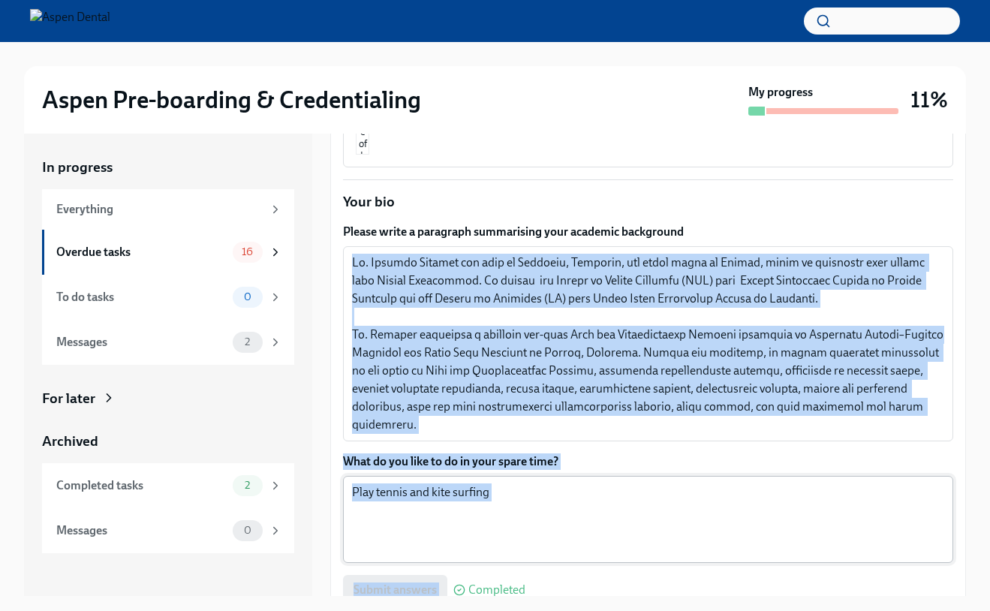
scroll to position [424, 0]
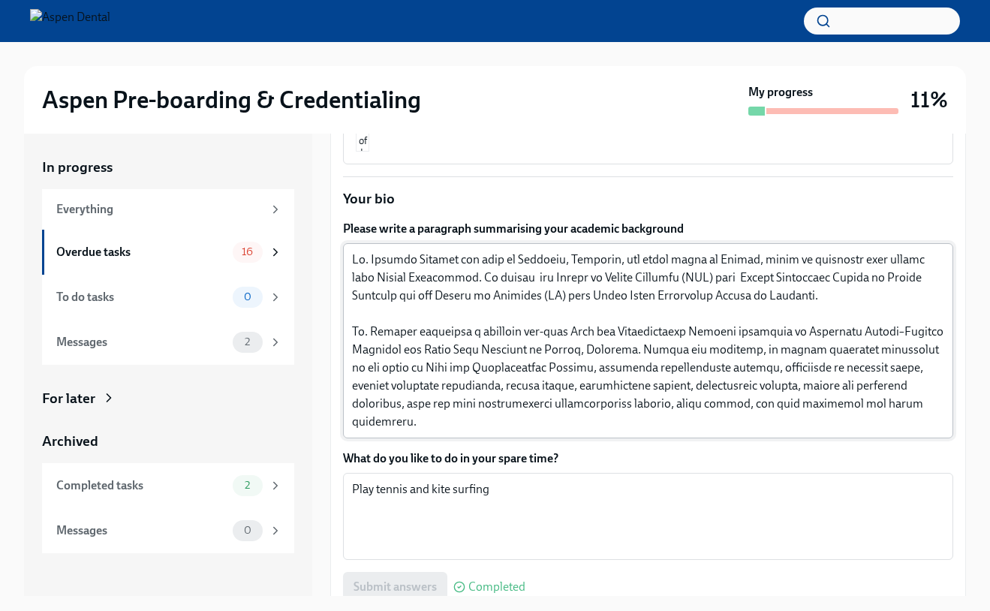
drag, startPoint x: 351, startPoint y: 401, endPoint x: 870, endPoint y: 407, distance: 518.2
click at [870, 407] on div "x ​" at bounding box center [648, 340] width 610 height 195
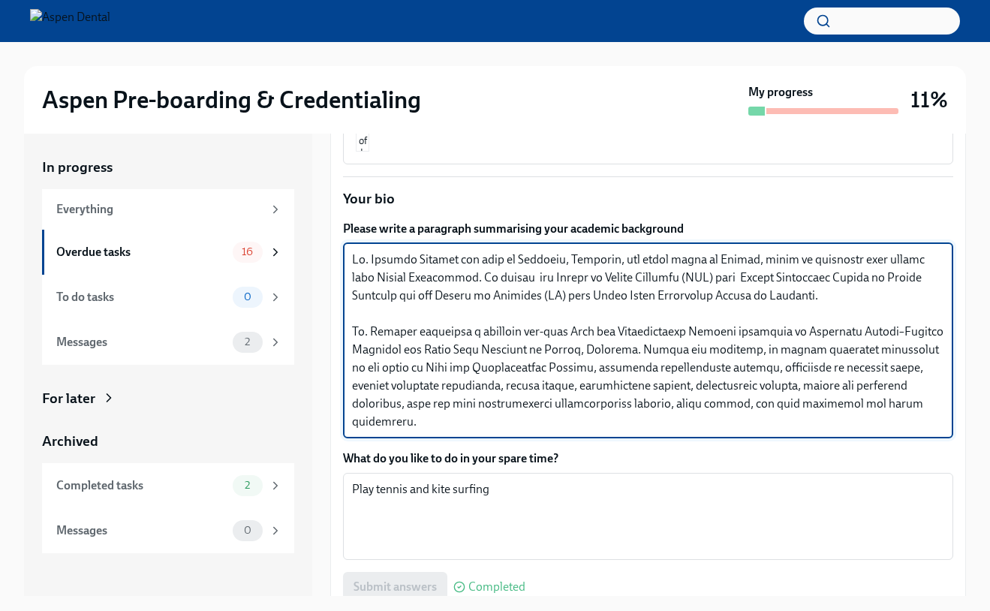
drag, startPoint x: 870, startPoint y: 407, endPoint x: 345, endPoint y: 245, distance: 549.4
click at [345, 245] on div "x ​" at bounding box center [648, 340] width 610 height 195
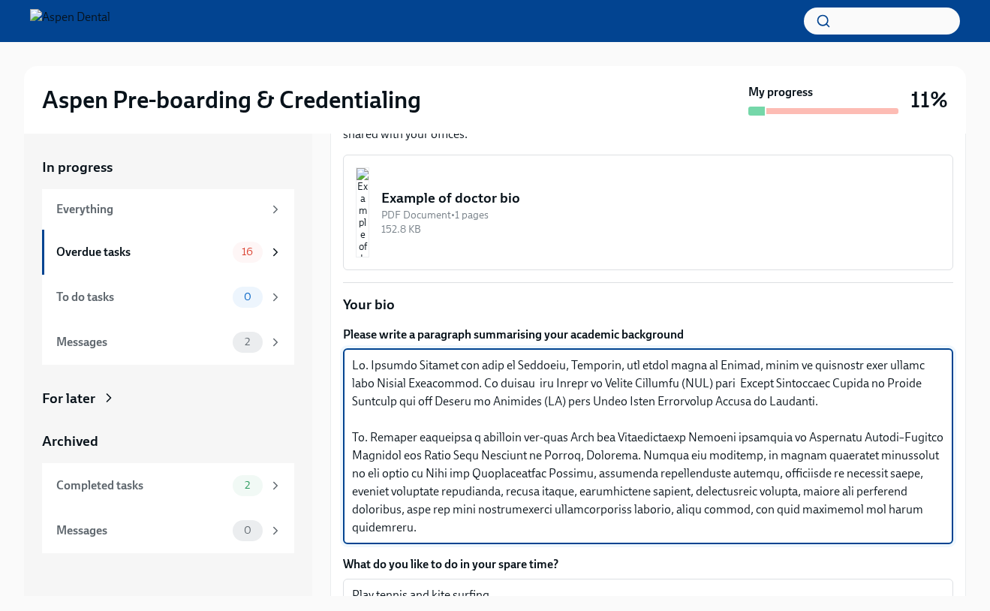
scroll to position [296, 0]
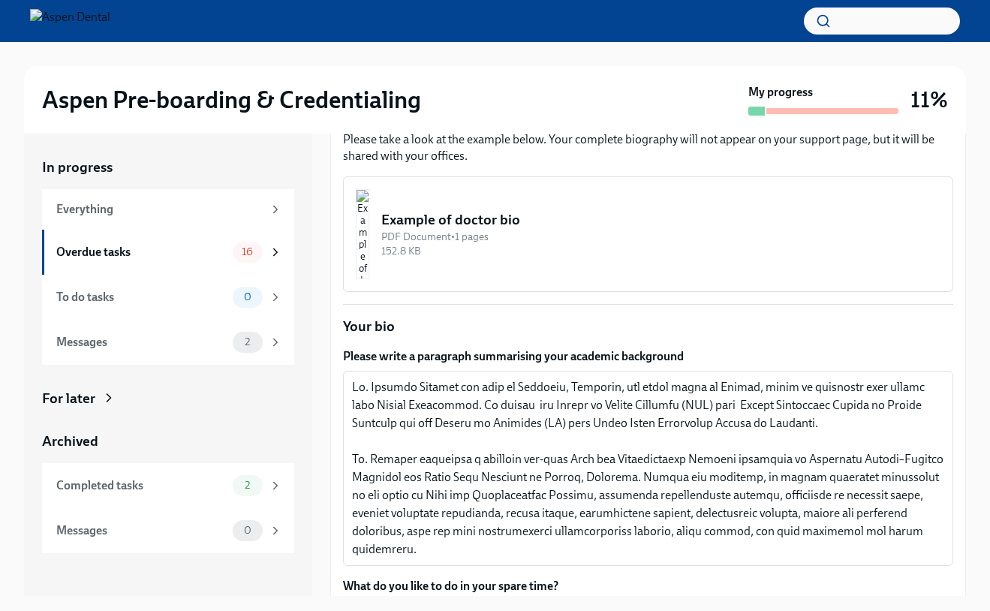
click at [369, 240] on img "button" at bounding box center [363, 234] width 14 height 90
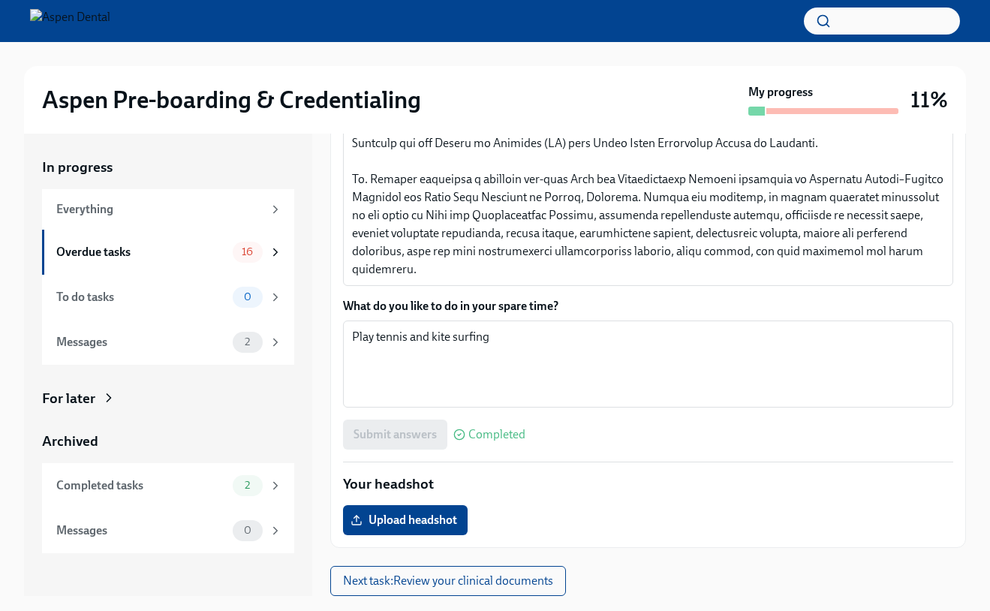
scroll to position [575, 0]
click at [219, 256] on div "Overdue tasks" at bounding box center [141, 252] width 170 height 17
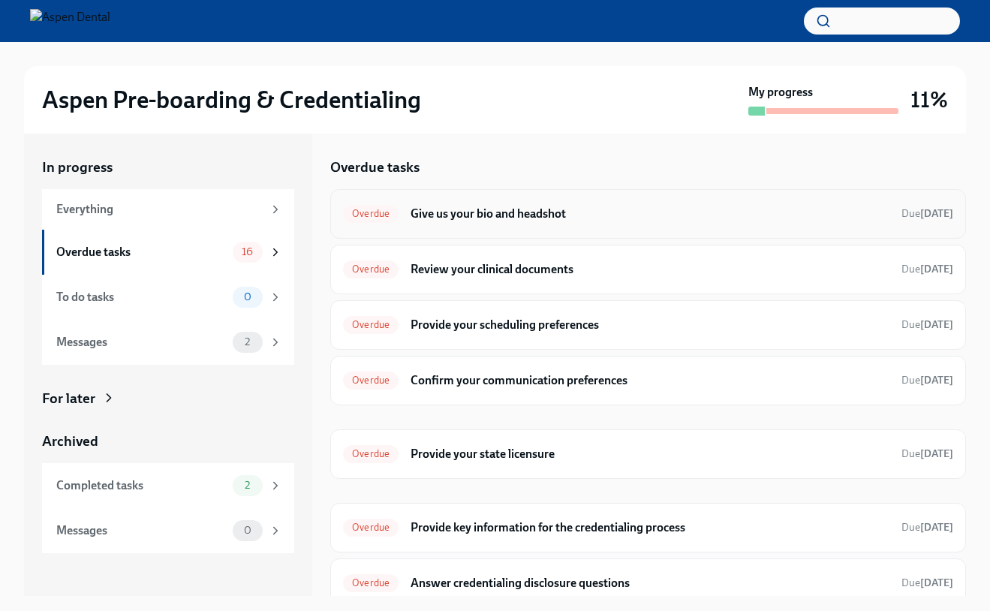
click at [452, 219] on h6 "Give us your bio and headshot" at bounding box center [650, 214] width 479 height 17
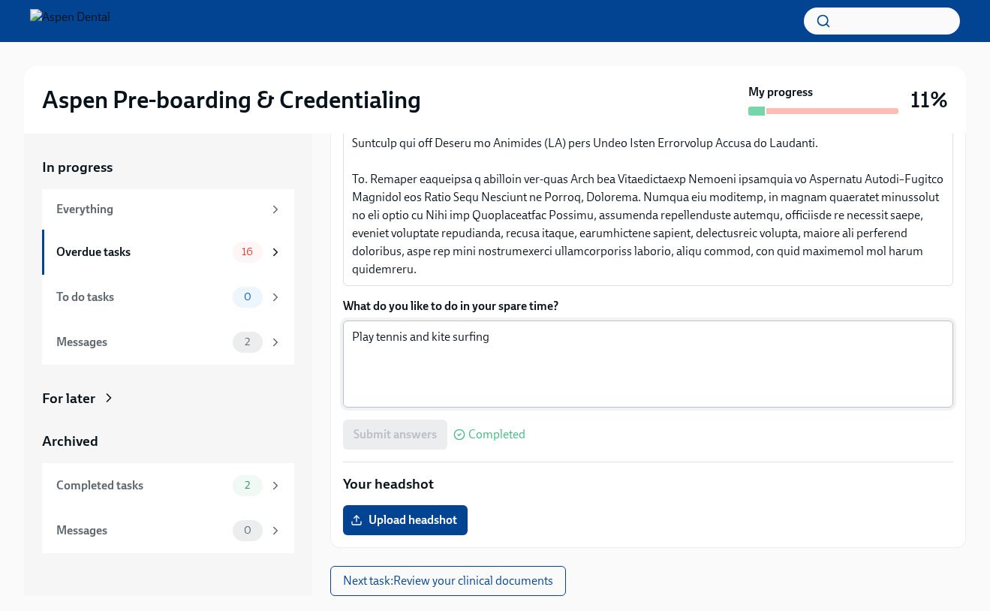
scroll to position [575, 0]
click at [416, 523] on span "Upload headshot" at bounding box center [406, 521] width 104 height 15
click at [0, 0] on input "Upload headshot" at bounding box center [0, 0] width 0 height 0
click at [389, 522] on span "Upload headshot" at bounding box center [406, 521] width 104 height 15
click at [0, 0] on input "Upload headshot" at bounding box center [0, 0] width 0 height 0
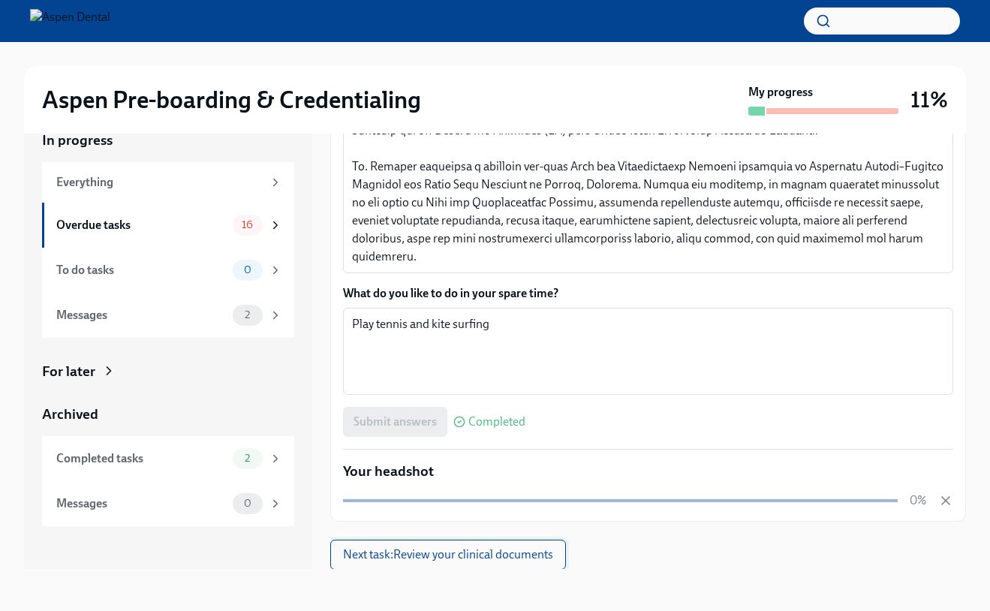
scroll to position [27, 0]
click at [470, 561] on span "Next task : Review your clinical documents" at bounding box center [448, 554] width 210 height 15
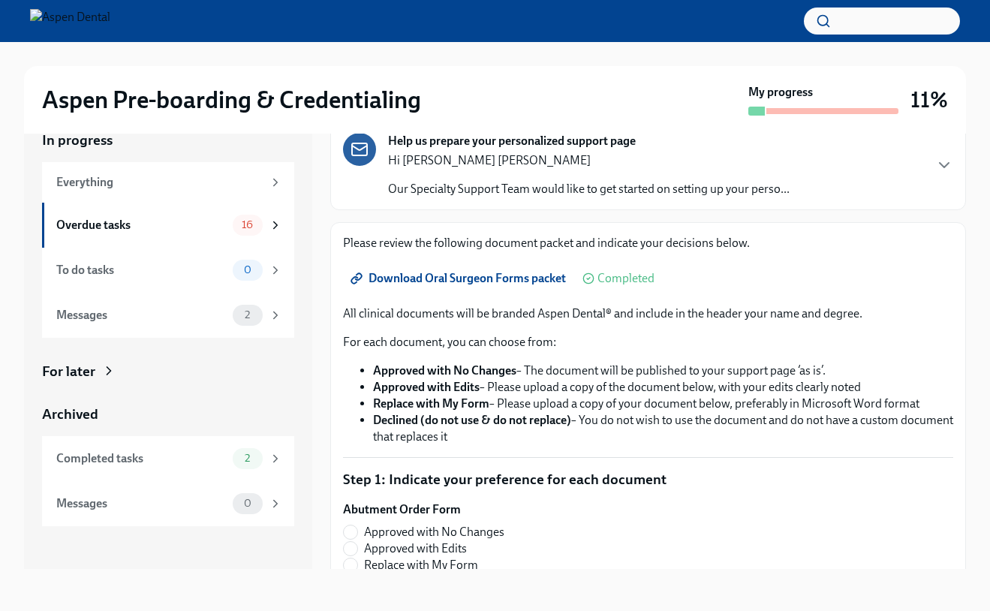
scroll to position [58, 0]
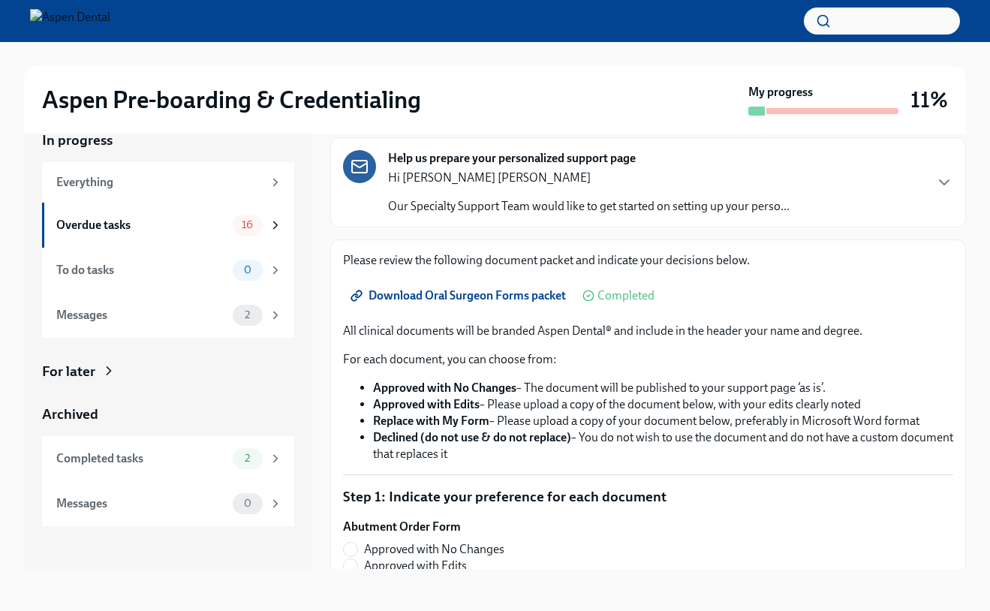
click at [444, 293] on span "Download Oral Surgeon Forms packet" at bounding box center [460, 295] width 213 height 15
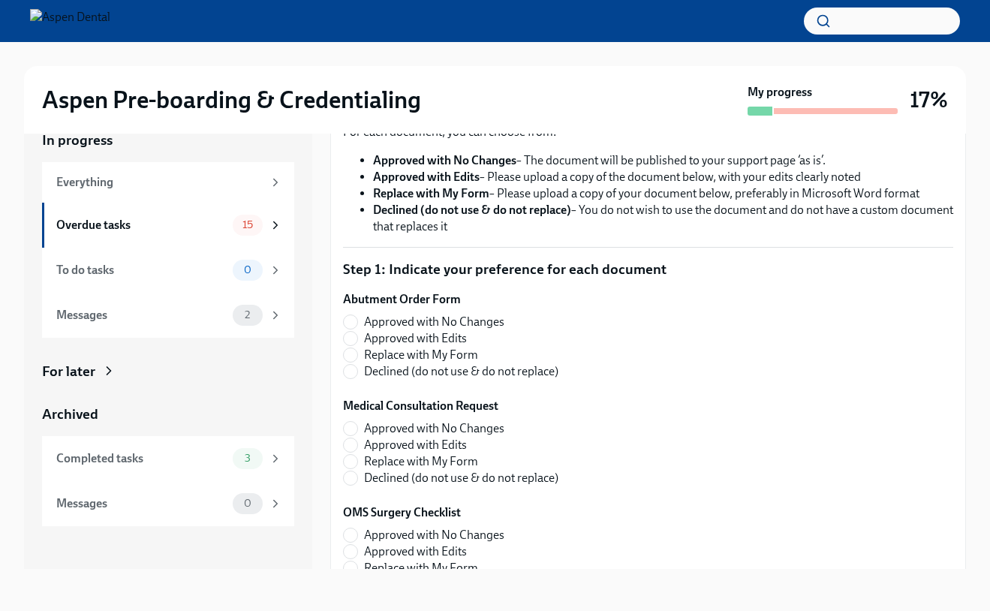
scroll to position [296, 0]
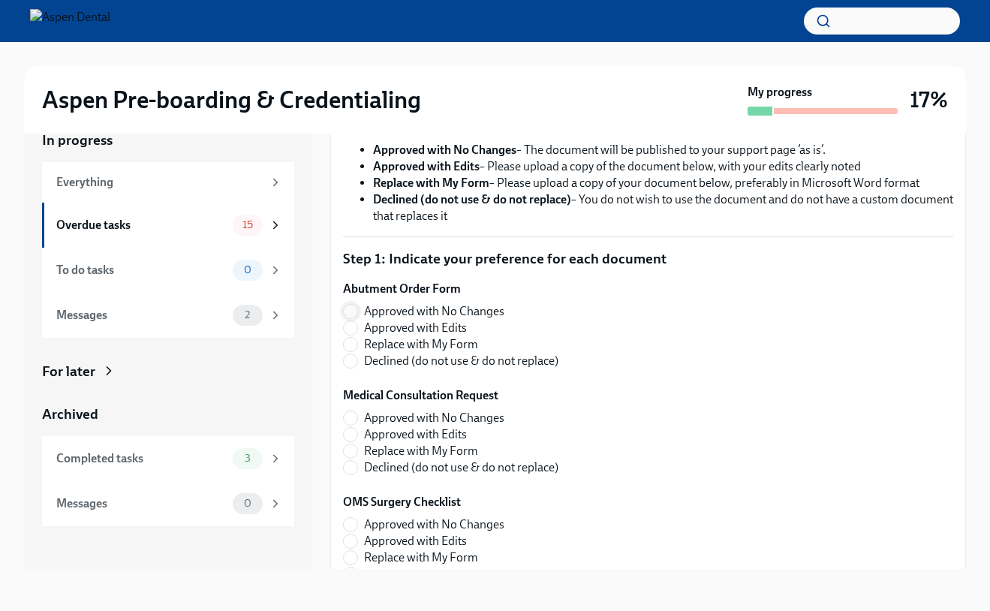
click at [354, 309] on input "Approved with No Changes" at bounding box center [351, 312] width 14 height 14
radio input "true"
click at [354, 418] on input "Approved with No Changes" at bounding box center [351, 418] width 14 height 14
radio input "true"
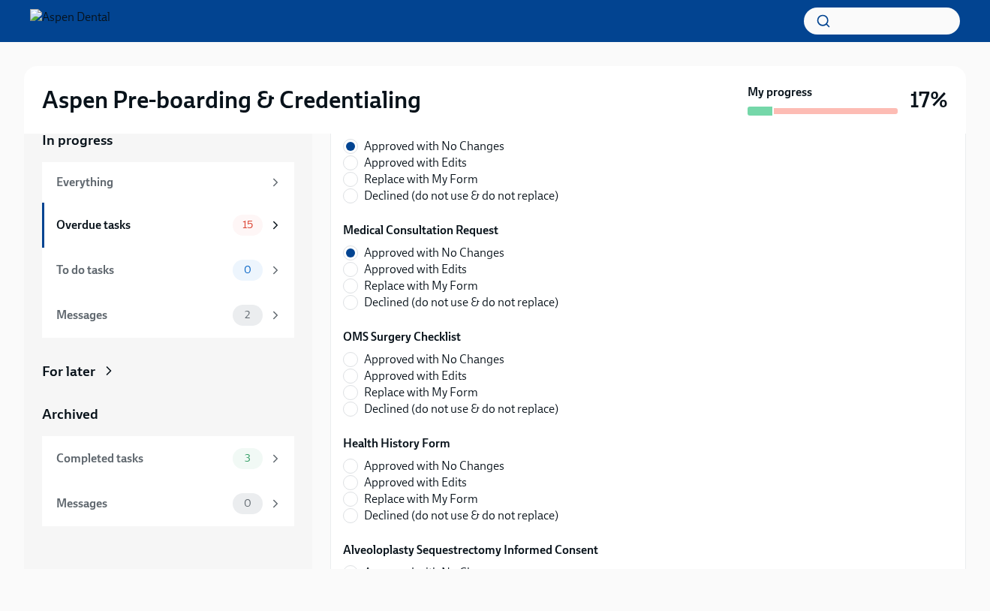
scroll to position [473, 0]
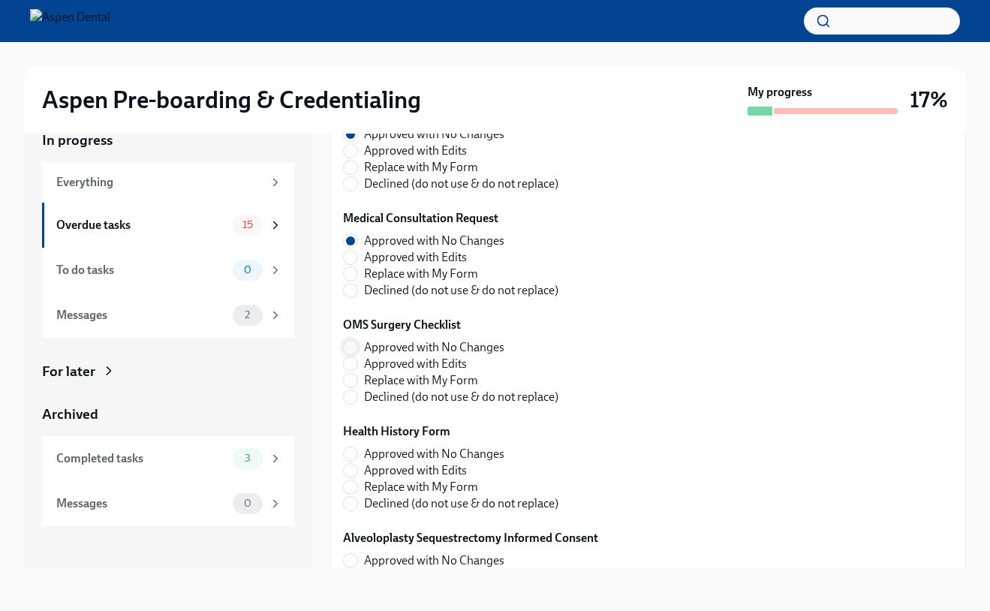
click at [354, 350] on input "Approved with No Changes" at bounding box center [351, 348] width 14 height 14
radio input "true"
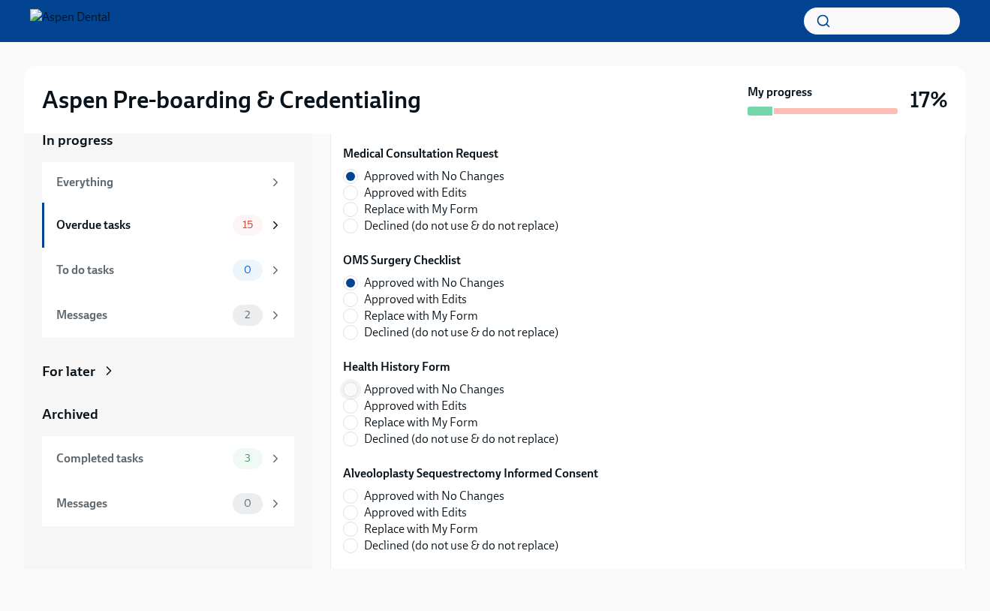
click at [349, 395] on input "Approved with No Changes" at bounding box center [351, 390] width 14 height 14
radio input "true"
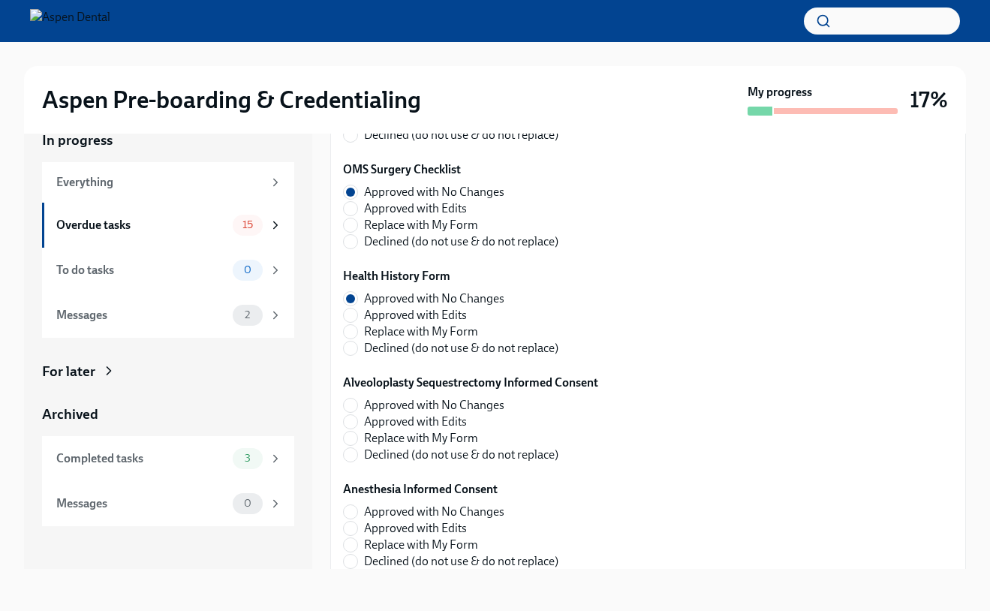
scroll to position [681, 0]
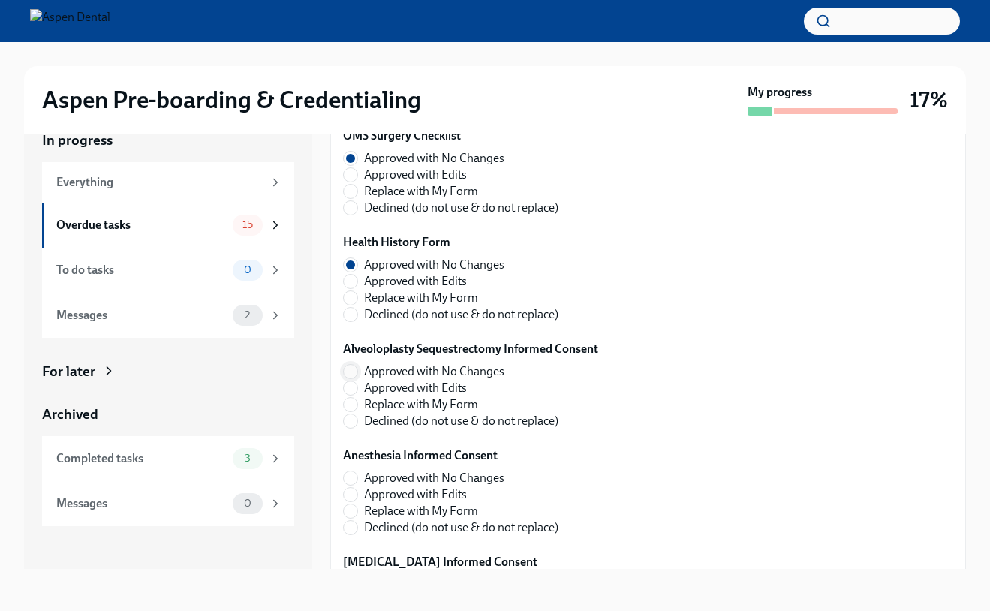
click at [351, 368] on input "Approved with No Changes" at bounding box center [351, 372] width 14 height 14
radio input "true"
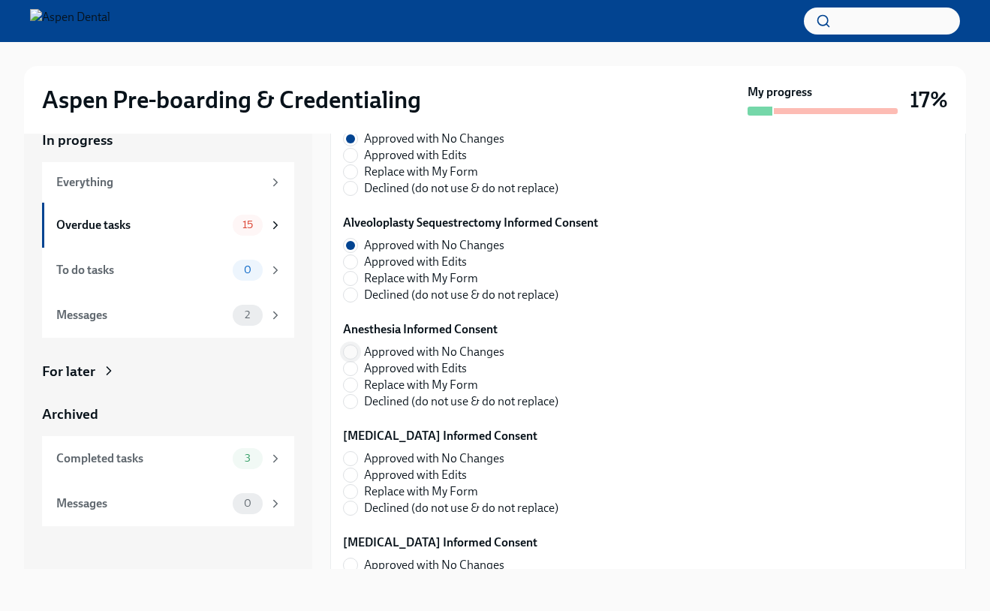
click at [351, 358] on input "Approved with No Changes" at bounding box center [351, 352] width 14 height 14
radio input "true"
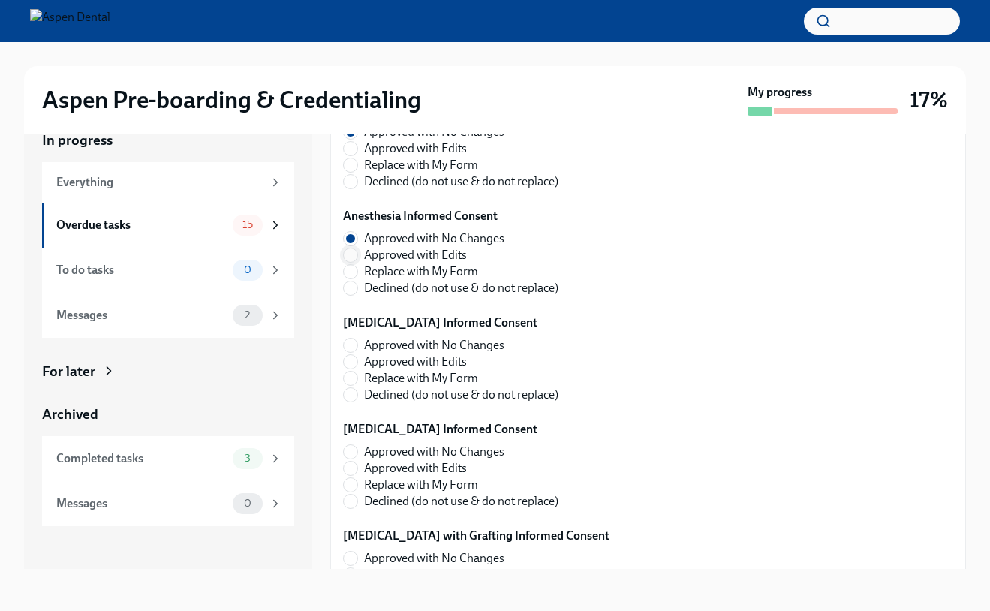
scroll to position [930, 0]
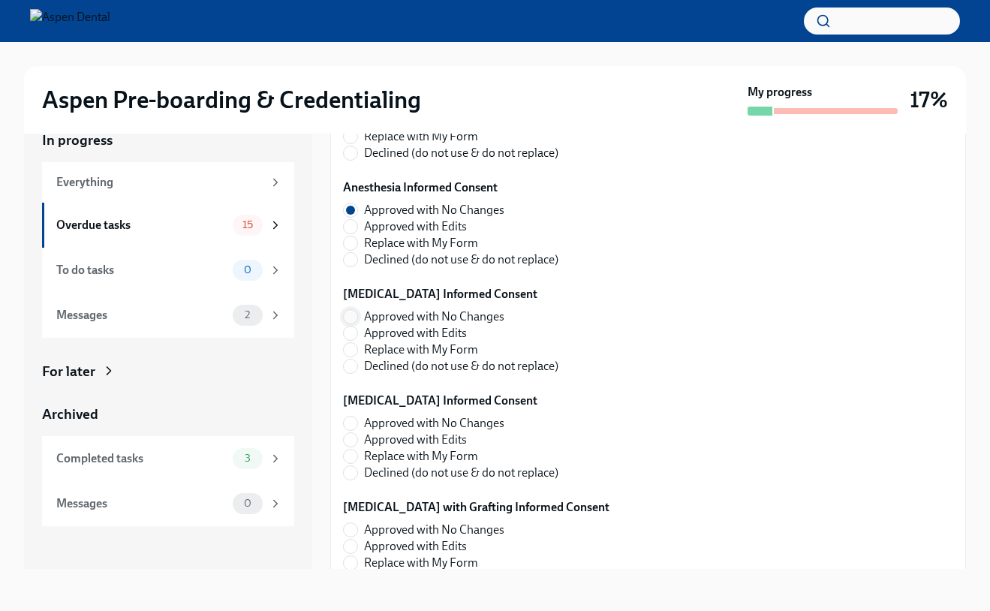
click at [351, 317] on input "Approved with No Changes" at bounding box center [351, 317] width 14 height 14
radio input "true"
click at [351, 430] on input "Approved with No Changes" at bounding box center [351, 424] width 14 height 14
radio input "true"
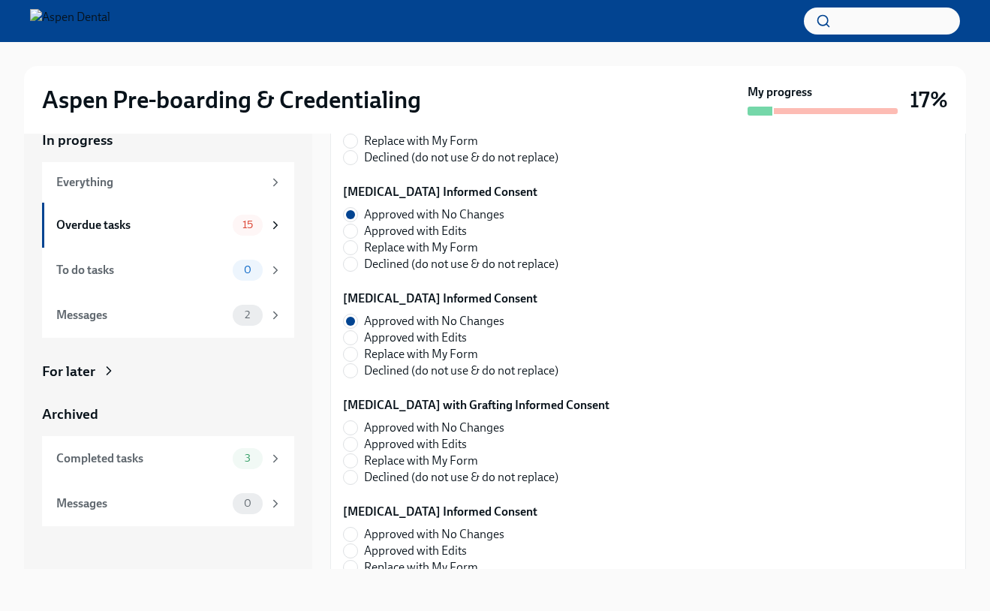
click at [358, 430] on label "Approved with No Changes" at bounding box center [470, 428] width 255 height 17
click at [357, 430] on input "Approved with No Changes" at bounding box center [351, 428] width 14 height 14
radio input "true"
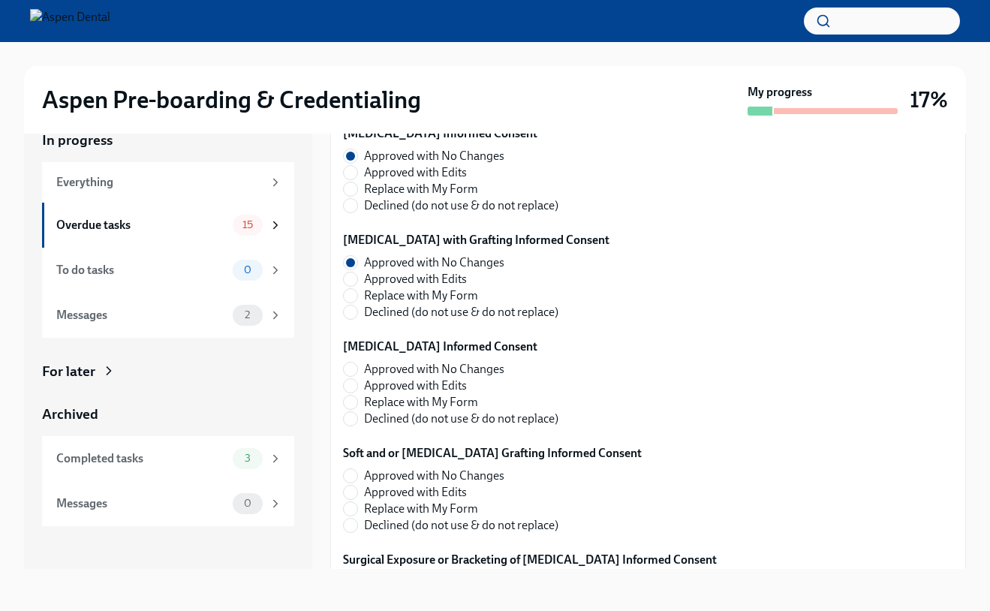
scroll to position [1259, 0]
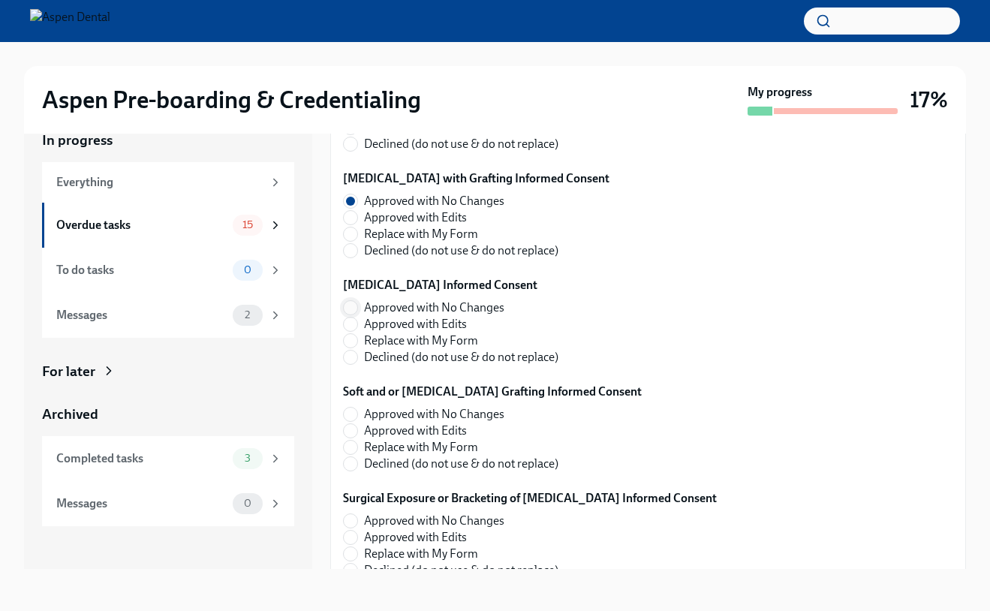
click at [346, 310] on input "Approved with No Changes" at bounding box center [351, 308] width 14 height 14
radio input "true"
click at [346, 416] on input "Approved with No Changes" at bounding box center [351, 415] width 14 height 14
radio input "true"
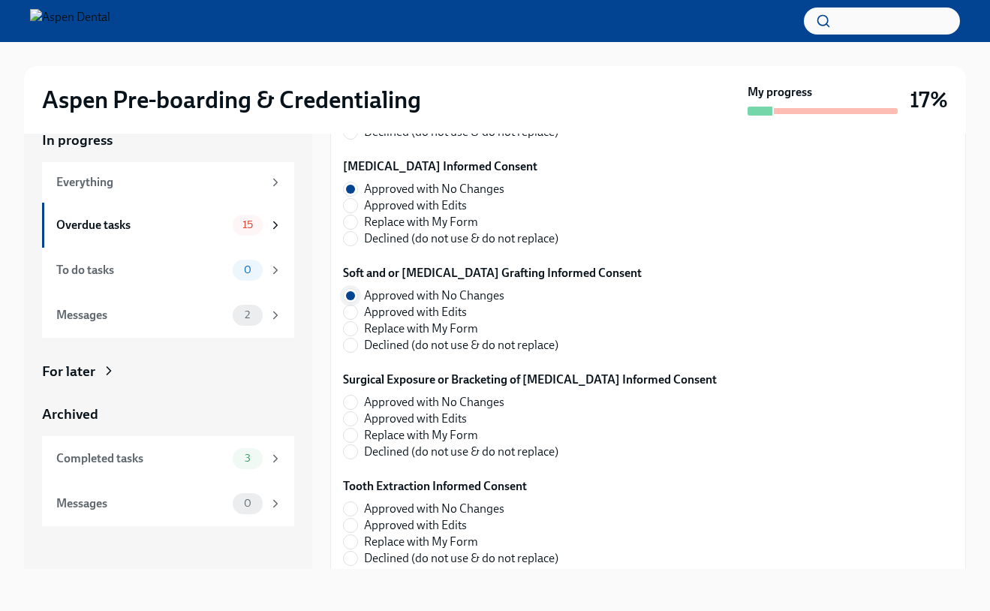
scroll to position [1399, 0]
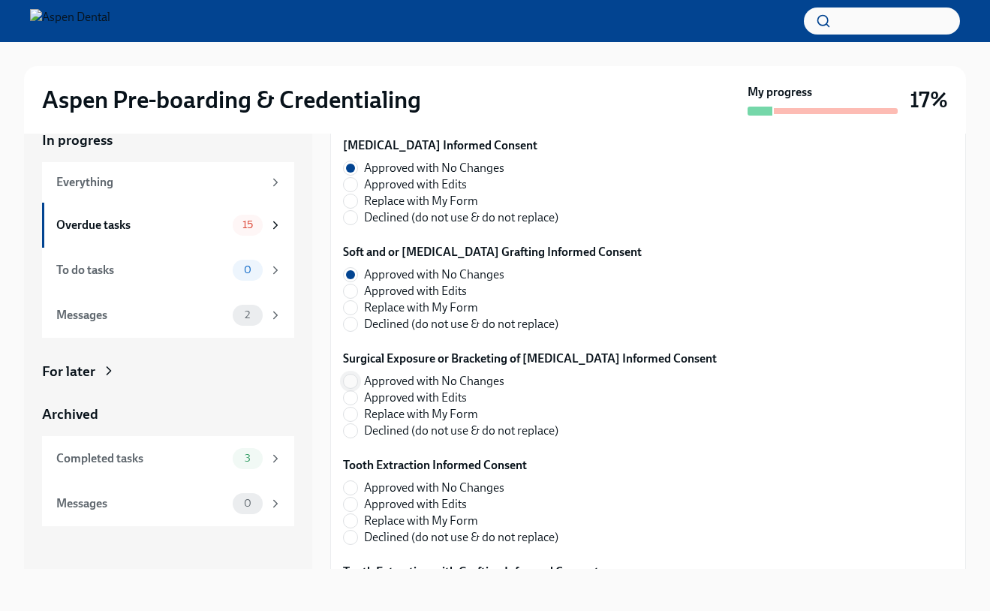
click at [351, 380] on input "Approved with No Changes" at bounding box center [351, 382] width 14 height 14
radio input "true"
click at [351, 380] on input "Approved with No Changes" at bounding box center [351, 382] width 14 height 14
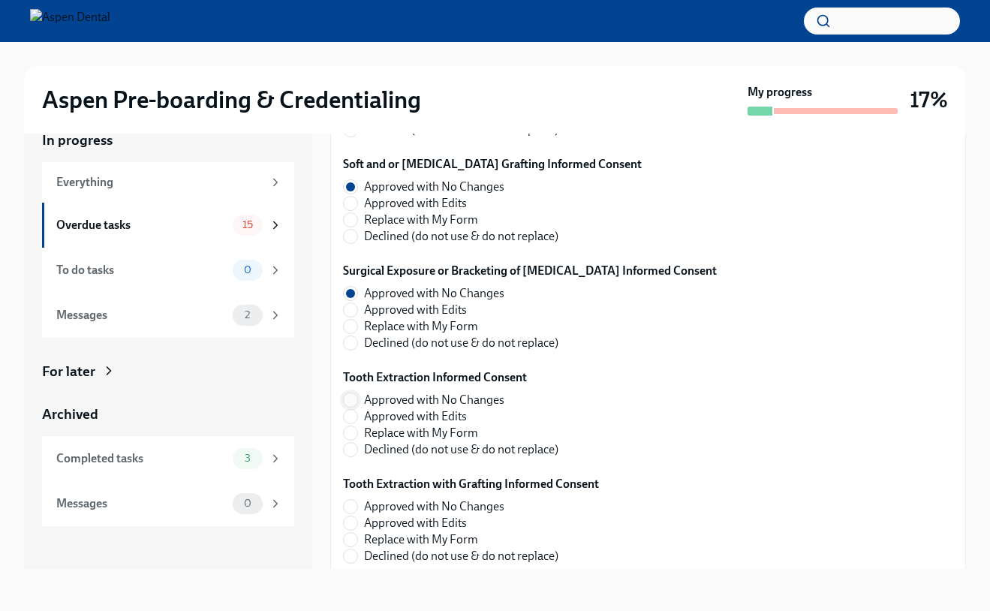
click at [351, 396] on input "Approved with No Changes" at bounding box center [351, 400] width 14 height 14
radio input "true"
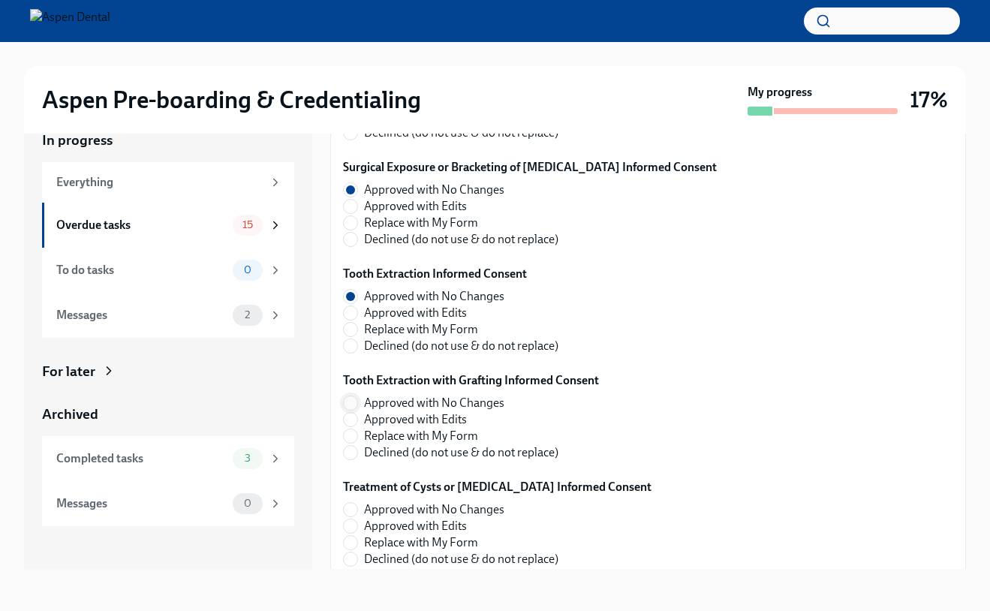
scroll to position [1593, 0]
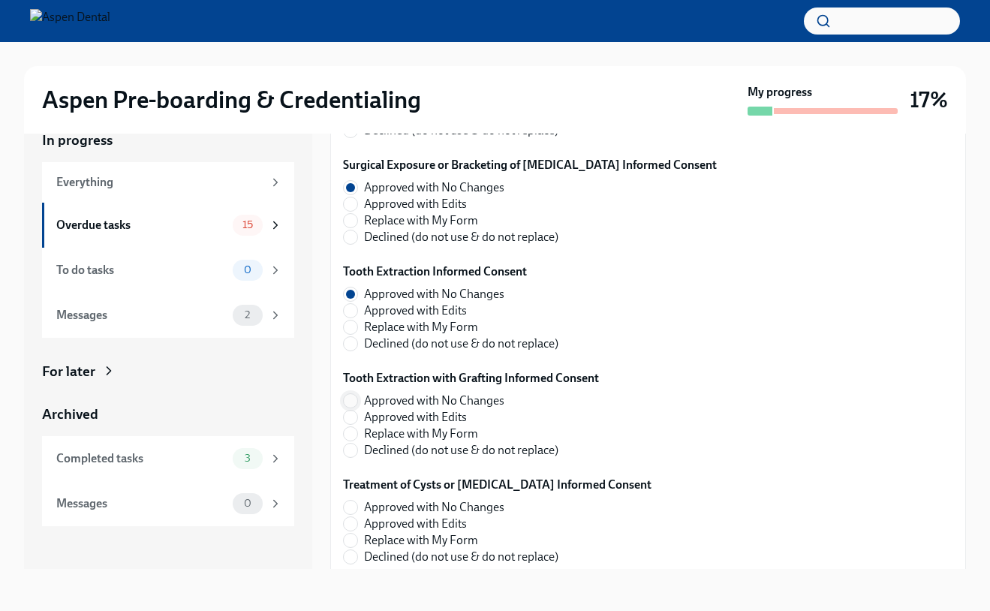
click at [350, 393] on span at bounding box center [350, 400] width 15 height 15
click at [350, 394] on input "Approved with No Changes" at bounding box center [351, 401] width 14 height 14
radio input "true"
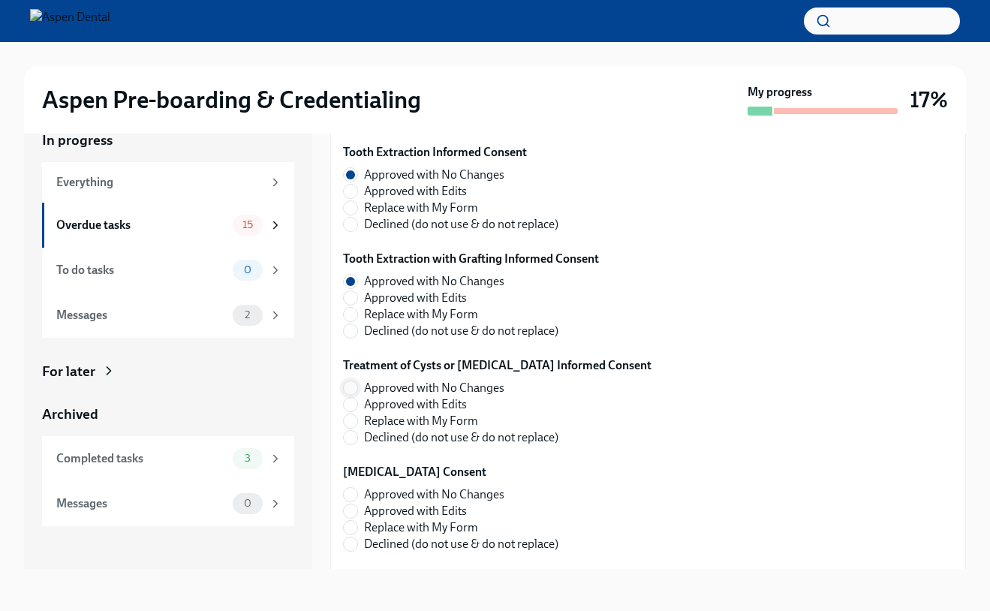
click at [350, 385] on input "Approved with No Changes" at bounding box center [351, 388] width 14 height 14
radio input "true"
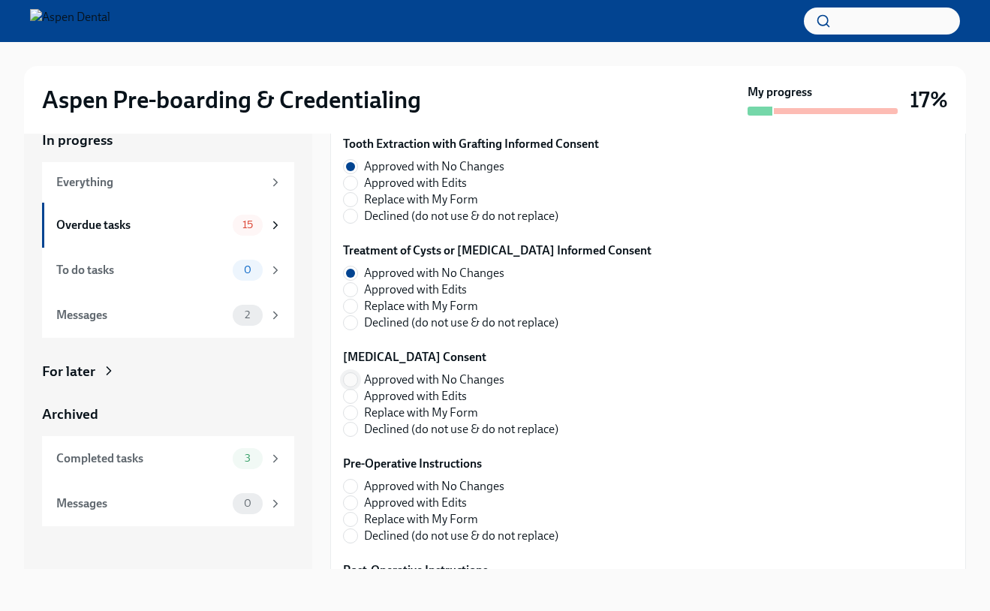
click at [350, 383] on input "Approved with No Changes" at bounding box center [351, 380] width 14 height 14
radio input "true"
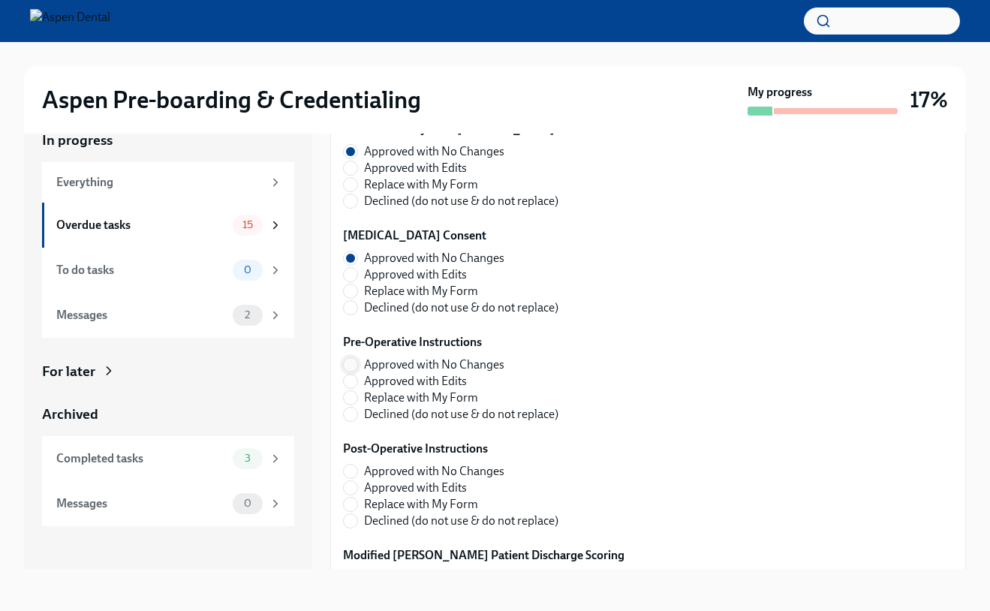
click at [350, 368] on input "Approved with No Changes" at bounding box center [351, 365] width 14 height 14
radio input "true"
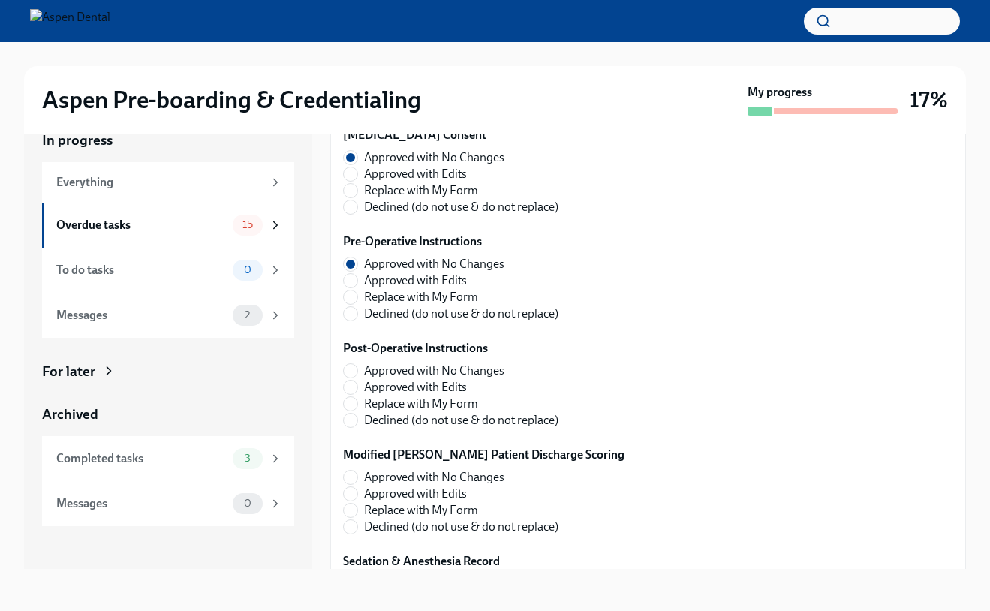
scroll to position [2059, 0]
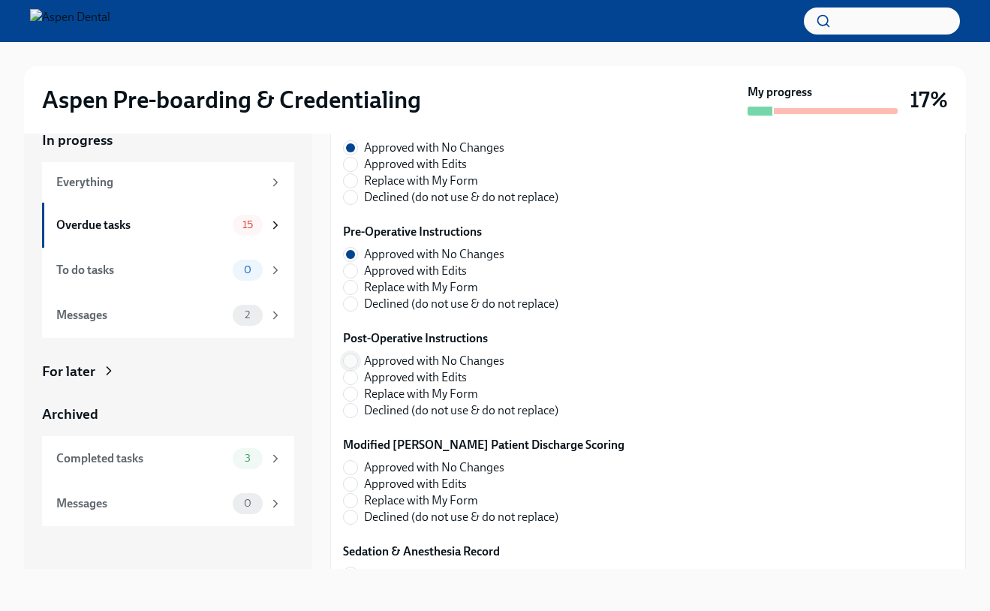
click at [353, 358] on input "Approved with No Changes" at bounding box center [351, 361] width 14 height 14
radio input "true"
click at [353, 463] on input "Approved with No Changes" at bounding box center [351, 468] width 14 height 14
radio input "true"
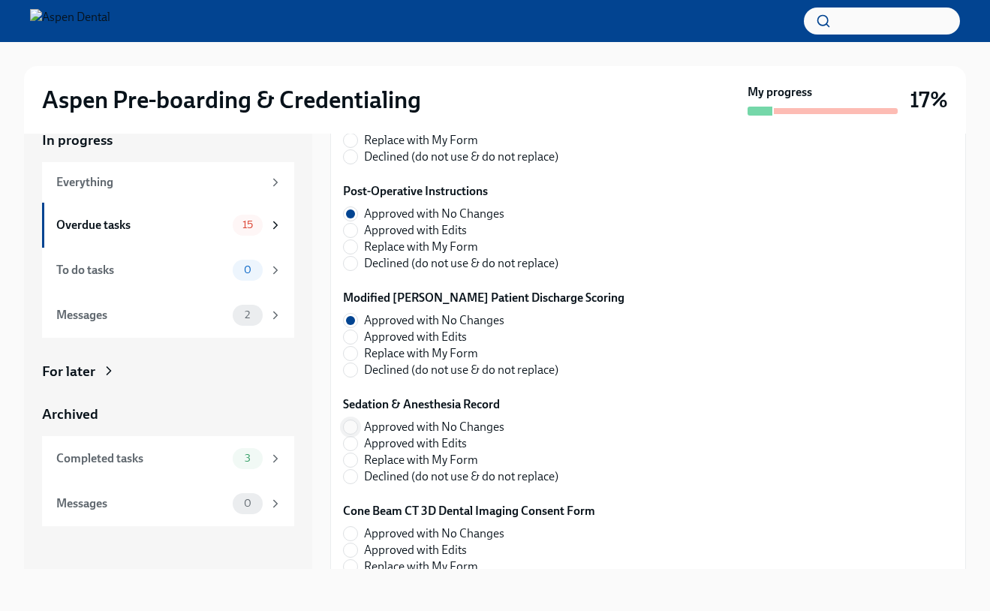
click at [351, 430] on input "Approved with No Changes" at bounding box center [351, 428] width 14 height 14
radio input "true"
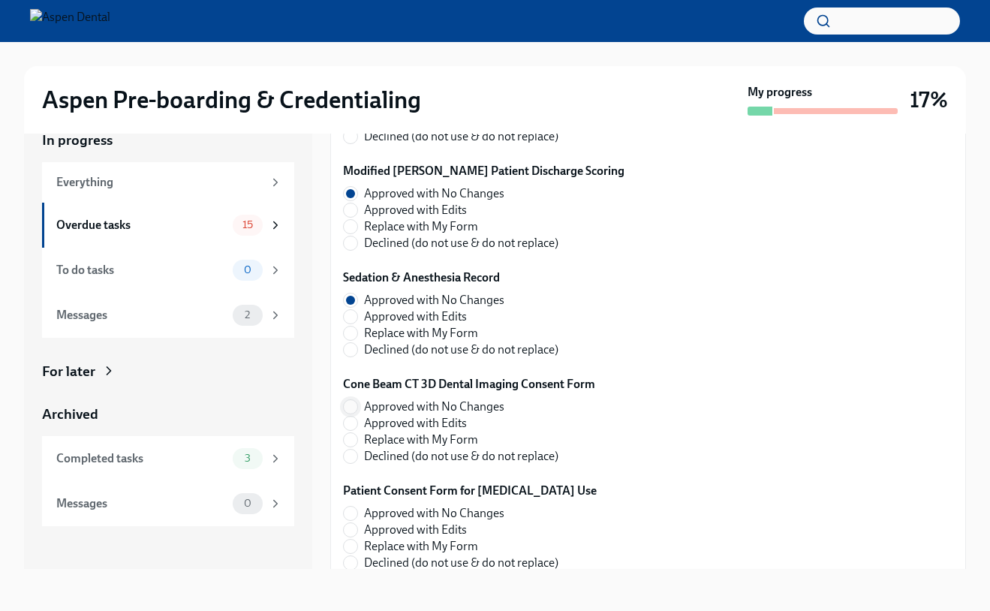
click at [350, 411] on input "Approved with No Changes" at bounding box center [351, 407] width 14 height 14
radio input "true"
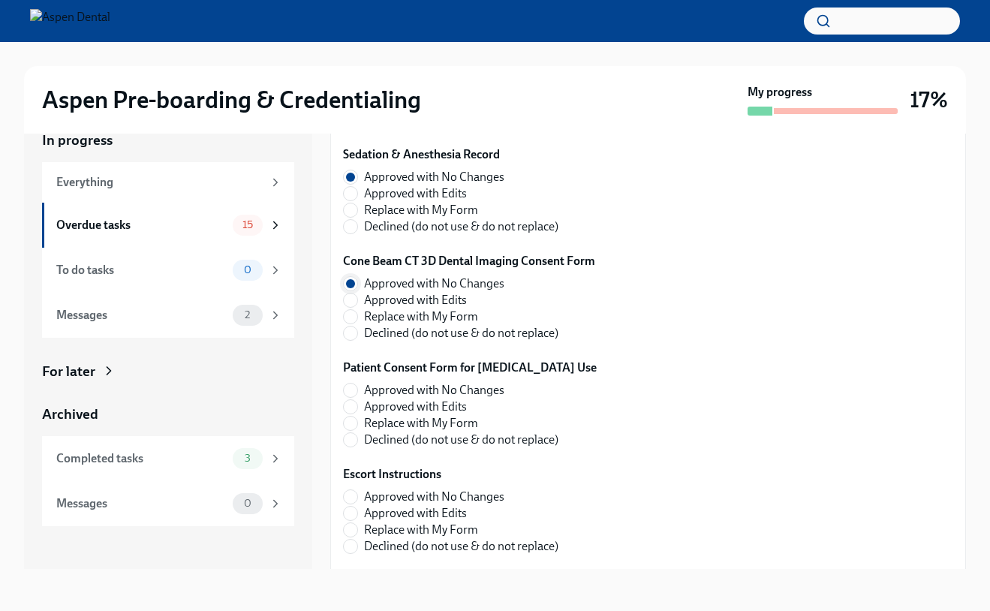
scroll to position [2469, 0]
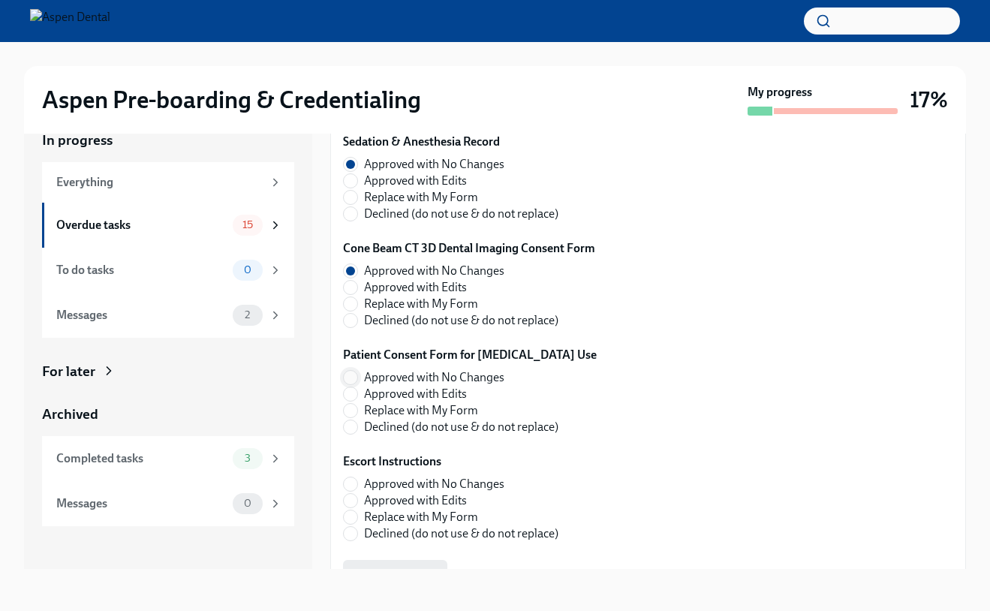
click at [352, 382] on input "Approved with No Changes" at bounding box center [351, 378] width 14 height 14
radio input "true"
click at [352, 491] on label "Approved with No Changes" at bounding box center [451, 484] width 216 height 17
click at [352, 491] on input "Approved with No Changes" at bounding box center [351, 485] width 14 height 14
radio input "true"
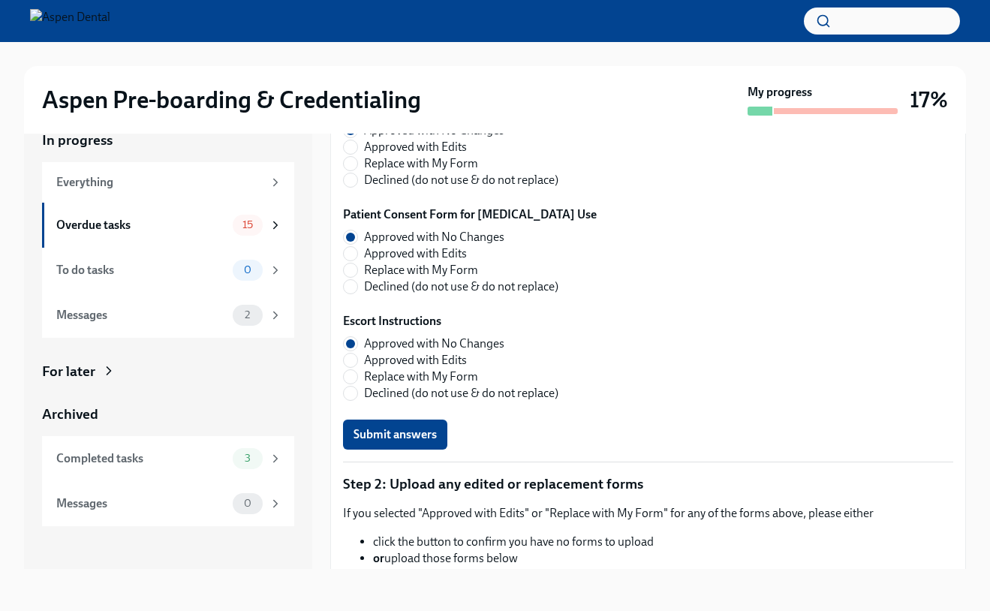
scroll to position [2642, 0]
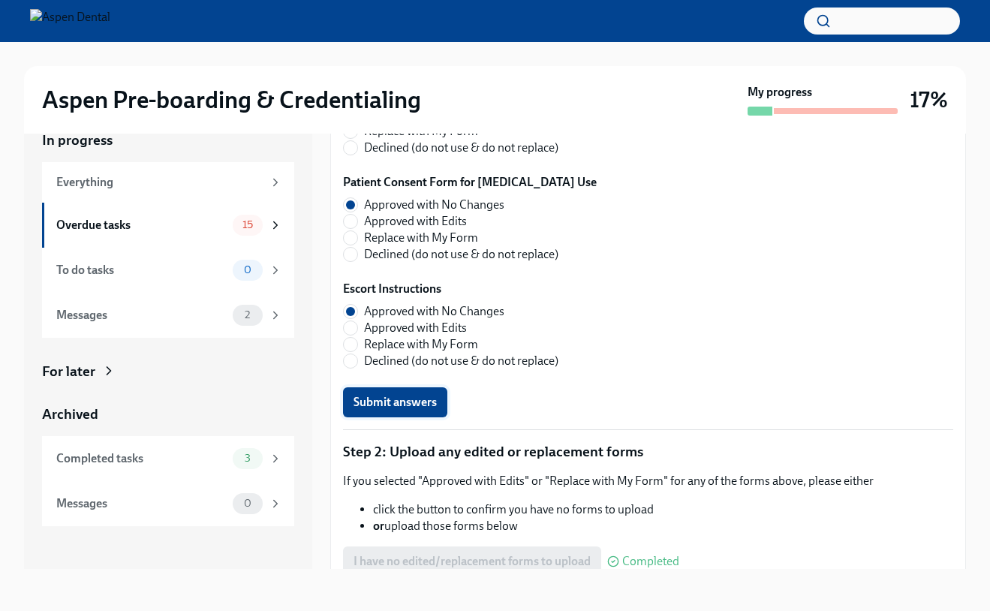
click at [384, 404] on span "Submit answers" at bounding box center [395, 402] width 83 height 15
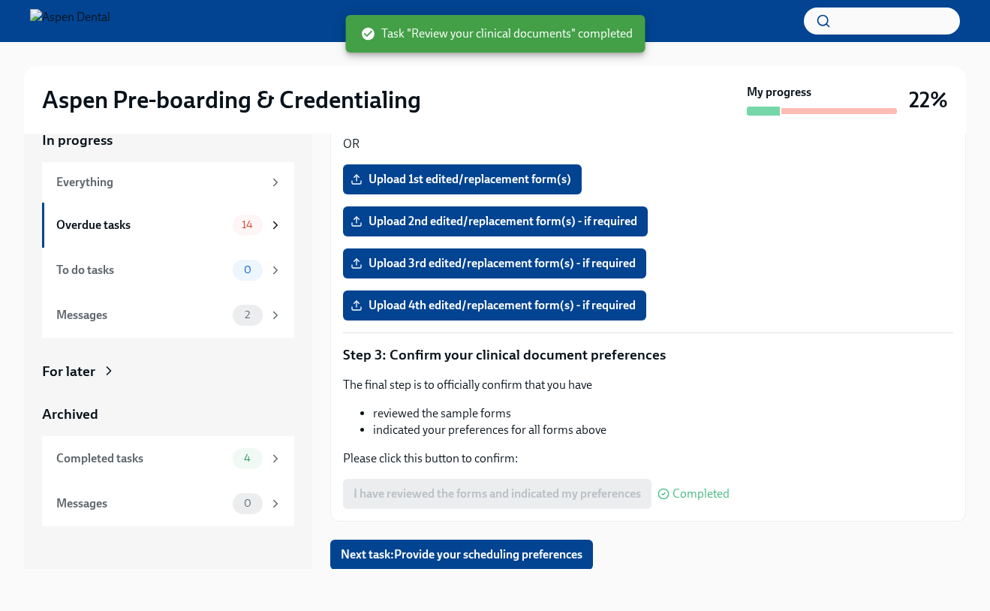
scroll to position [3094, 0]
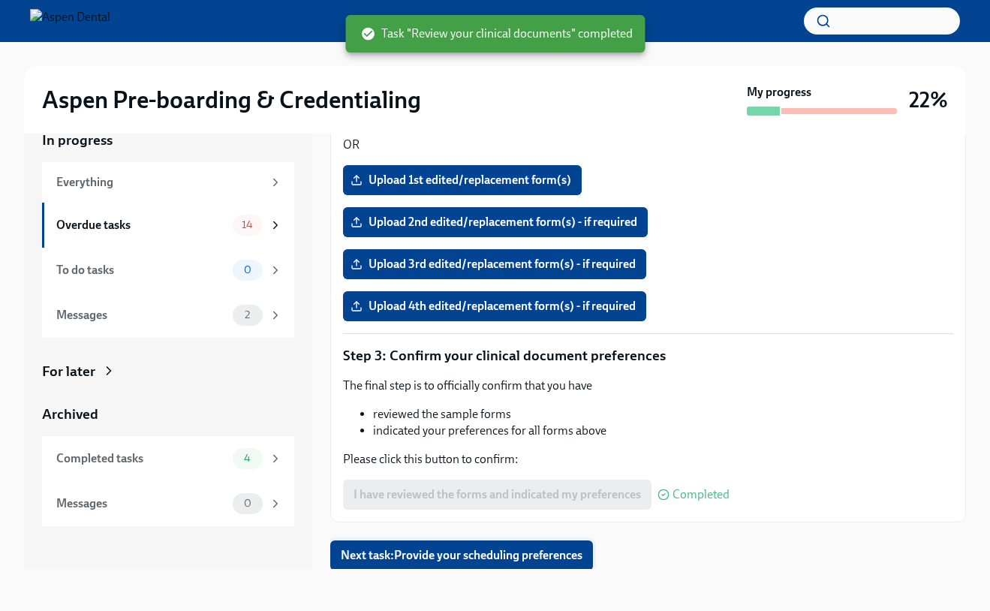
click at [427, 553] on span "Next task : Provide your scheduling preferences" at bounding box center [462, 555] width 242 height 15
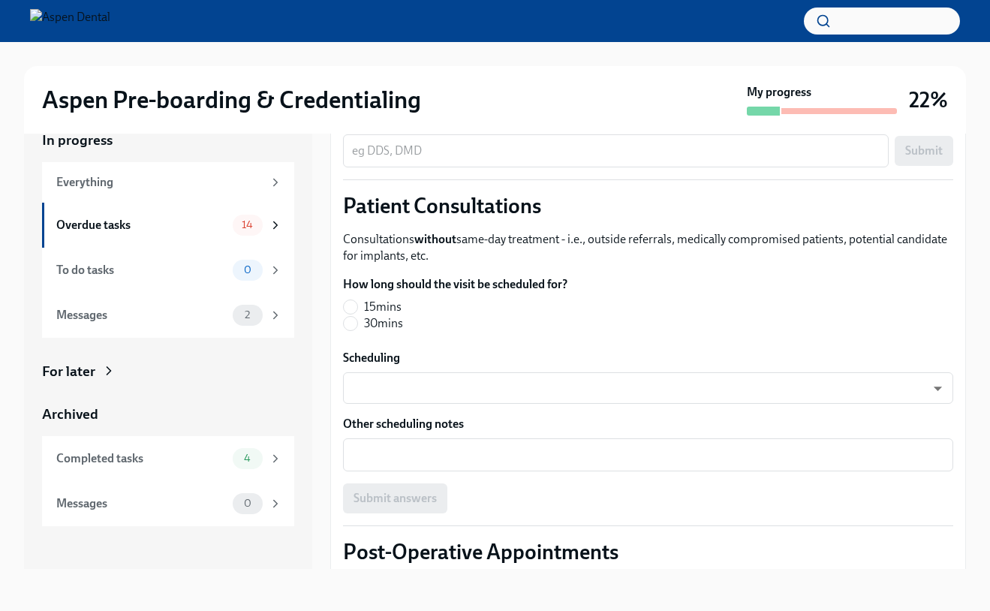
scroll to position [342, 0]
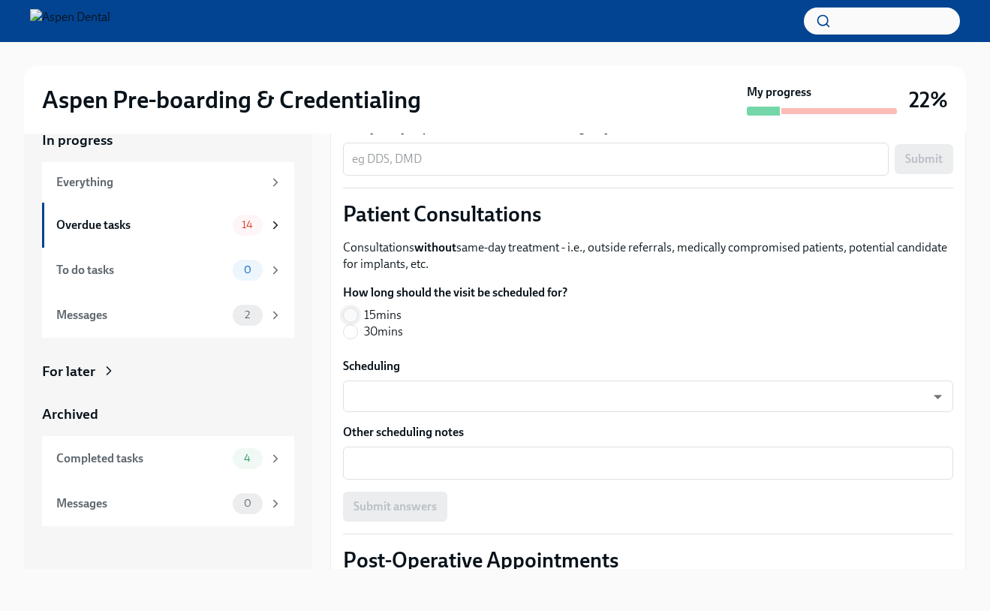
click at [354, 315] on input "15mins" at bounding box center [351, 316] width 14 height 14
radio input "true"
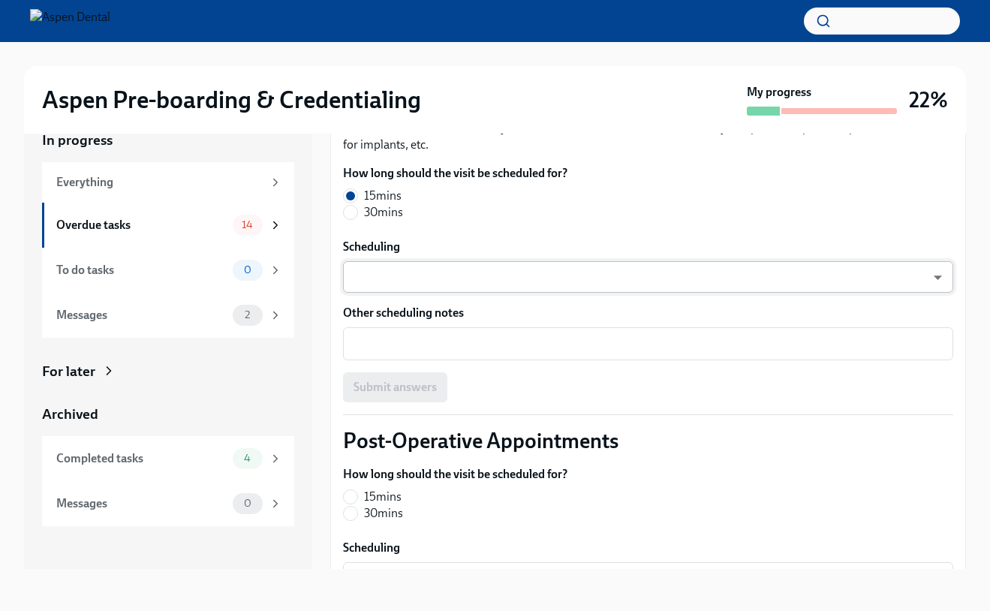
scroll to position [462, 0]
click at [406, 273] on body "Aspen Pre-boarding & Credentialing My progress 22% In progress Everything Overd…" at bounding box center [495, 292] width 990 height 638
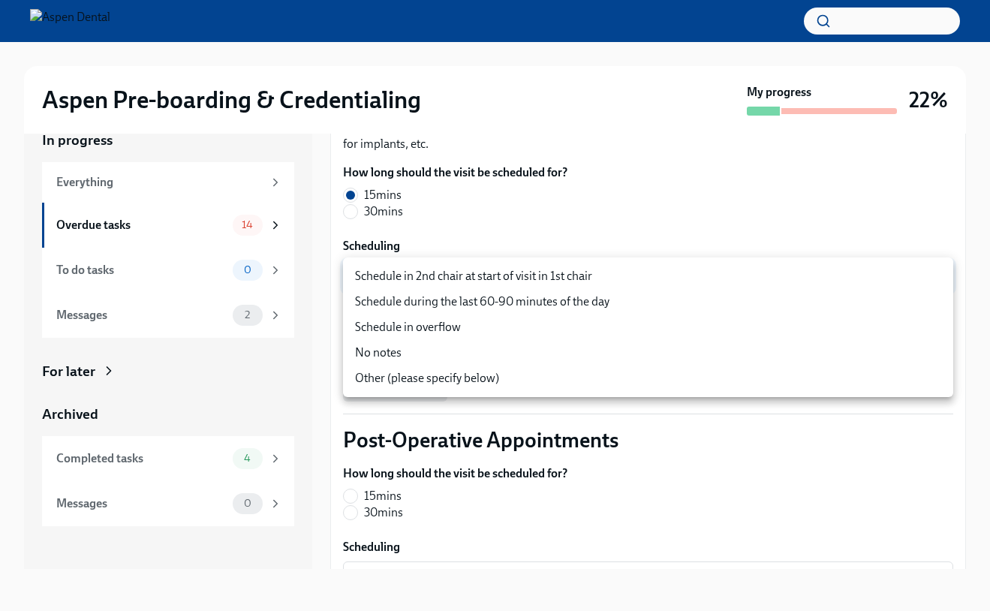
click at [460, 285] on li "Schedule in 2nd chair at start of visit in 1st chair" at bounding box center [648, 277] width 610 height 26
type input "ZImTXJkOn"
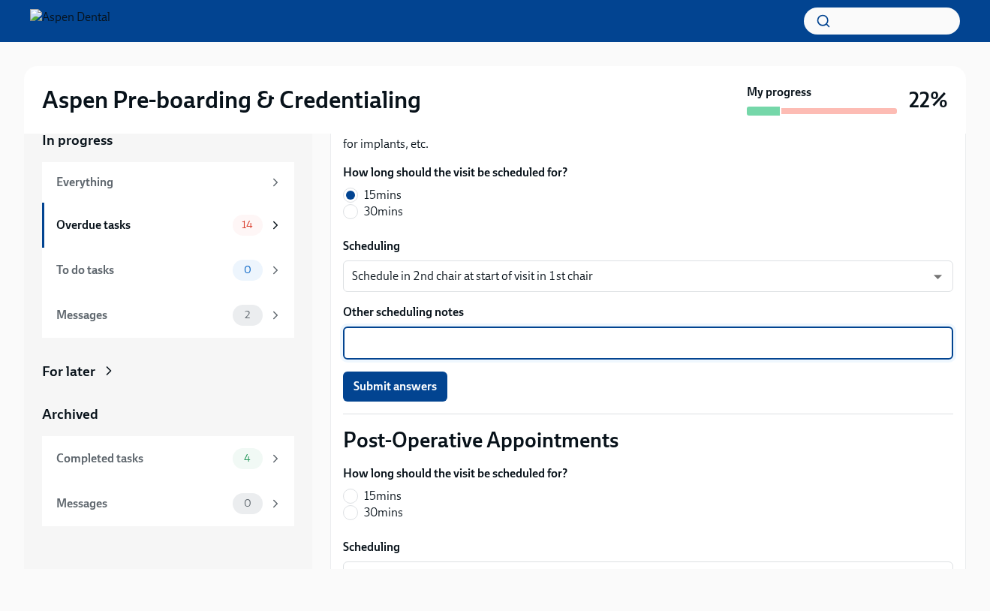
click at [450, 346] on textarea "Other scheduling notes" at bounding box center [648, 343] width 592 height 18
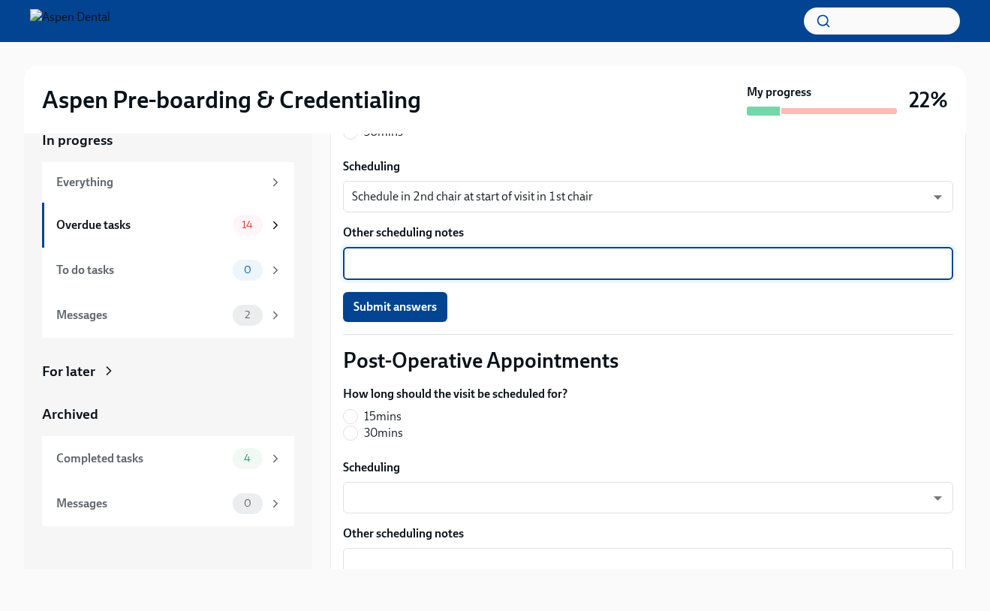
scroll to position [570, 0]
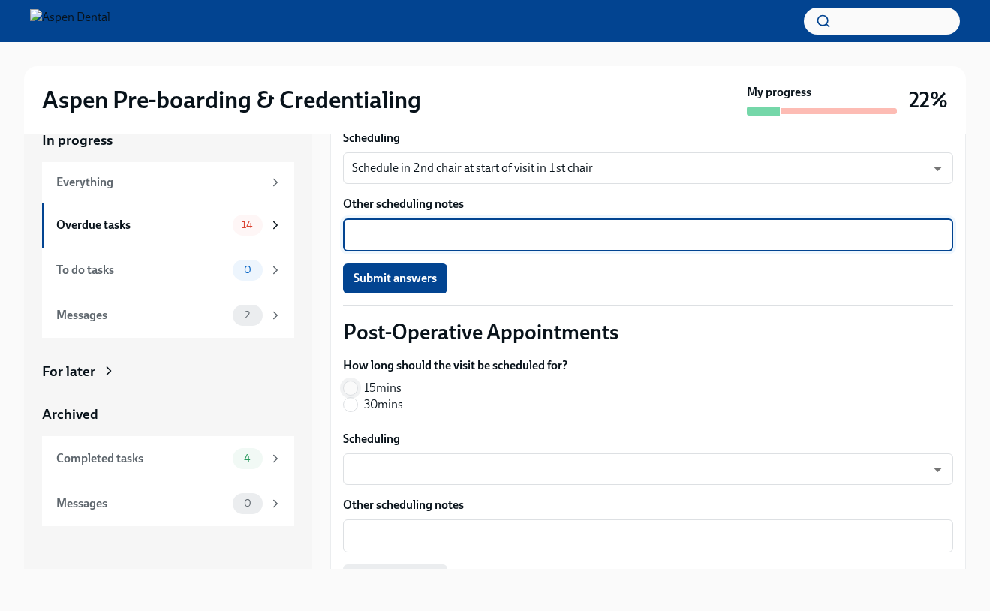
click at [354, 383] on input "15mins" at bounding box center [351, 388] width 14 height 14
radio input "true"
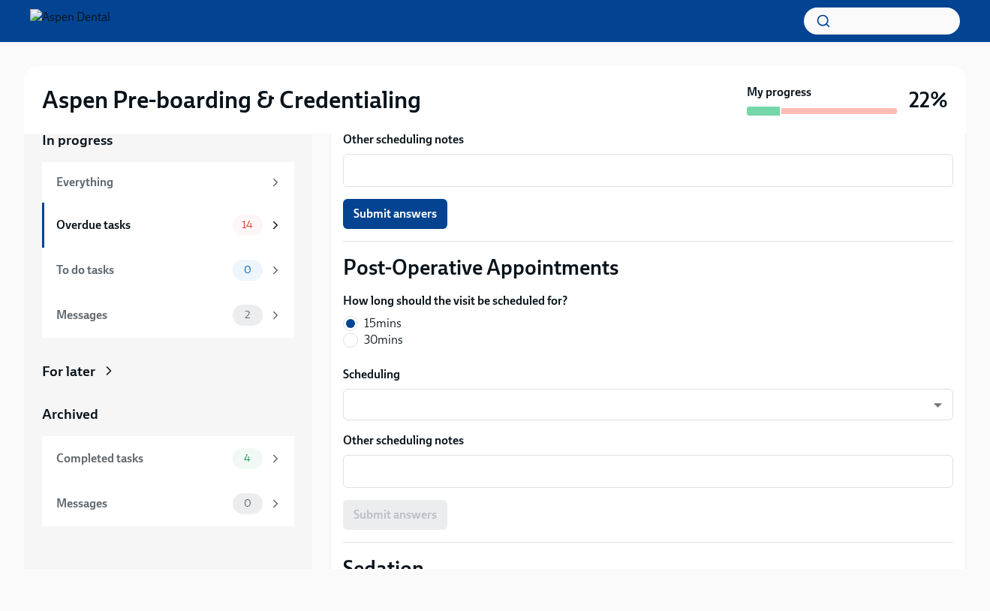
scroll to position [641, 0]
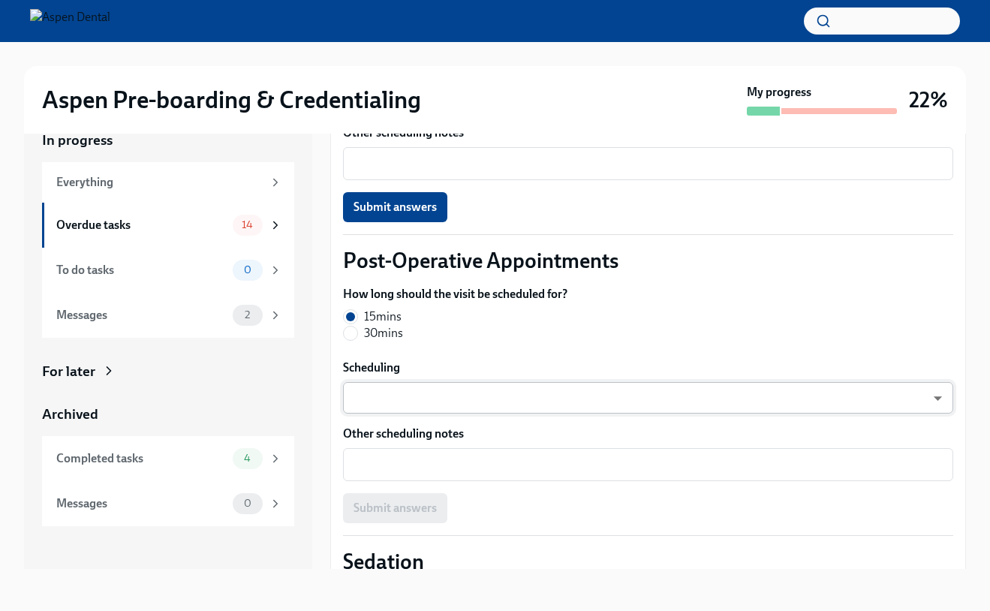
click at [408, 402] on body "Aspen Pre-boarding & Credentialing My progress 22% In progress Everything Overd…" at bounding box center [495, 292] width 990 height 638
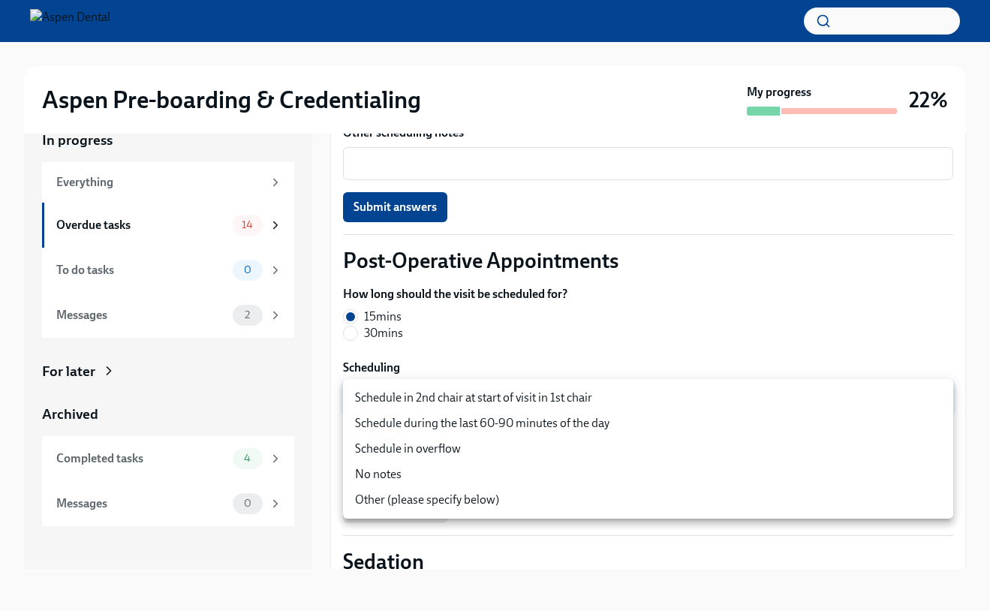
click at [410, 407] on li "Schedule in 2nd chair at start of visit in 1st chair" at bounding box center [648, 398] width 610 height 26
type input "ZImTXJkOn"
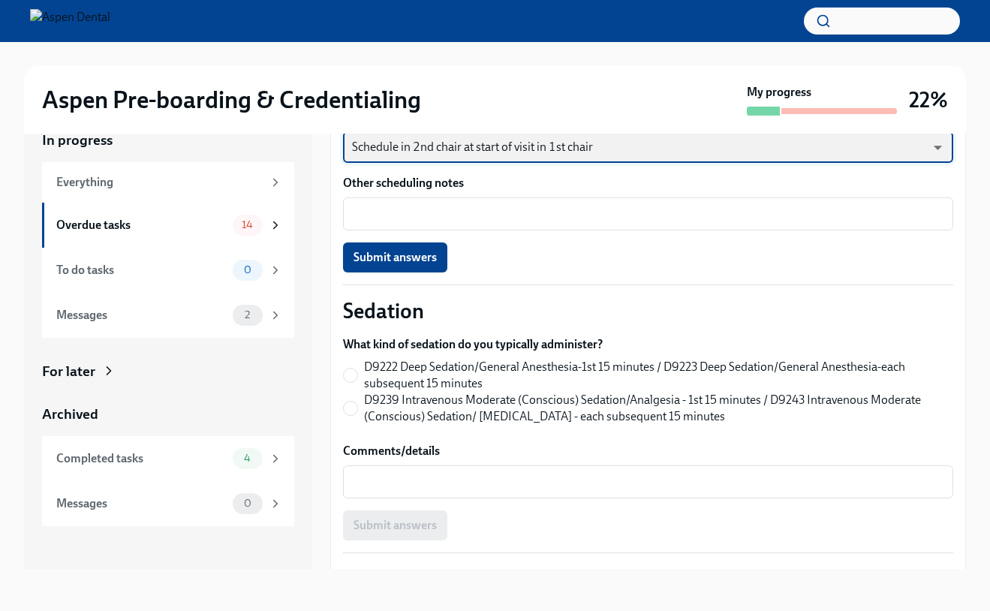
scroll to position [894, 0]
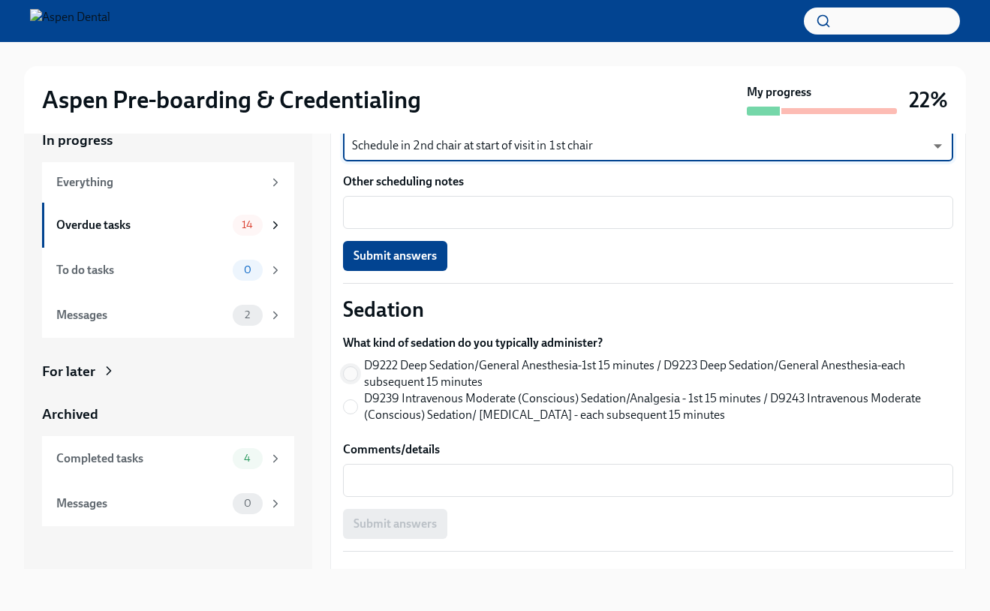
click at [349, 369] on input "D9222 Deep Sedation/General Anesthesia-1st 15 minutes / D9223 Deep Sedation/Gen…" at bounding box center [351, 374] width 14 height 14
radio input "true"
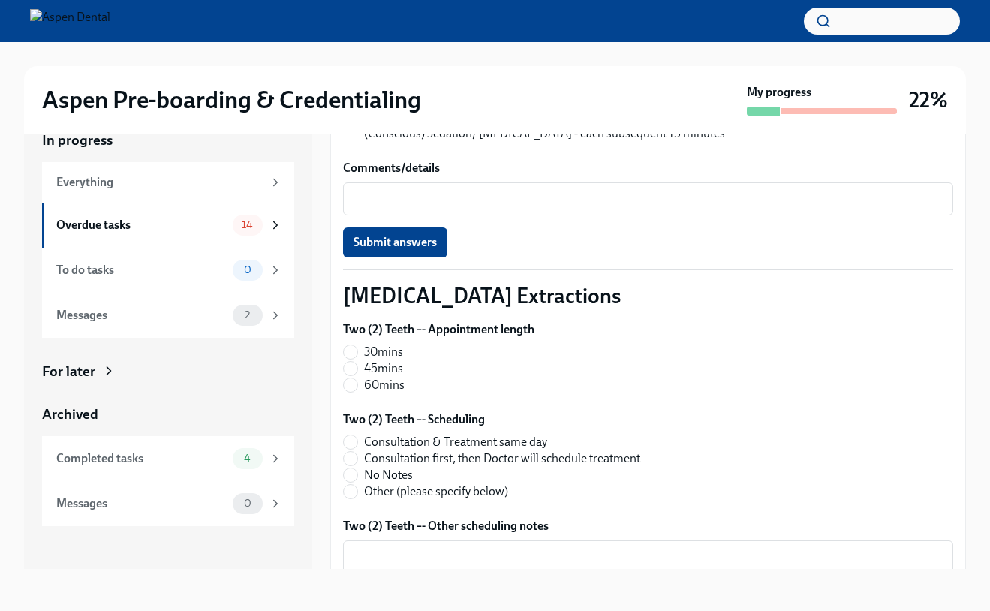
scroll to position [1192, 0]
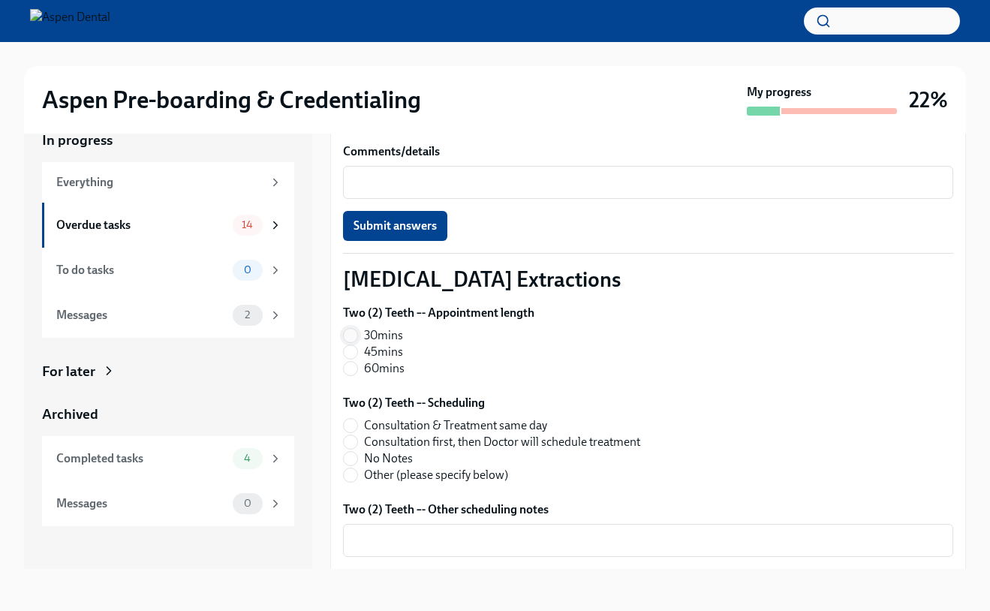
click at [355, 333] on input "30mins" at bounding box center [351, 336] width 14 height 14
radio input "true"
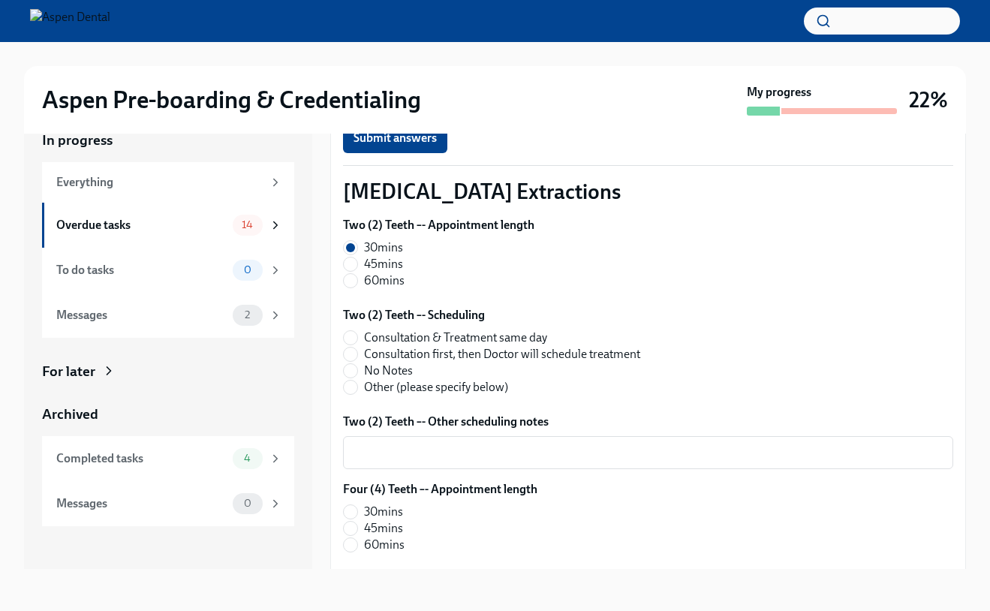
scroll to position [1278, 0]
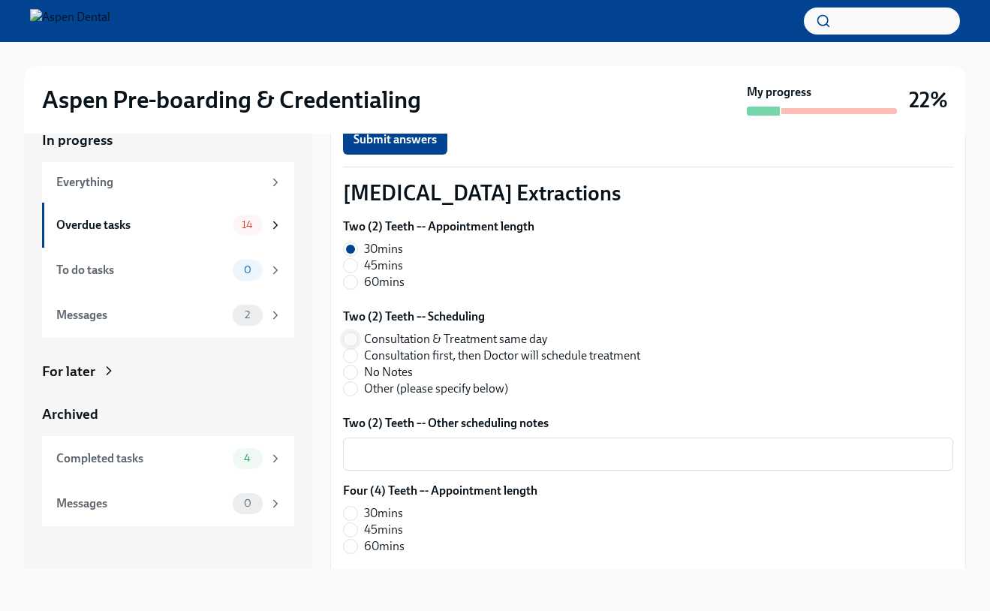
click at [346, 345] on input "Consultation & Treatment same day" at bounding box center [351, 340] width 14 height 14
radio input "true"
click at [355, 361] on input "Consultation first, then Doctor will schedule treatment" at bounding box center [351, 356] width 14 height 14
radio input "true"
click at [354, 347] on label "Consultation & Treatment same day" at bounding box center [491, 339] width 297 height 17
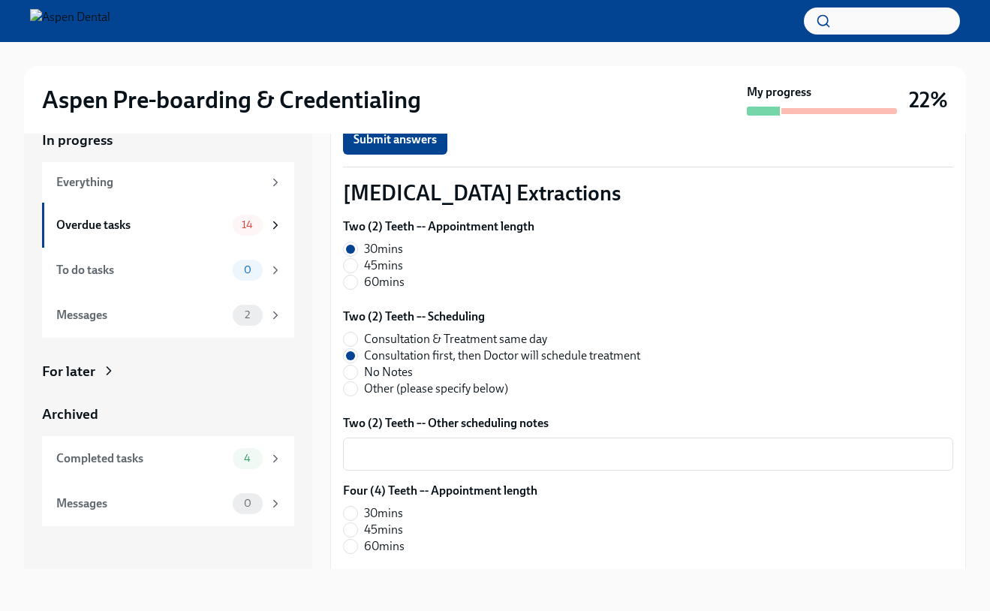
click at [354, 346] on input "Consultation & Treatment same day" at bounding box center [351, 340] width 14 height 14
radio input "true"
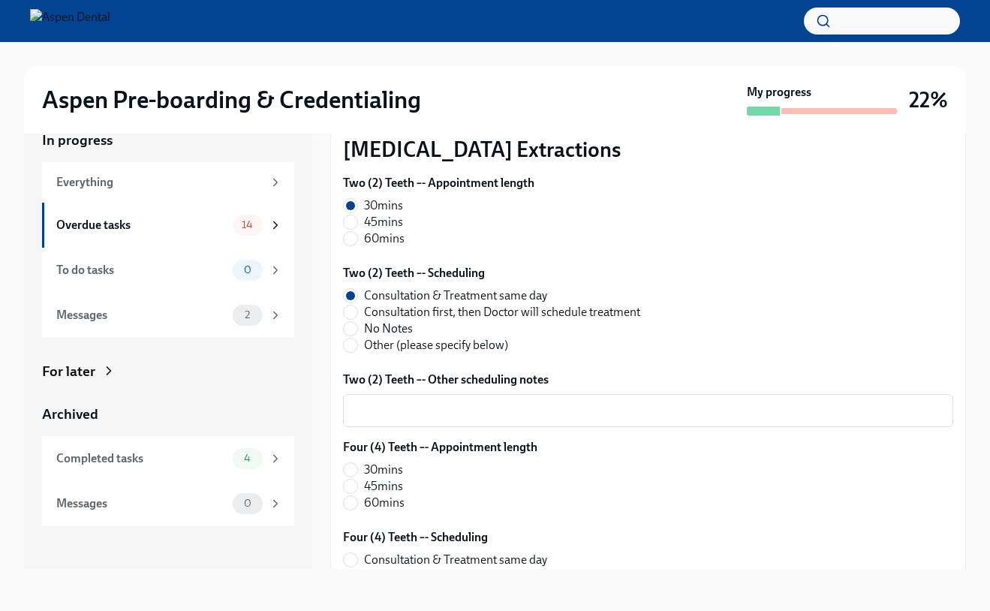
scroll to position [1324, 0]
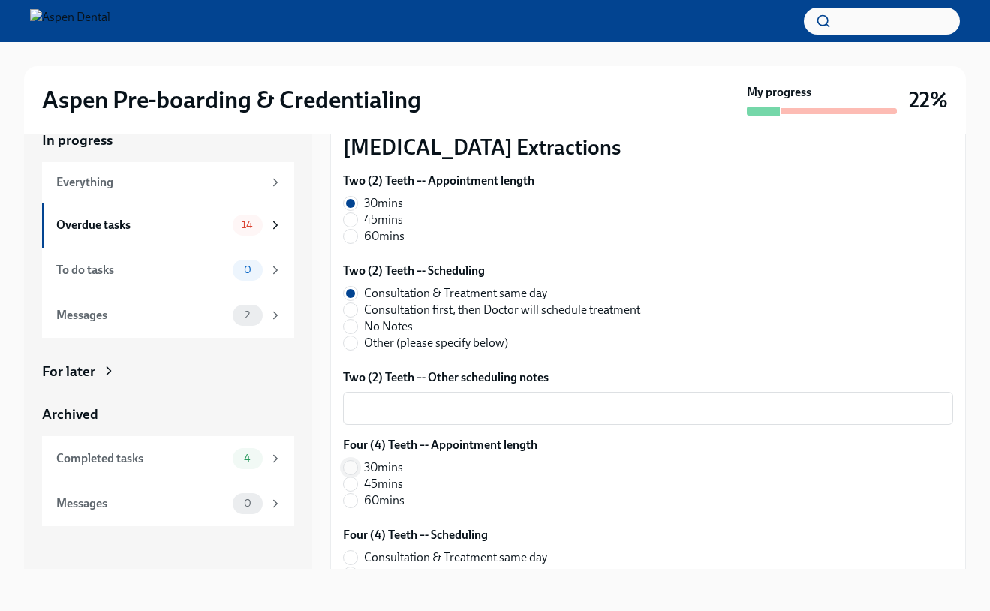
click at [354, 470] on input "30mins" at bounding box center [351, 468] width 14 height 14
radio input "true"
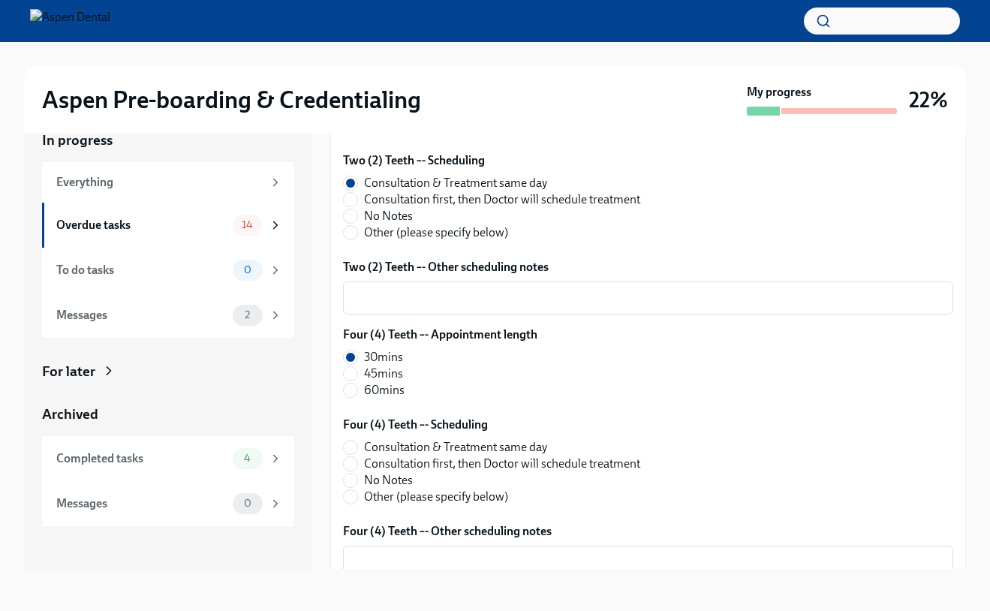
scroll to position [1440, 0]
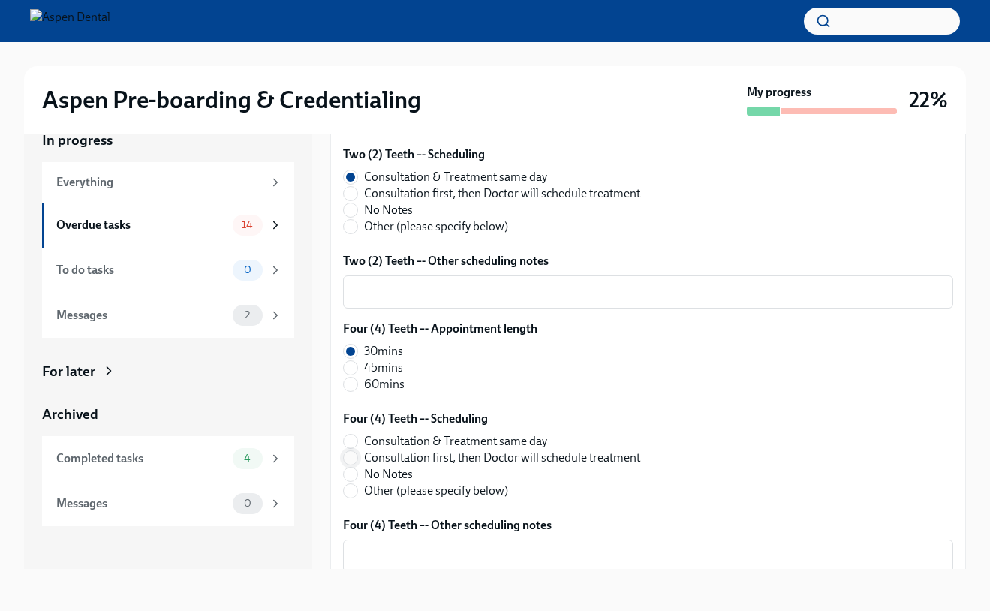
click at [356, 463] on input "Consultation first, then Doctor will schedule treatment" at bounding box center [351, 458] width 14 height 14
radio input "true"
click at [354, 442] on input "Consultation & Treatment same day" at bounding box center [351, 442] width 14 height 14
radio input "true"
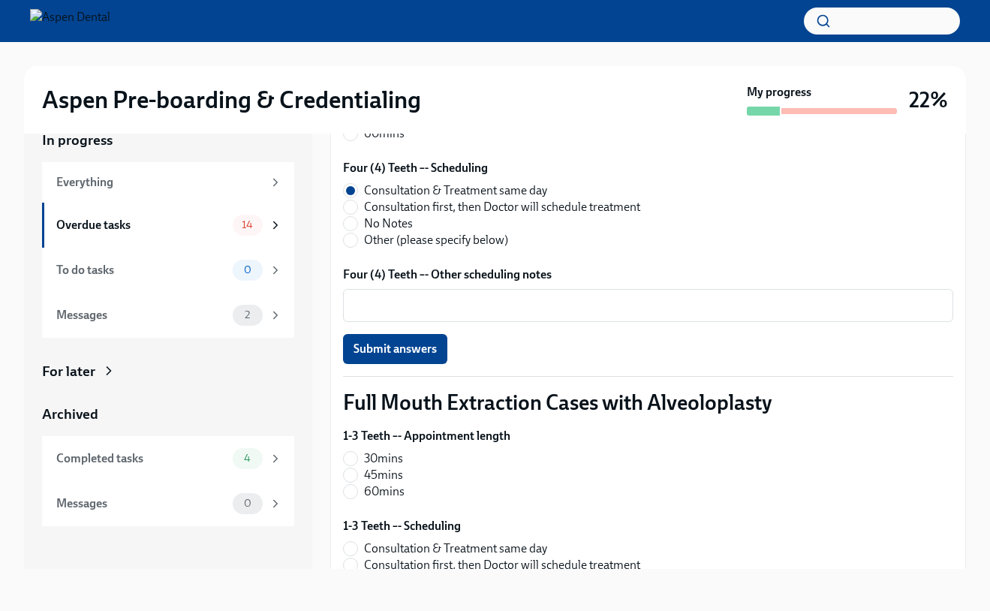
scroll to position [1747, 0]
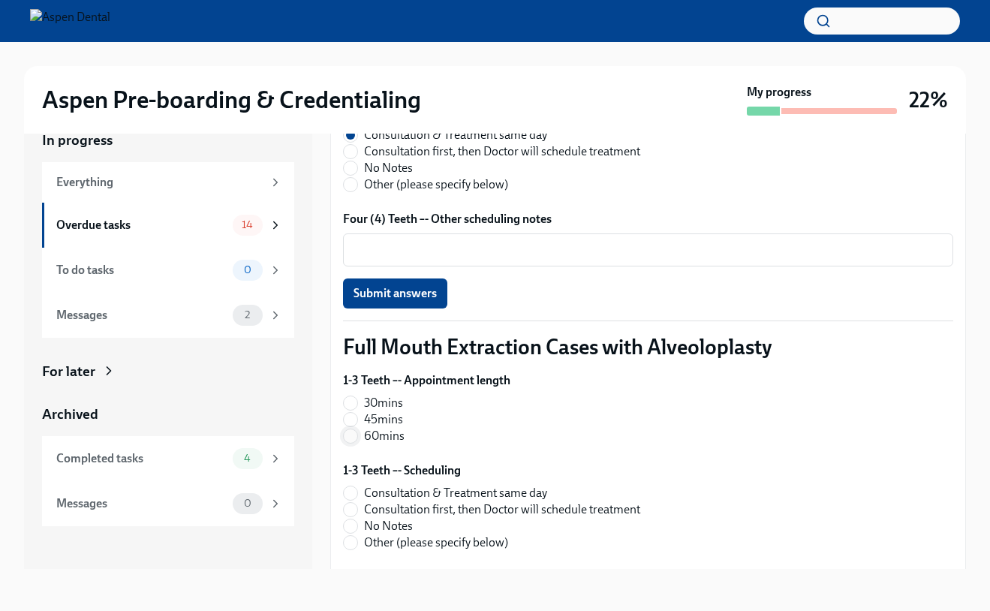
click at [351, 436] on input "60mins" at bounding box center [351, 437] width 14 height 14
radio input "true"
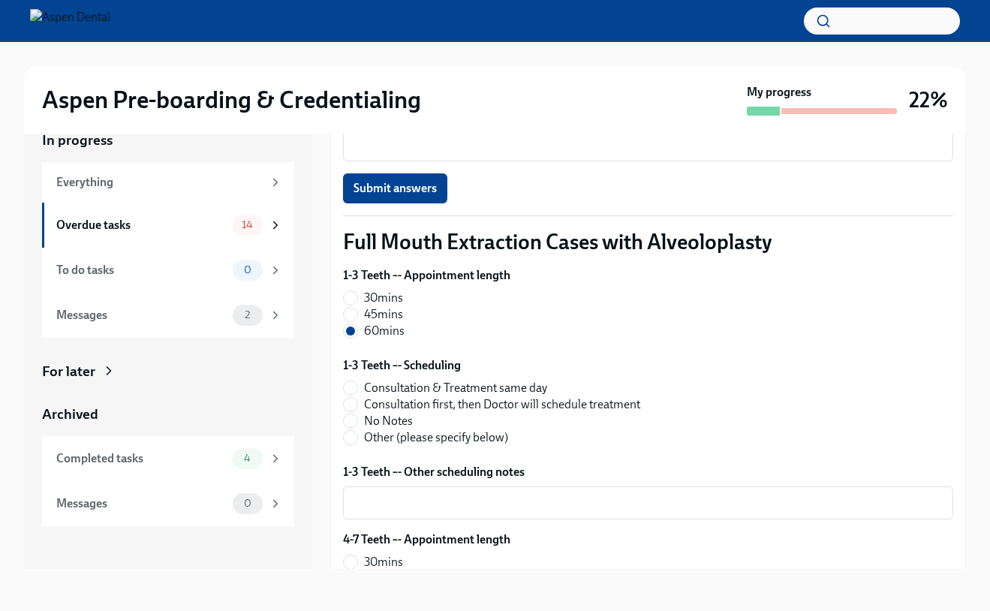
scroll to position [1846, 0]
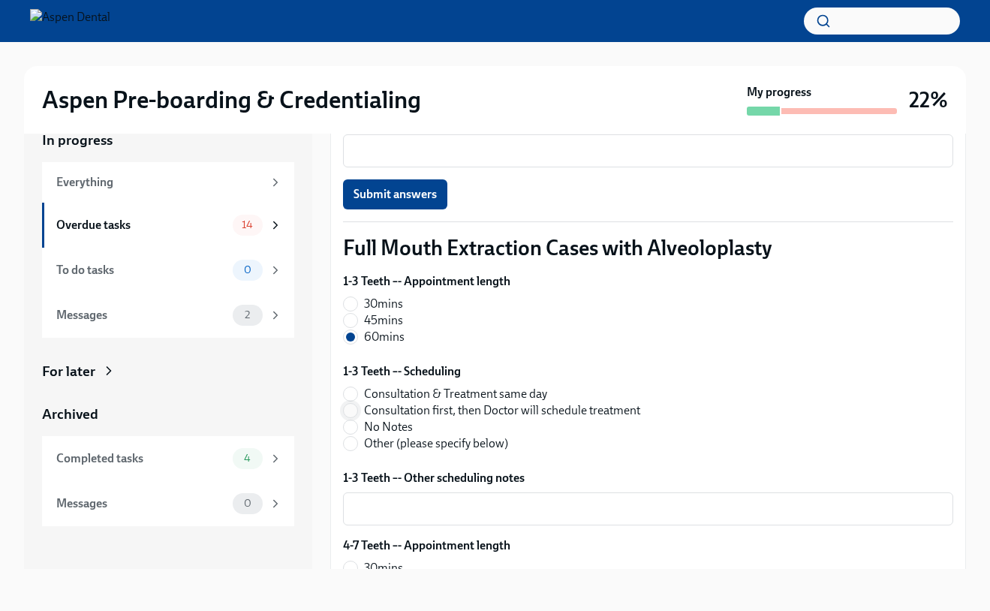
click at [356, 411] on input "Consultation first, then Doctor will schedule treatment" at bounding box center [351, 411] width 14 height 14
radio input "true"
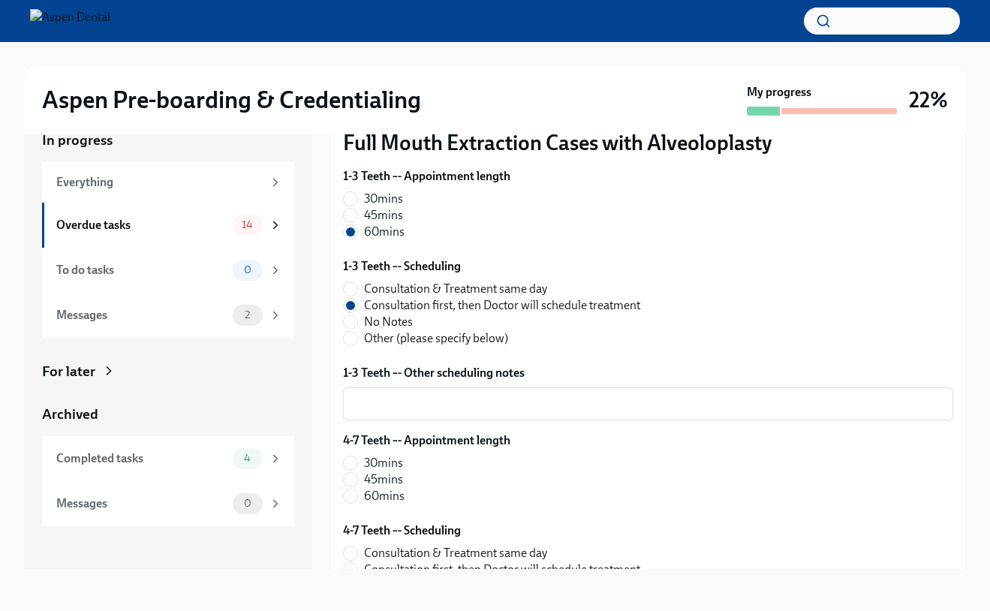
scroll to position [1961, 0]
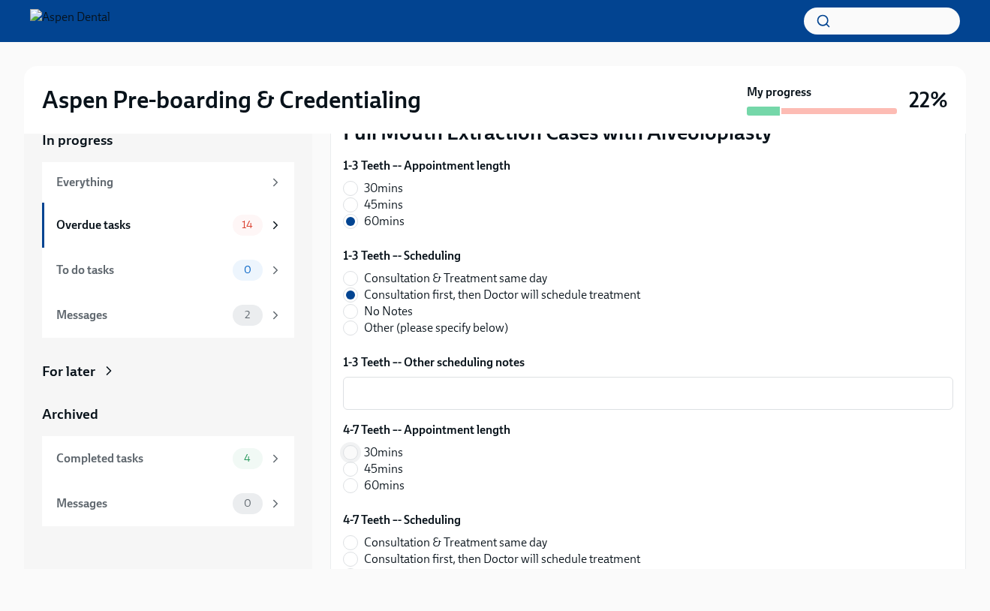
click at [348, 456] on input "30mins" at bounding box center [351, 453] width 14 height 14
radio input "true"
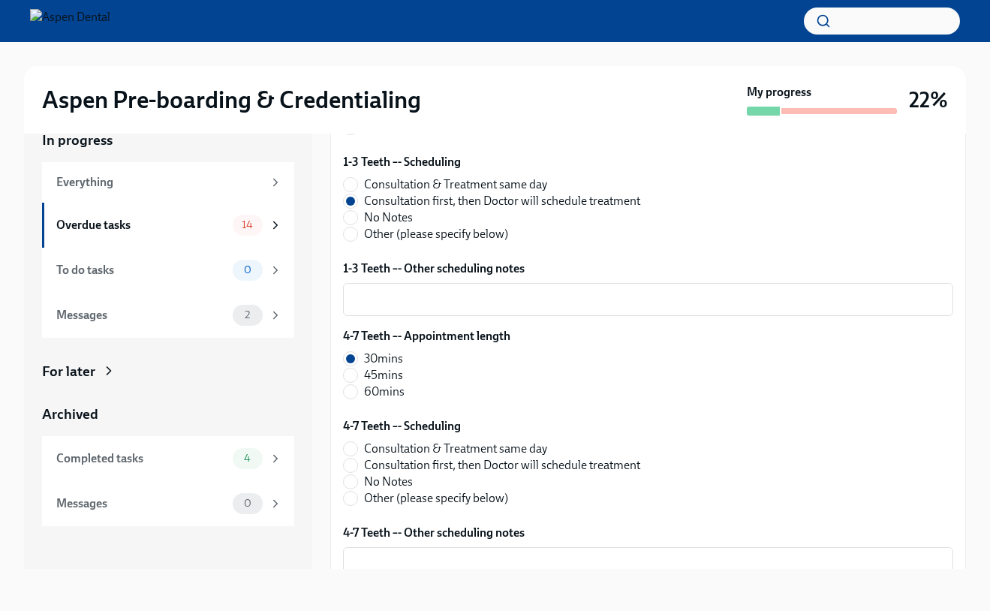
scroll to position [2079, 0]
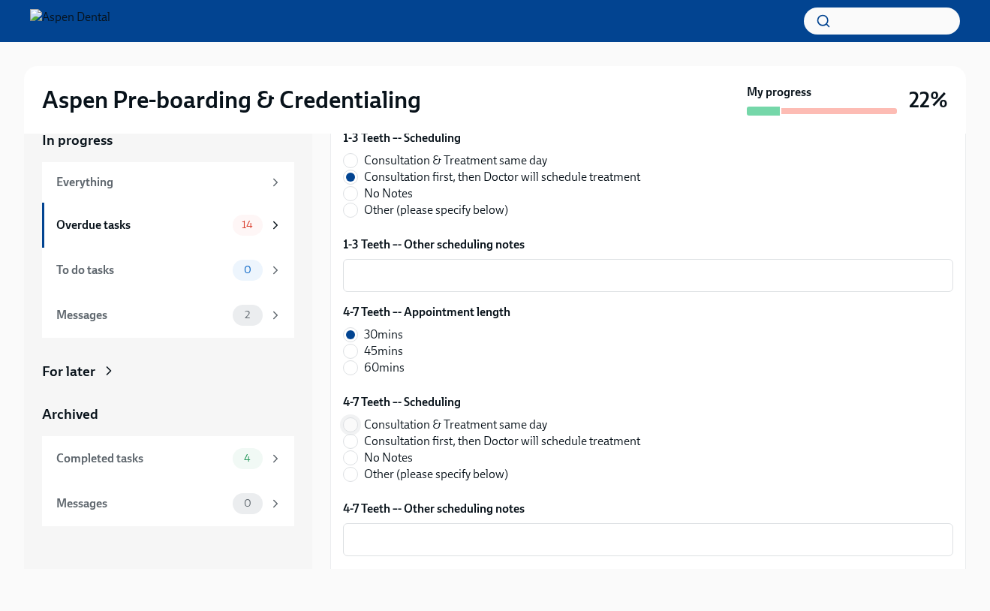
click at [353, 427] on input "Consultation & Treatment same day" at bounding box center [351, 425] width 14 height 14
radio input "true"
click at [351, 442] on input "Consultation first, then Doctor will schedule treatment" at bounding box center [351, 442] width 14 height 14
radio input "true"
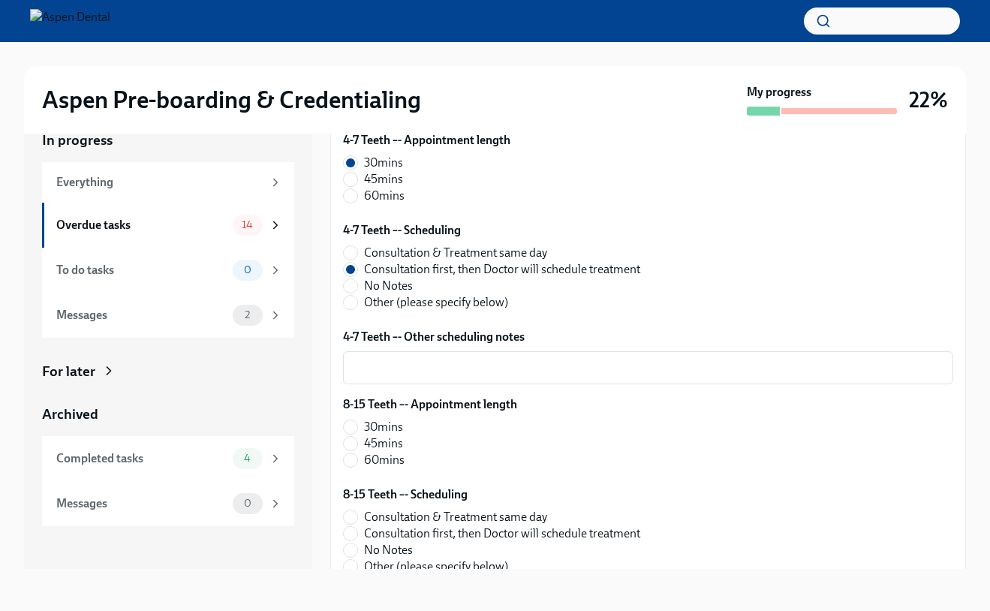
scroll to position [2254, 0]
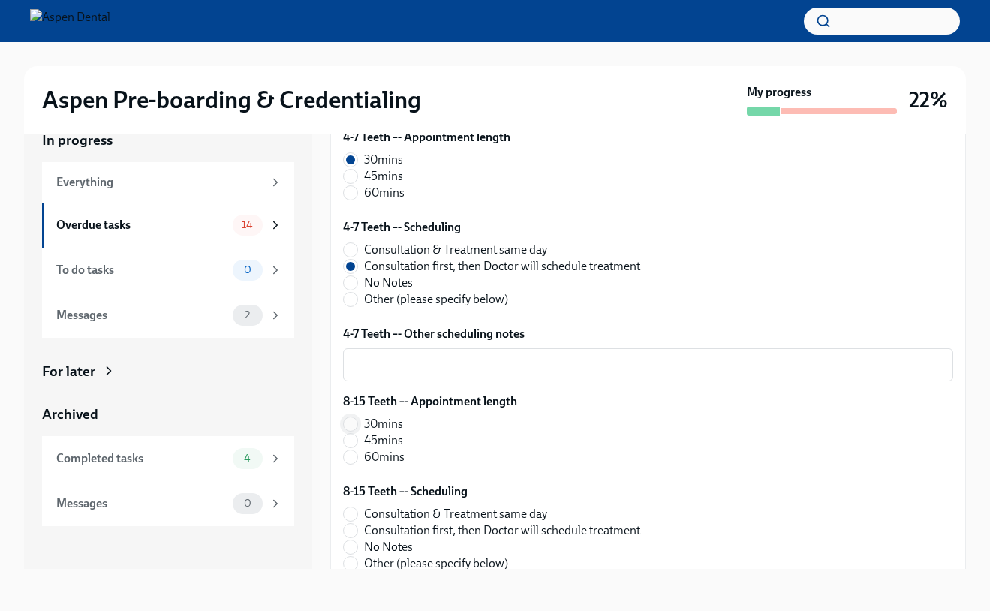
click at [354, 427] on input "30mins" at bounding box center [351, 425] width 14 height 14
radio input "true"
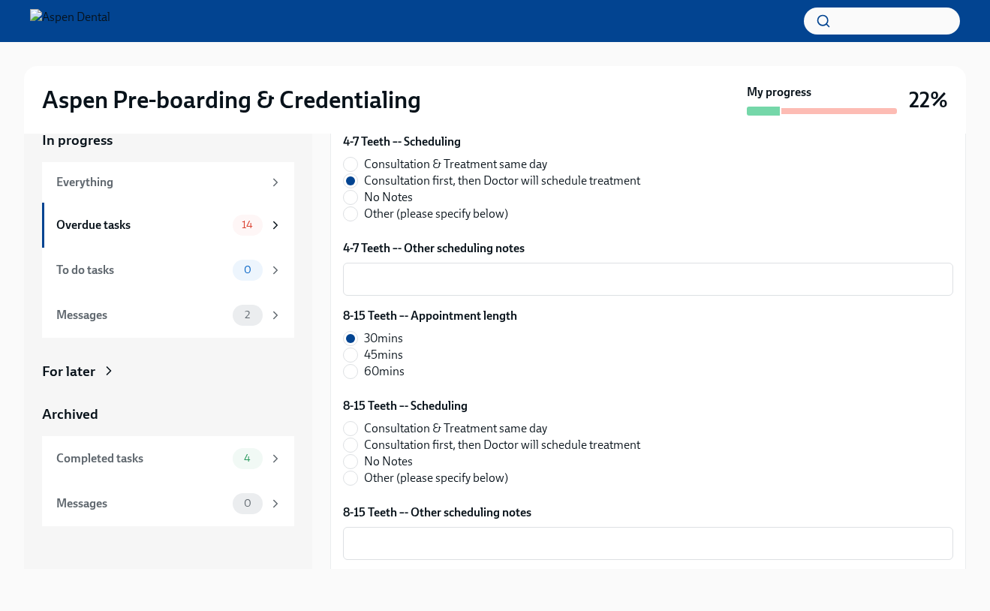
scroll to position [2345, 0]
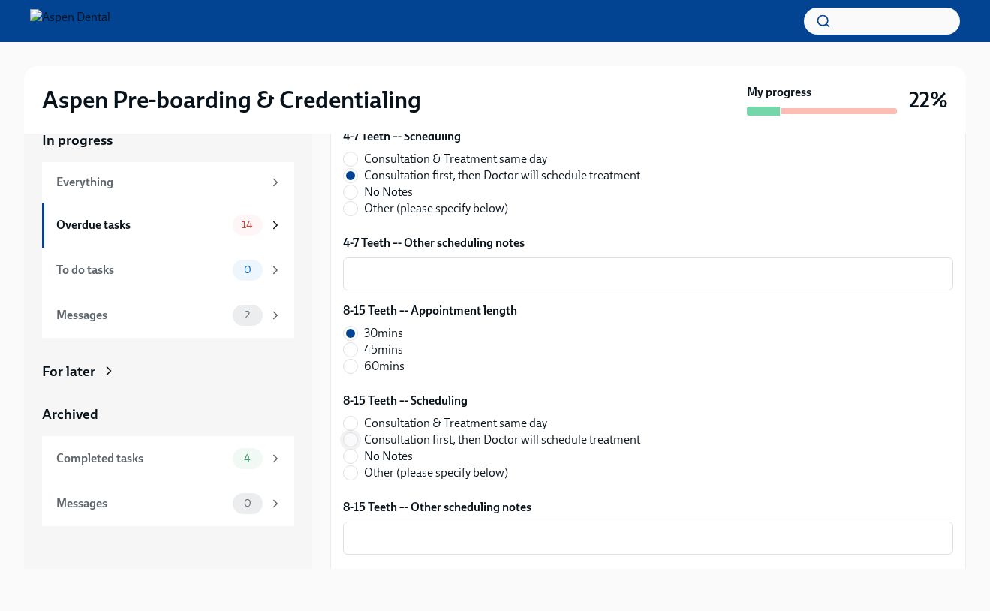
click at [353, 436] on input "Consultation first, then Doctor will schedule treatment" at bounding box center [351, 440] width 14 height 14
radio input "true"
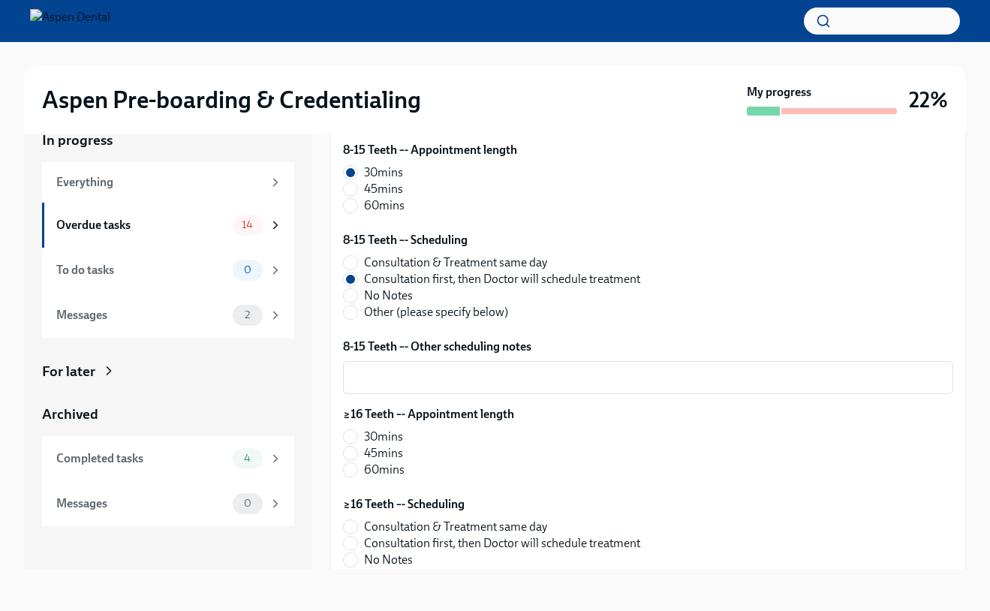
scroll to position [2538, 0]
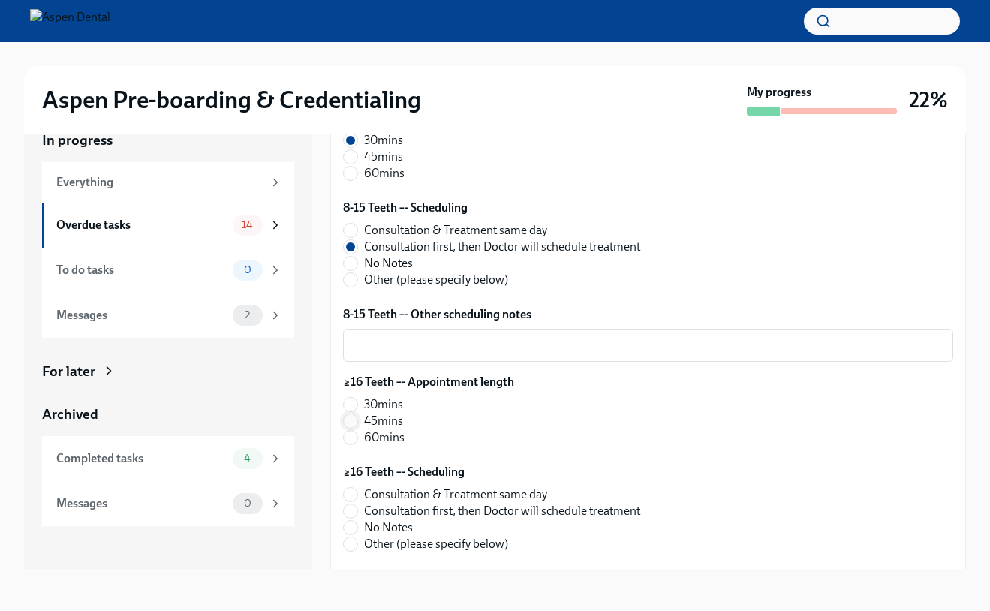
click at [354, 422] on input "45mins" at bounding box center [351, 422] width 14 height 14
radio input "true"
click at [351, 511] on input "Consultation first, then Doctor will schedule treatment" at bounding box center [351, 512] width 14 height 14
radio input "true"
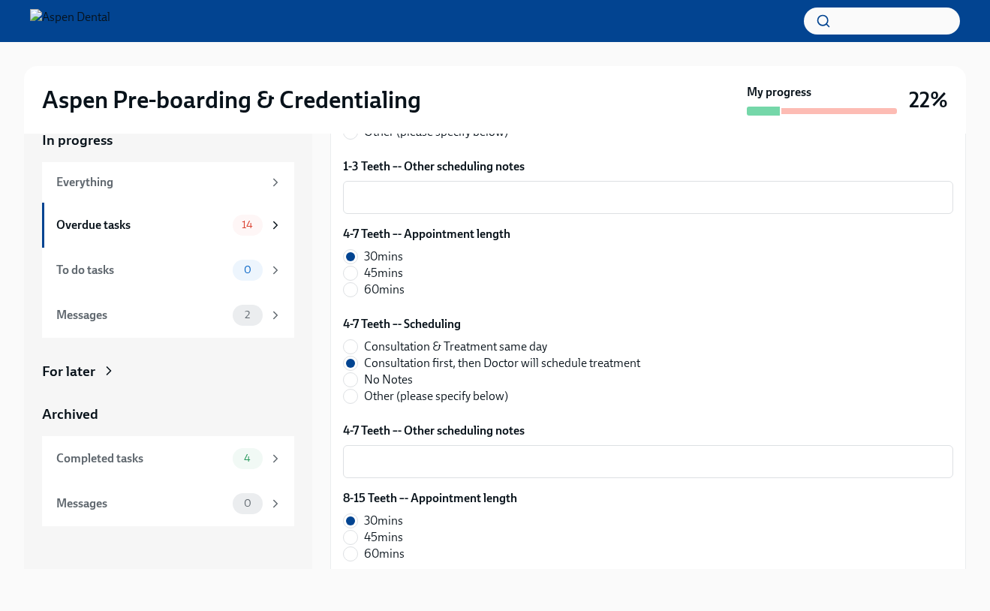
scroll to position [2145, 0]
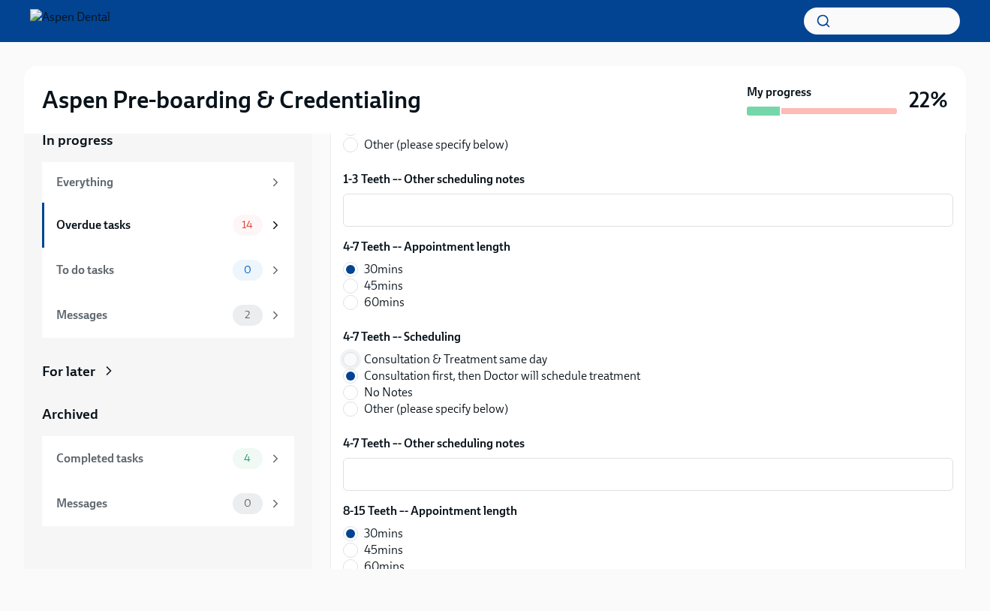
click at [349, 357] on input "Consultation & Treatment same day" at bounding box center [351, 360] width 14 height 14
radio input "true"
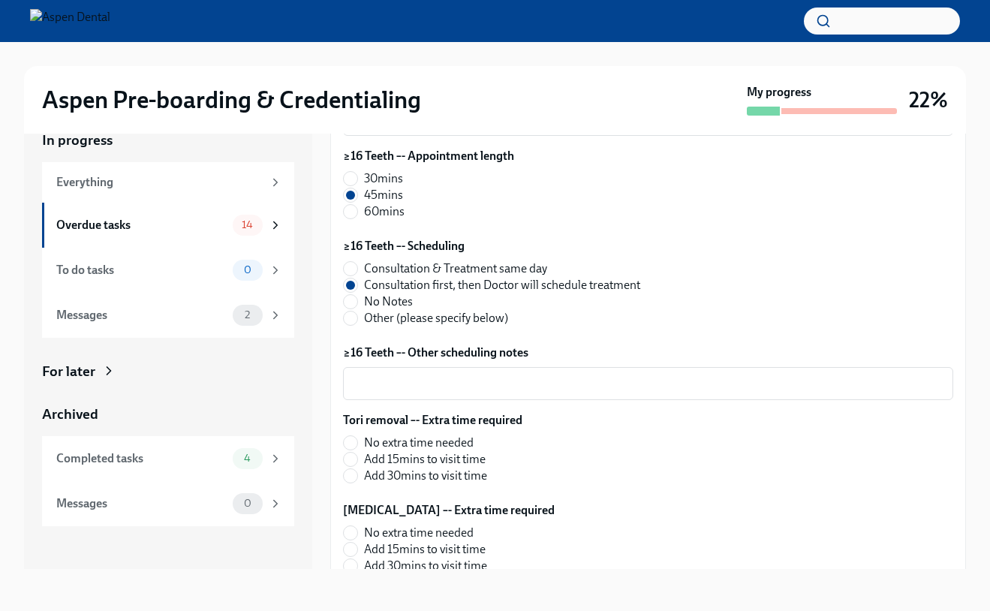
scroll to position [2773, 0]
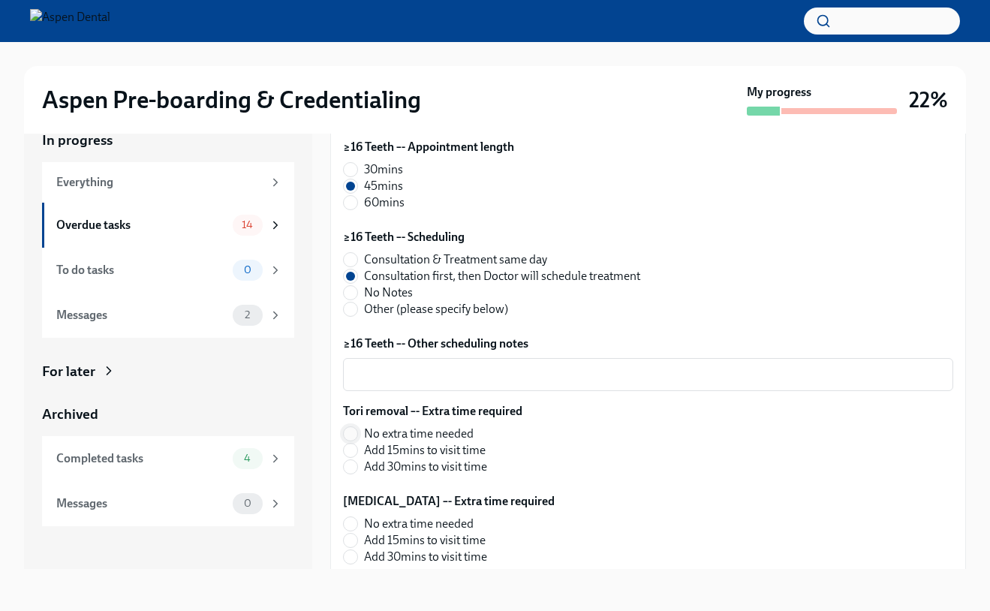
click at [351, 438] on input "No extra time needed" at bounding box center [351, 434] width 14 height 14
radio input "true"
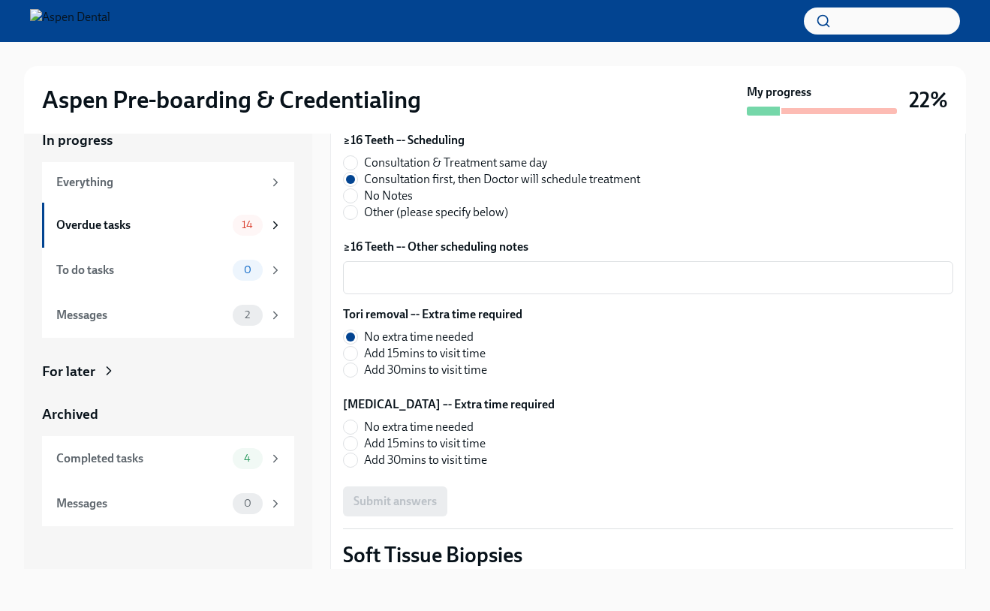
scroll to position [2873, 0]
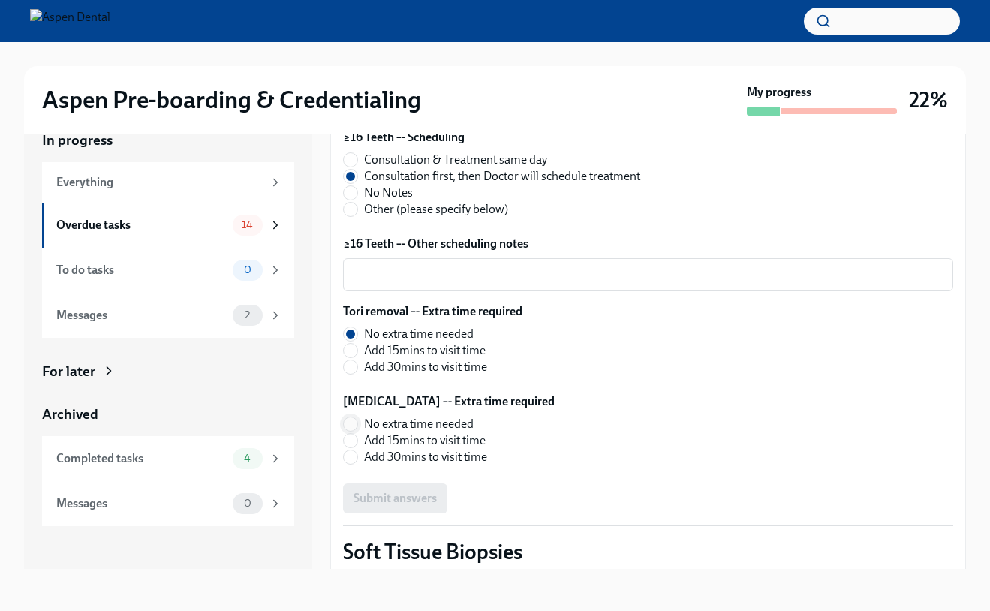
click at [345, 421] on input "No extra time needed" at bounding box center [351, 425] width 14 height 14
radio input "true"
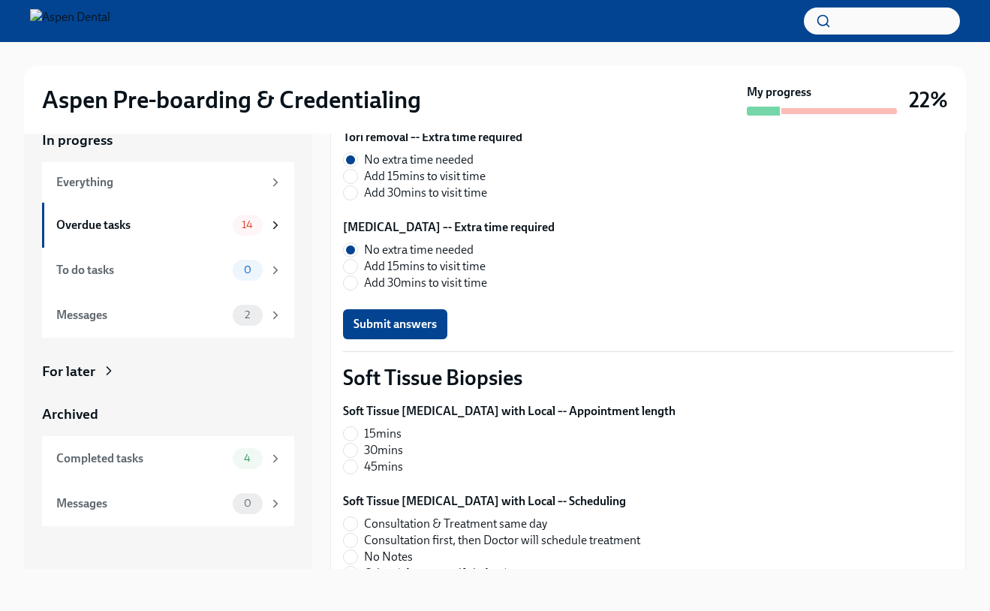
scroll to position [3049, 0]
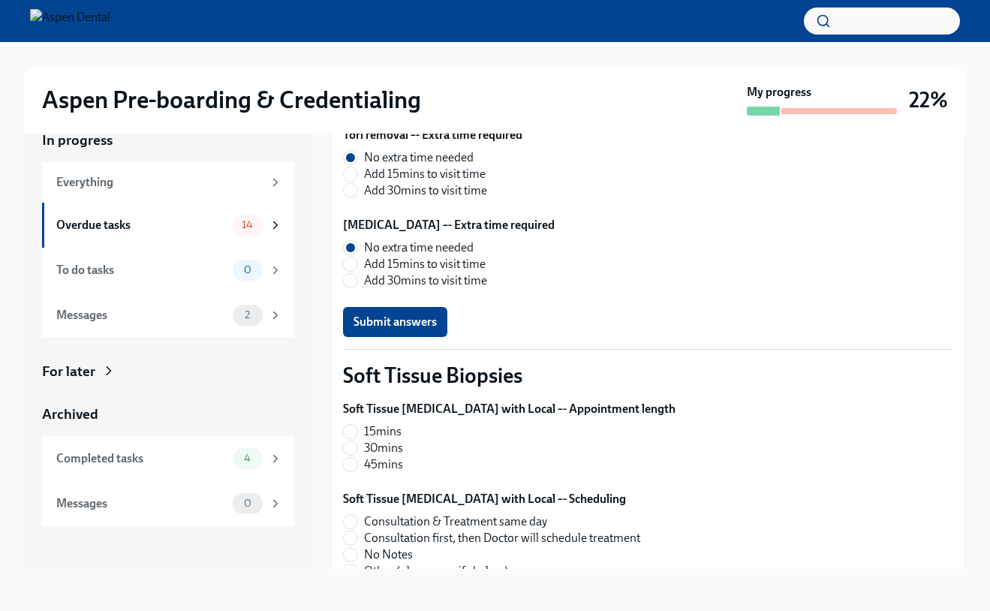
click at [358, 434] on label "15mins" at bounding box center [503, 432] width 321 height 17
click at [357, 434] on input "15mins" at bounding box center [351, 432] width 14 height 14
radio input "true"
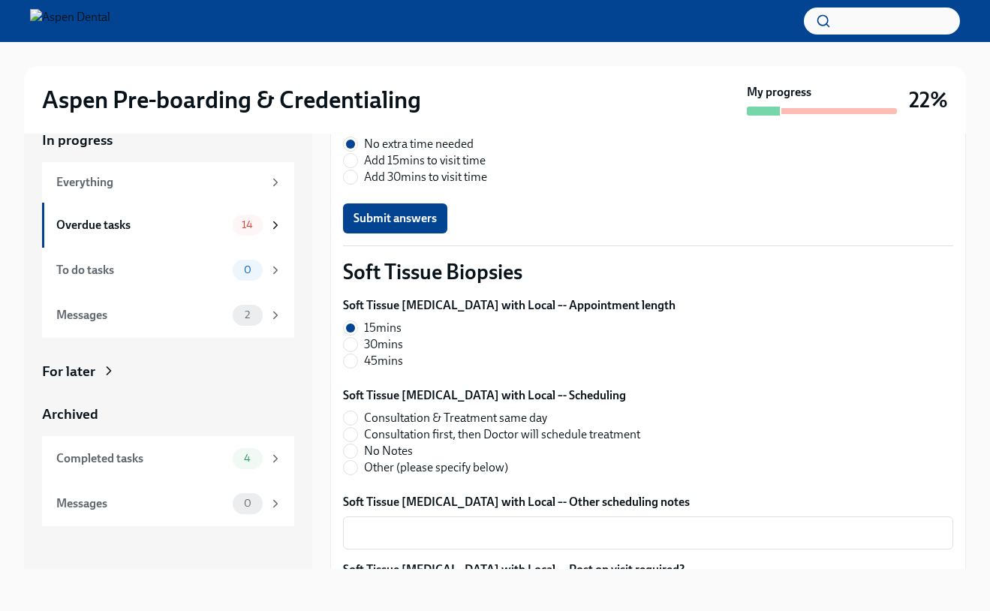
scroll to position [3164, 0]
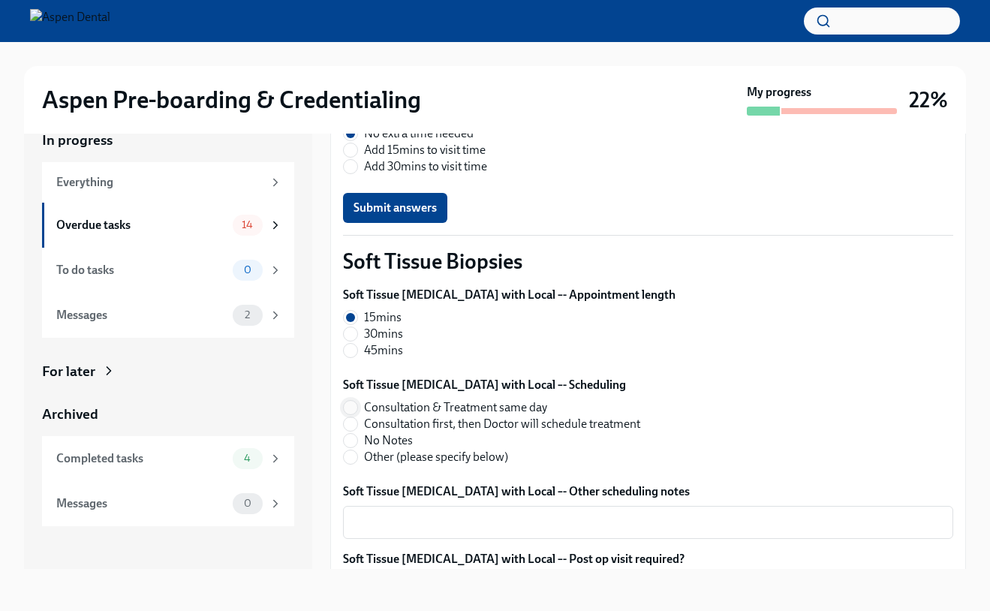
click at [355, 406] on input "Consultation & Treatment same day" at bounding box center [351, 408] width 14 height 14
radio input "true"
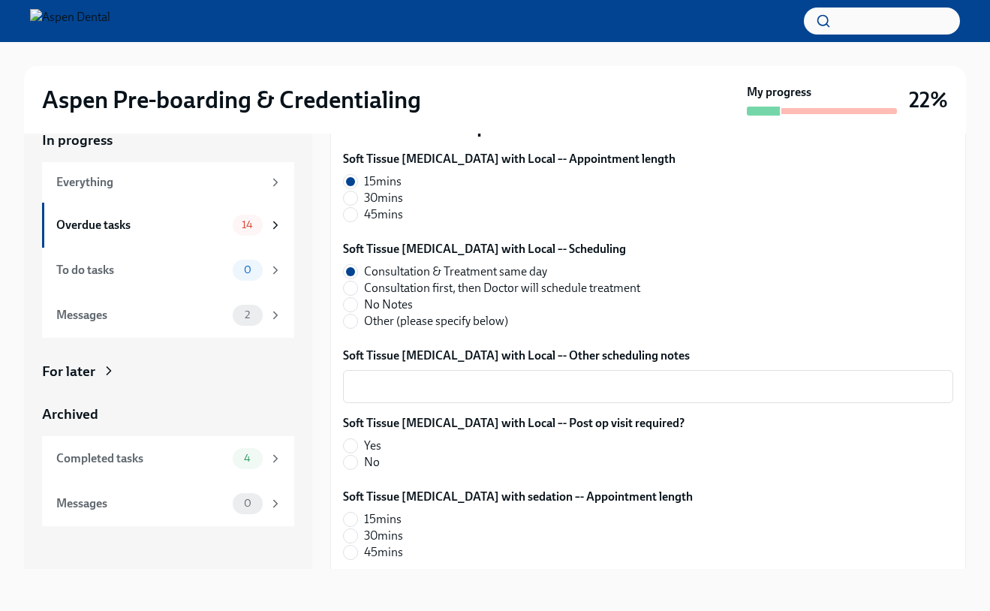
scroll to position [3306, 0]
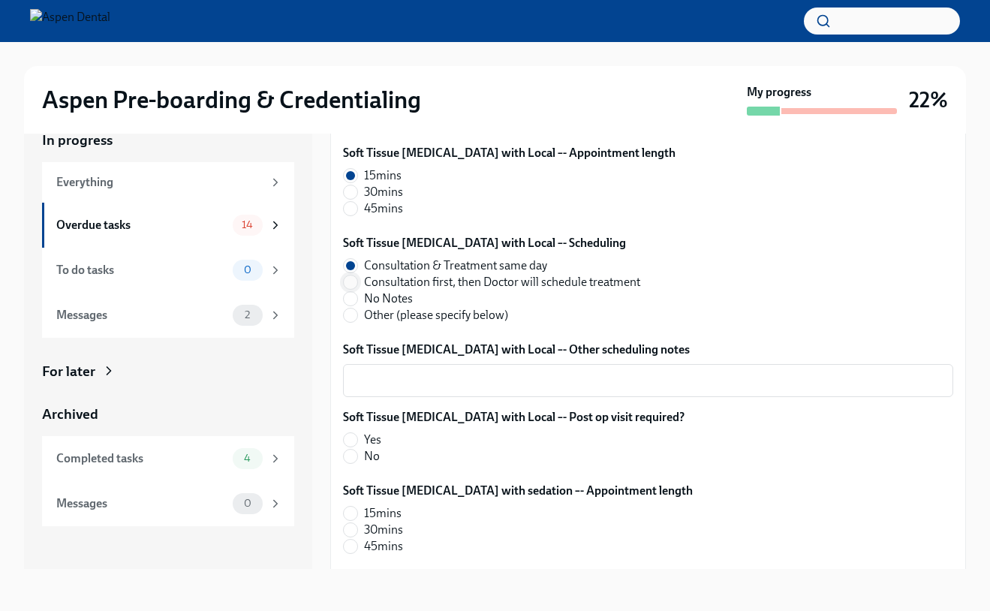
click at [354, 283] on input "Consultation first, then Doctor will schedule treatment" at bounding box center [351, 283] width 14 height 14
radio input "true"
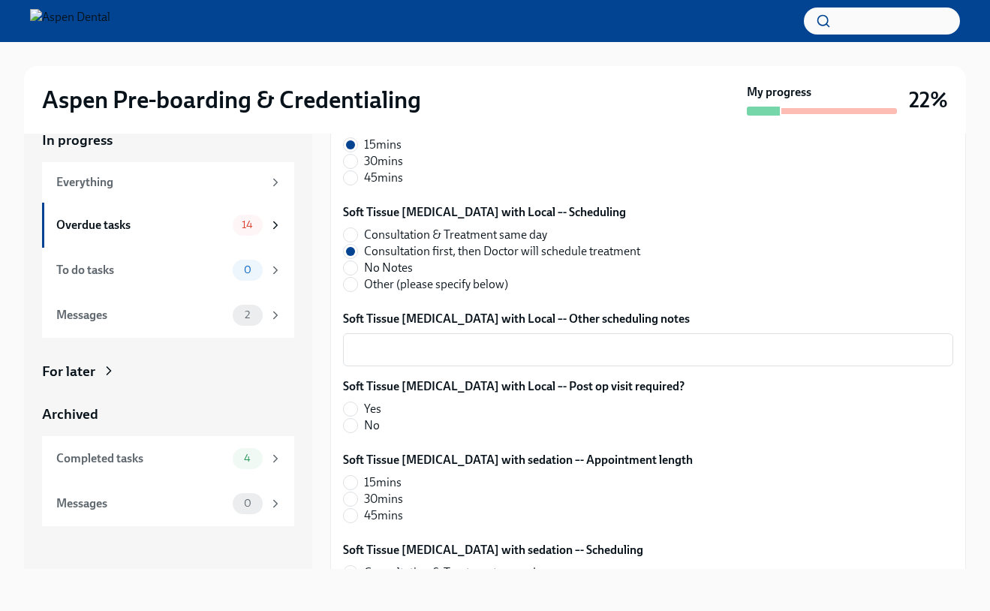
scroll to position [3360, 0]
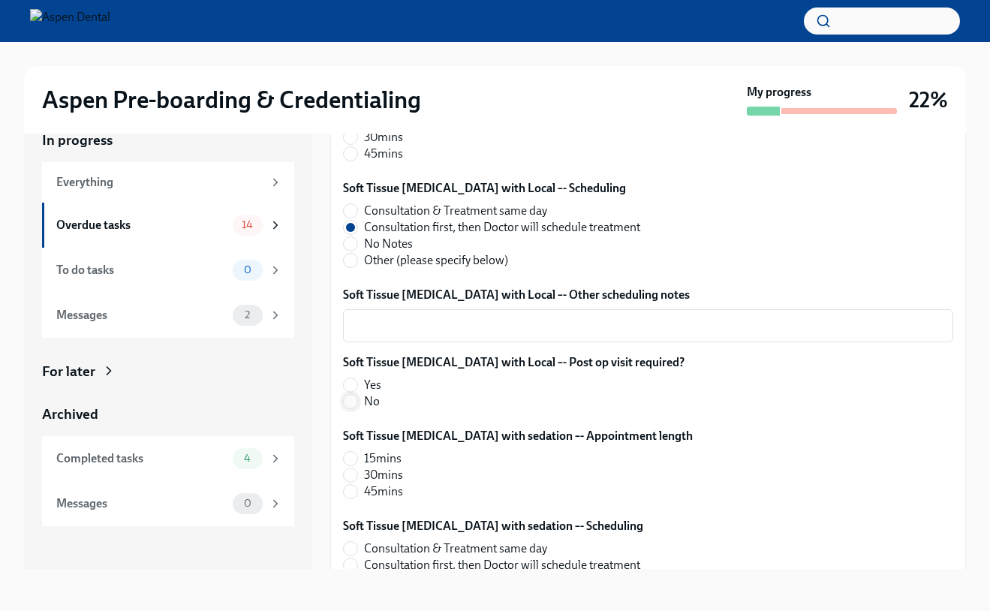
click at [357, 406] on input "No" at bounding box center [351, 402] width 14 height 14
radio input "true"
click at [355, 473] on input "30mins" at bounding box center [351, 476] width 14 height 14
radio input "true"
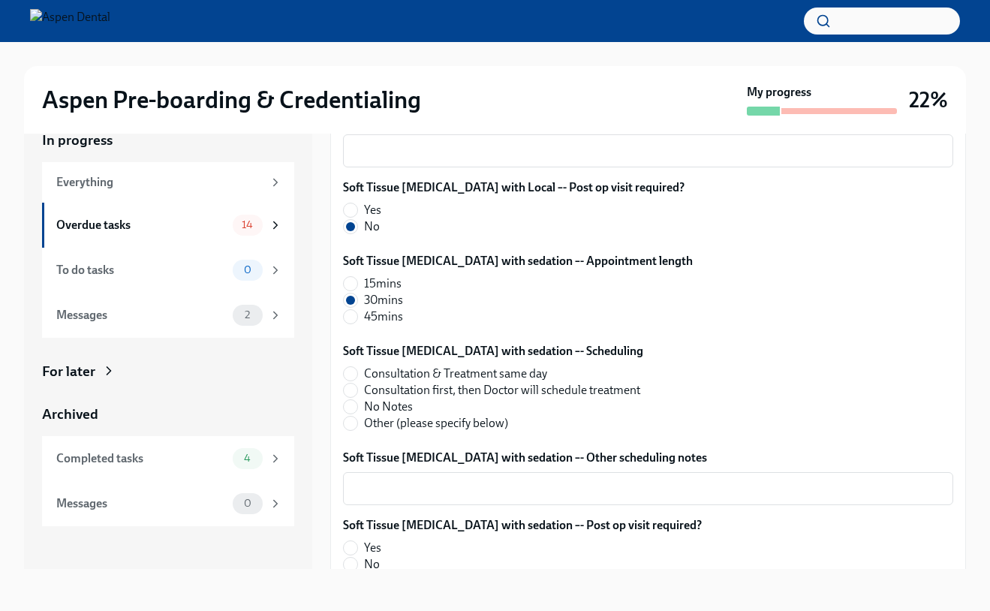
scroll to position [3541, 0]
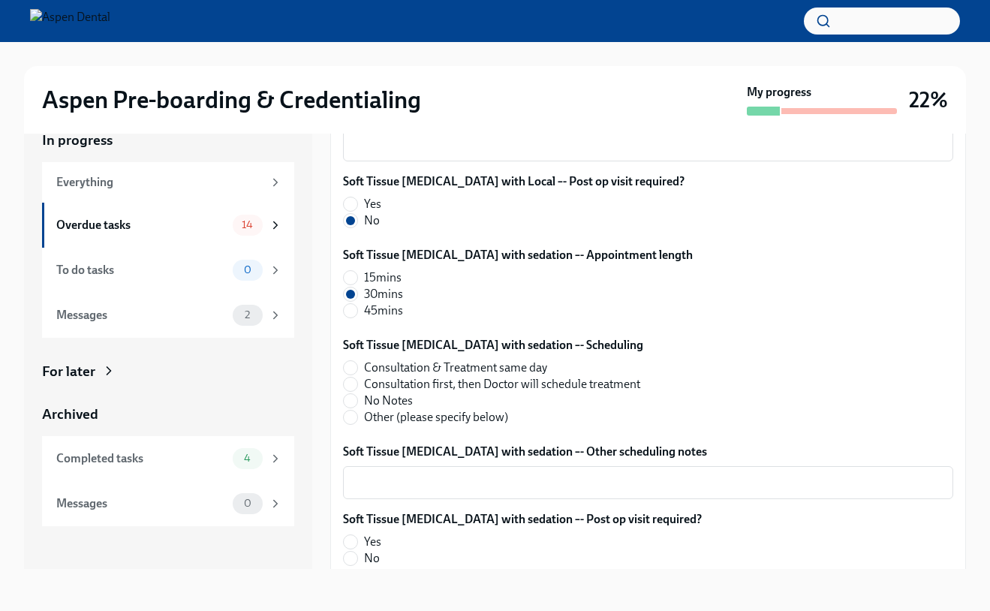
click at [359, 384] on label "Consultation first, then Doctor will schedule treatment" at bounding box center [491, 384] width 297 height 17
click at [357, 384] on input "Consultation first, then Doctor will schedule treatment" at bounding box center [351, 385] width 14 height 14
radio input "true"
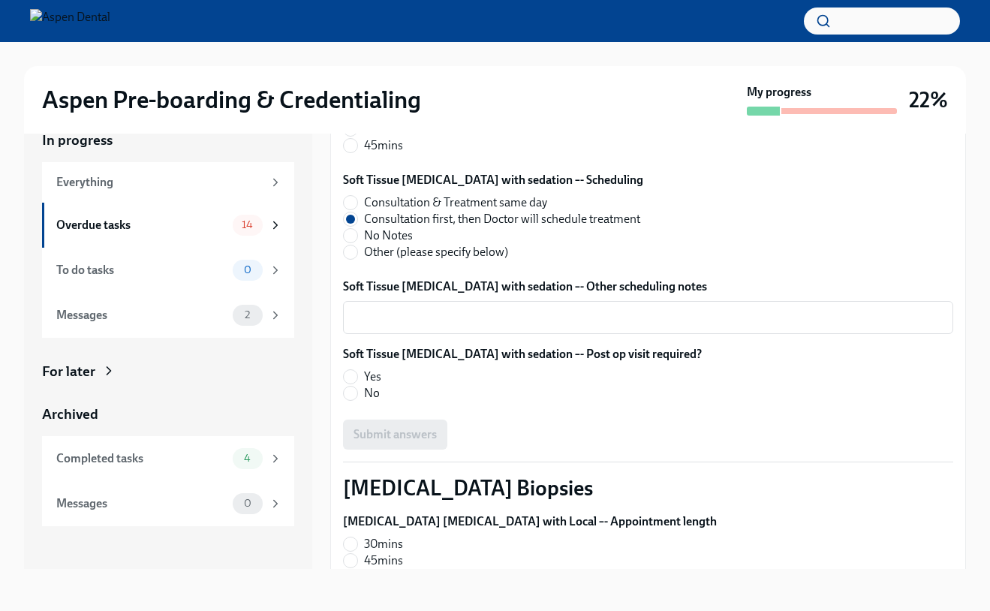
scroll to position [3709, 0]
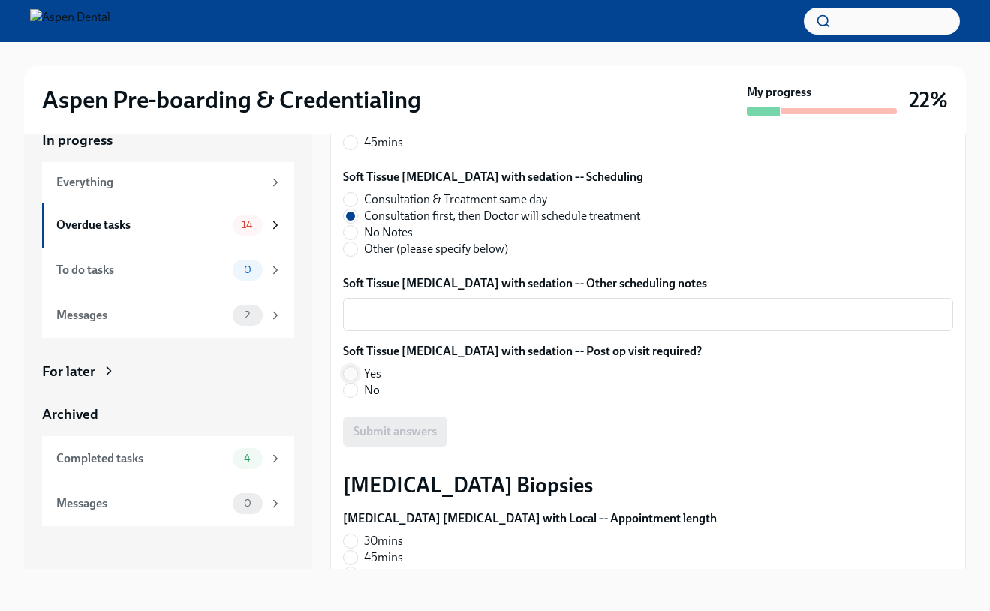
click at [351, 379] on input "Yes" at bounding box center [351, 374] width 14 height 14
radio input "true"
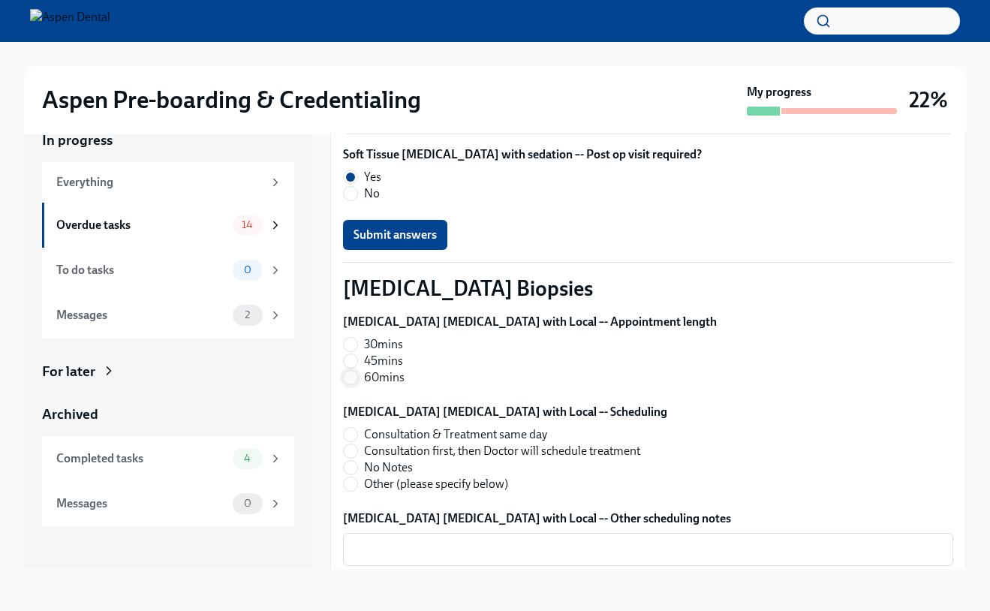
scroll to position [3909, 0]
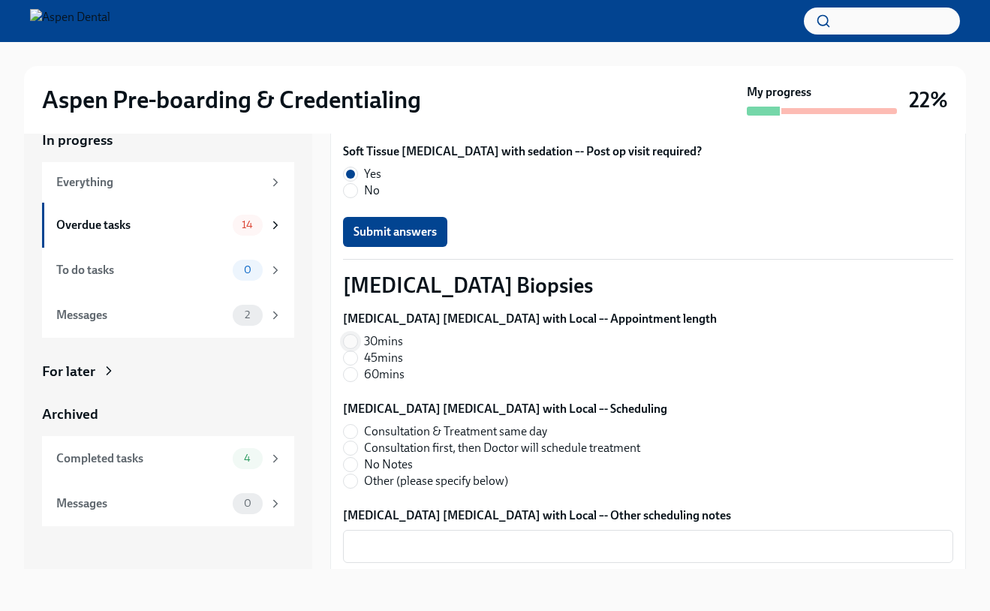
click at [345, 343] on input "30mins" at bounding box center [351, 342] width 14 height 14
radio input "true"
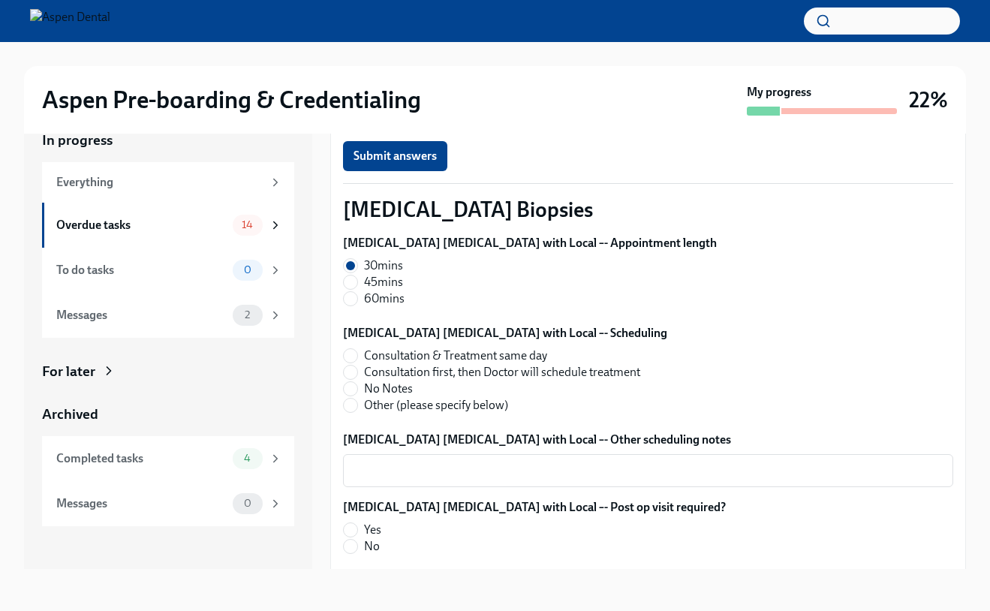
scroll to position [3981, 0]
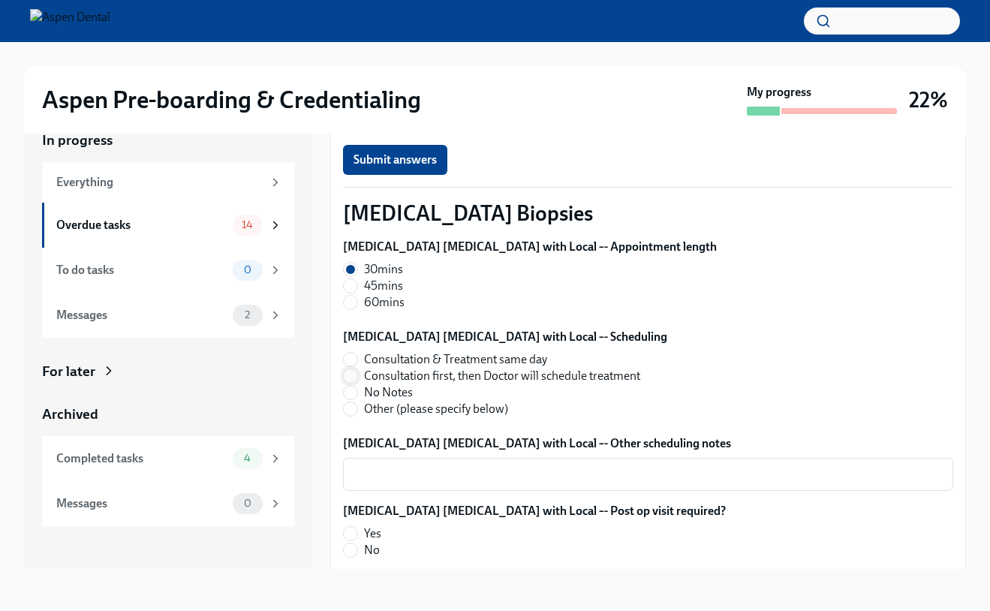
click at [354, 374] on input "Consultation first, then Doctor will schedule treatment" at bounding box center [351, 376] width 14 height 14
radio input "true"
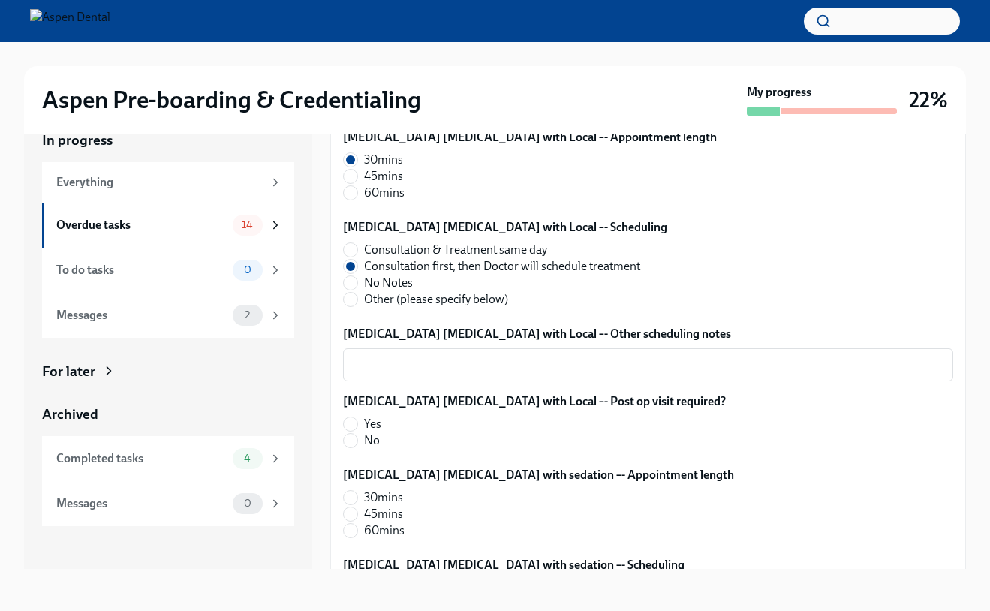
scroll to position [4086, 0]
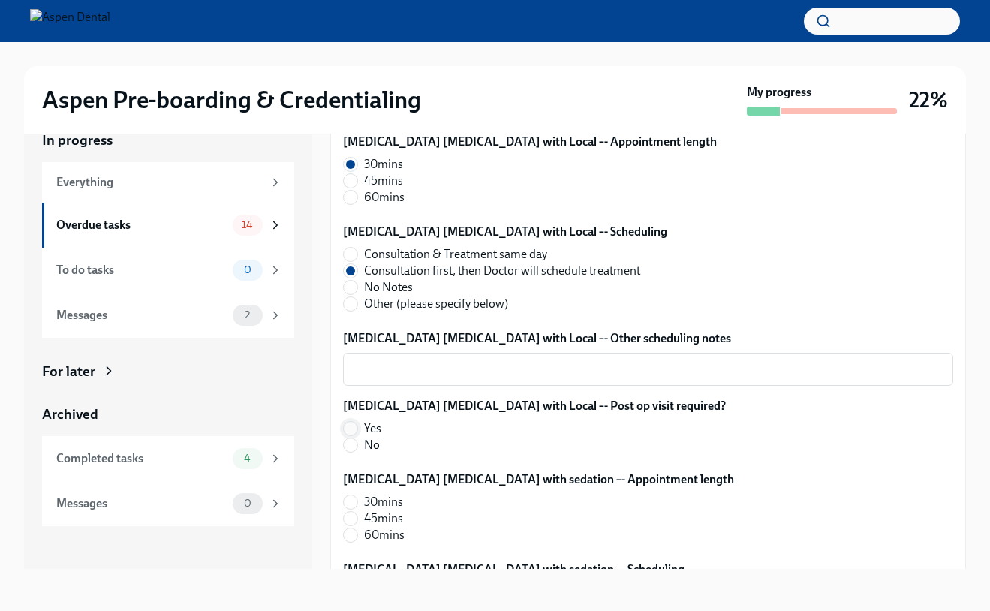
click at [354, 432] on input "Yes" at bounding box center [351, 429] width 14 height 14
radio input "true"
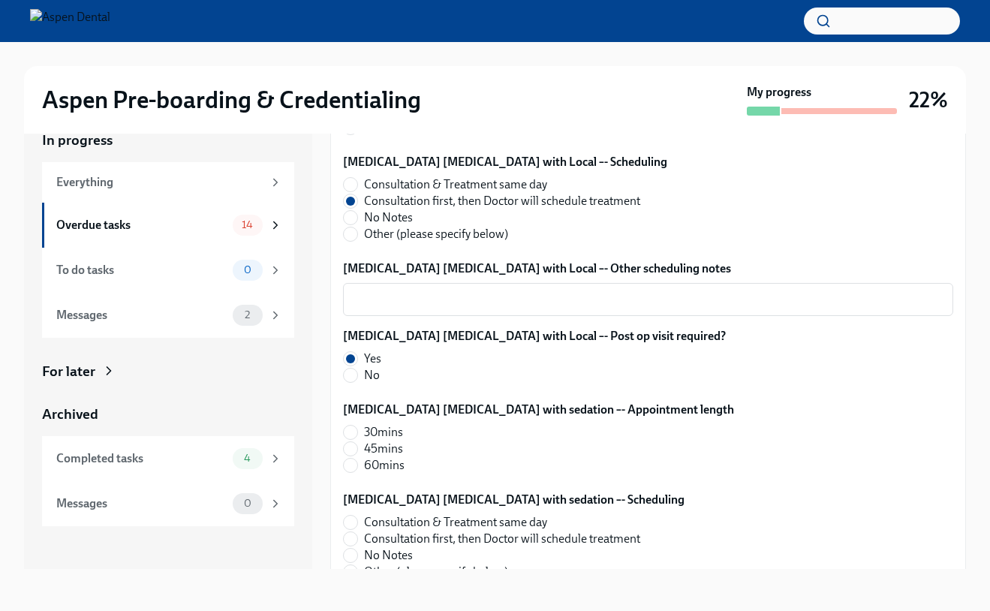
scroll to position [4163, 0]
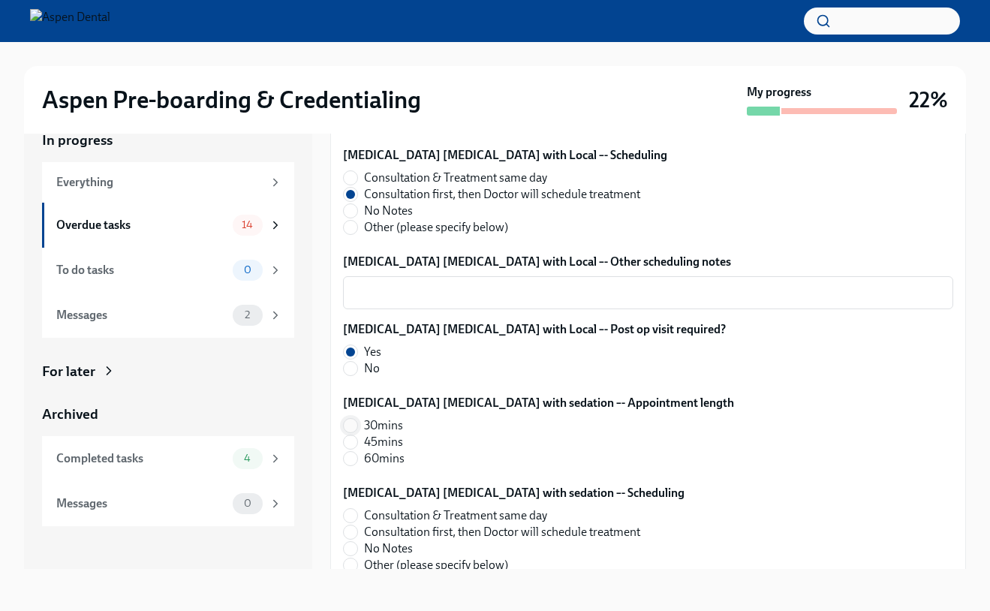
click at [356, 428] on input "30mins" at bounding box center [351, 426] width 14 height 14
radio input "true"
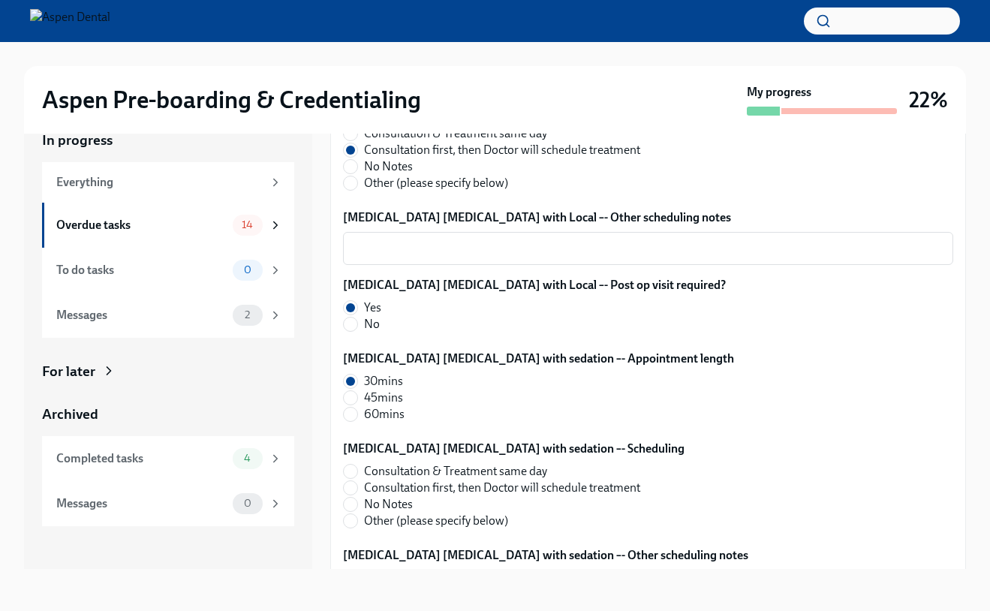
scroll to position [4210, 0]
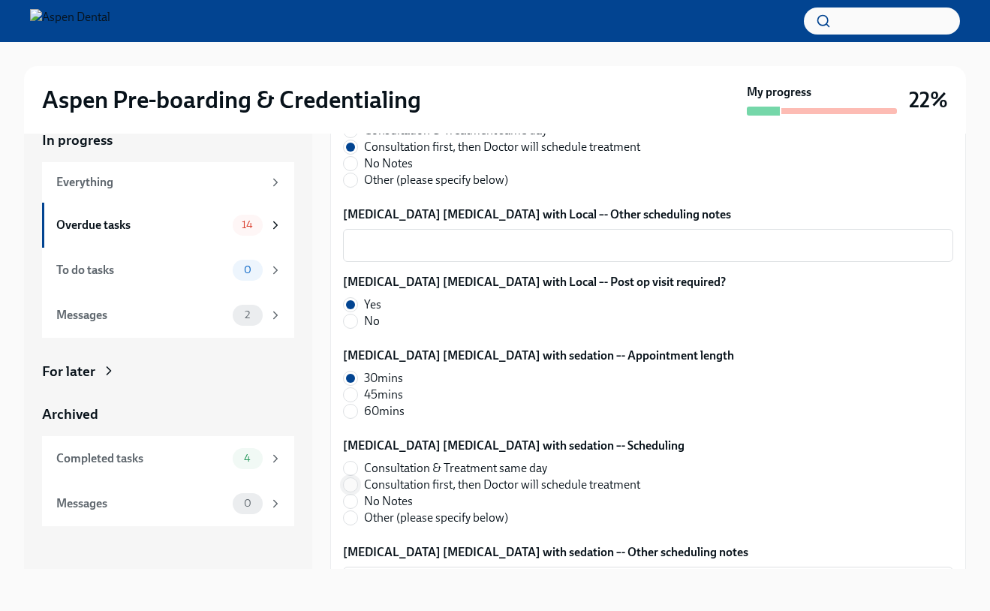
click at [356, 484] on input "Consultation first, then Doctor will schedule treatment" at bounding box center [351, 485] width 14 height 14
radio input "true"
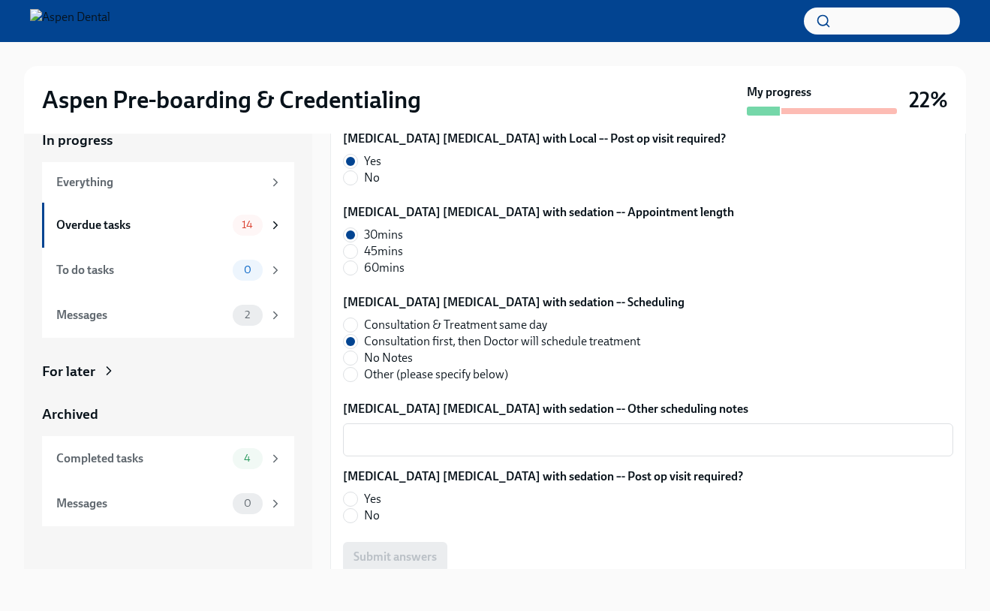
scroll to position [4385, 0]
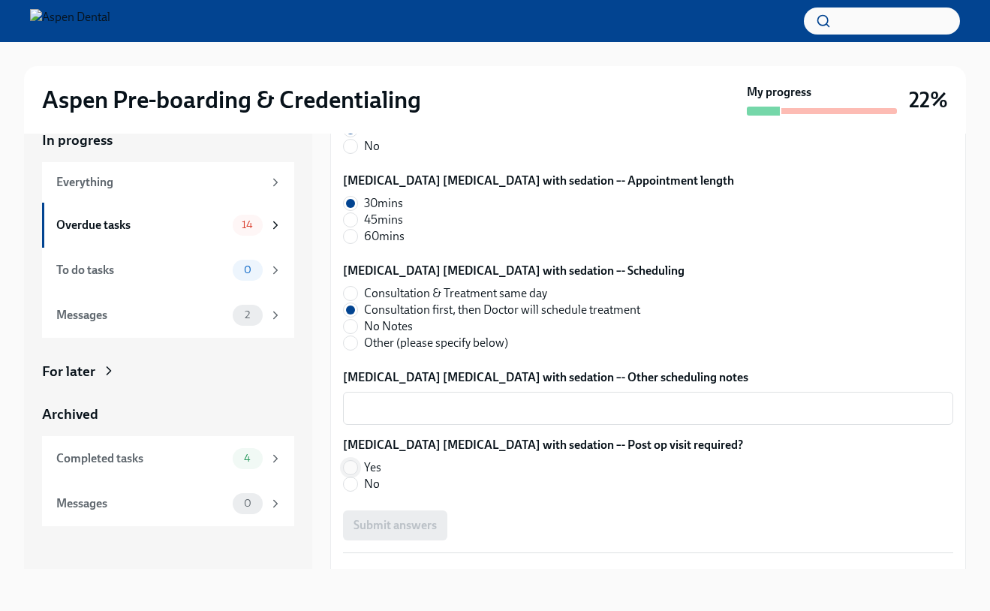
click at [353, 466] on input "Yes" at bounding box center [351, 468] width 14 height 14
radio input "true"
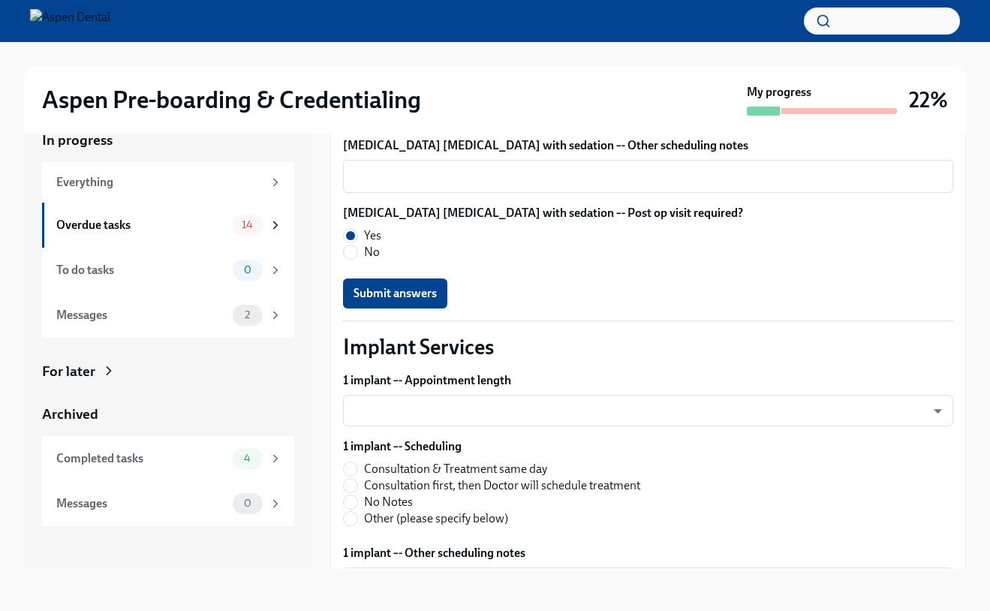
scroll to position [4682, 0]
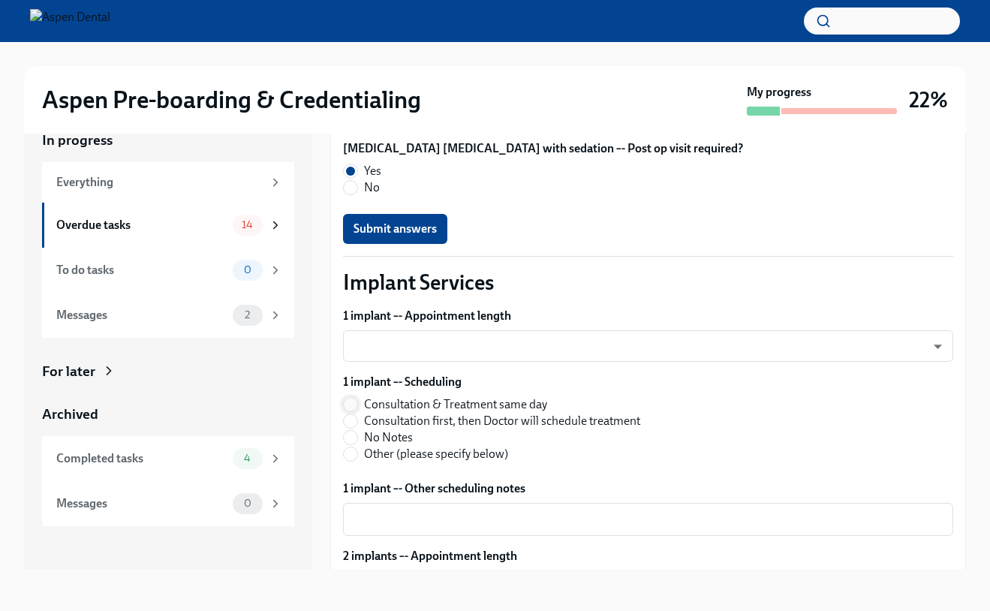
click at [352, 398] on input "Consultation & Treatment same day" at bounding box center [351, 405] width 14 height 14
radio input "true"
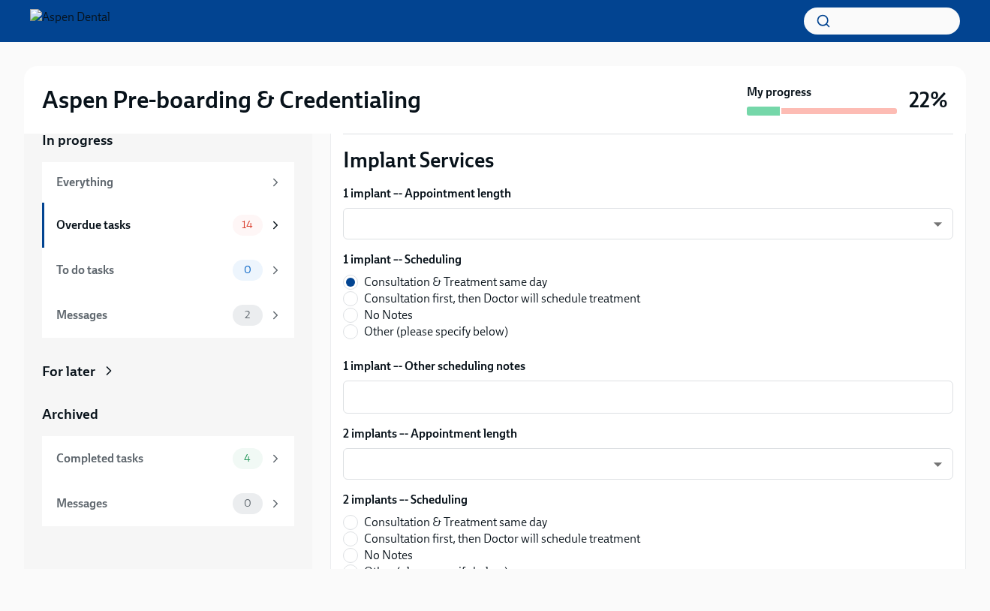
scroll to position [4804, 0]
click at [382, 466] on body "Aspen Pre-boarding & Credentialing My progress 22% In progress Everything Overd…" at bounding box center [495, 292] width 990 height 638
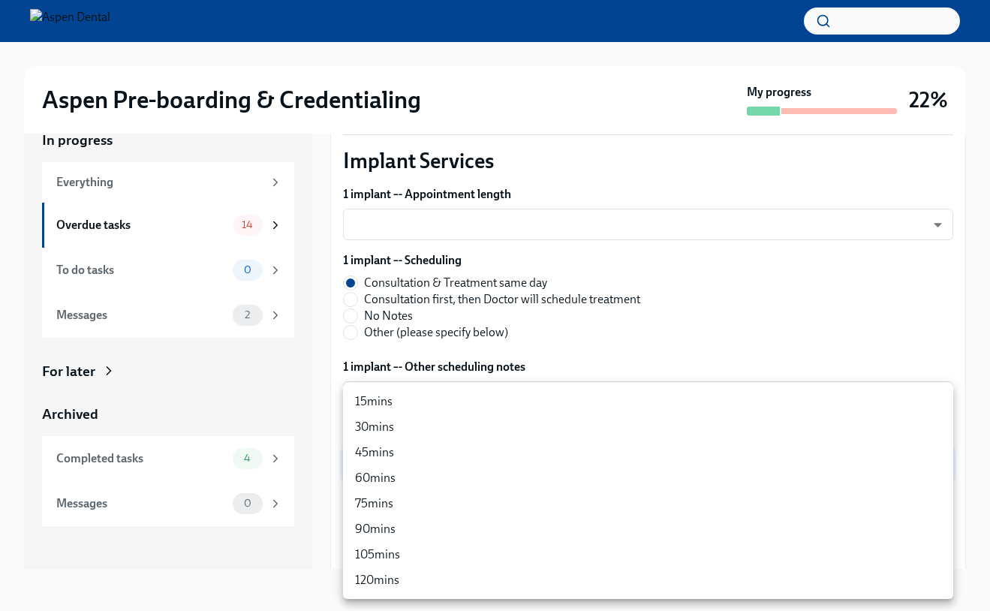
click at [378, 430] on li "30mins" at bounding box center [648, 428] width 610 height 26
type input "Ysc6jVFTO"
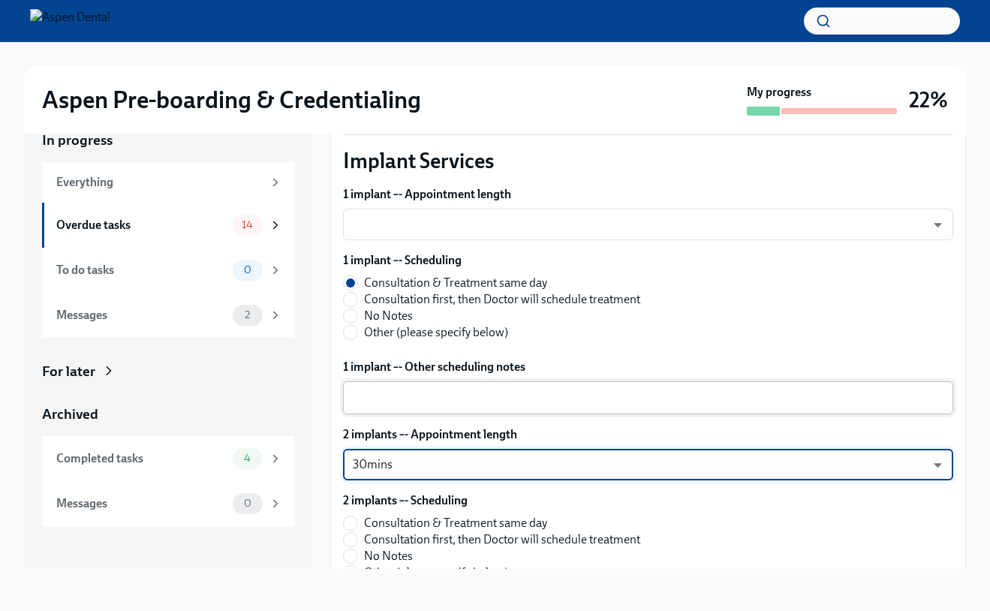
click at [376, 390] on textarea "1 implant –- Other scheduling notes" at bounding box center [648, 398] width 592 height 18
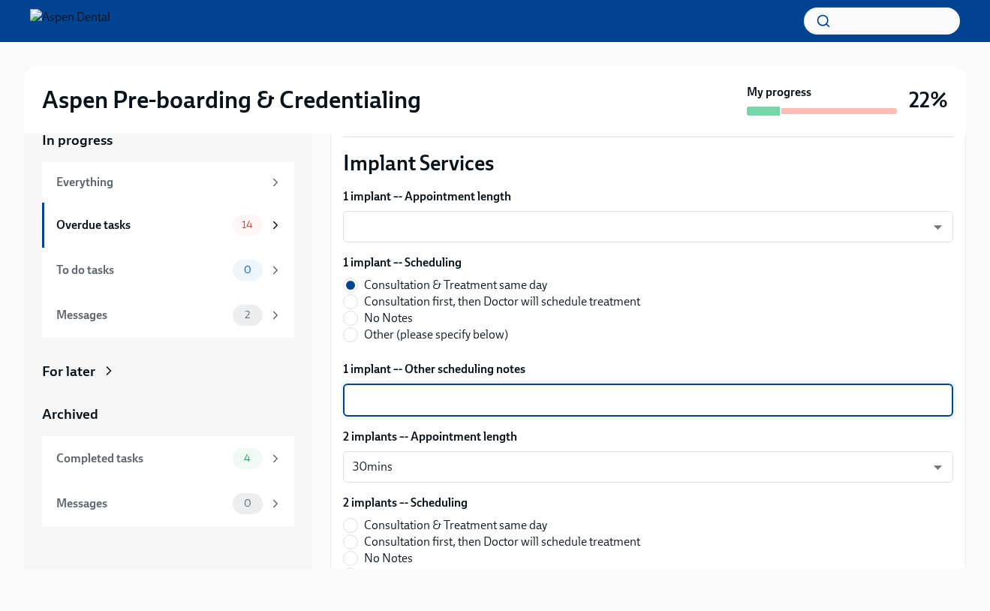
scroll to position [4800, 0]
click at [393, 210] on div "1 implant –- Appointment length ​ ​" at bounding box center [648, 217] width 610 height 54
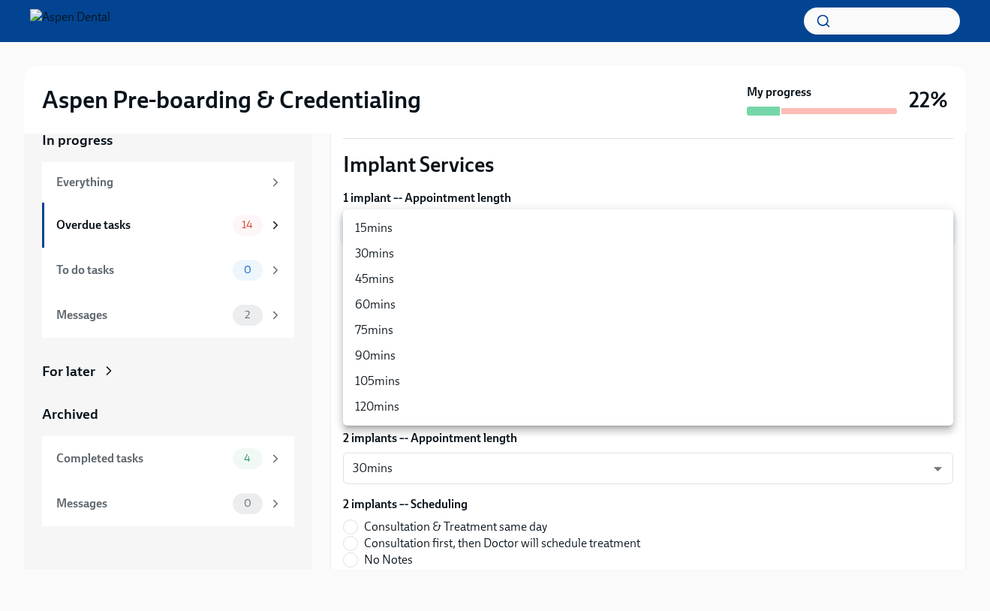
click at [393, 236] on body "Aspen Pre-boarding & Credentialing My progress 22% In progress Everything Overd…" at bounding box center [495, 292] width 990 height 638
click at [387, 232] on li "15mins" at bounding box center [648, 229] width 610 height 26
type input "2J1oqSUDC"
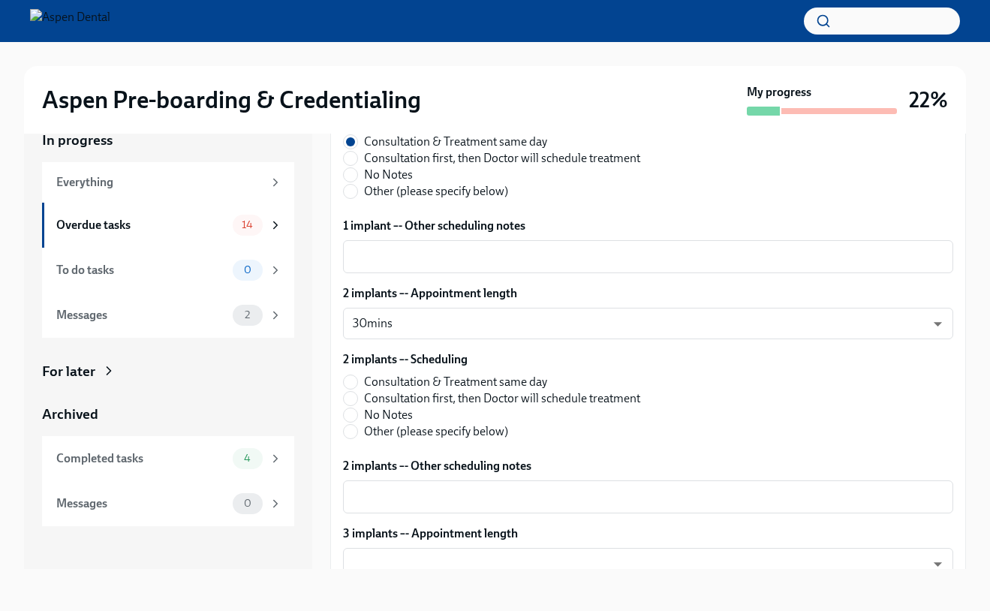
scroll to position [4945, 0]
click at [352, 381] on input "Consultation & Treatment same day" at bounding box center [351, 382] width 14 height 14
radio input "true"
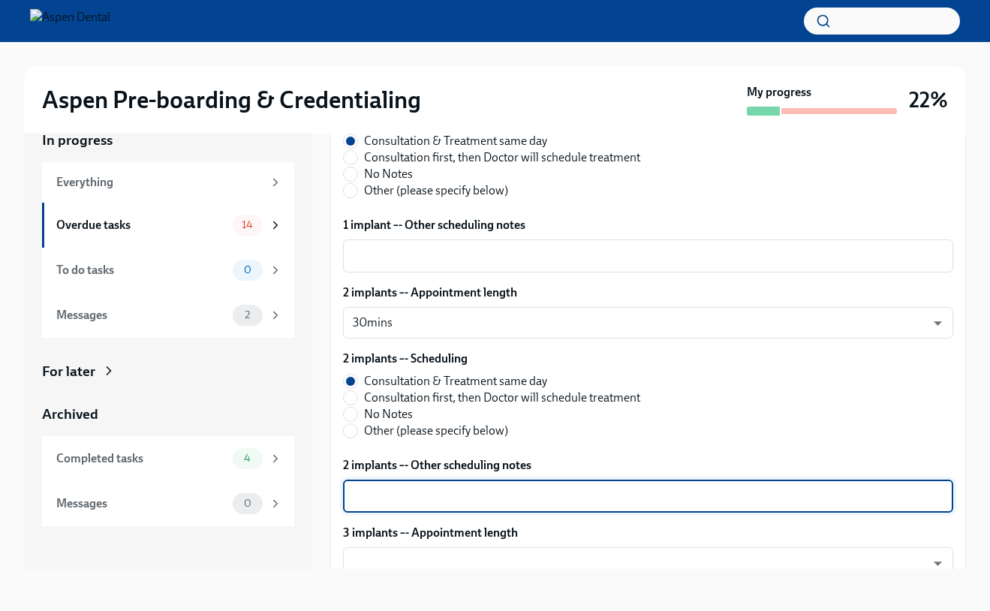
click at [393, 490] on textarea "2 implants –- Other scheduling notes" at bounding box center [648, 496] width 592 height 18
click at [485, 496] on textarea "2 implants –- Other scheduling notes" at bounding box center [648, 496] width 592 height 18
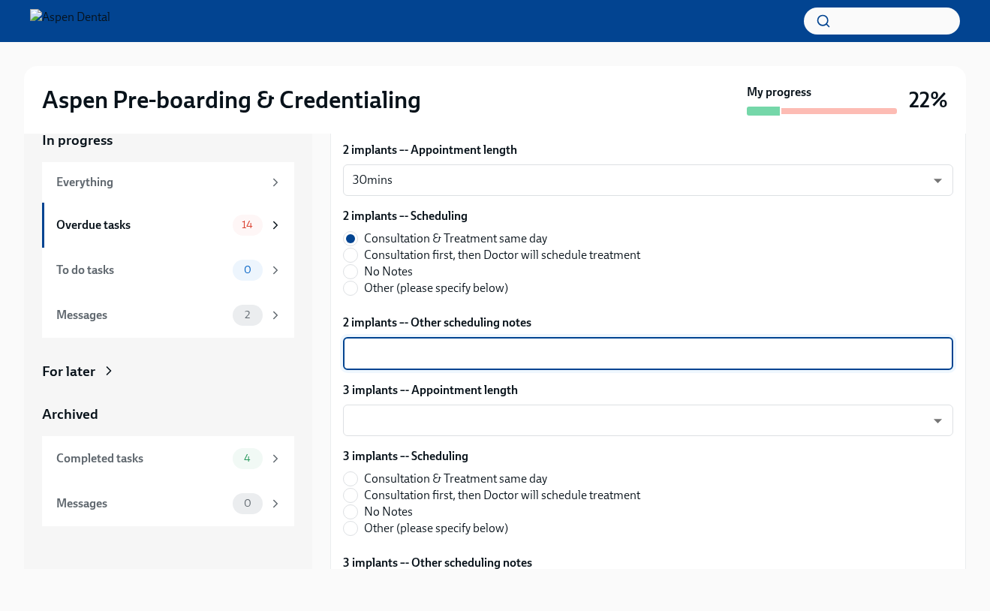
scroll to position [5091, 0]
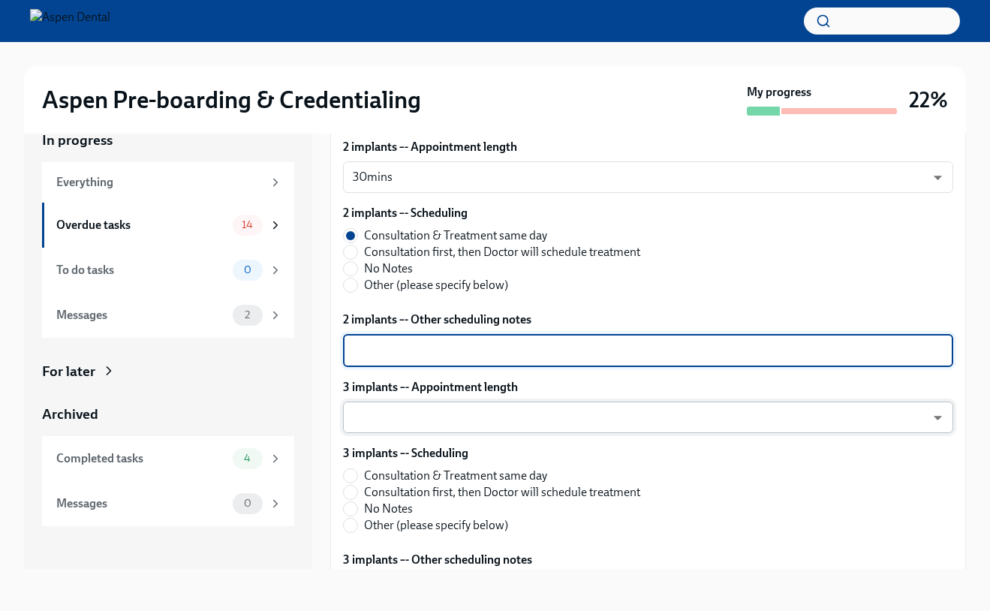
click at [454, 416] on body "Aspen Pre-boarding & Credentialing My progress 22% In progress Everything Overd…" at bounding box center [495, 292] width 990 height 638
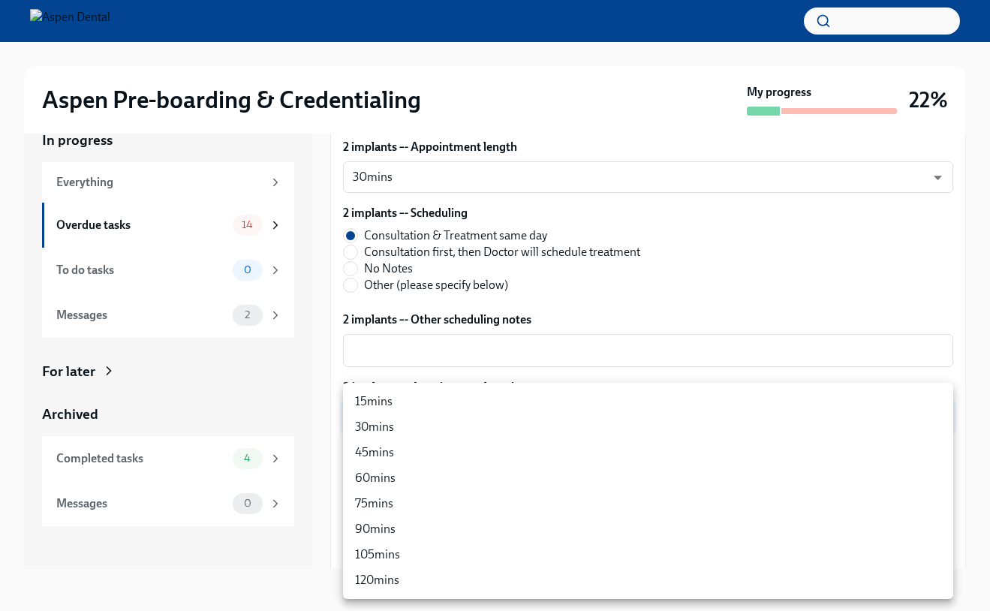
click at [451, 424] on li "30mins" at bounding box center [648, 428] width 610 height 26
type input "Ysc6jVFTO"
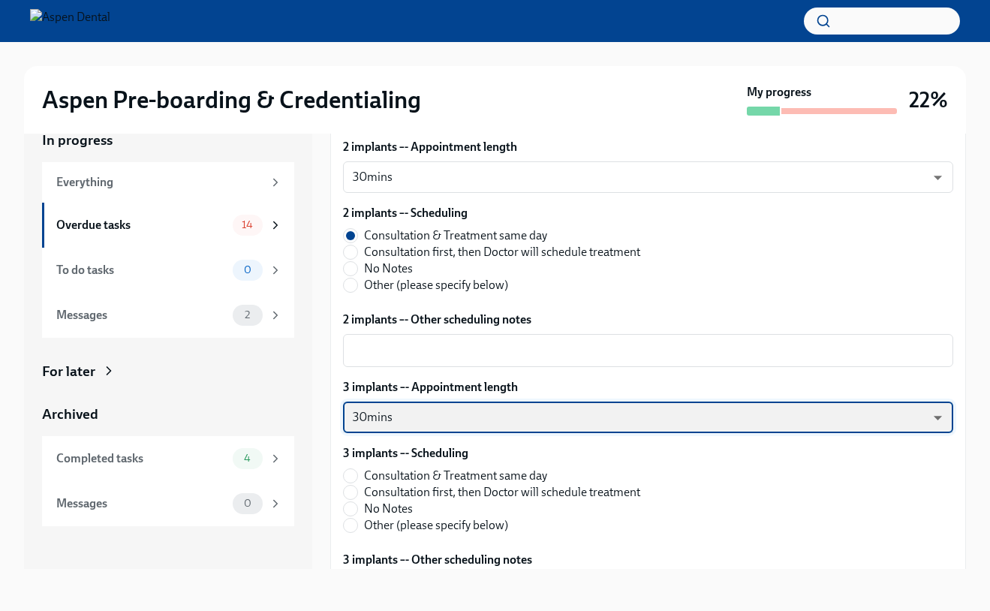
scroll to position [5174, 0]
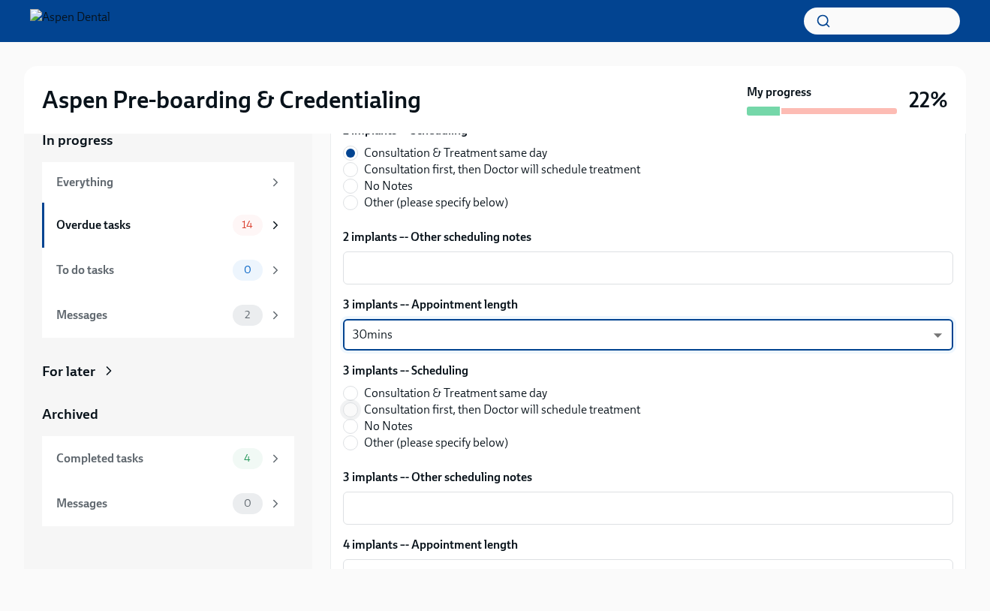
click at [351, 409] on input "Consultation first, then Doctor will schedule treatment" at bounding box center [351, 410] width 14 height 14
radio input "true"
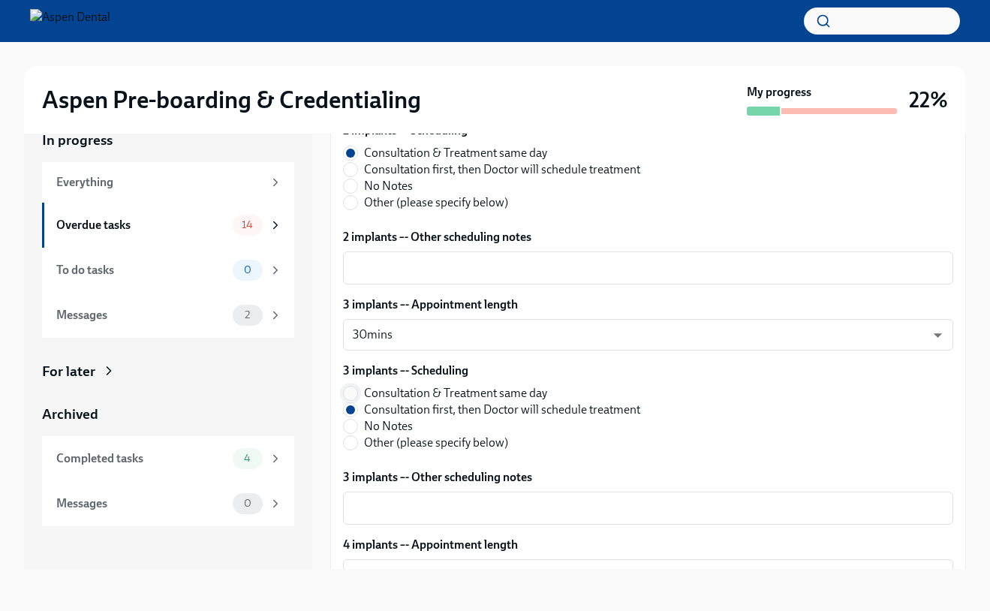
click at [350, 396] on input "Consultation & Treatment same day" at bounding box center [351, 394] width 14 height 14
radio input "true"
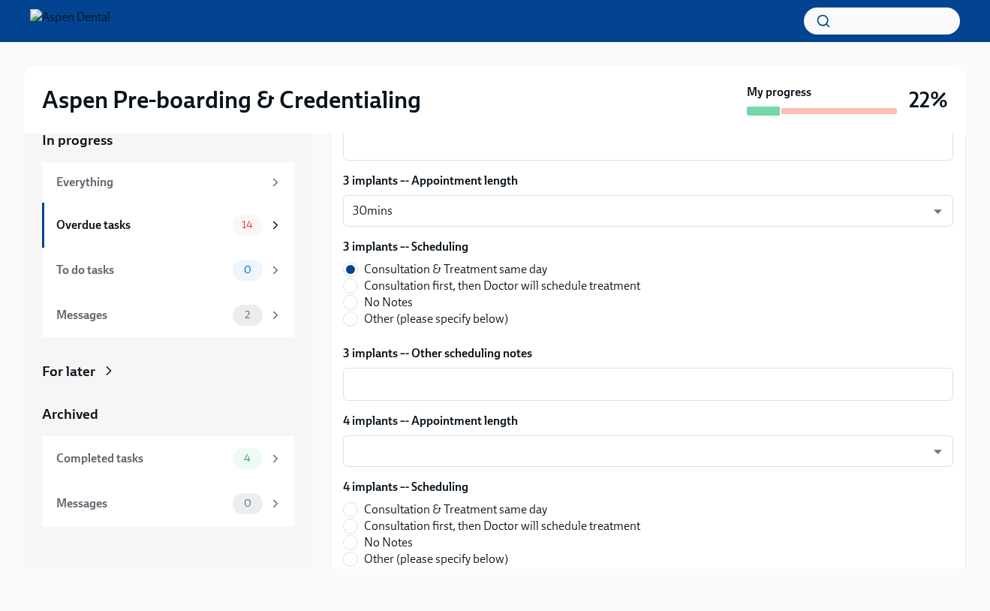
scroll to position [5296, 0]
click at [375, 394] on textarea "3 implants –- Other scheduling notes" at bounding box center [648, 386] width 592 height 18
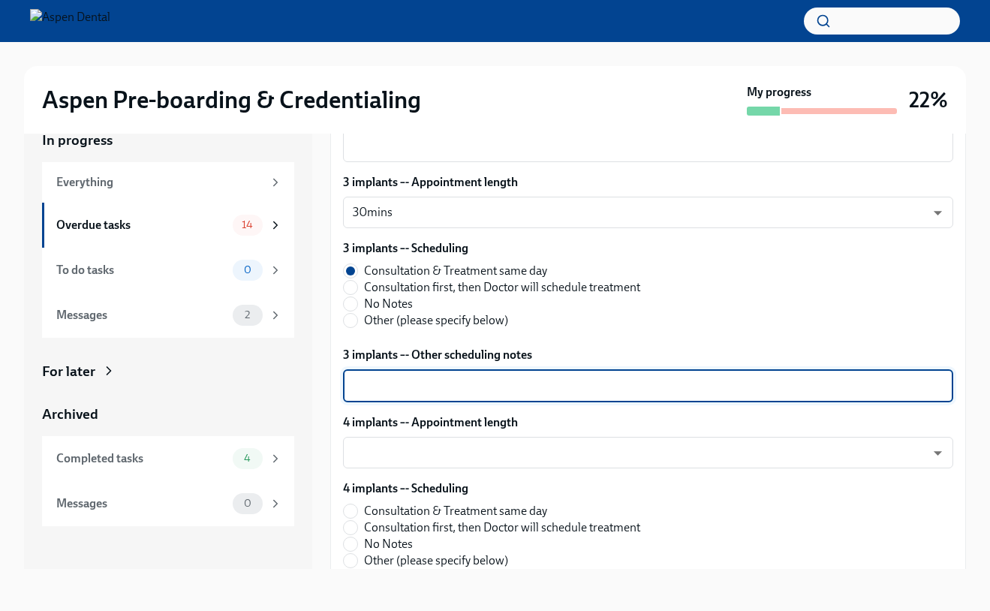
click at [375, 398] on div "x ​" at bounding box center [648, 385] width 610 height 33
click at [378, 450] on body "Aspen Pre-boarding & Credentialing My progress 22% In progress Everything Overd…" at bounding box center [495, 292] width 990 height 638
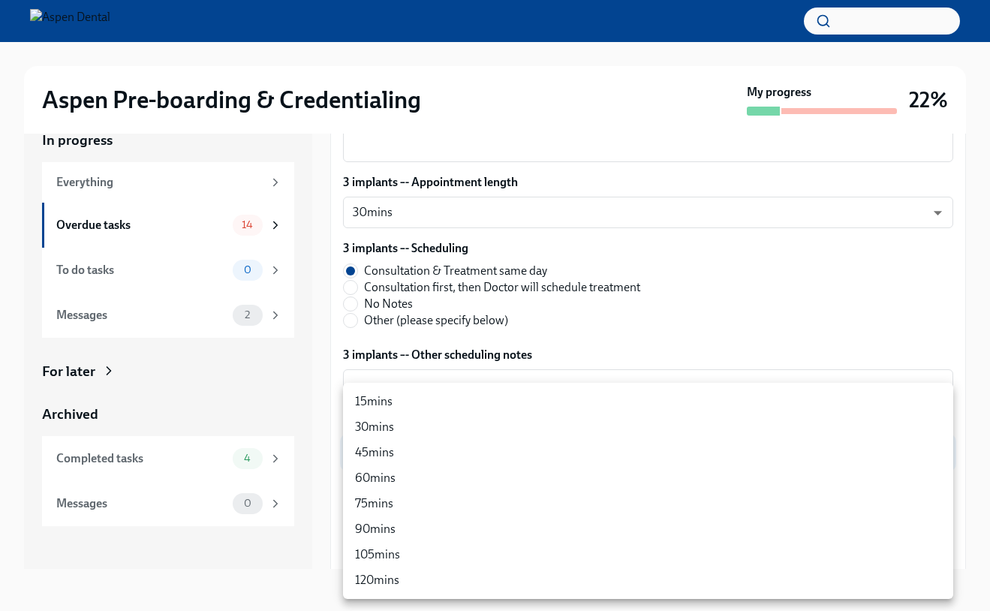
click at [383, 423] on li "30mins" at bounding box center [648, 428] width 610 height 26
type input "Ysc6jVFTO"
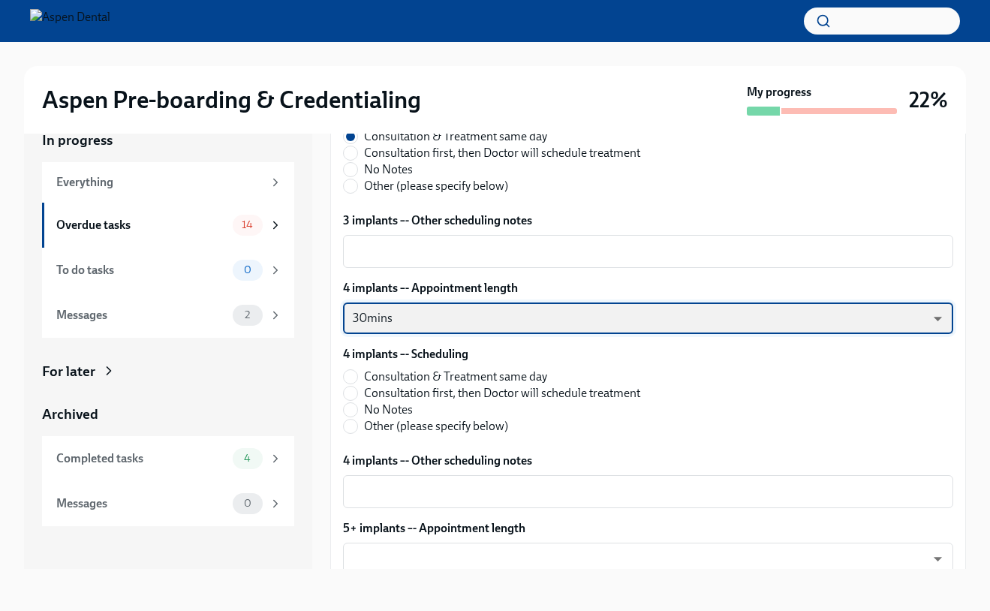
scroll to position [5432, 0]
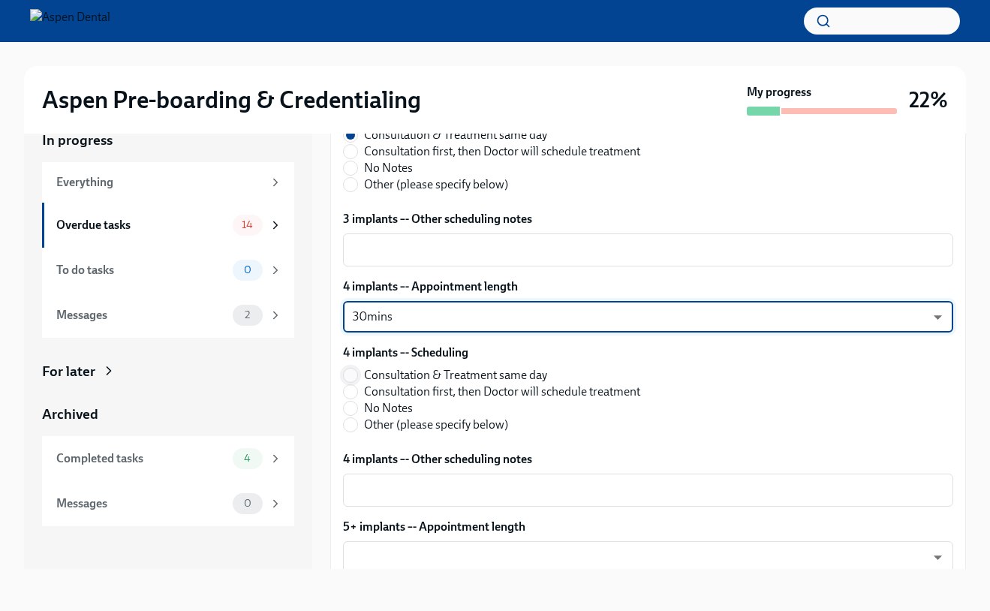
click at [354, 375] on input "Consultation & Treatment same day" at bounding box center [351, 376] width 14 height 14
radio input "true"
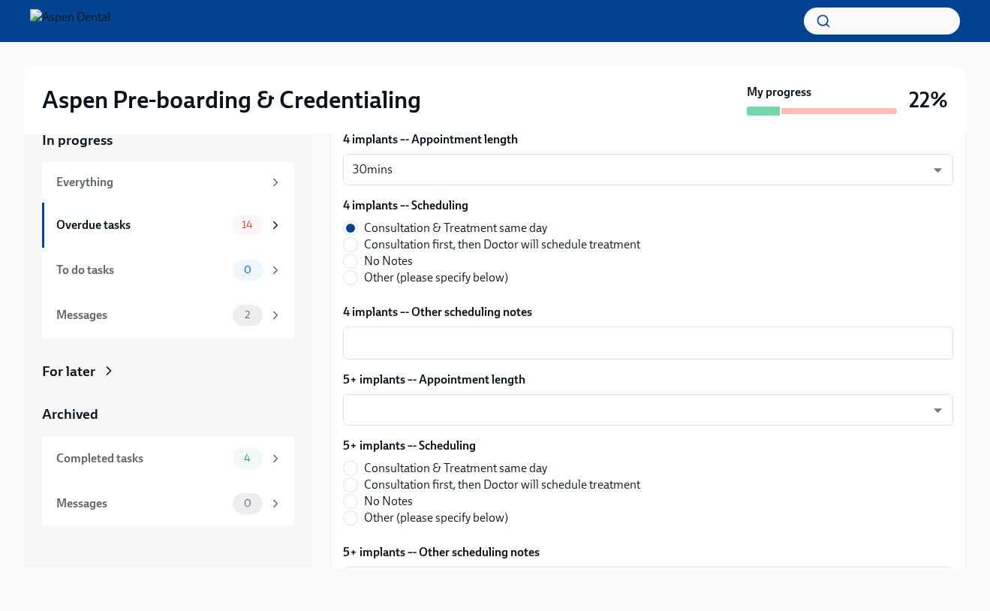
scroll to position [5585, 0]
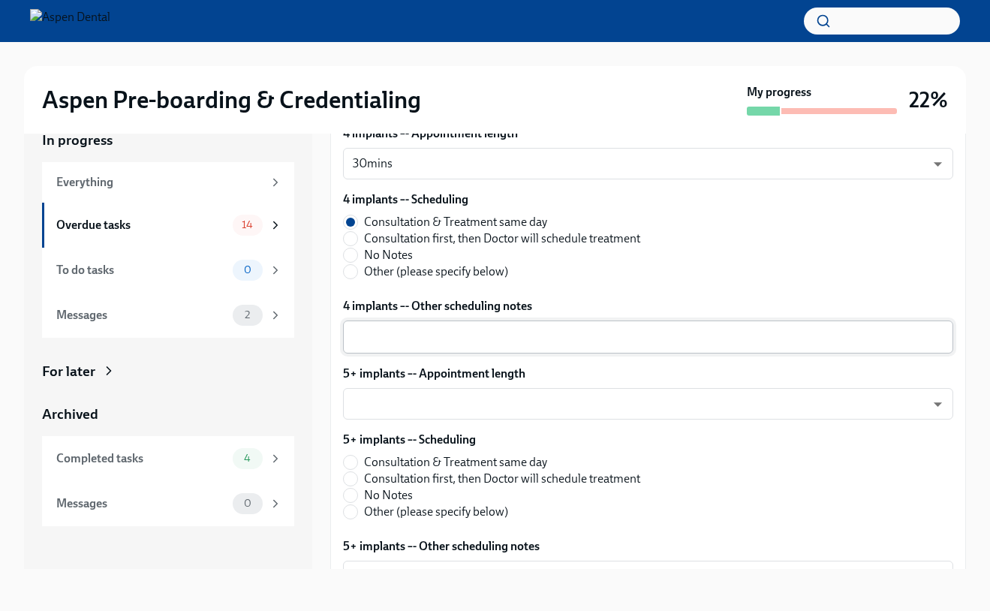
click at [376, 330] on textarea "4 implants –- Other scheduling notes" at bounding box center [648, 337] width 592 height 18
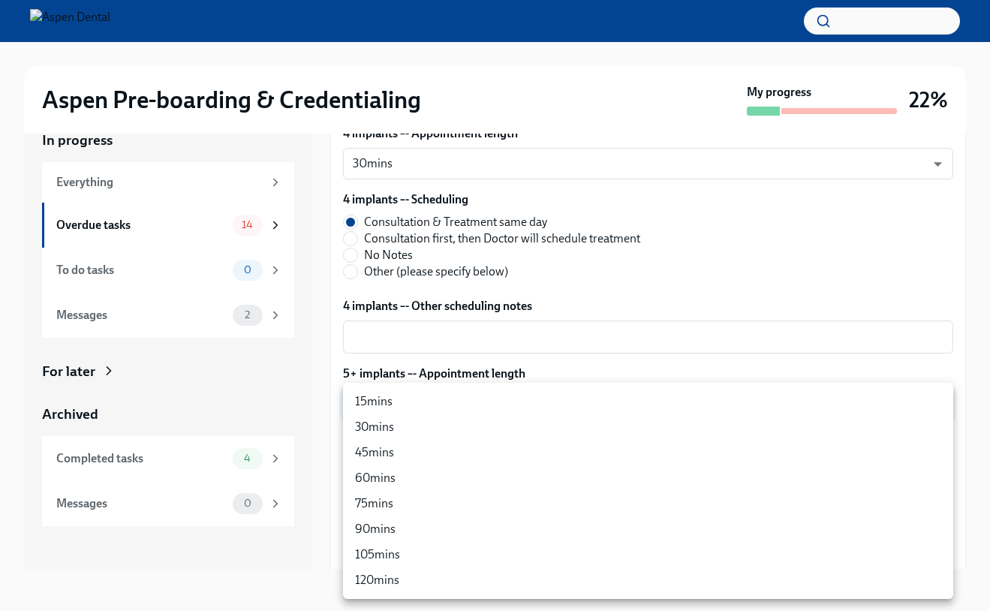
click at [382, 392] on body "Aspen Pre-boarding & Credentialing My progress 22% In progress Everything Overd…" at bounding box center [495, 292] width 990 height 638
click at [397, 447] on li "45mins" at bounding box center [648, 453] width 610 height 26
type input "ZImTXJkOn"
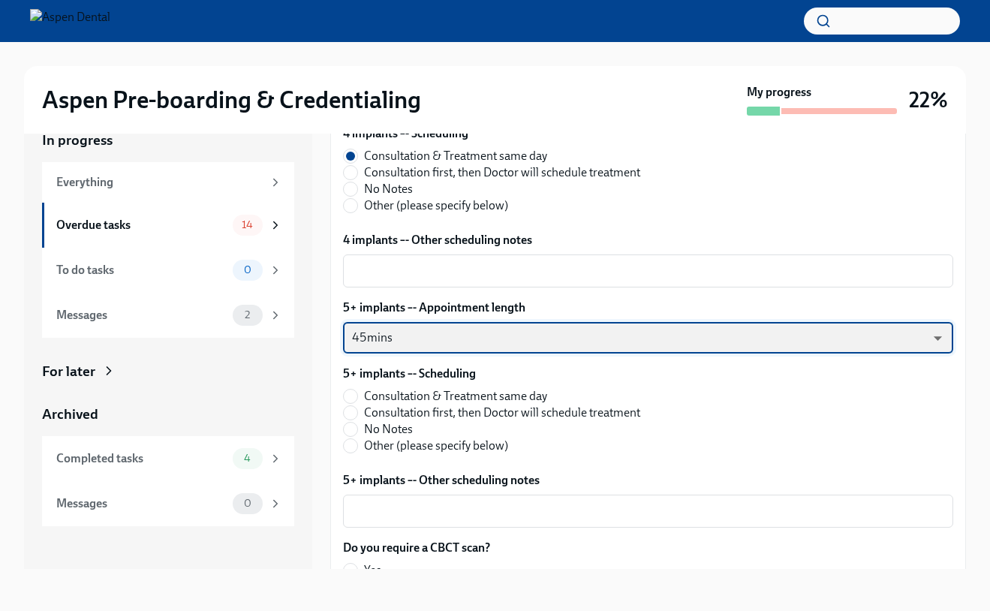
scroll to position [5645, 0]
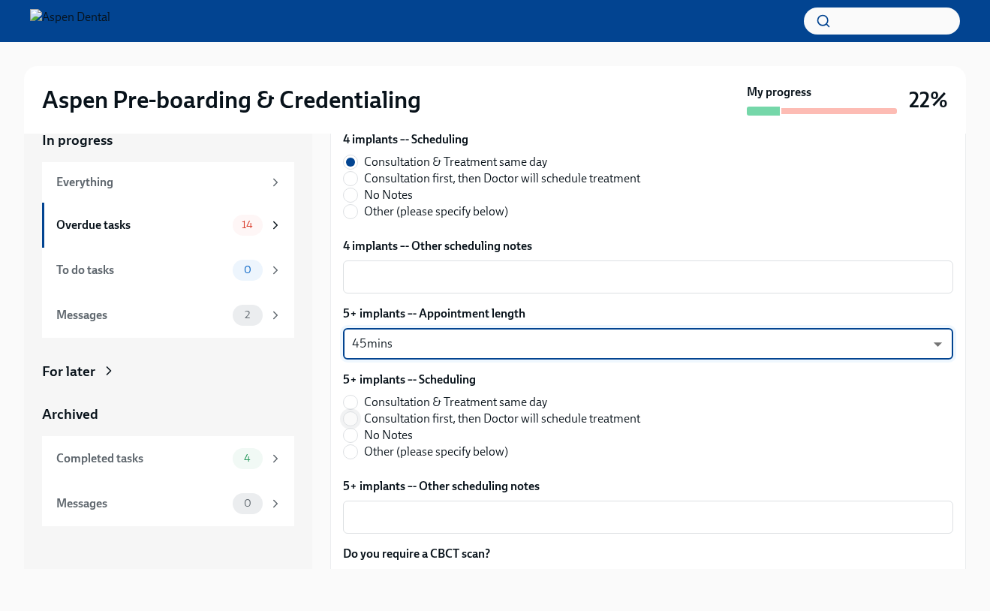
click at [353, 423] on input "Consultation first, then Doctor will schedule treatment" at bounding box center [351, 419] width 14 height 14
radio input "true"
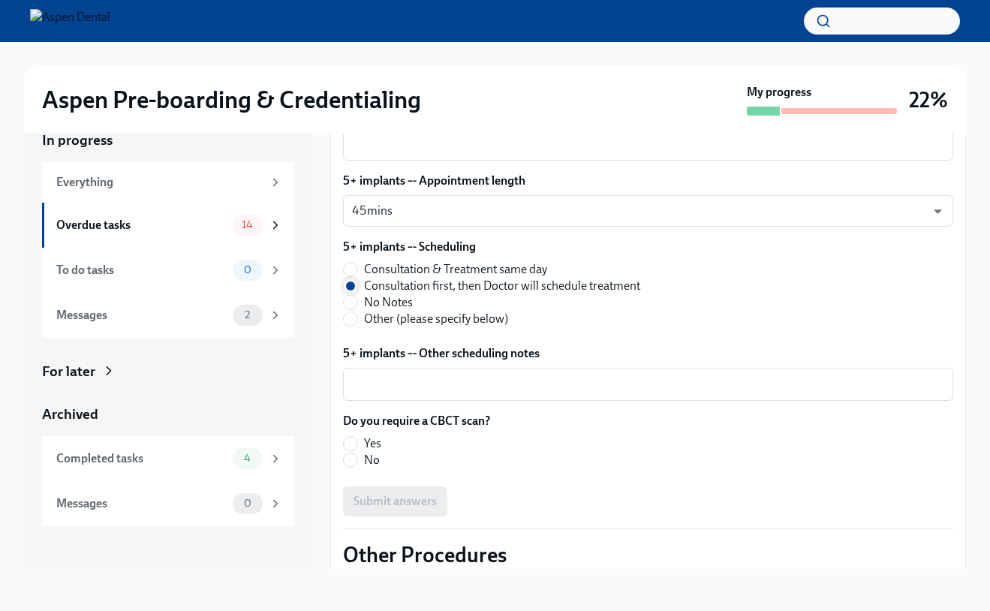
scroll to position [5781, 0]
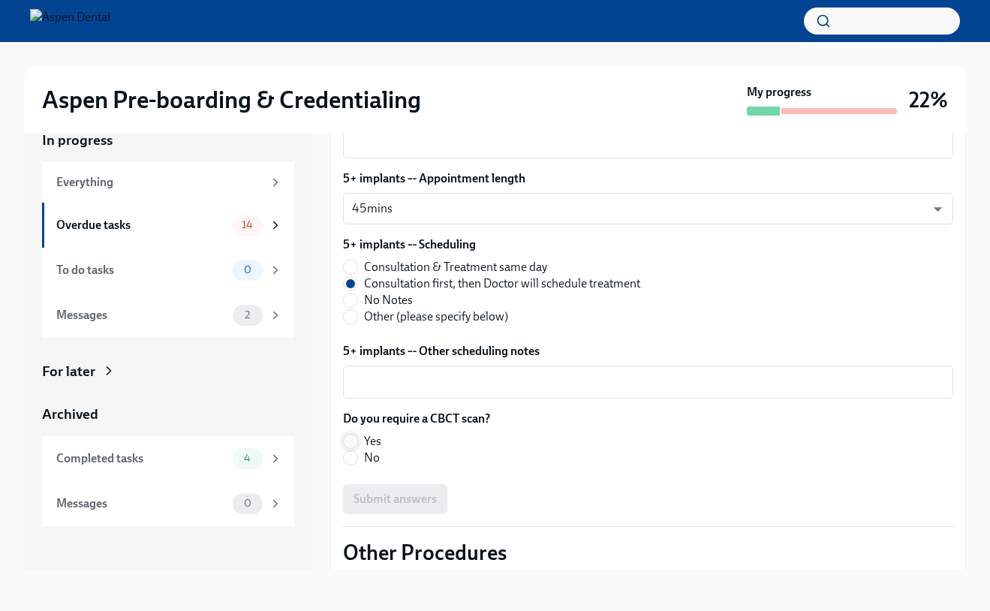
click at [352, 439] on input "Yes" at bounding box center [351, 442] width 14 height 14
radio input "true"
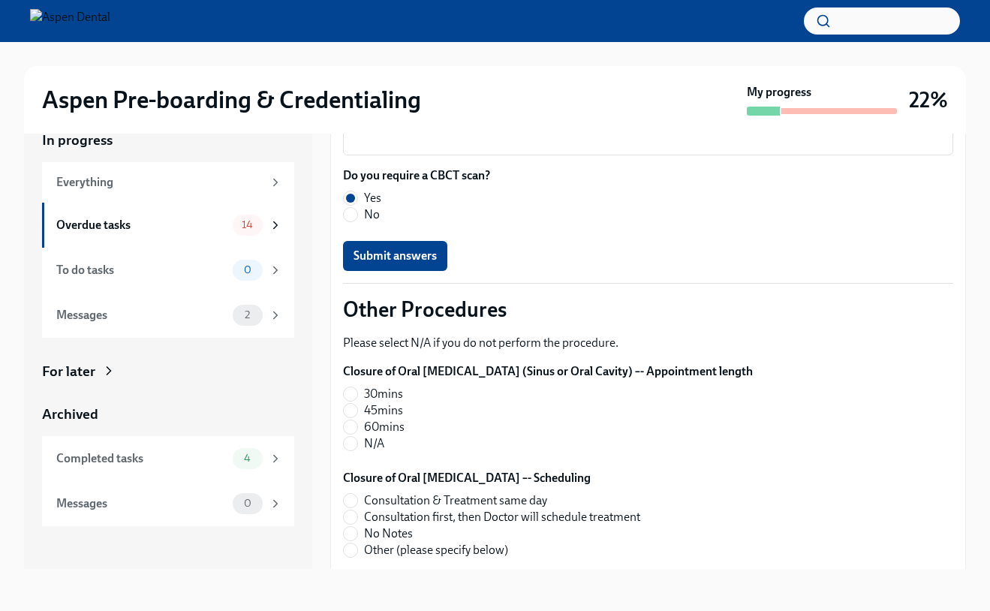
scroll to position [6023, 0]
click at [350, 429] on input "60mins" at bounding box center [351, 428] width 14 height 14
radio input "true"
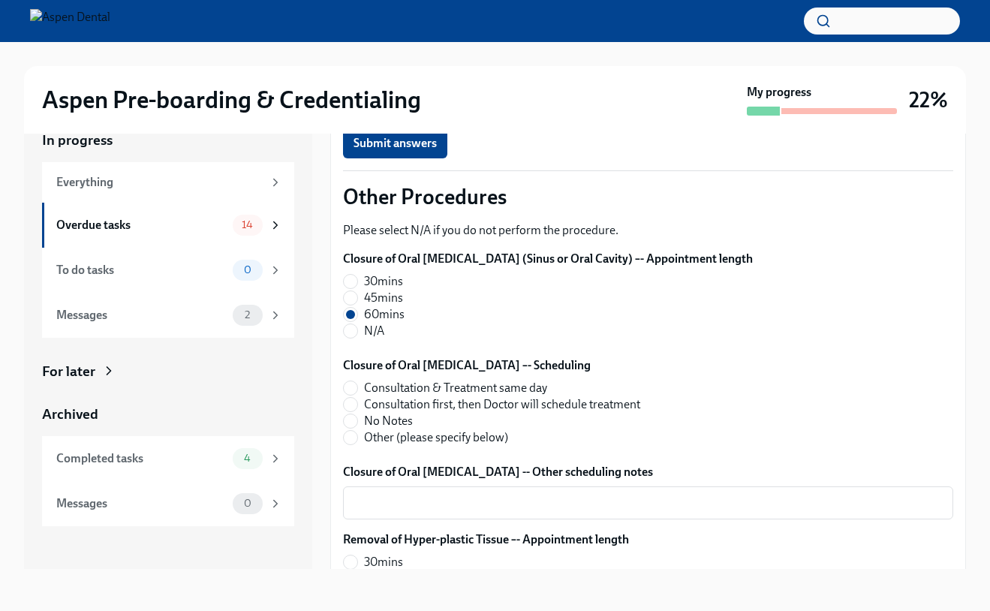
scroll to position [6169, 0]
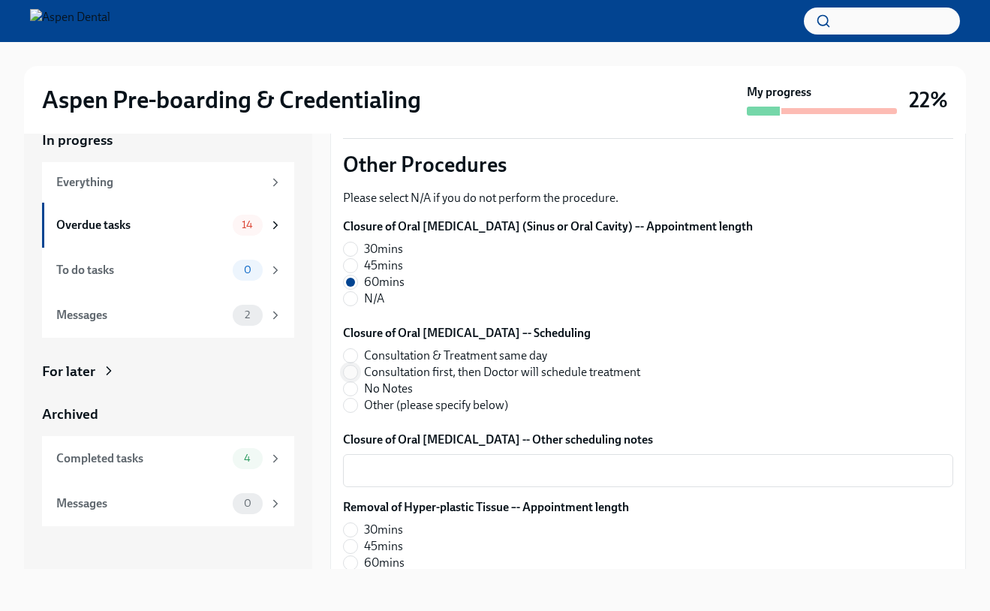
click at [348, 375] on input "Consultation first, then Doctor will schedule treatment" at bounding box center [351, 373] width 14 height 14
radio input "true"
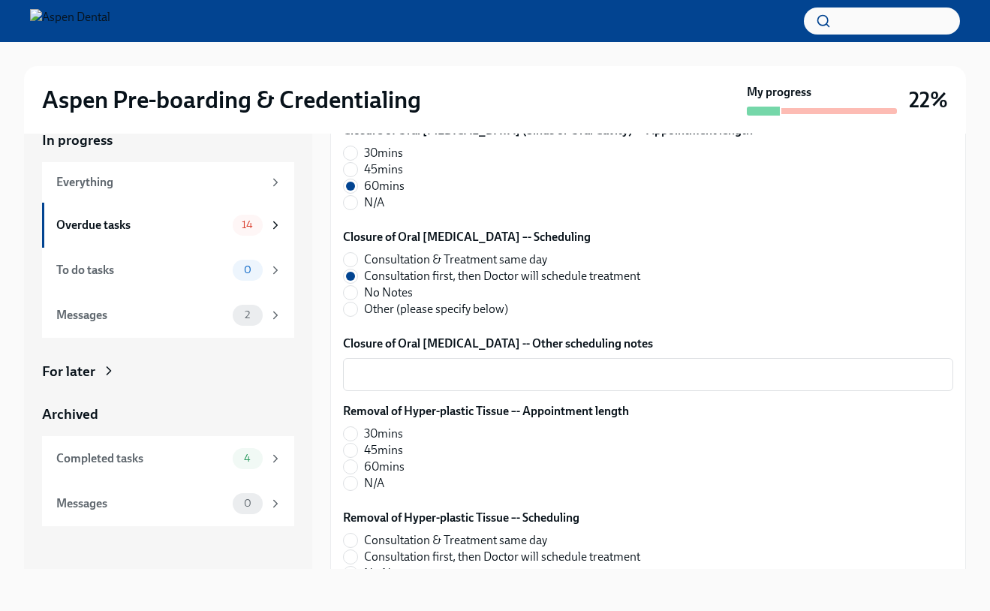
scroll to position [6268, 0]
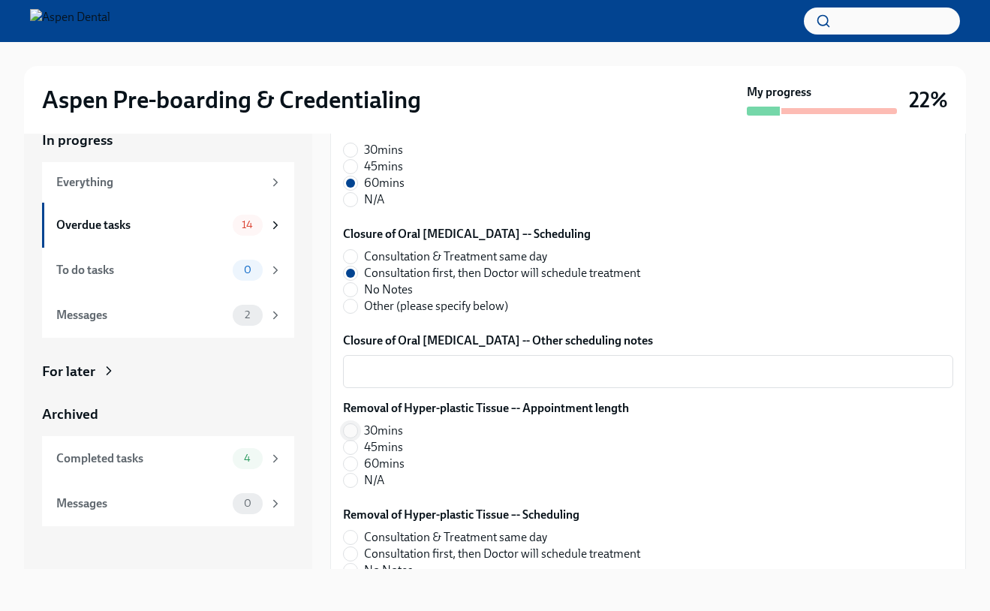
click at [351, 439] on span at bounding box center [350, 431] width 15 height 15
click at [351, 438] on input "30mins" at bounding box center [351, 431] width 14 height 14
radio input "true"
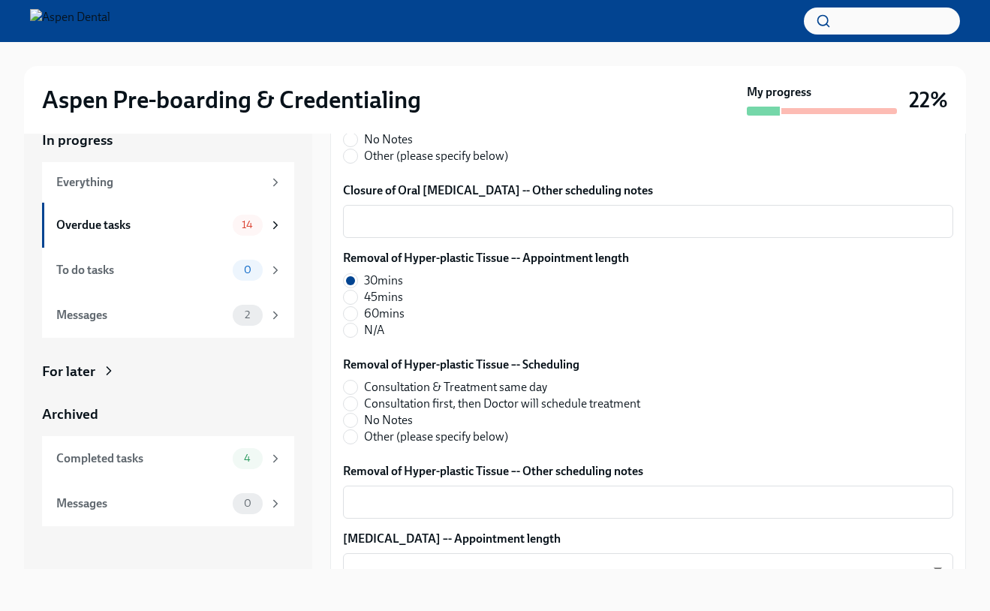
scroll to position [6423, 0]
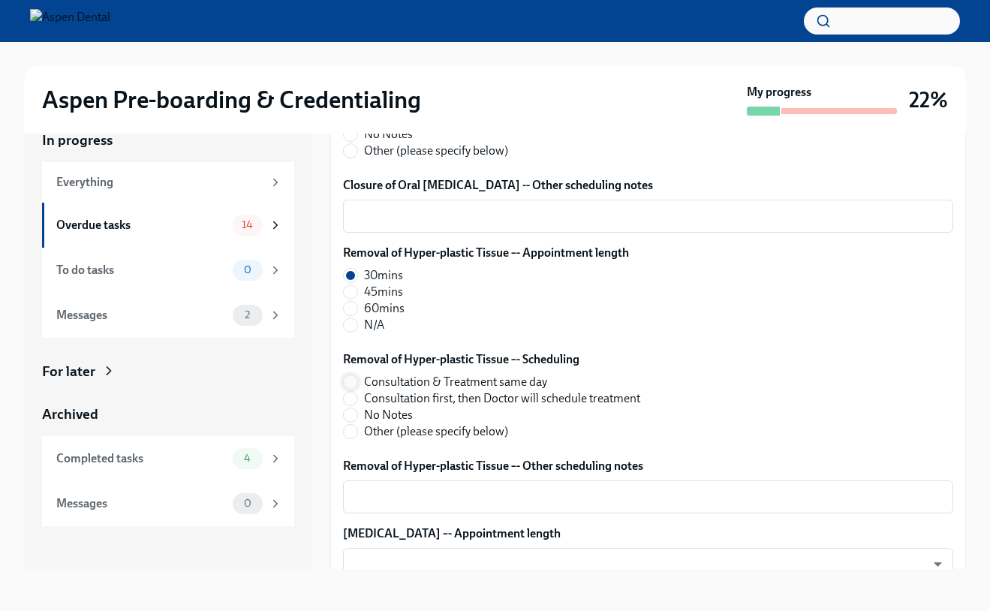
click at [347, 388] on input "Consultation & Treatment same day" at bounding box center [351, 382] width 14 height 14
radio input "true"
click at [347, 388] on input "Consultation & Treatment same day" at bounding box center [351, 382] width 14 height 14
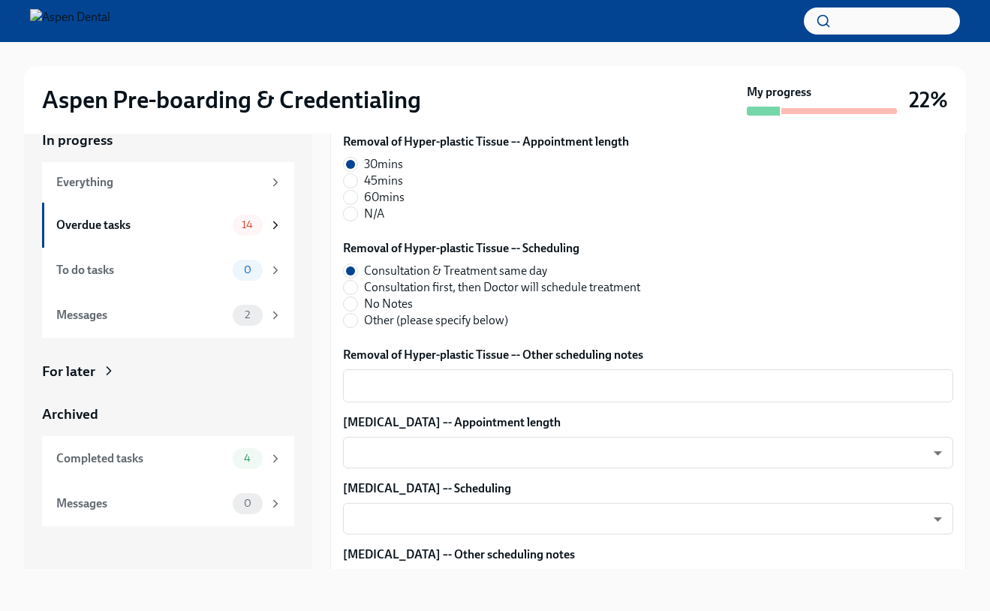
scroll to position [6532, 0]
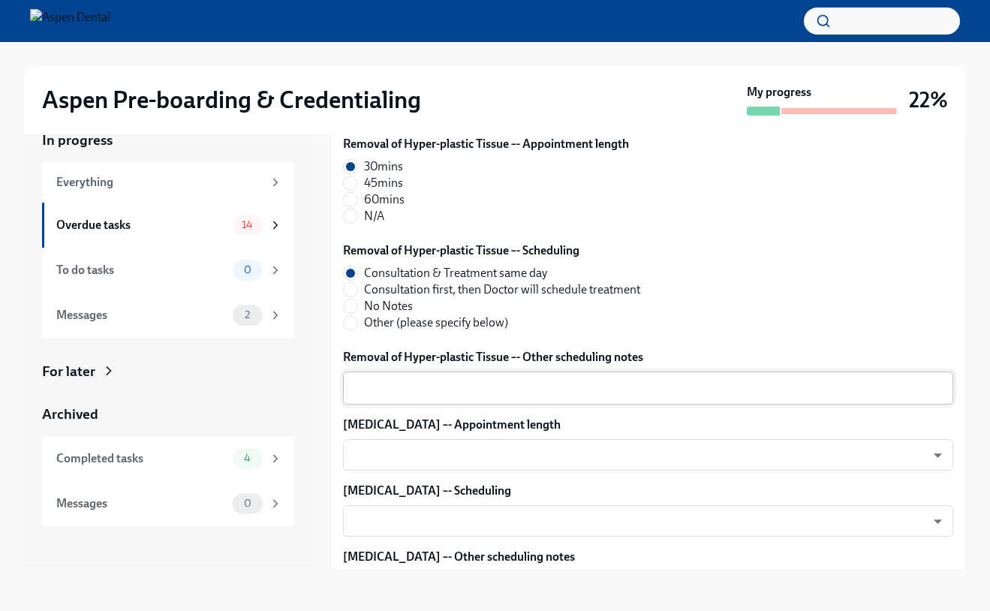
click at [362, 390] on textarea "Removal of Hyper-plastic Tissue –- Other scheduling notes" at bounding box center [648, 388] width 592 height 18
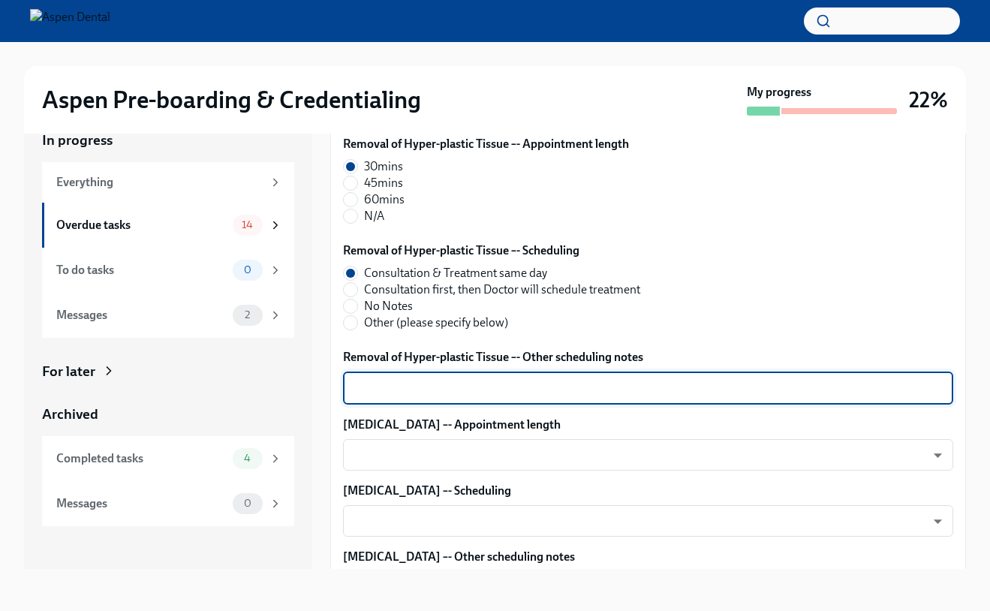
click at [363, 390] on textarea "Removal of Hyper-plastic Tissue –- Other scheduling notes" at bounding box center [648, 388] width 592 height 18
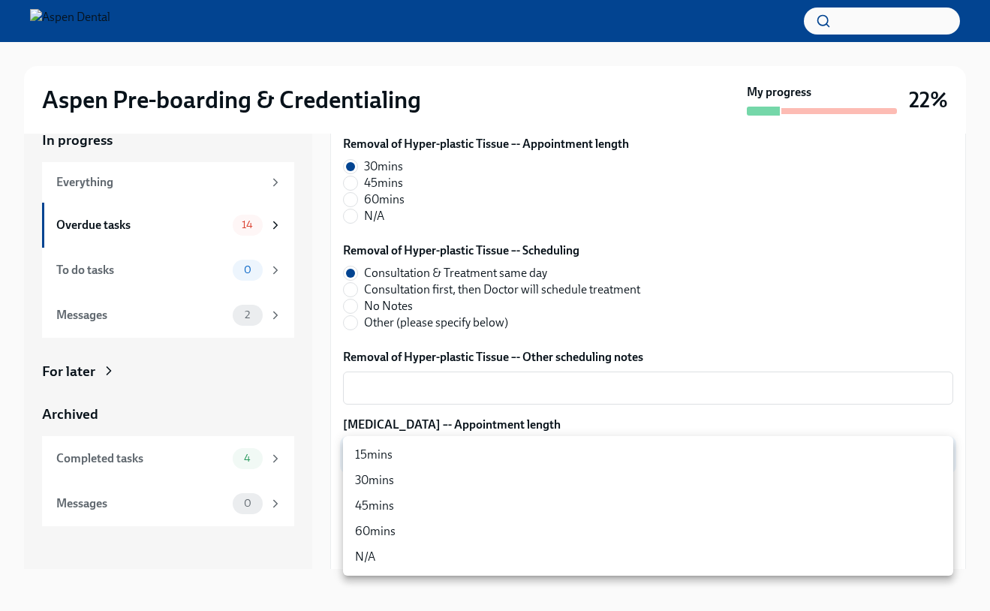
click at [379, 454] on body "Aspen Pre-boarding & Credentialing My progress 22% In progress Everything Overd…" at bounding box center [495, 292] width 990 height 638
click at [382, 408] on div at bounding box center [495, 305] width 990 height 611
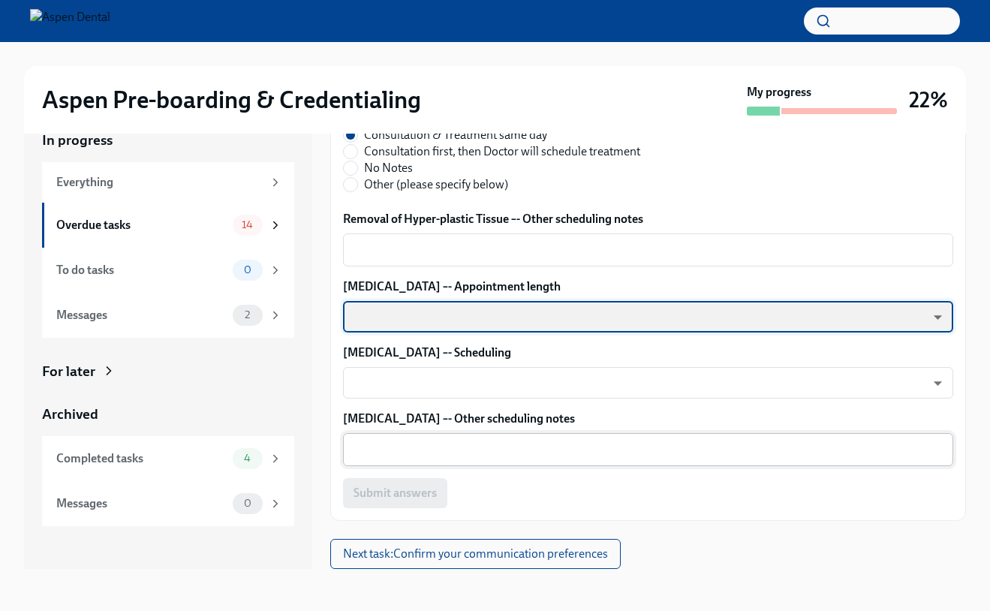
scroll to position [27, 0]
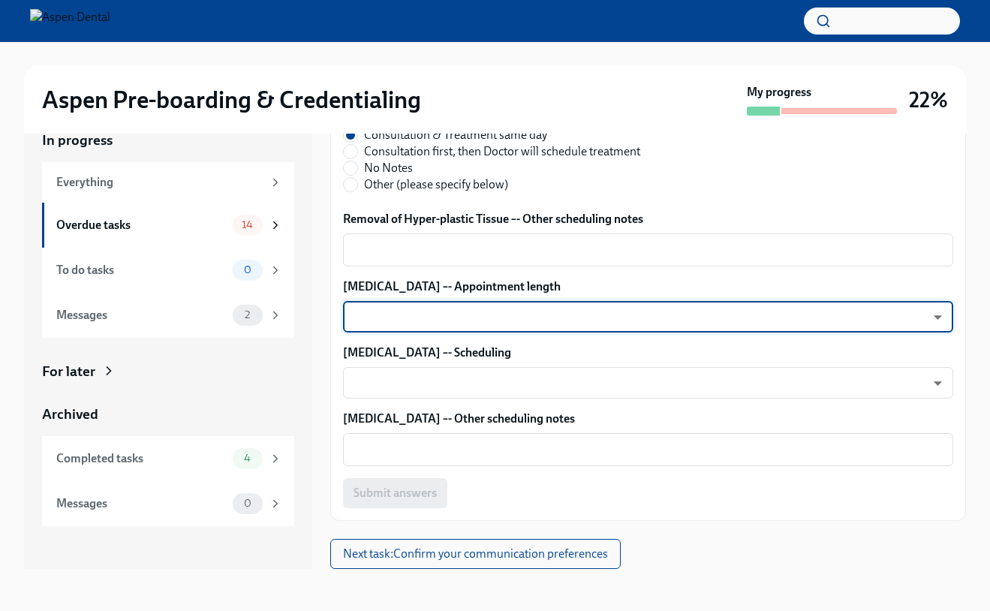
click at [378, 327] on body "Aspen Pre-boarding & Credentialing My progress 22% In progress Everything Overd…" at bounding box center [495, 292] width 990 height 638
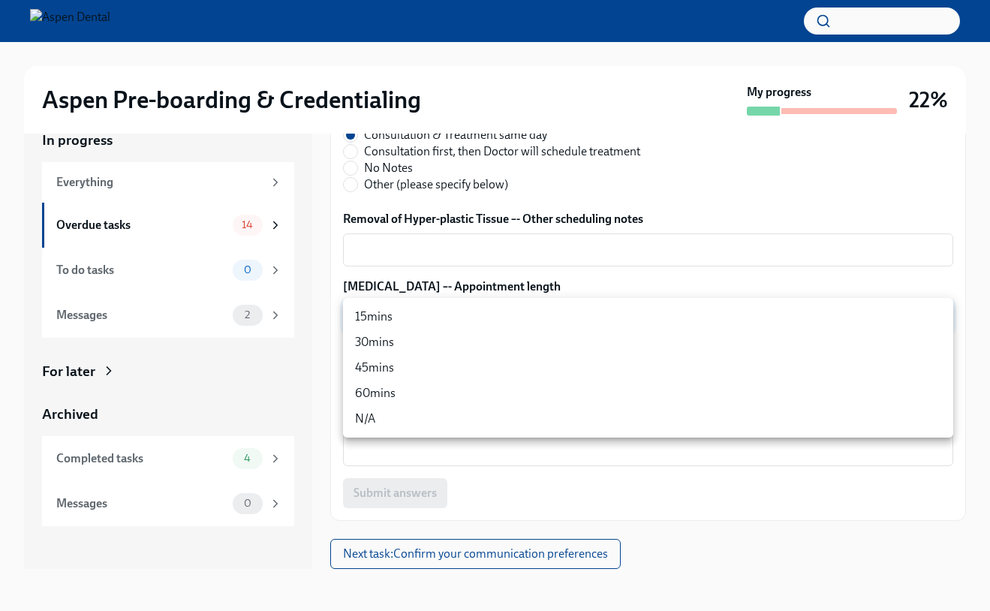
click at [384, 341] on li "30mins" at bounding box center [648, 343] width 610 height 26
type input "Ysc6jVFTO"
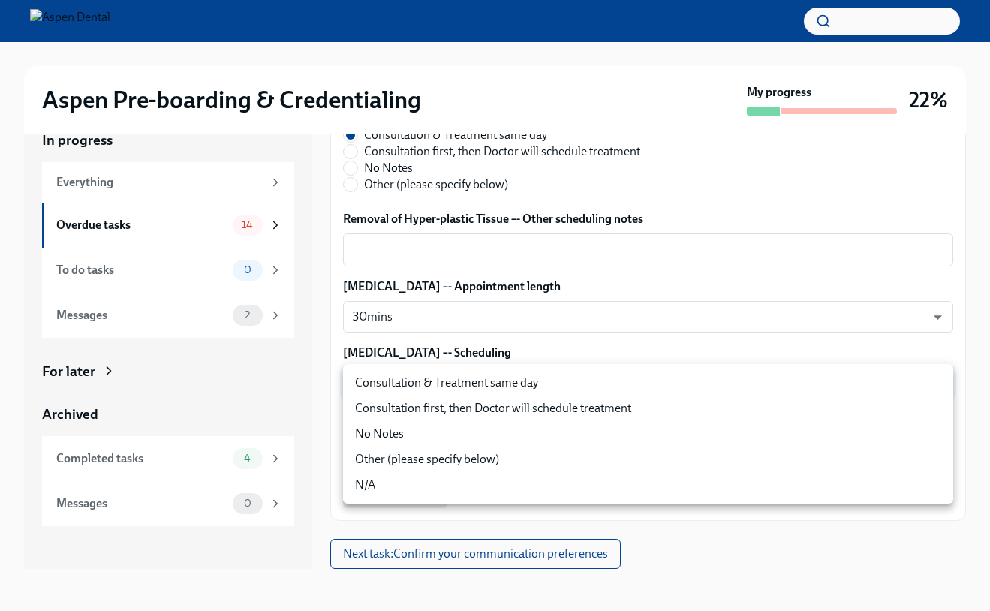
click at [396, 381] on body "Aspen Pre-boarding & Credentialing My progress 22% In progress Everything Overd…" at bounding box center [495, 292] width 990 height 638
click at [407, 411] on li "Consultation first, then Doctor will schedule treatment" at bounding box center [648, 409] width 610 height 26
type input "Ysc6jVFTO"
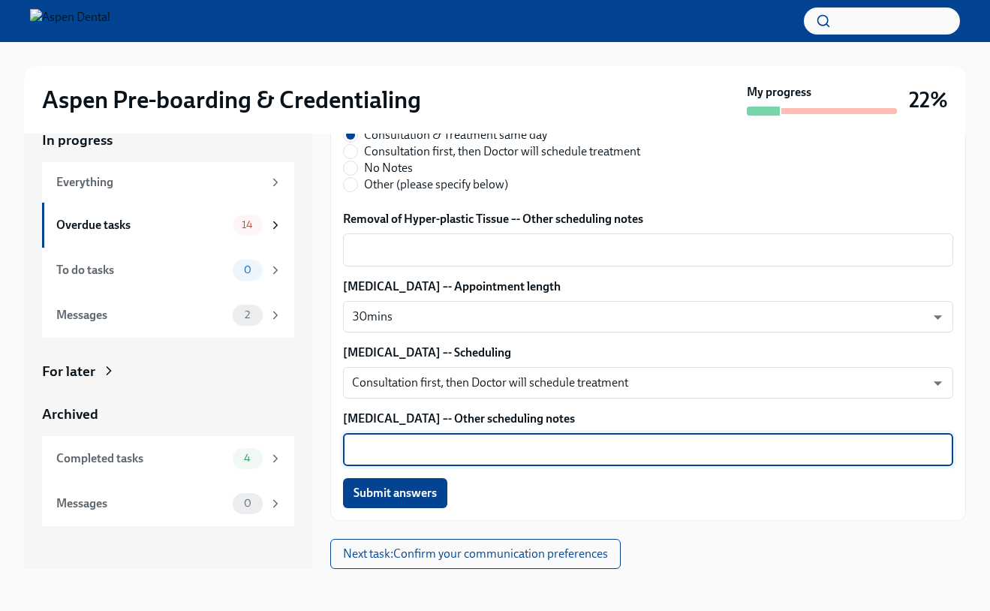
click at [417, 448] on textarea "[MEDICAL_DATA] –- Other scheduling notes" at bounding box center [648, 450] width 592 height 18
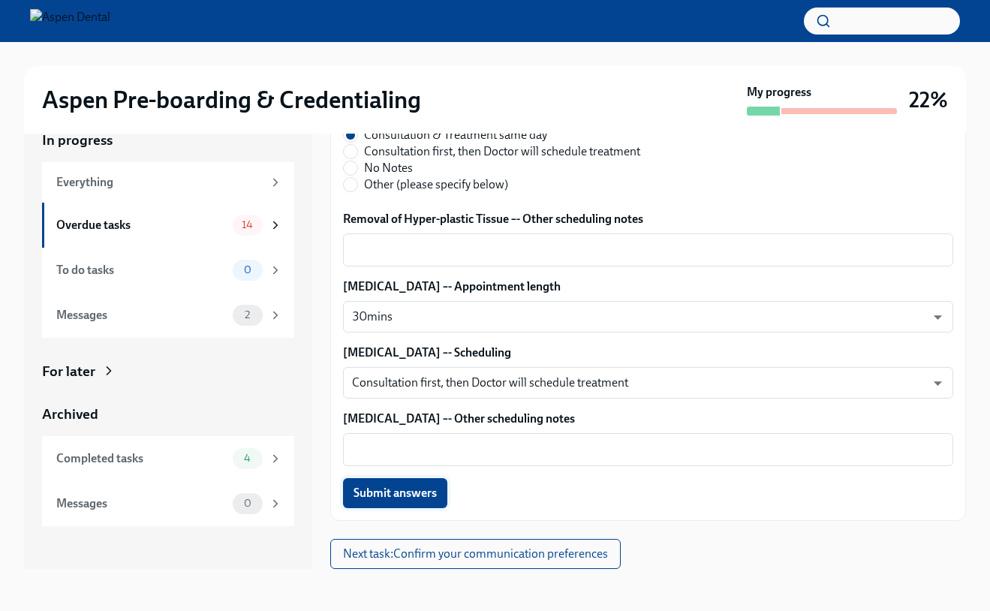
click at [412, 488] on span "Submit answers" at bounding box center [395, 493] width 83 height 15
click at [433, 549] on span "Next task : Confirm your communication preferences" at bounding box center [475, 554] width 265 height 15
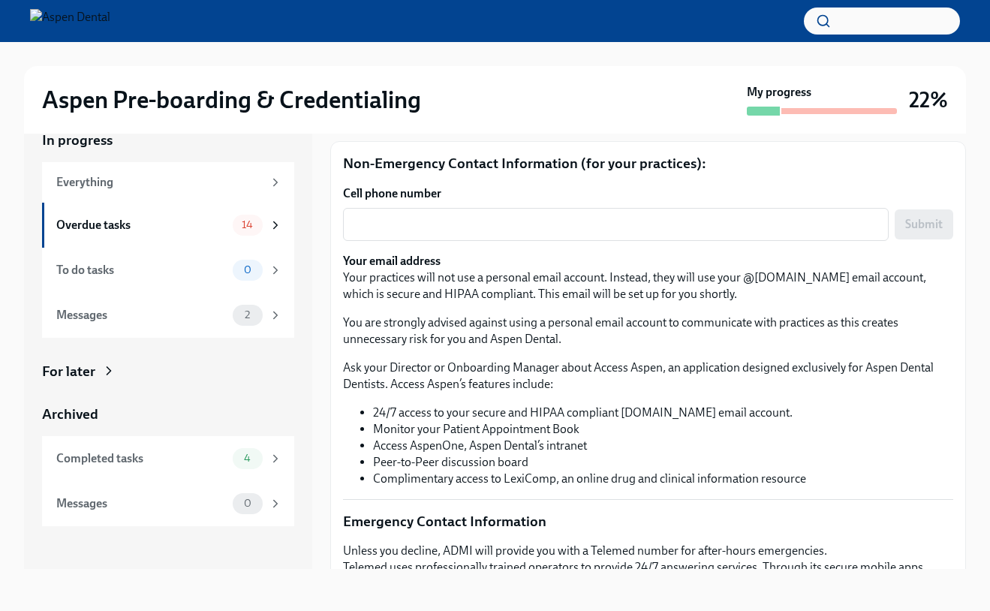
scroll to position [155, 0]
click at [440, 235] on div "x ​" at bounding box center [616, 225] width 546 height 33
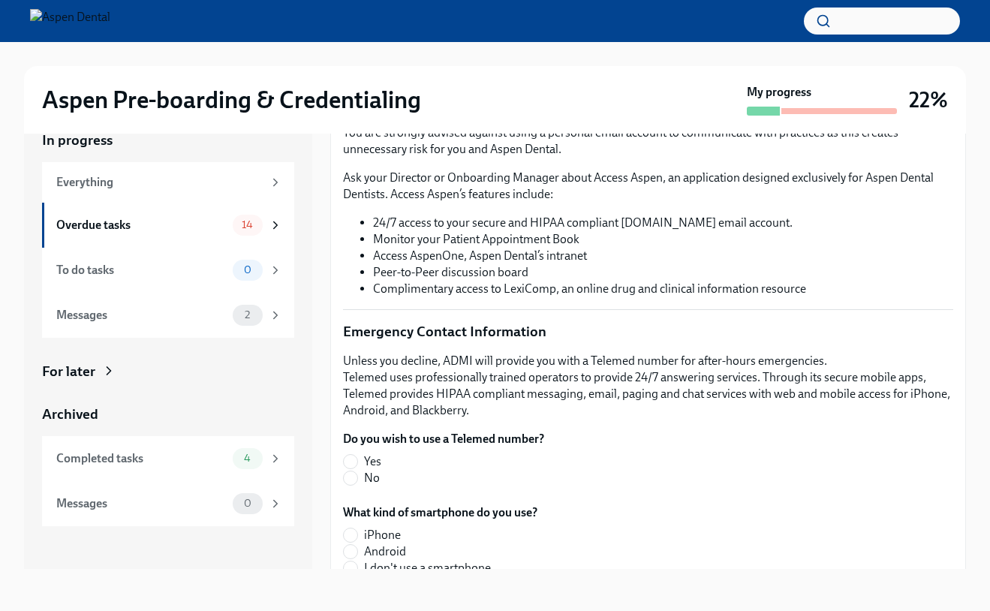
scroll to position [348, 0]
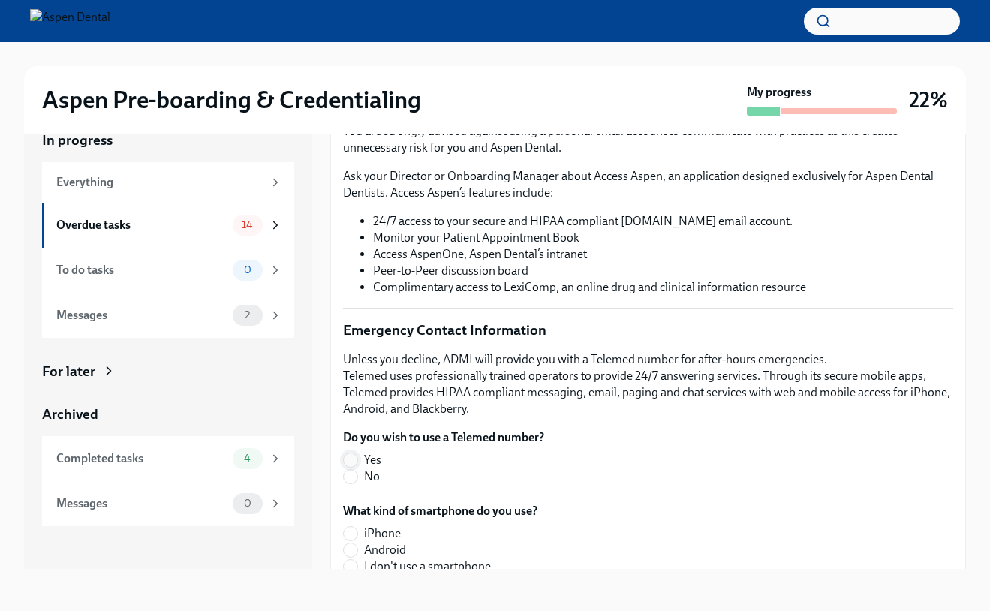
type textarea "8572011260"
click at [351, 459] on input "Yes" at bounding box center [351, 461] width 14 height 14
radio input "true"
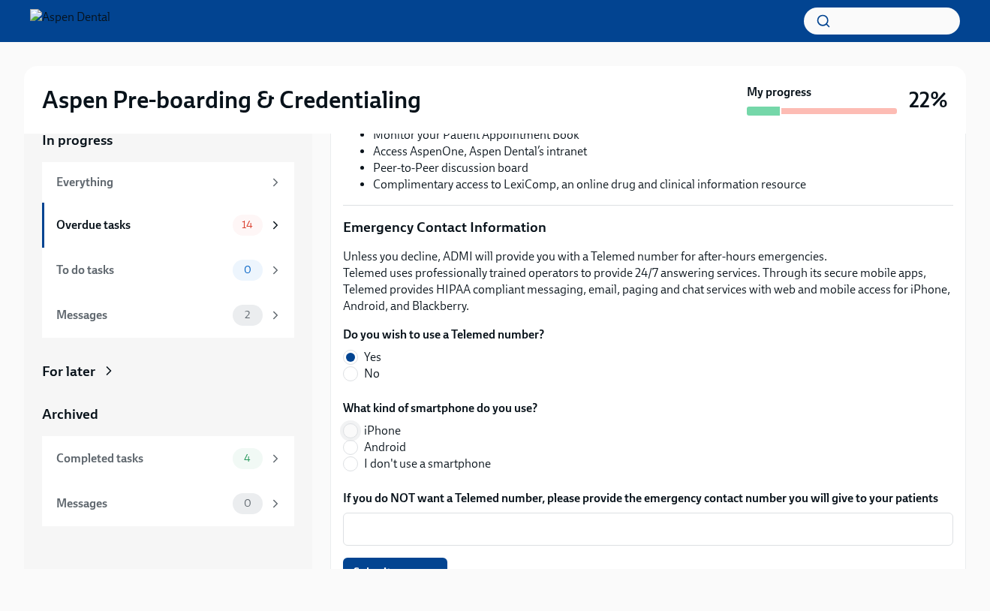
click at [347, 433] on input "iPhone" at bounding box center [351, 431] width 14 height 14
radio input "true"
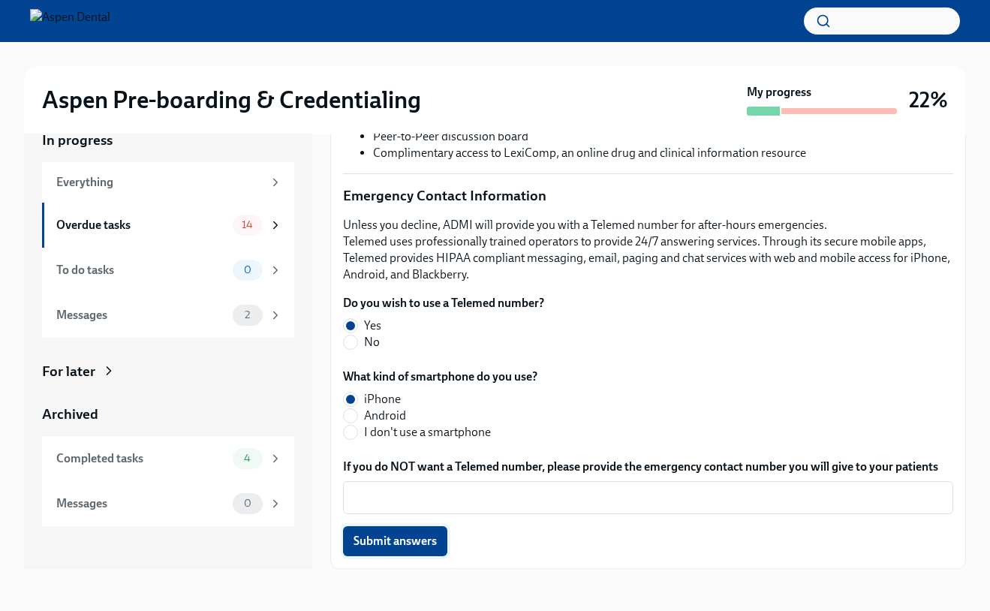
scroll to position [481, 0]
click at [393, 541] on span "Submit answers" at bounding box center [395, 542] width 83 height 15
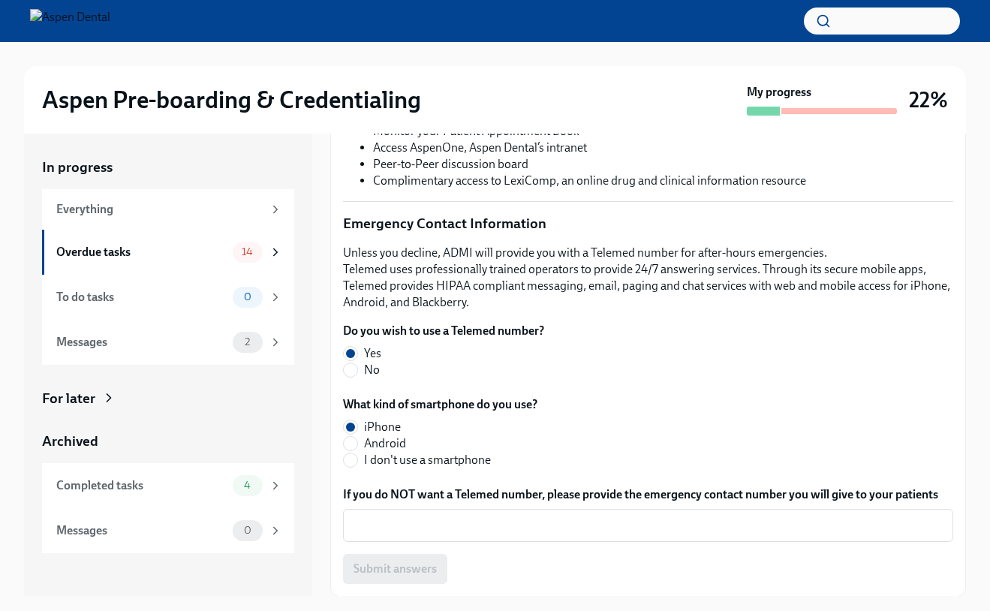
click at [373, 577] on div "Submit answers" at bounding box center [648, 569] width 610 height 30
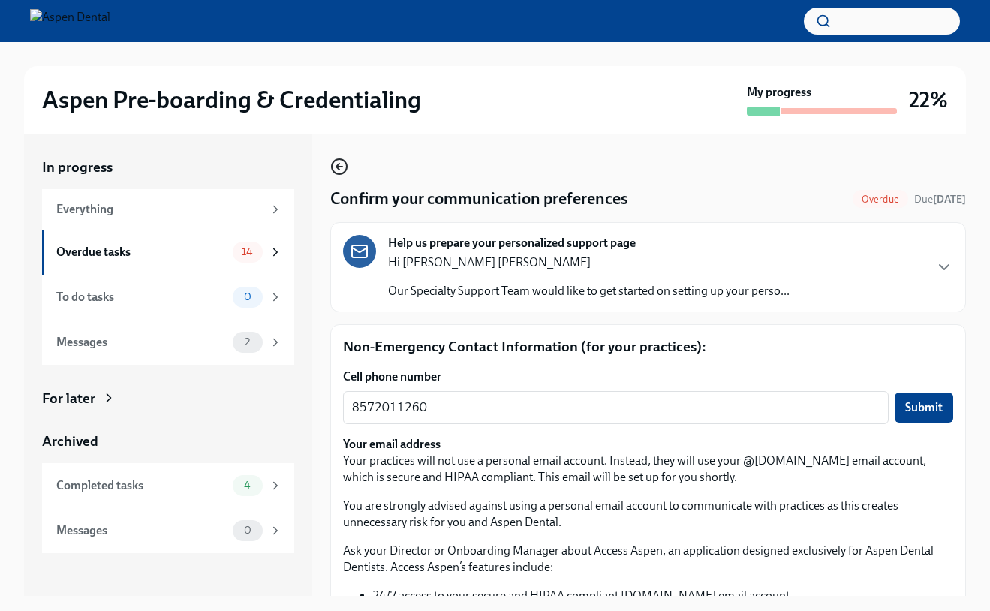
scroll to position [0, 0]
click at [339, 164] on icon "button" at bounding box center [337, 167] width 3 height 6
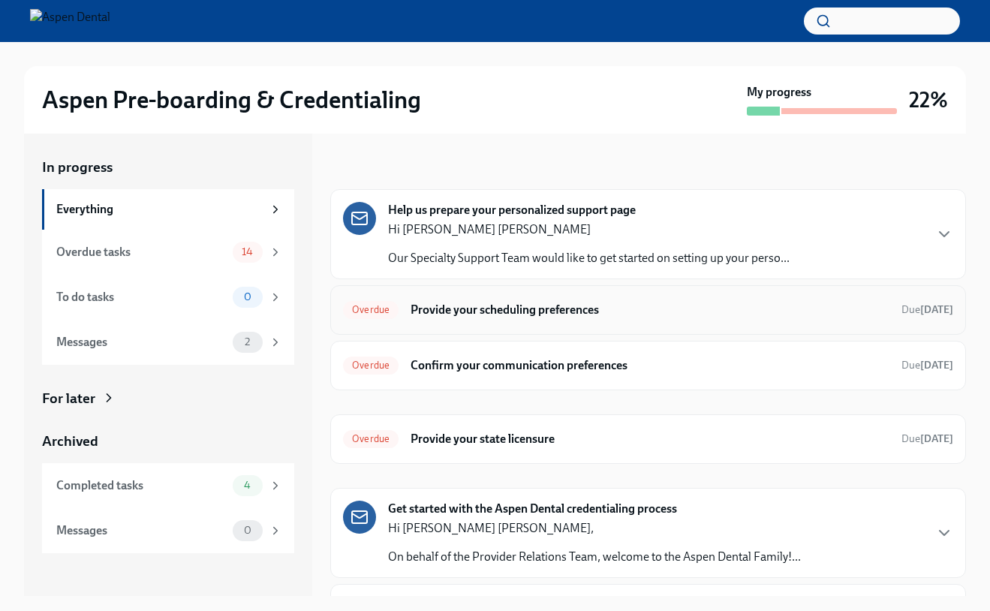
click at [427, 309] on h6 "Provide your scheduling preferences" at bounding box center [650, 310] width 479 height 17
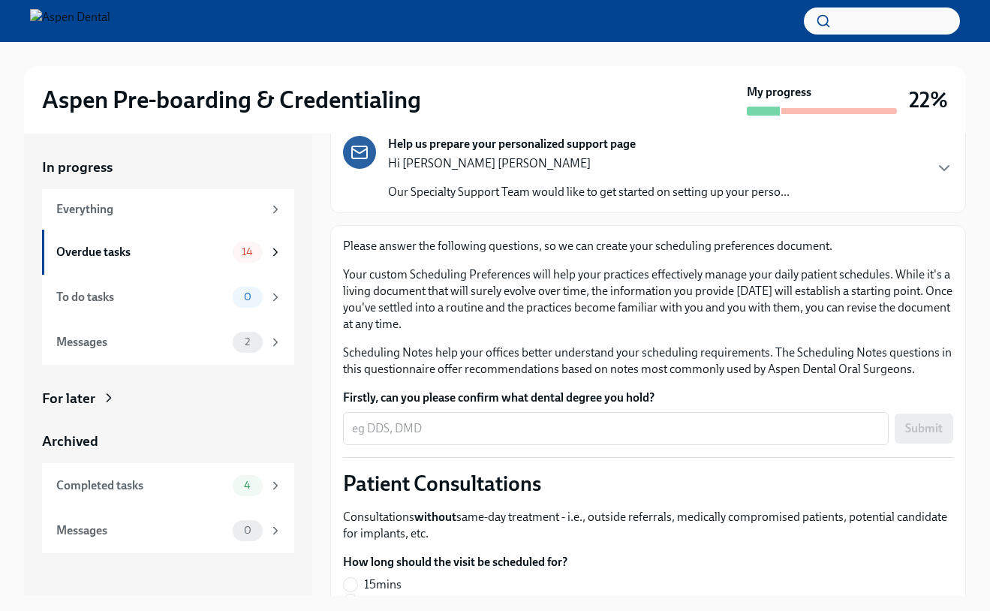
scroll to position [91, 0]
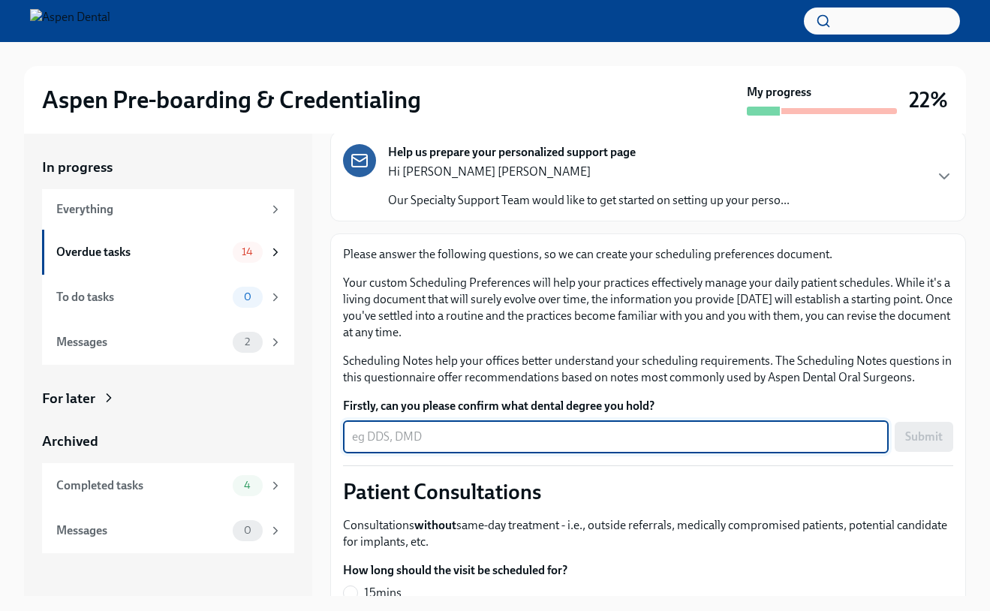
click at [433, 436] on textarea "Firstly, can you please confirm what dental degree you hold?" at bounding box center [616, 437] width 528 height 18
type textarea "MD, DMD"
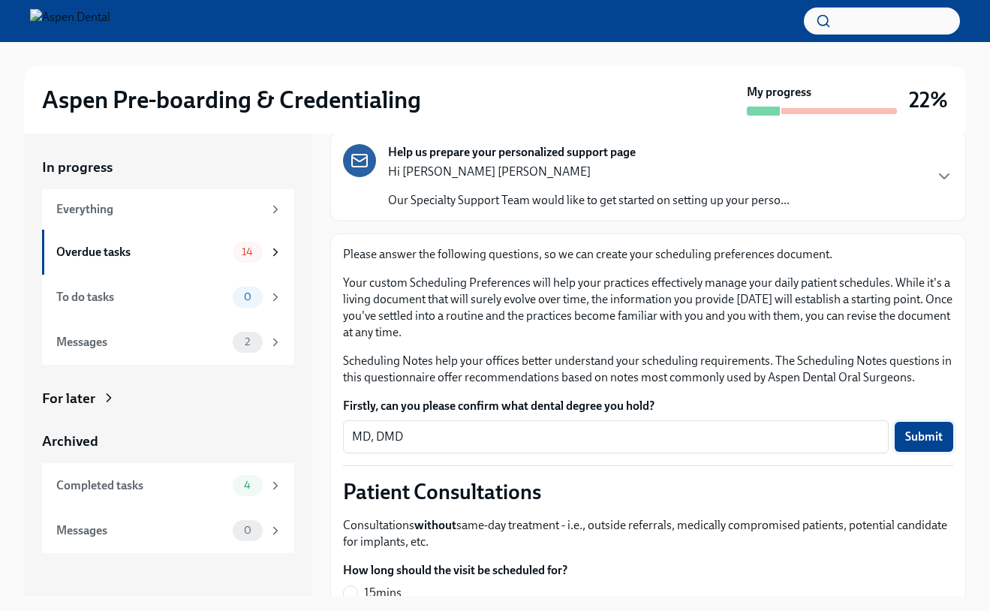
click at [929, 436] on span "Submit" at bounding box center [925, 437] width 38 height 15
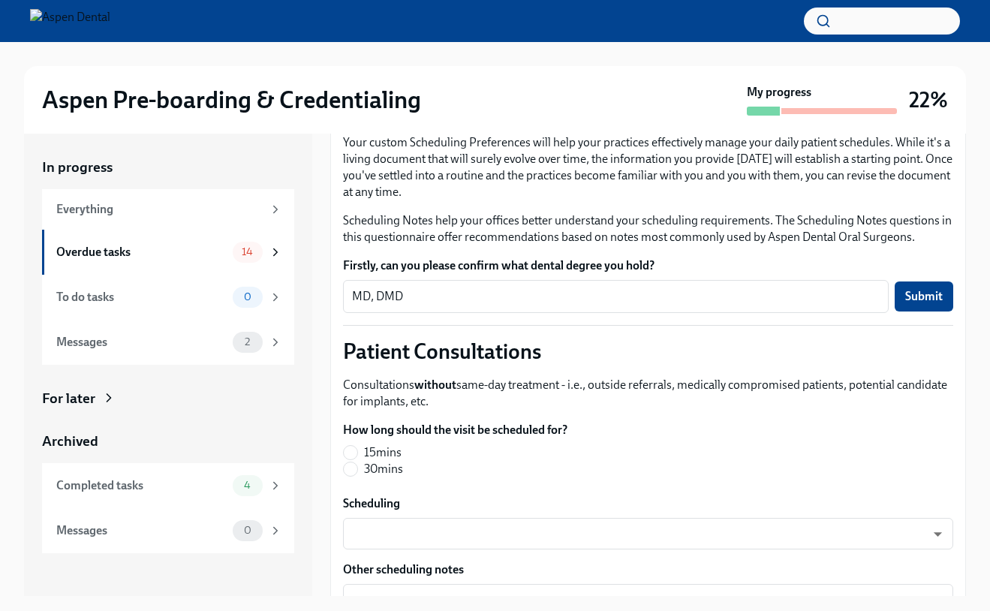
scroll to position [190, 0]
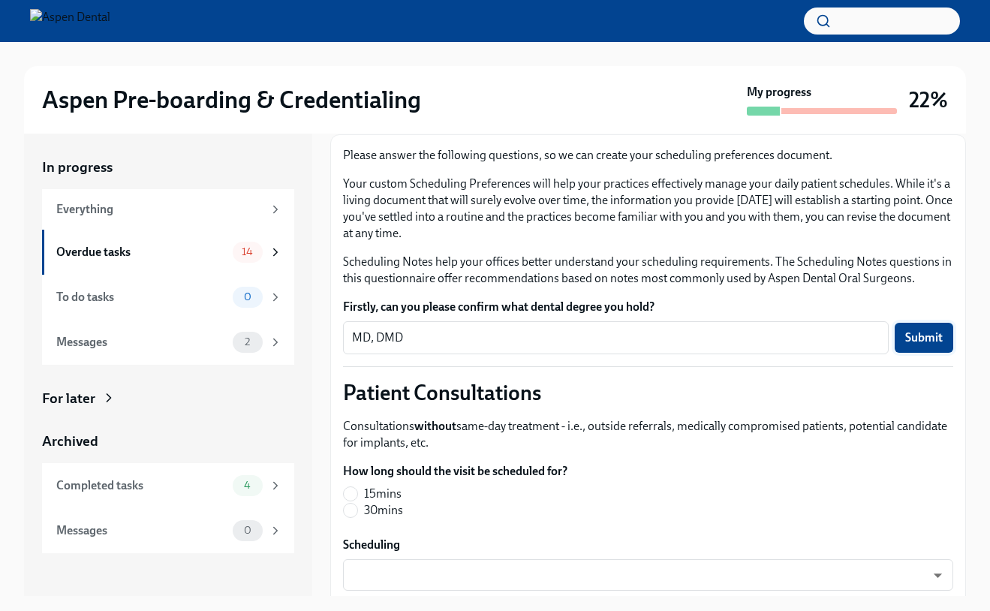
click at [902, 325] on button "Submit" at bounding box center [924, 338] width 59 height 30
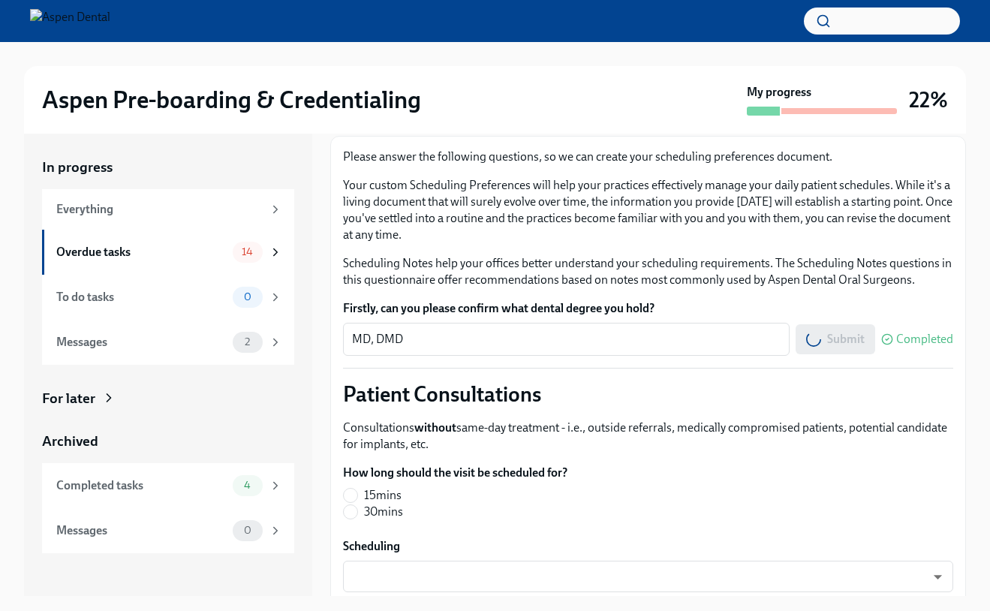
scroll to position [202, 0]
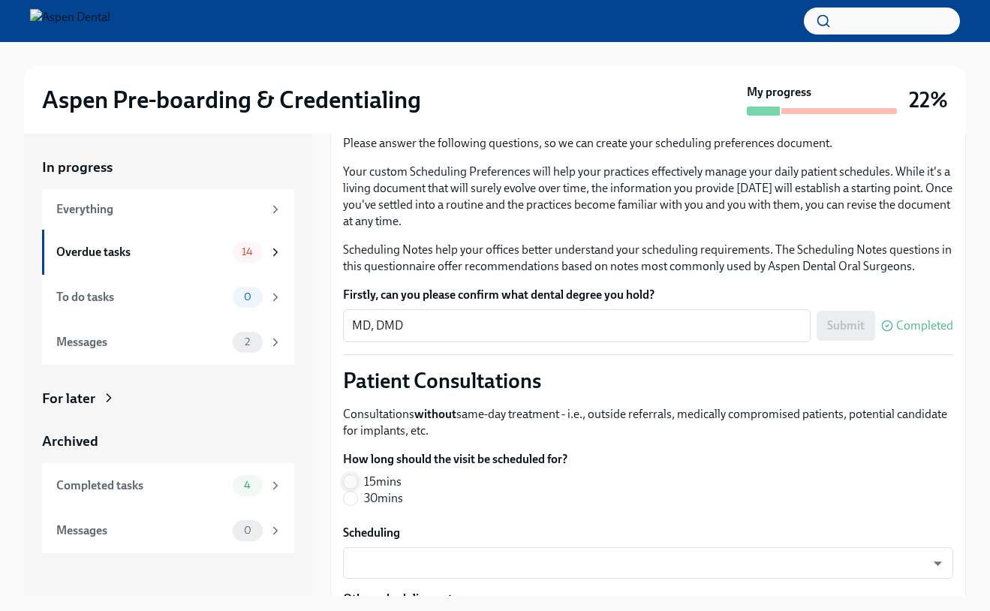
click at [349, 487] on input "15mins" at bounding box center [351, 482] width 14 height 14
radio input "true"
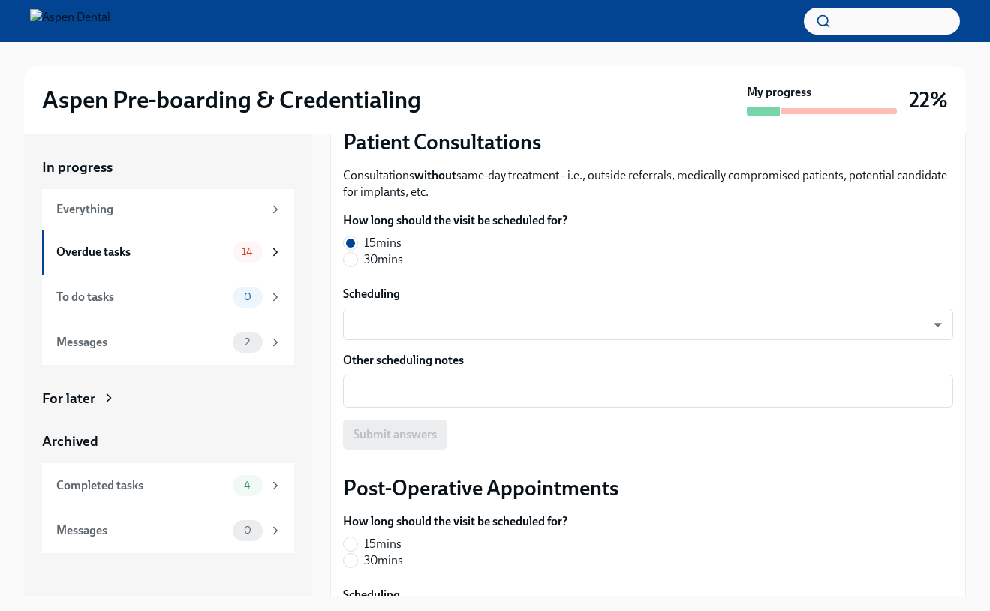
scroll to position [529, 0]
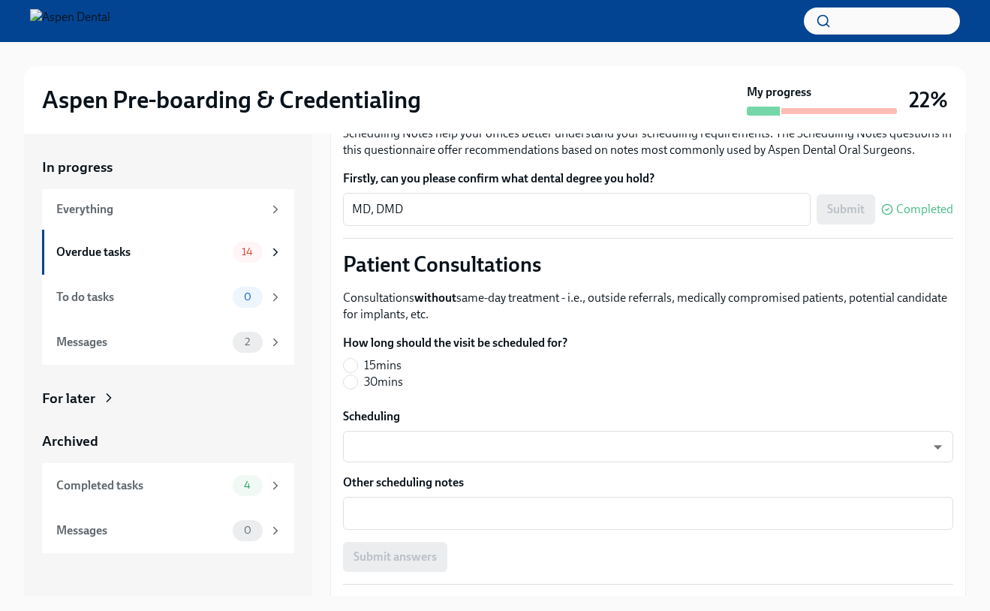
scroll to position [338, 0]
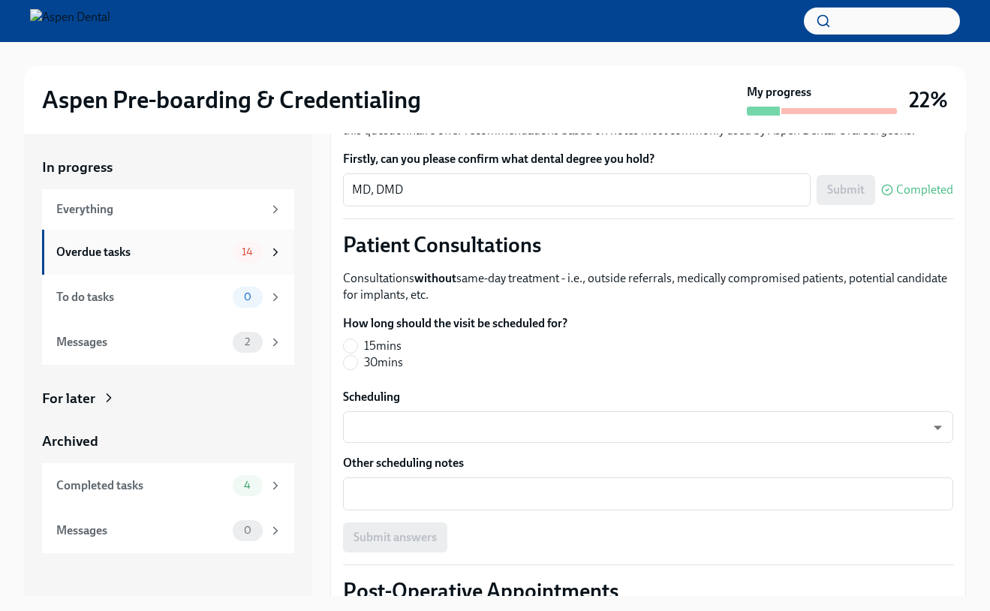
click at [194, 257] on div "Overdue tasks" at bounding box center [141, 252] width 170 height 17
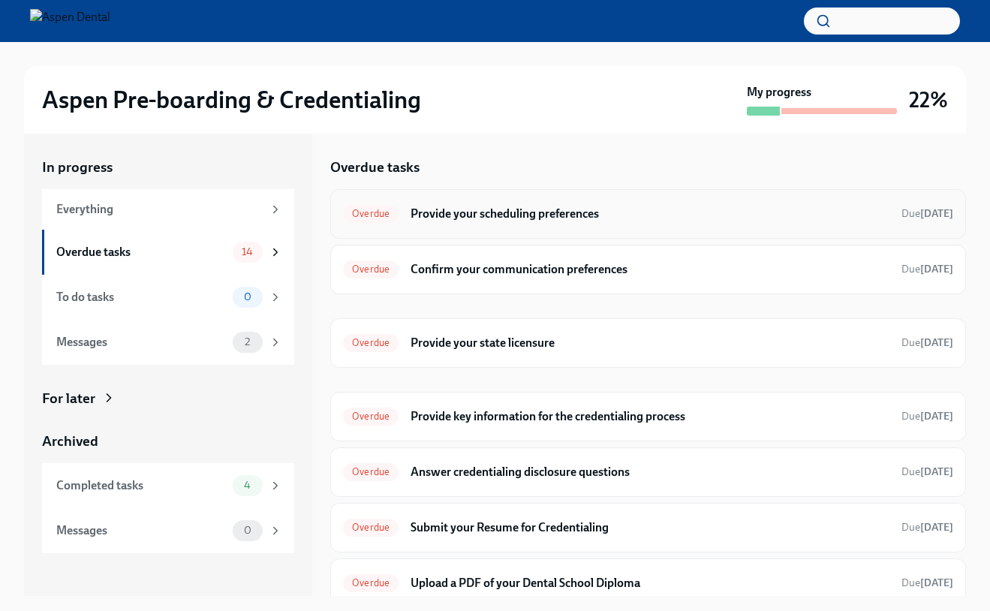
click at [443, 209] on h6 "Provide your scheduling preferences" at bounding box center [650, 214] width 479 height 17
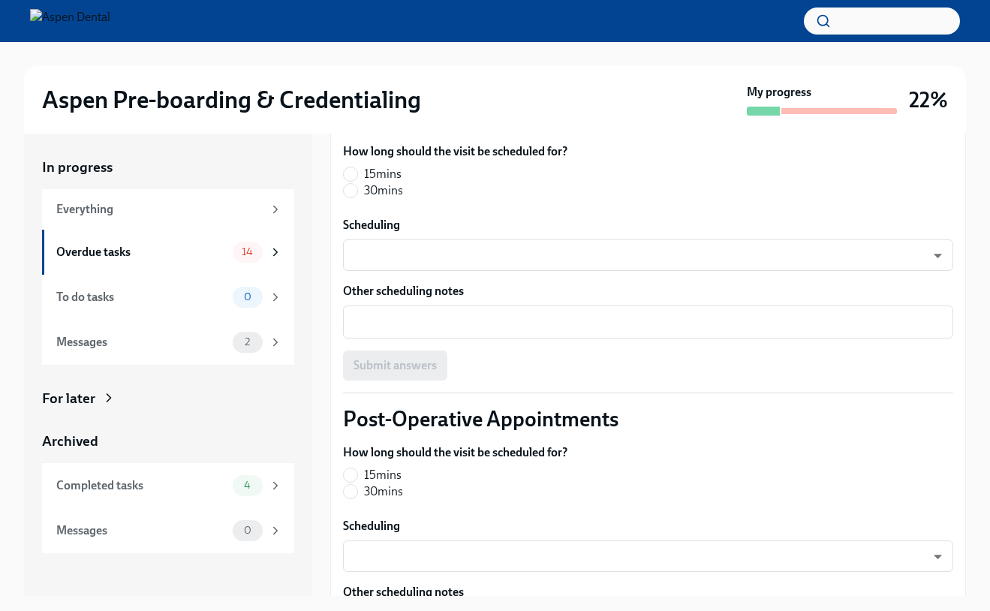
scroll to position [396, 0]
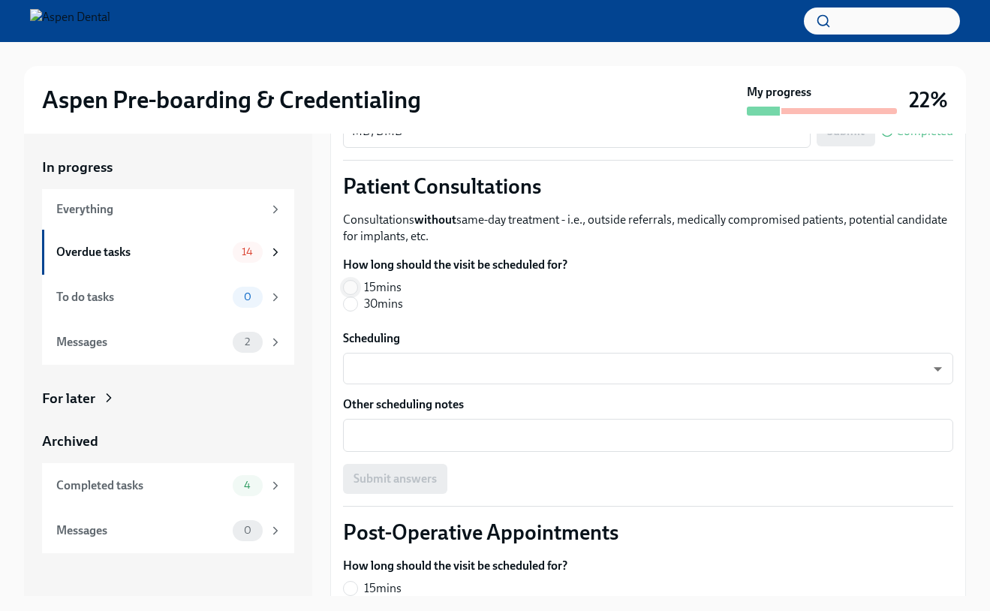
click at [353, 284] on input "15mins" at bounding box center [351, 288] width 14 height 14
radio input "true"
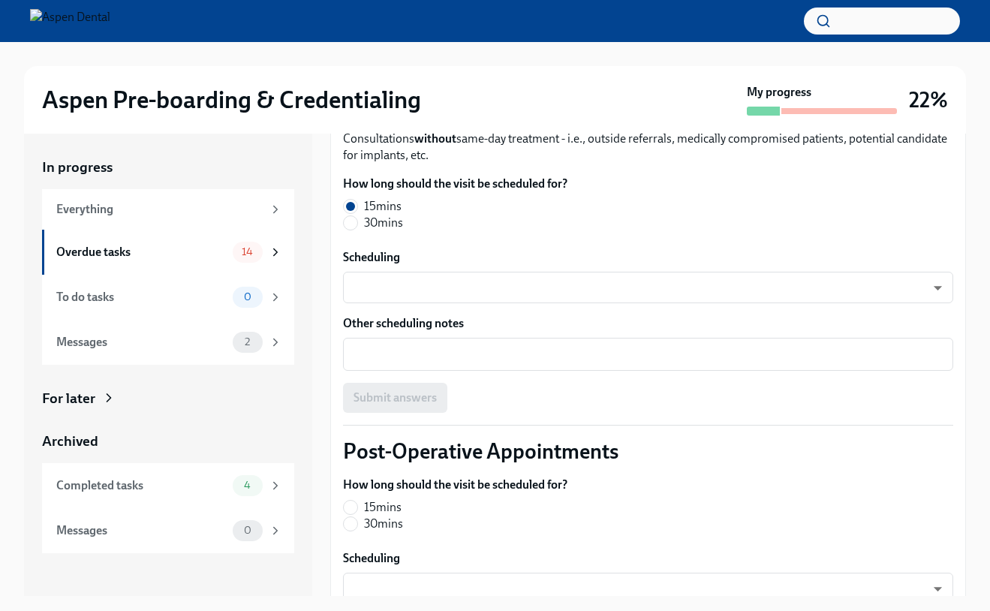
scroll to position [458, 0]
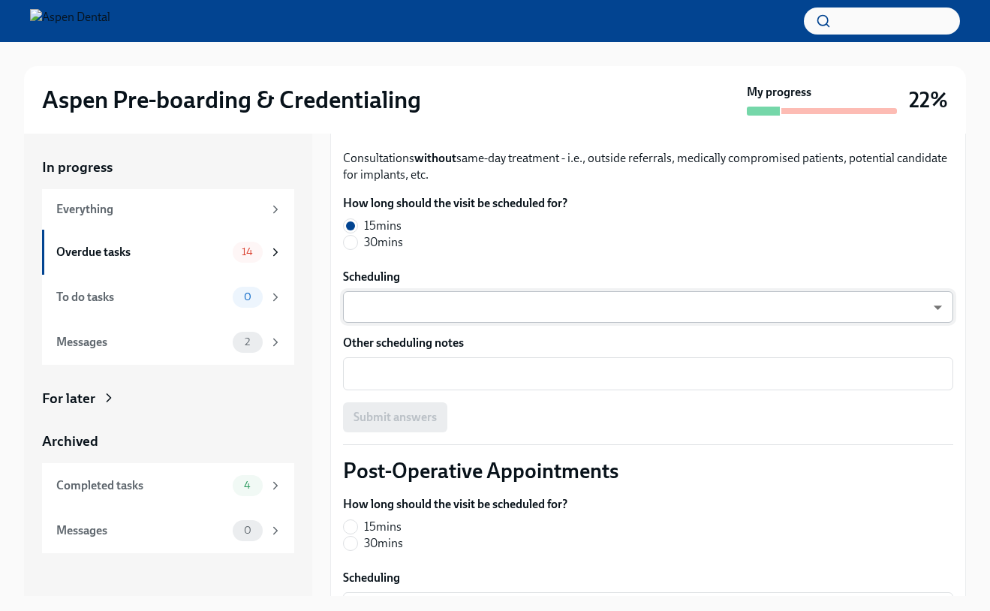
click at [381, 301] on body "Aspen Pre-boarding & Credentialing My progress 22% In progress Everything Overd…" at bounding box center [495, 319] width 990 height 638
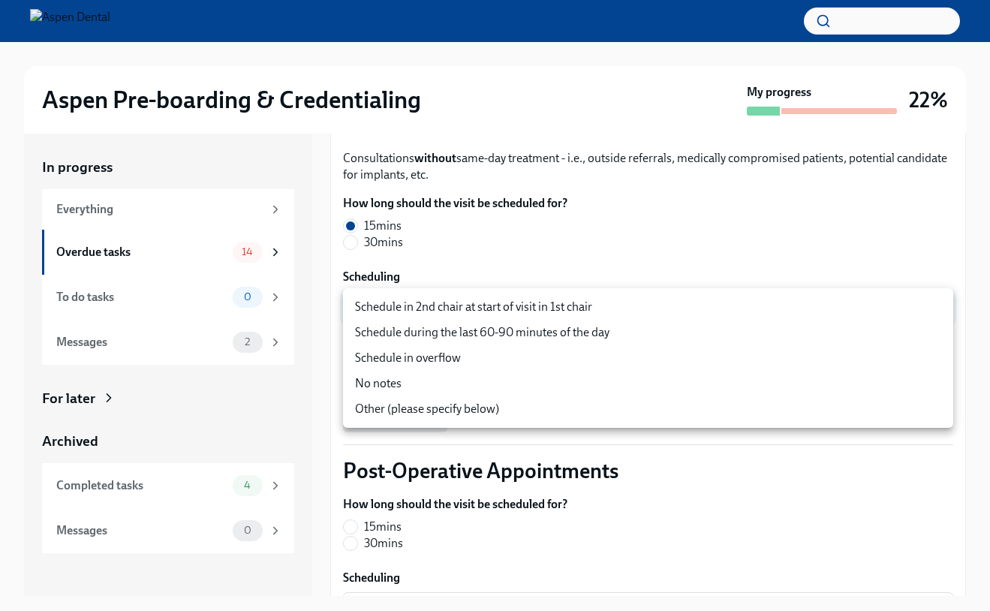
click at [381, 309] on li "Schedule in 2nd chair at start of visit in 1st chair" at bounding box center [648, 307] width 610 height 26
type input "ZImTXJkOn"
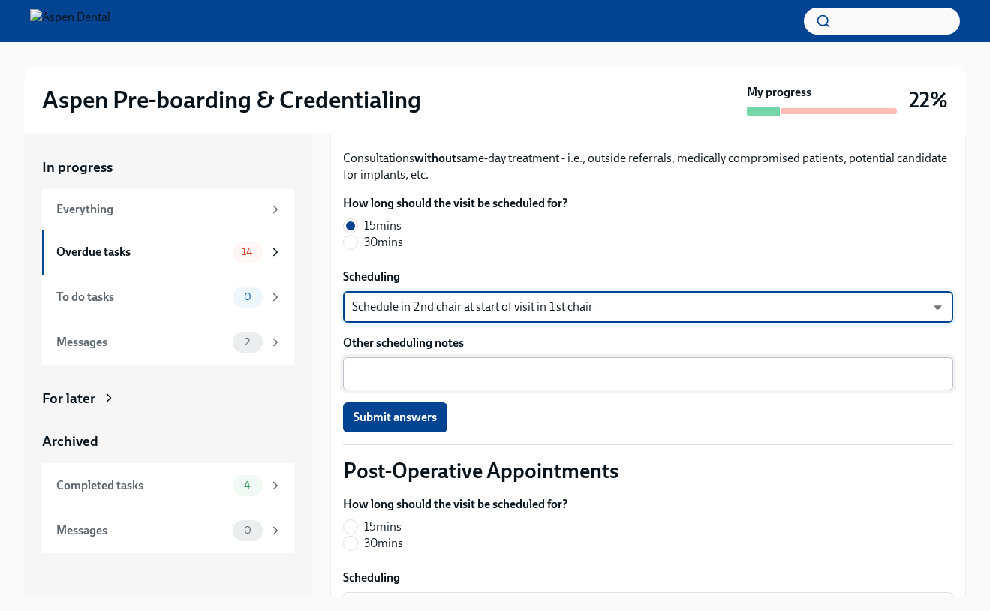
click at [405, 385] on div "x ​" at bounding box center [648, 373] width 610 height 33
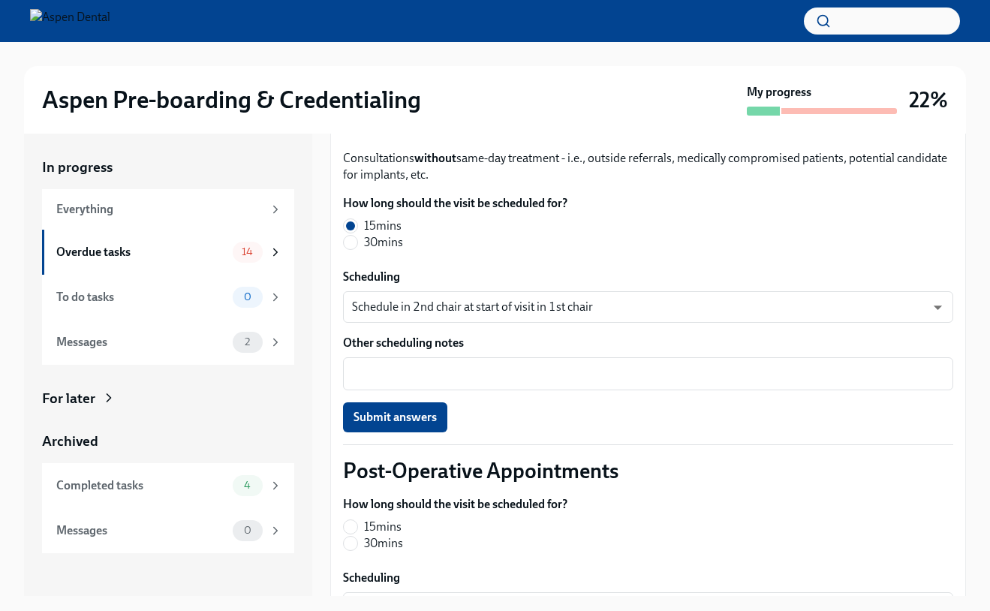
click at [514, 423] on div "Submit answers" at bounding box center [648, 417] width 610 height 30
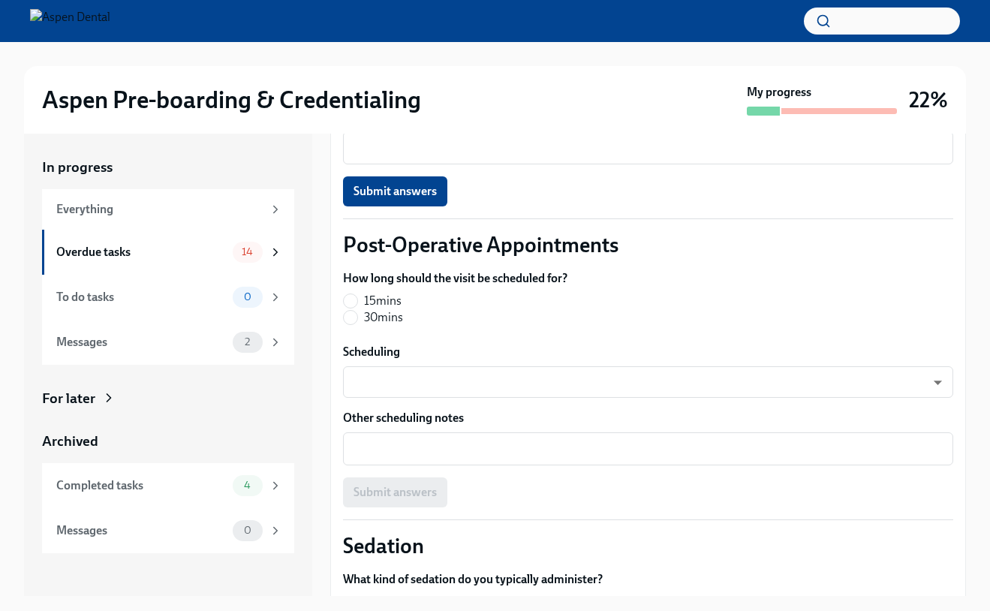
scroll to position [696, 0]
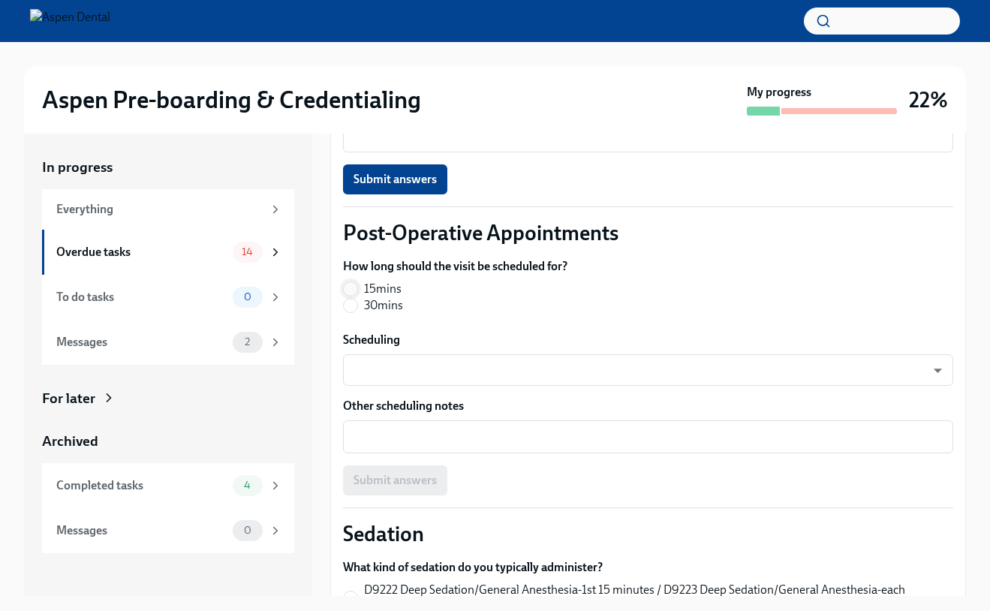
click at [356, 285] on input "15mins" at bounding box center [351, 289] width 14 height 14
radio input "true"
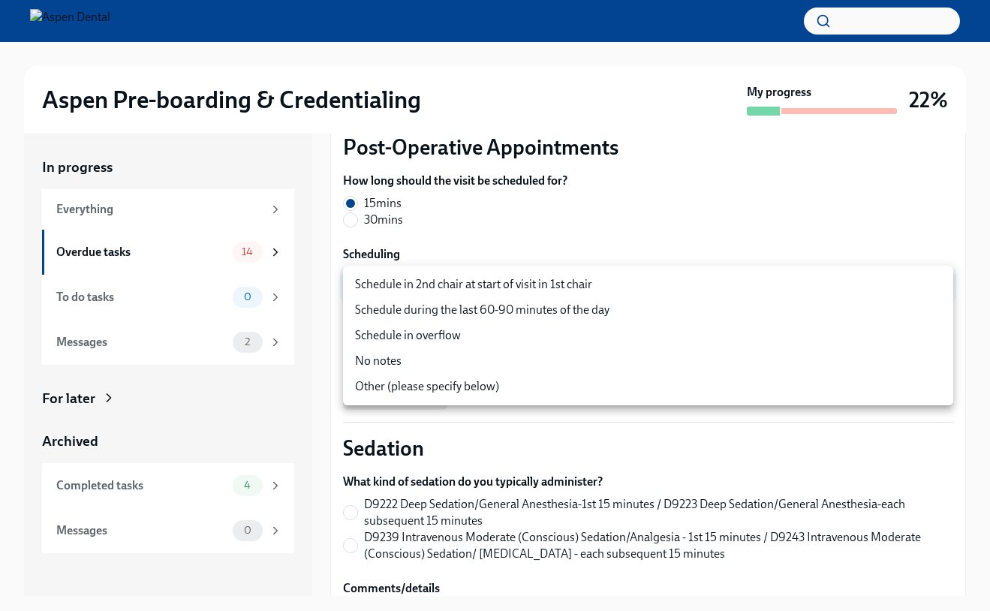
click at [466, 294] on body "Aspen Pre-boarding & Credentialing My progress 22% In progress Everything Overd…" at bounding box center [495, 319] width 990 height 638
click at [464, 291] on li "Schedule in 2nd chair at start of visit in 1st chair" at bounding box center [648, 285] width 610 height 26
type input "ZImTXJkOn"
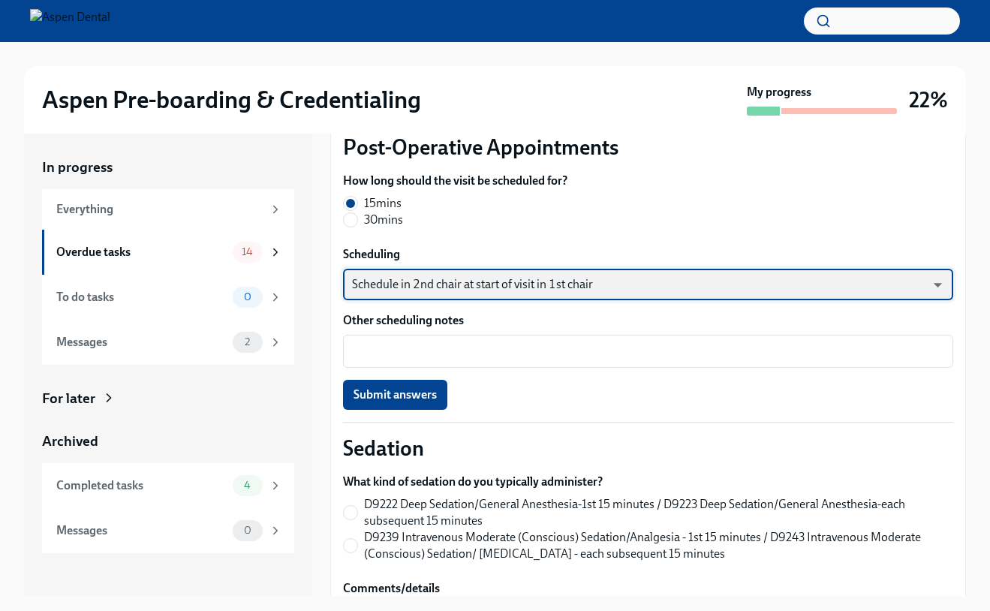
scroll to position [907, 0]
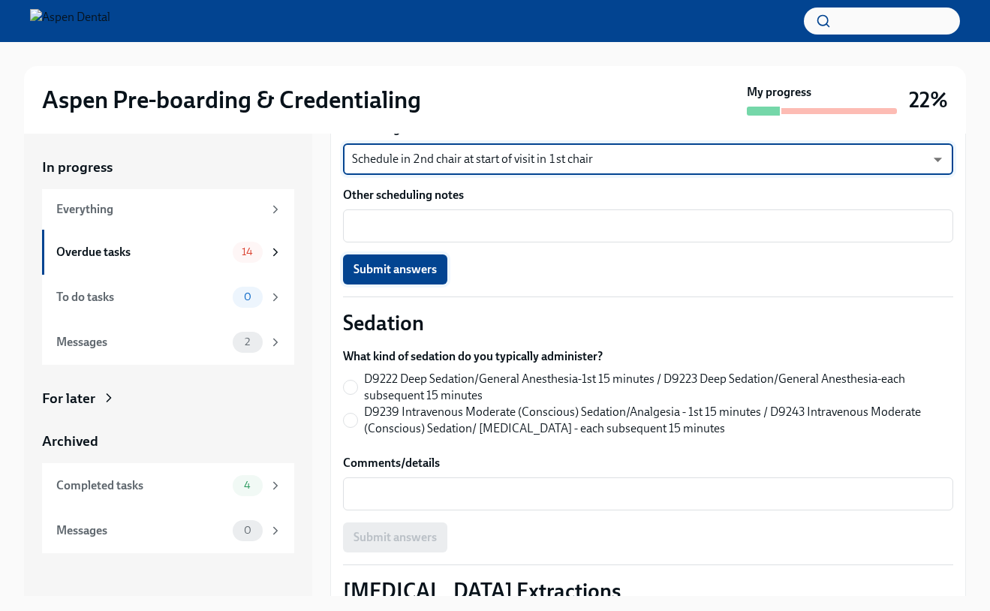
click at [397, 270] on span "Submit answers" at bounding box center [395, 269] width 83 height 15
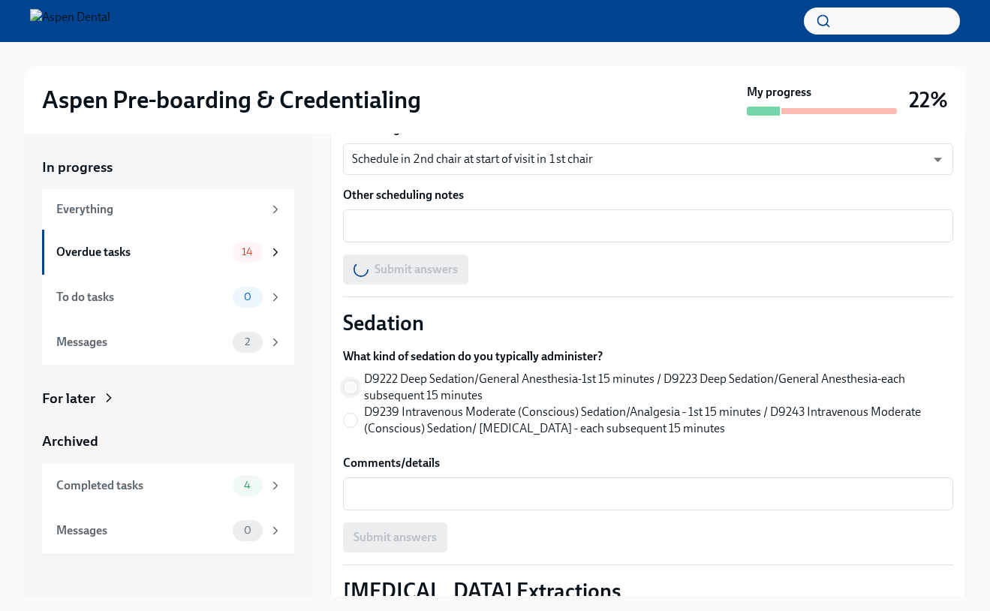
click at [354, 387] on input "D9222 Deep Sedation/General Anesthesia-1st 15 minutes / D9223 Deep Sedation/Gen…" at bounding box center [351, 388] width 14 height 14
radio input "true"
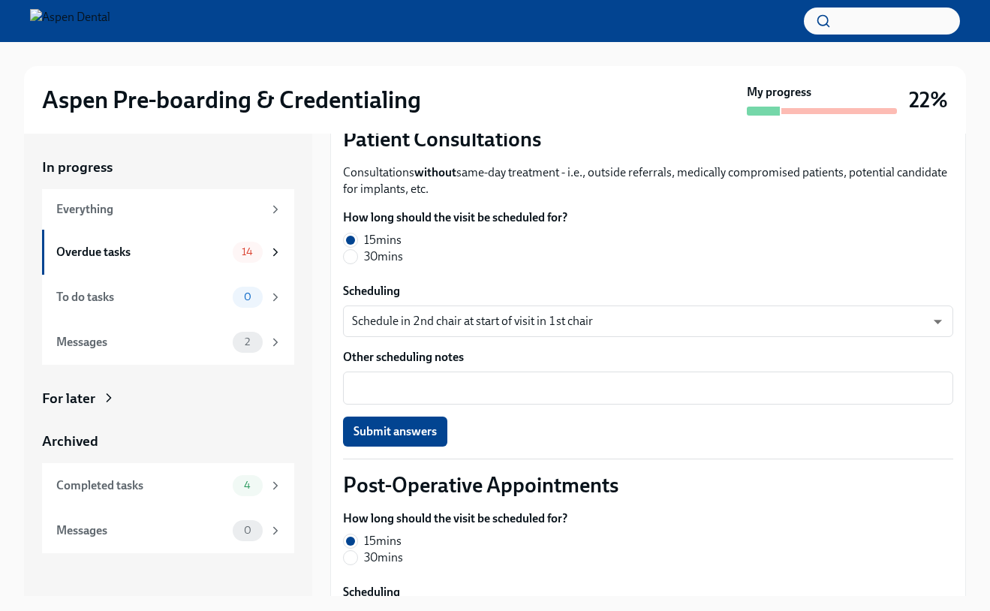
scroll to position [442, 0]
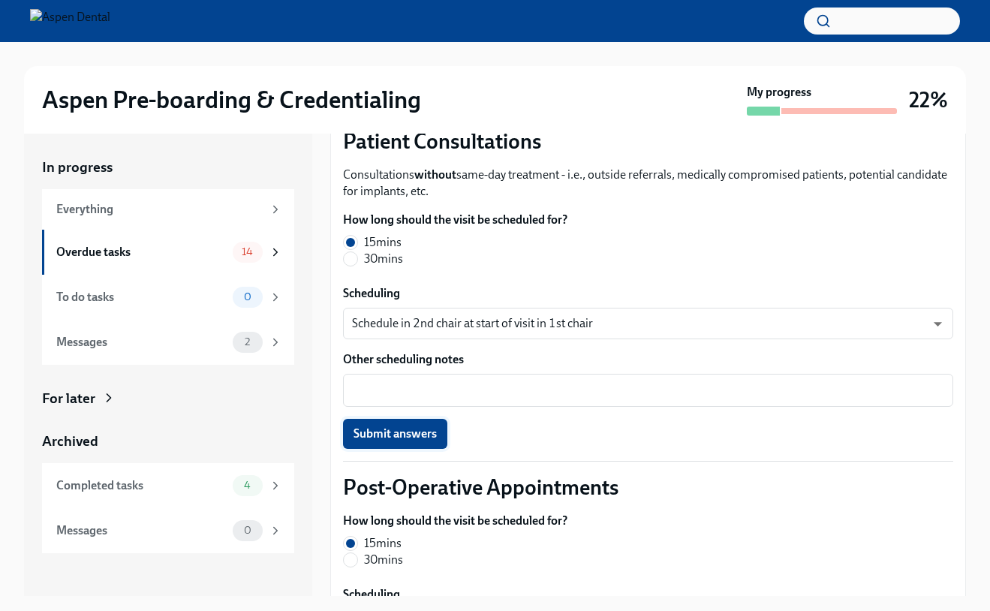
click at [398, 436] on span "Submit answers" at bounding box center [395, 434] width 83 height 15
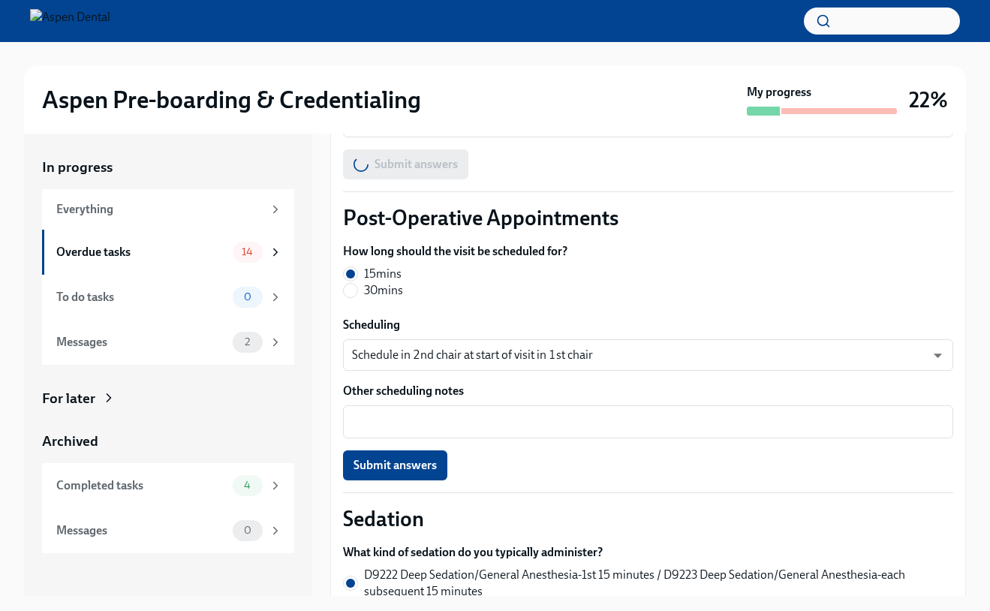
scroll to position [716, 0]
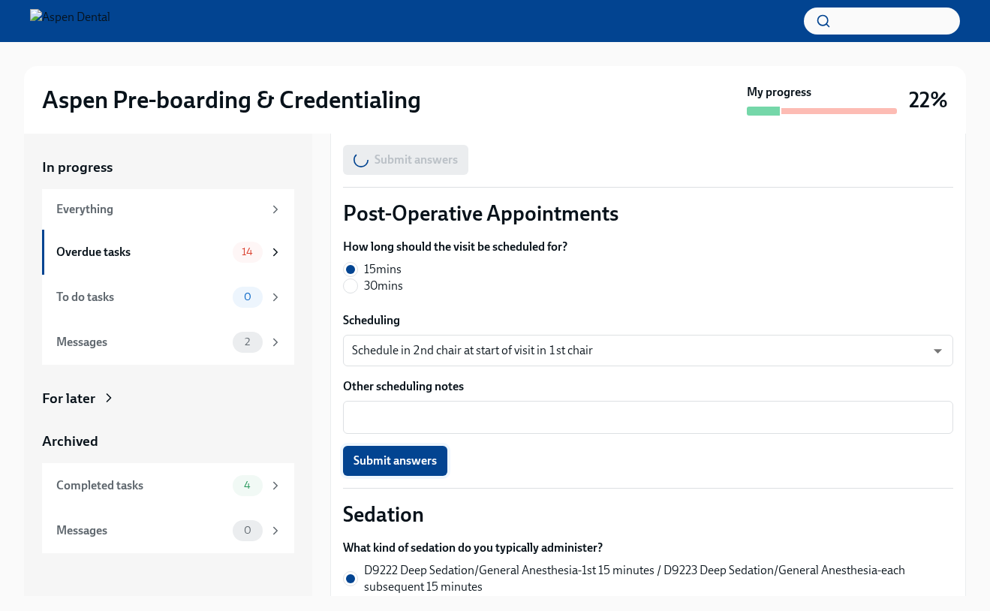
click at [399, 461] on span "Submit answers" at bounding box center [395, 461] width 83 height 15
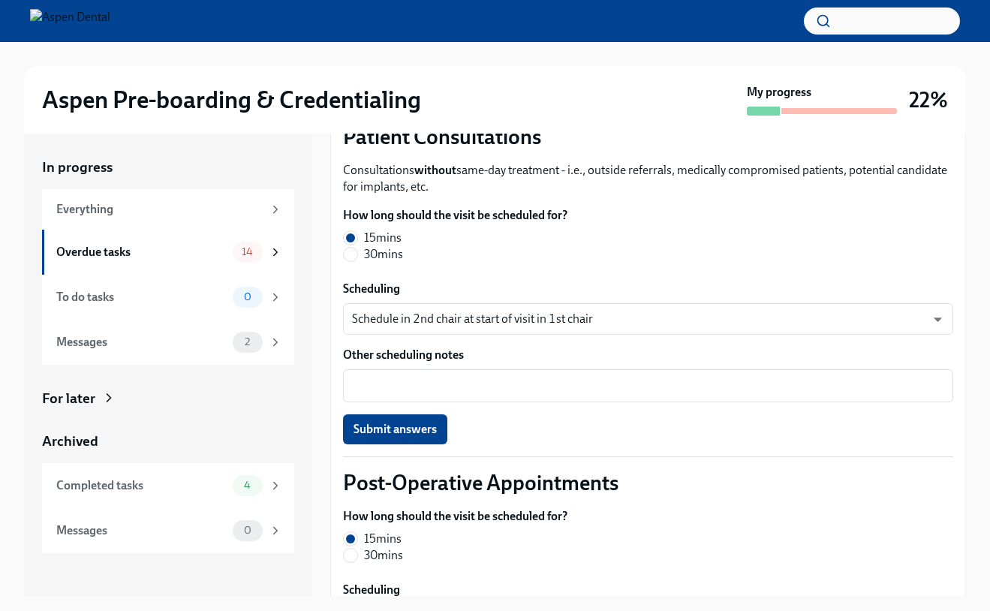
scroll to position [445, 0]
click at [386, 393] on textarea "Other scheduling notes" at bounding box center [648, 387] width 592 height 18
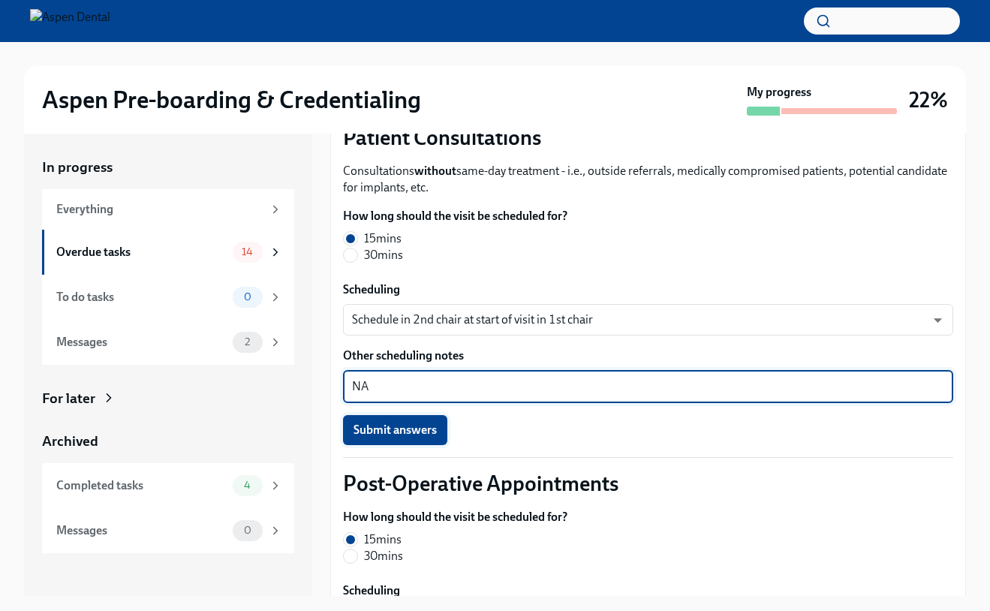
type textarea "NA"
click at [383, 435] on span "Submit answers" at bounding box center [395, 430] width 83 height 15
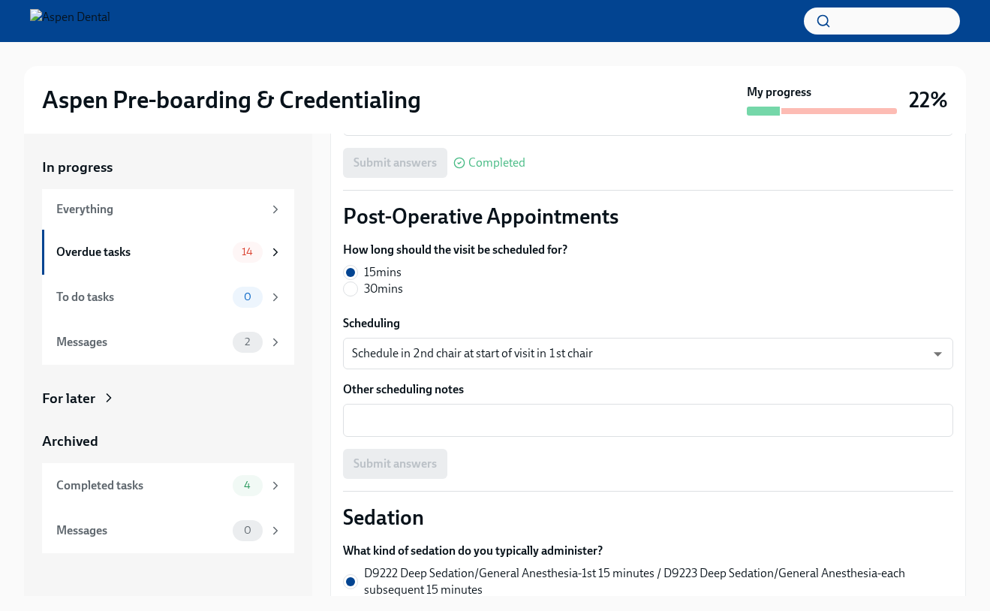
scroll to position [720, 0]
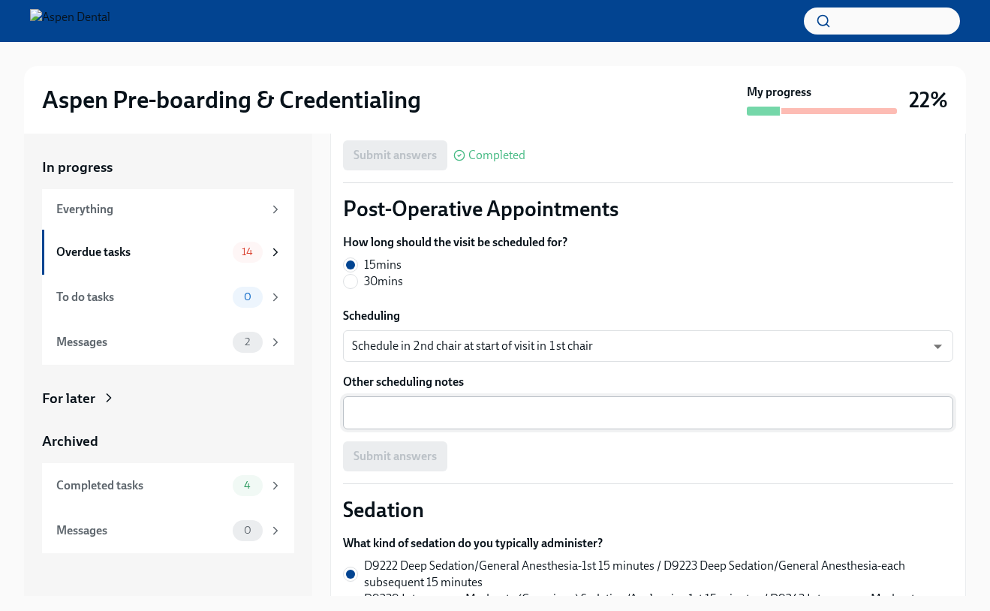
click at [384, 408] on textarea "Other scheduling notes" at bounding box center [648, 413] width 592 height 18
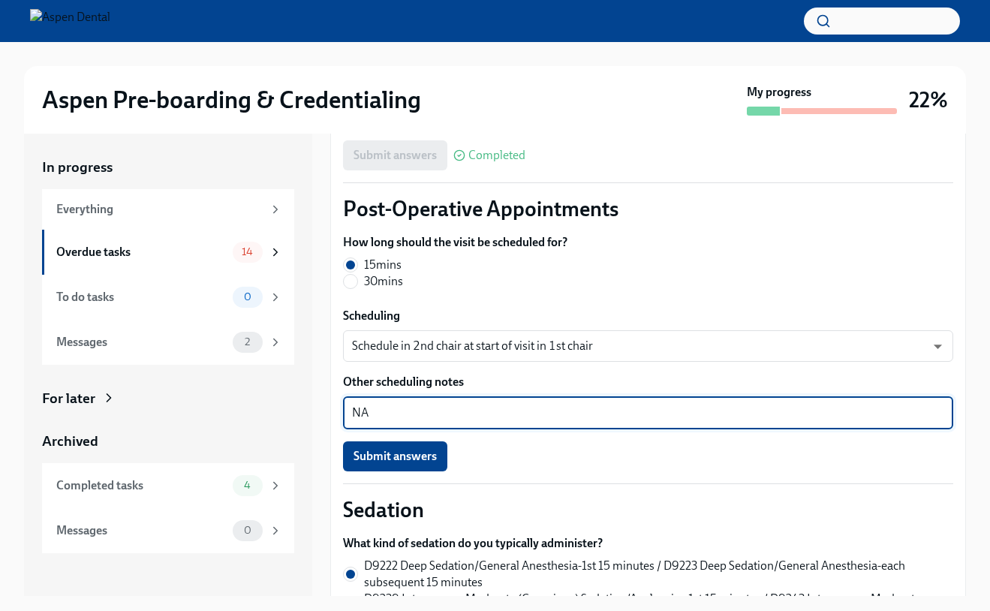
type textarea "NA"
click at [420, 322] on label "Scheduling" at bounding box center [648, 316] width 610 height 17
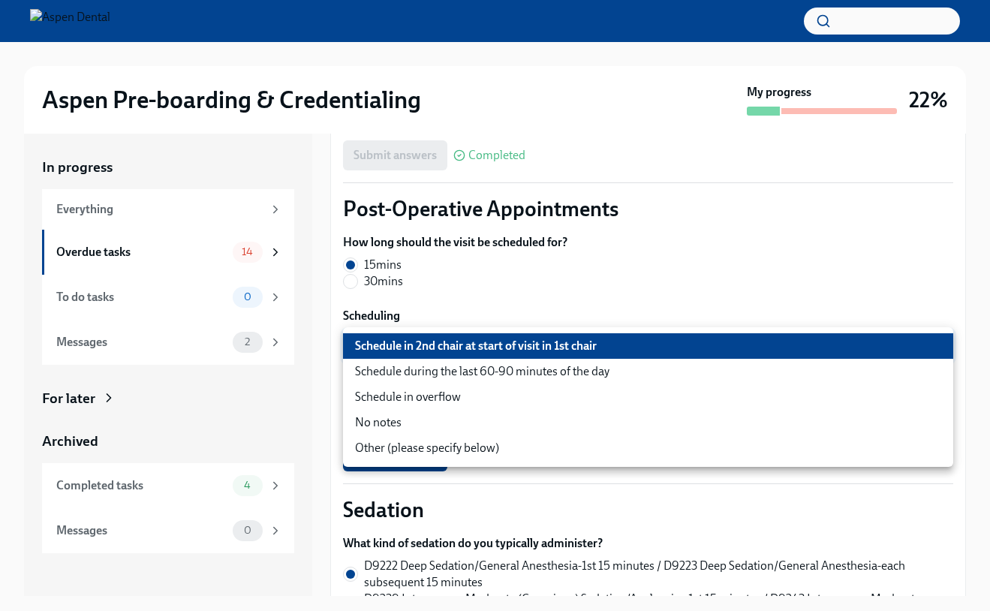
click at [420, 357] on body "Aspen Pre-boarding & Credentialing My progress 22% In progress Everything Overd…" at bounding box center [495, 319] width 990 height 638
click at [421, 348] on li "Schedule in 2nd chair at start of visit in 1st chair" at bounding box center [648, 346] width 610 height 26
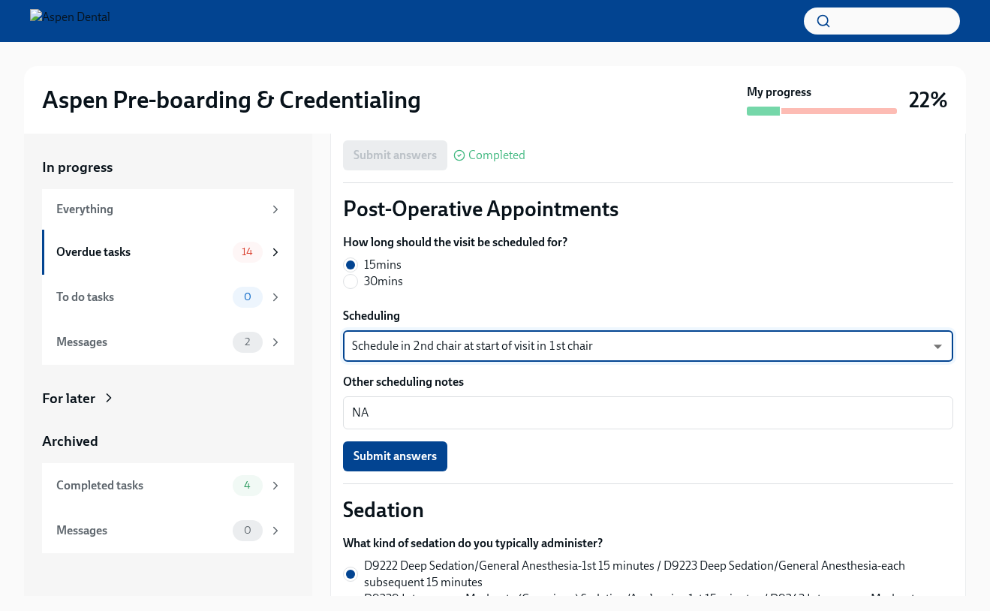
click at [416, 349] on body "Aspen Pre-boarding & Credentialing My progress 22% In progress Everything Overd…" at bounding box center [495, 319] width 990 height 638
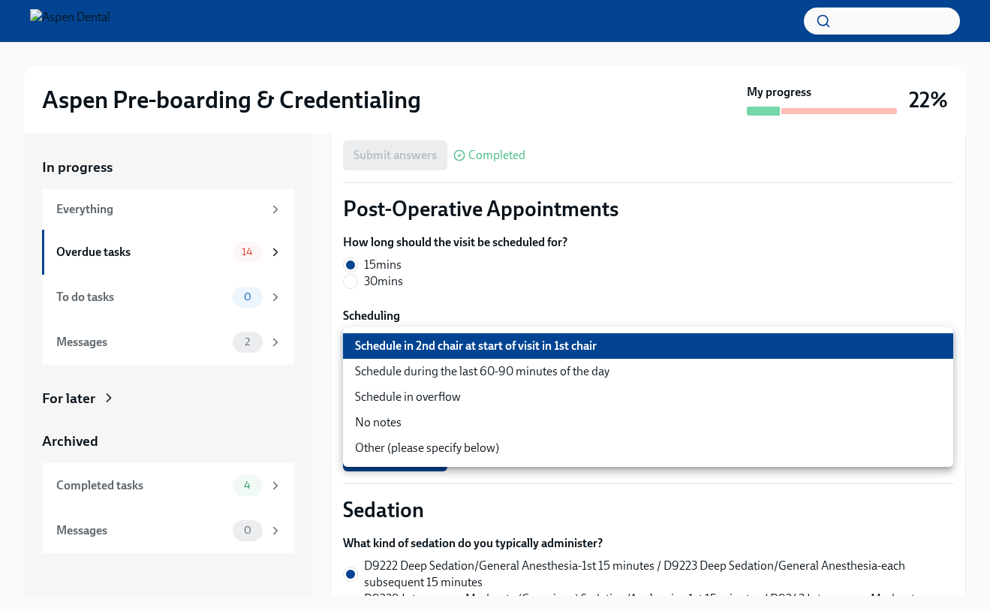
click at [413, 396] on li "Schedule in overflow" at bounding box center [648, 397] width 610 height 26
type input "mziaCIxPc"
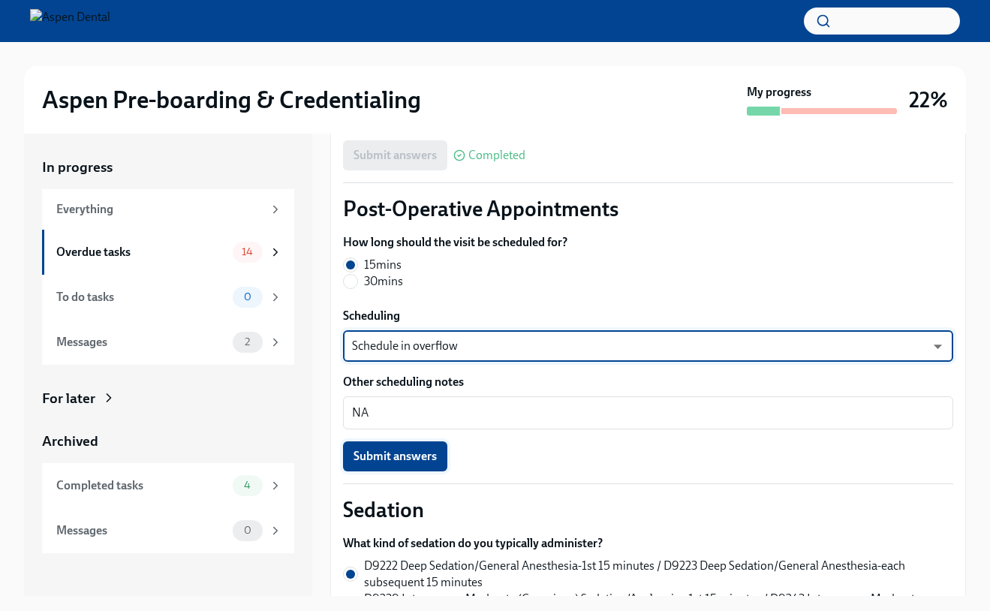
click at [415, 457] on span "Submit answers" at bounding box center [395, 456] width 83 height 15
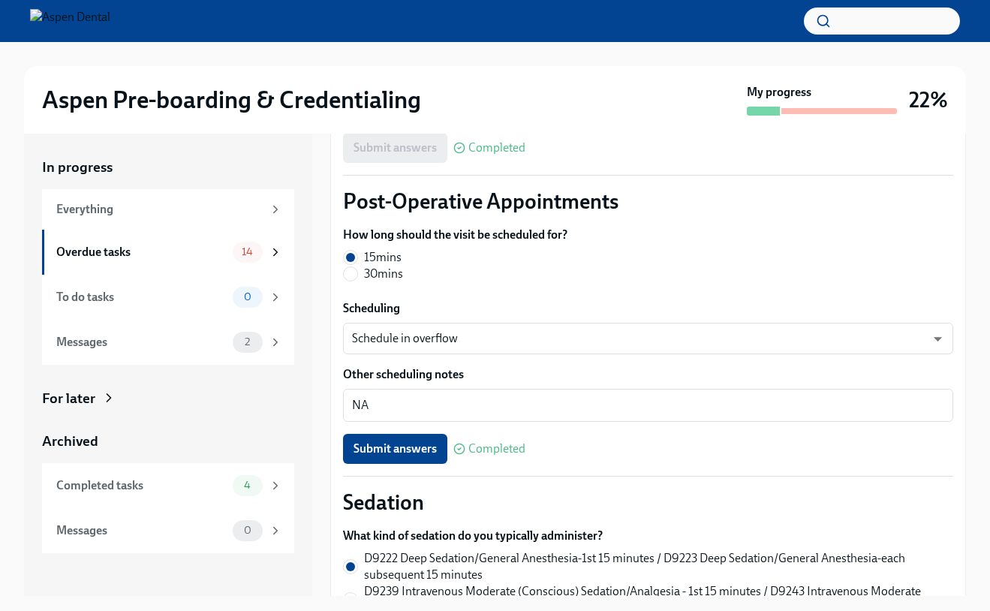
scroll to position [736, 0]
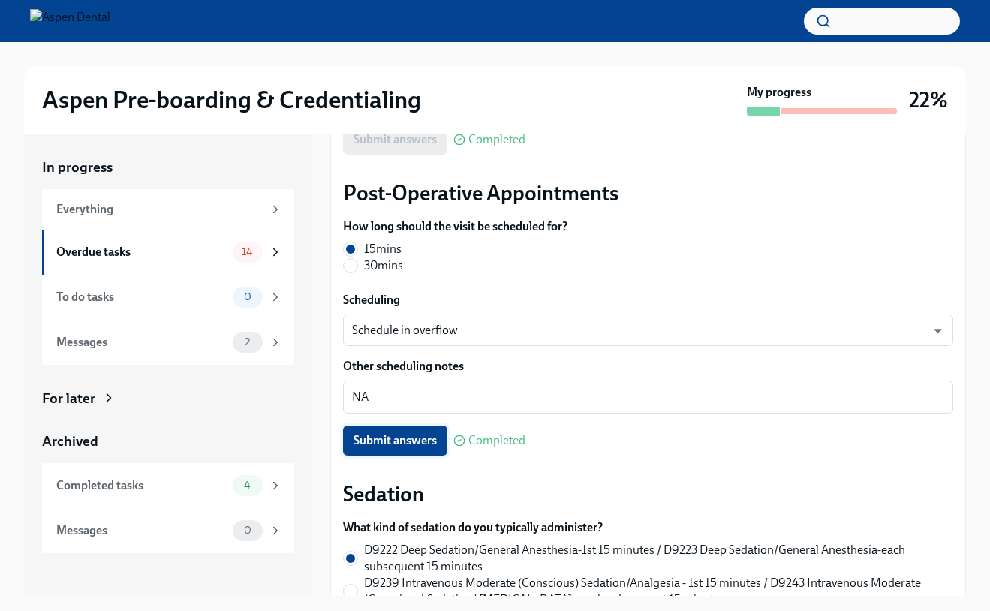
click at [384, 435] on span "Submit answers" at bounding box center [395, 440] width 83 height 15
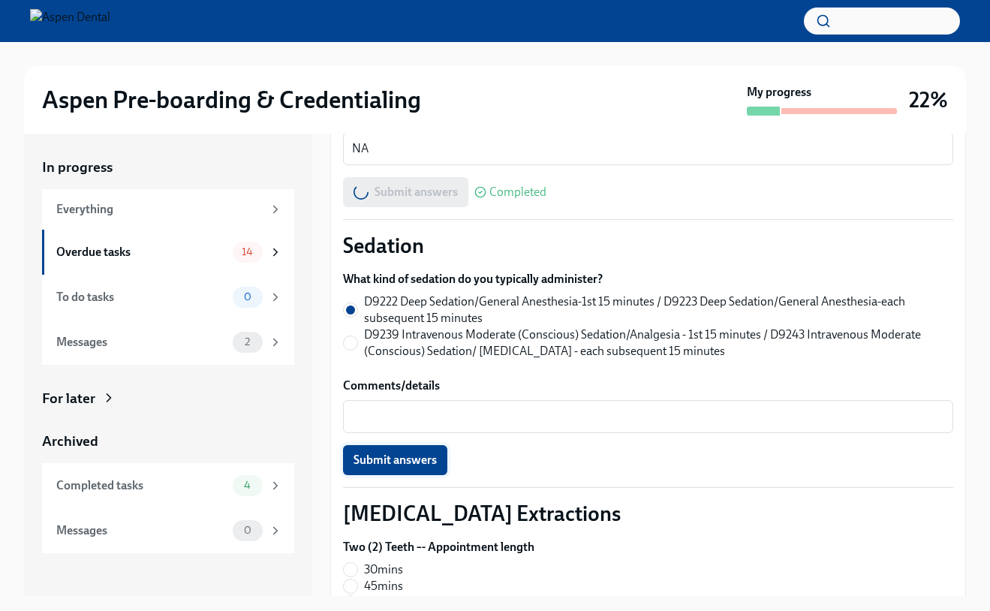
scroll to position [975, 0]
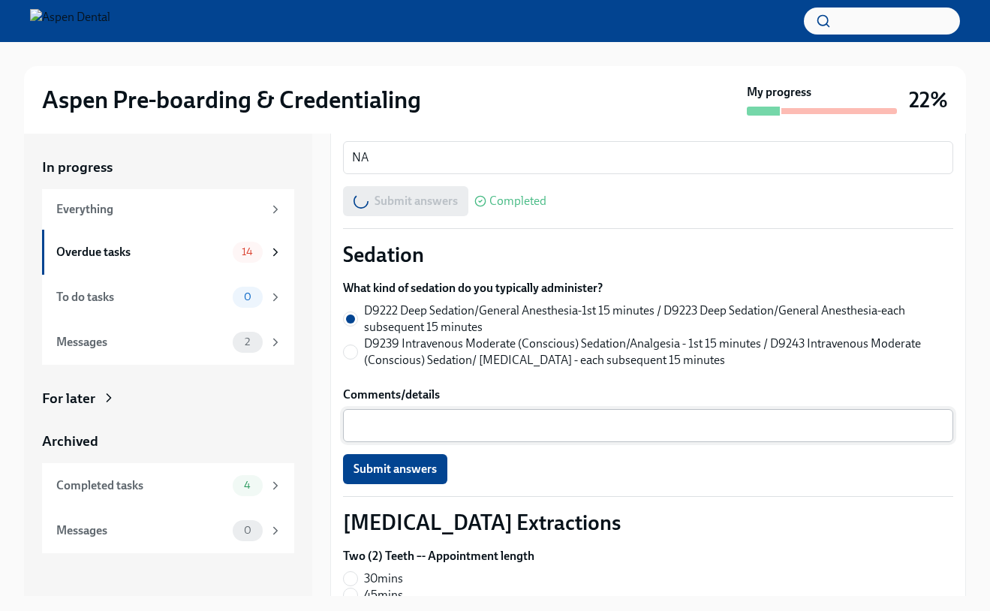
click at [402, 416] on div "x ​" at bounding box center [648, 425] width 610 height 33
click at [398, 466] on span "Submit answers" at bounding box center [395, 469] width 83 height 15
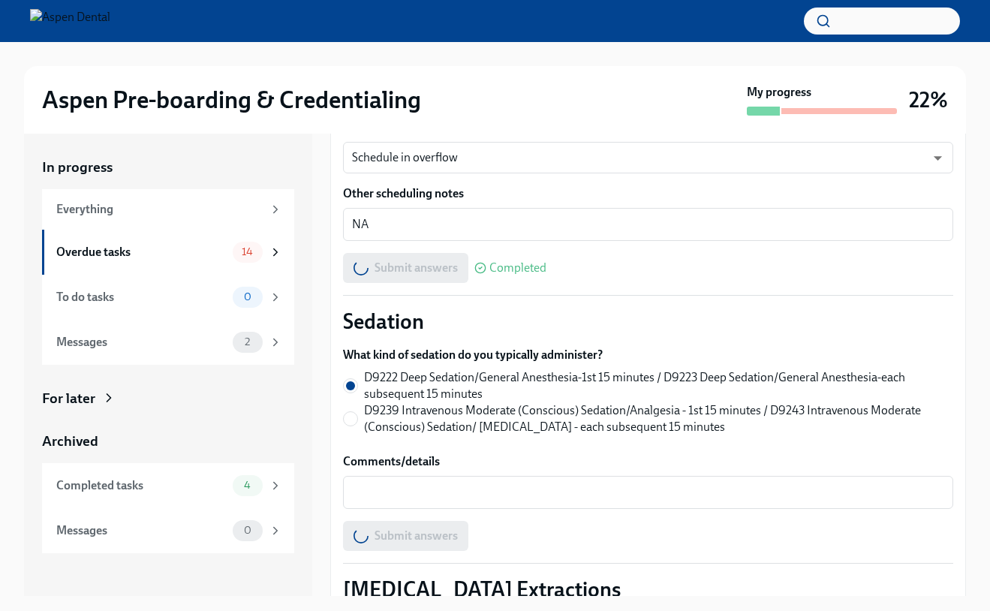
scroll to position [902, 0]
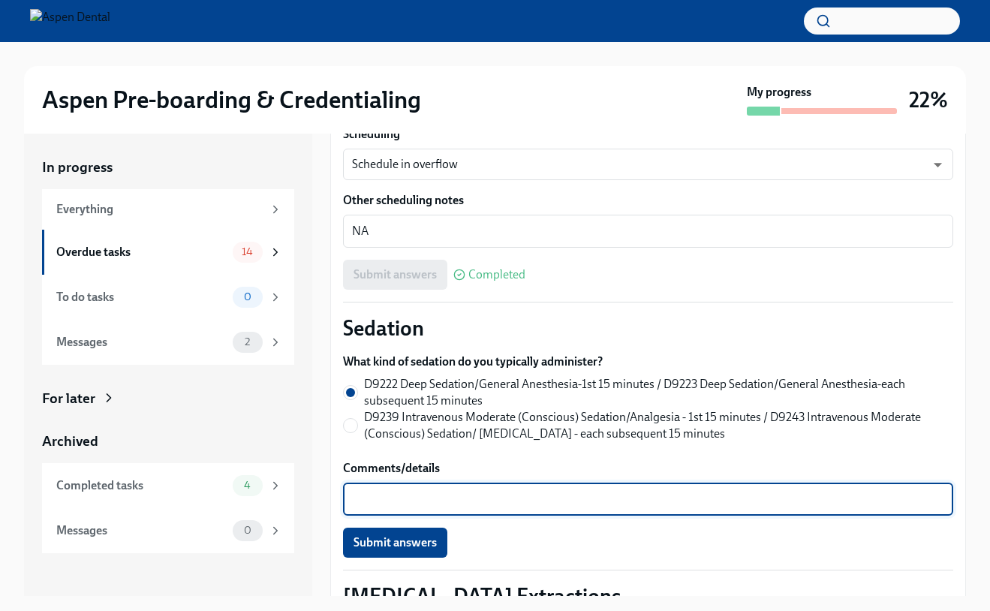
click at [411, 502] on textarea "Comments/details" at bounding box center [648, 499] width 592 height 18
type textarea "NA"
click at [403, 535] on button "Submit answers" at bounding box center [395, 543] width 104 height 30
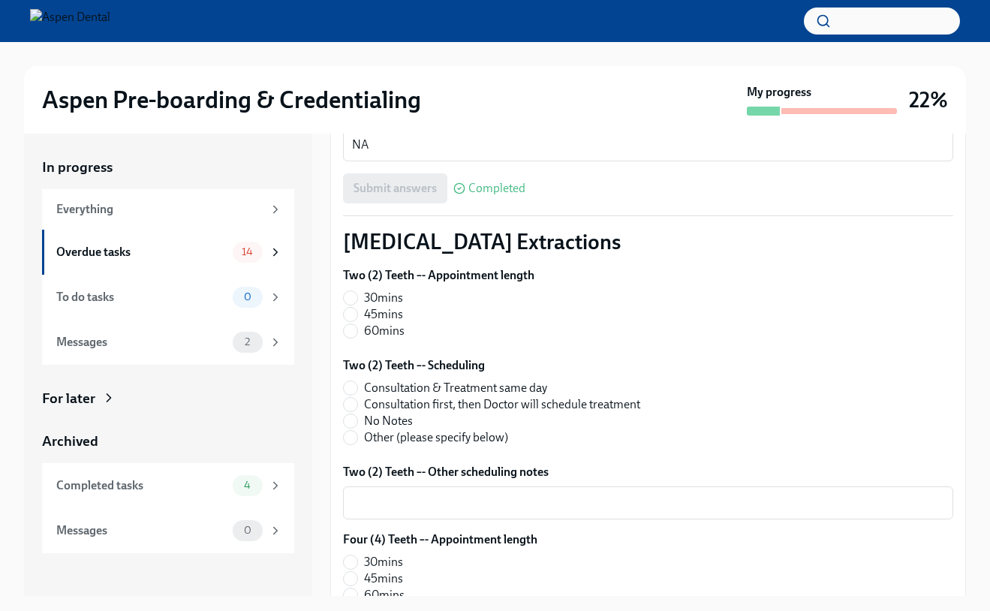
scroll to position [1254, 0]
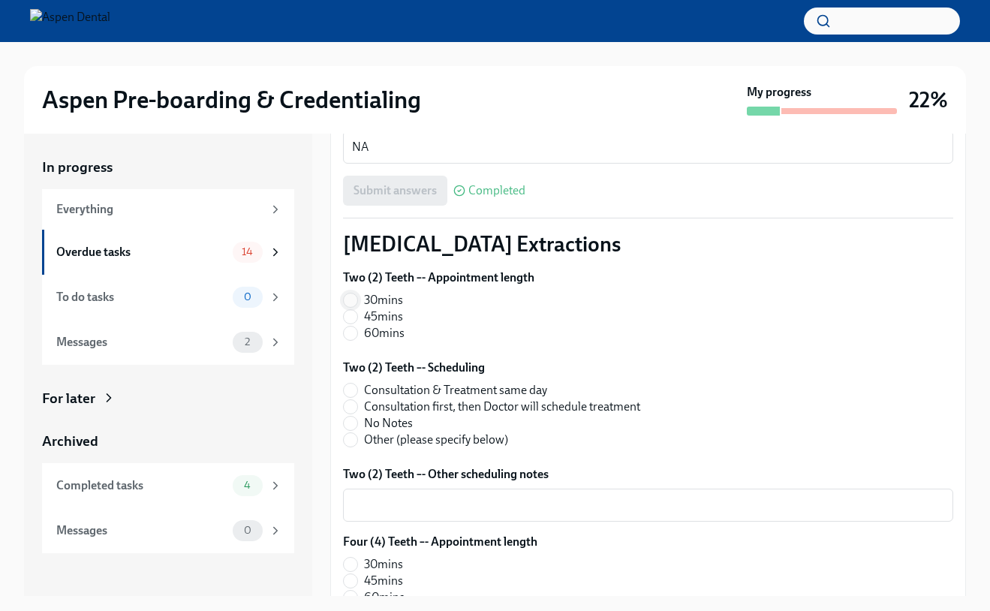
click at [349, 297] on input "30mins" at bounding box center [351, 301] width 14 height 14
radio input "true"
click at [354, 396] on input "Consultation & Treatment same day" at bounding box center [351, 391] width 14 height 14
radio input "true"
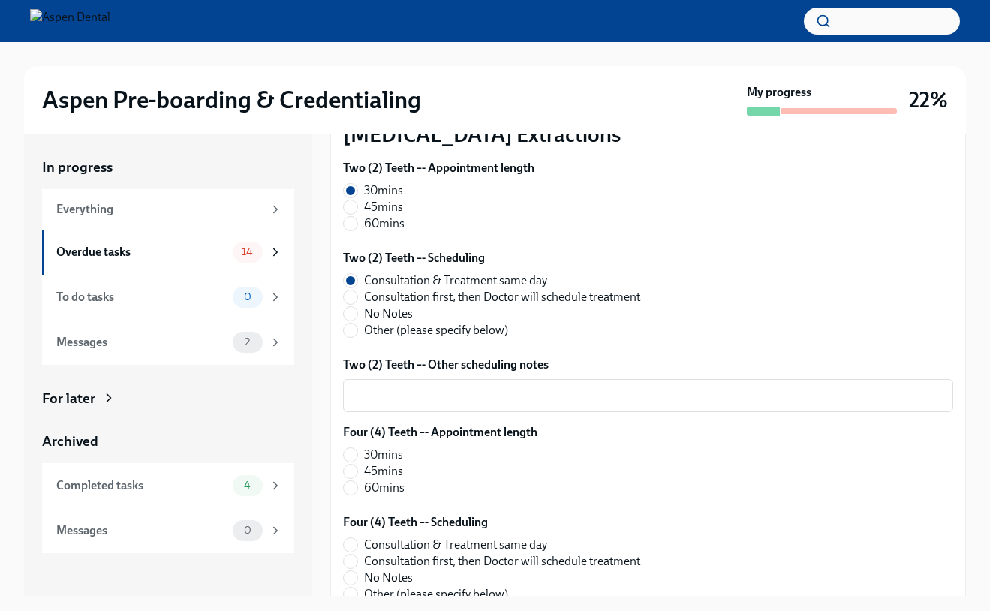
scroll to position [1370, 0]
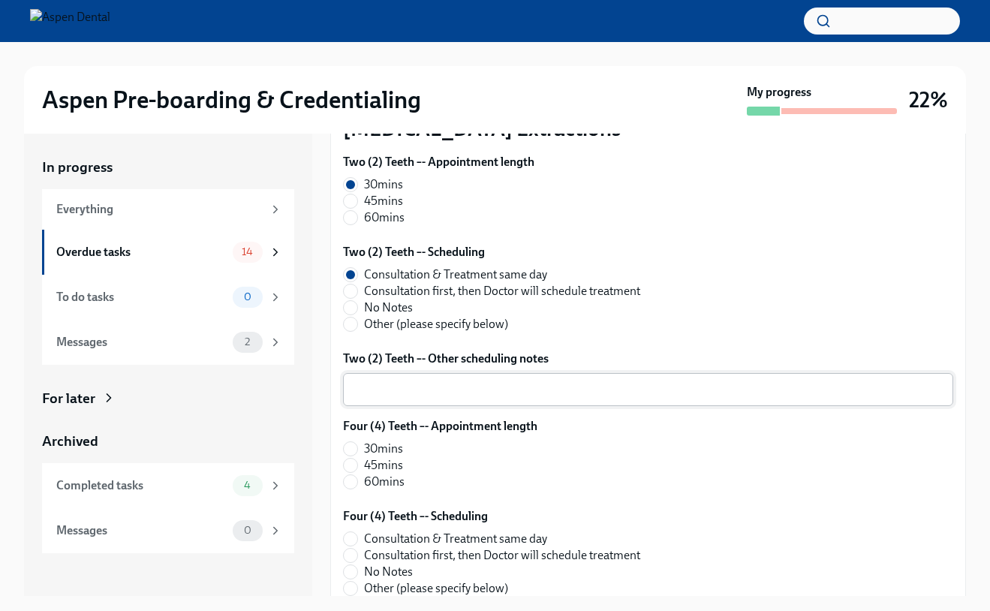
click at [366, 396] on textarea "Two (2) Teeth –- Other scheduling notes" at bounding box center [648, 390] width 592 height 18
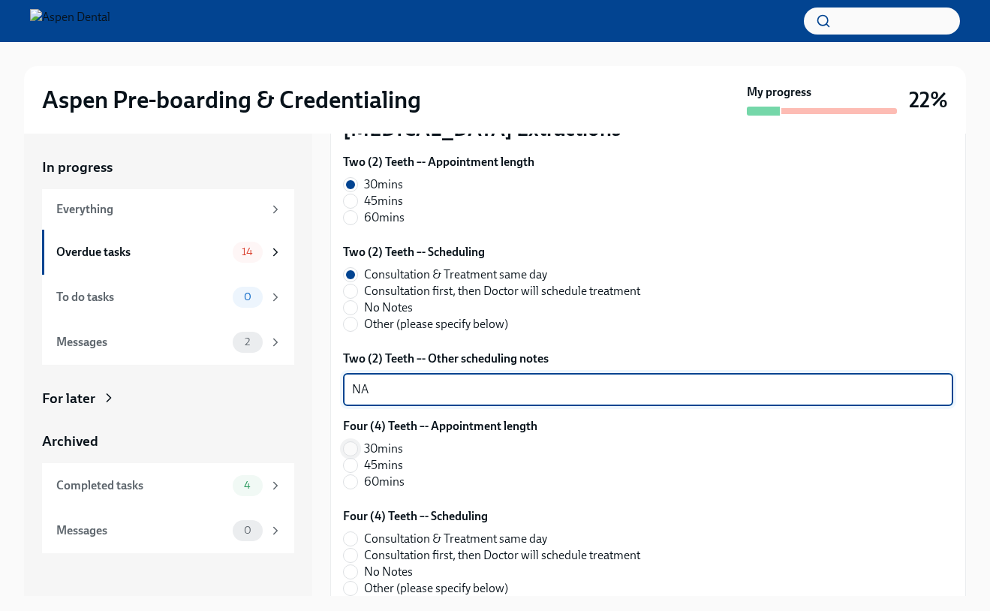
type textarea "NA"
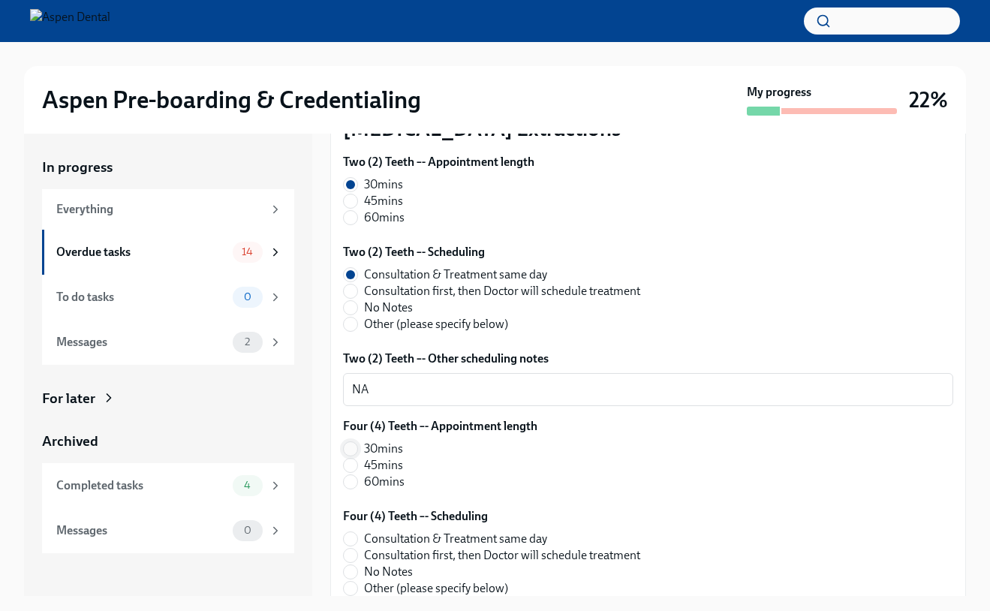
click at [357, 451] on input "30mins" at bounding box center [351, 449] width 14 height 14
radio input "true"
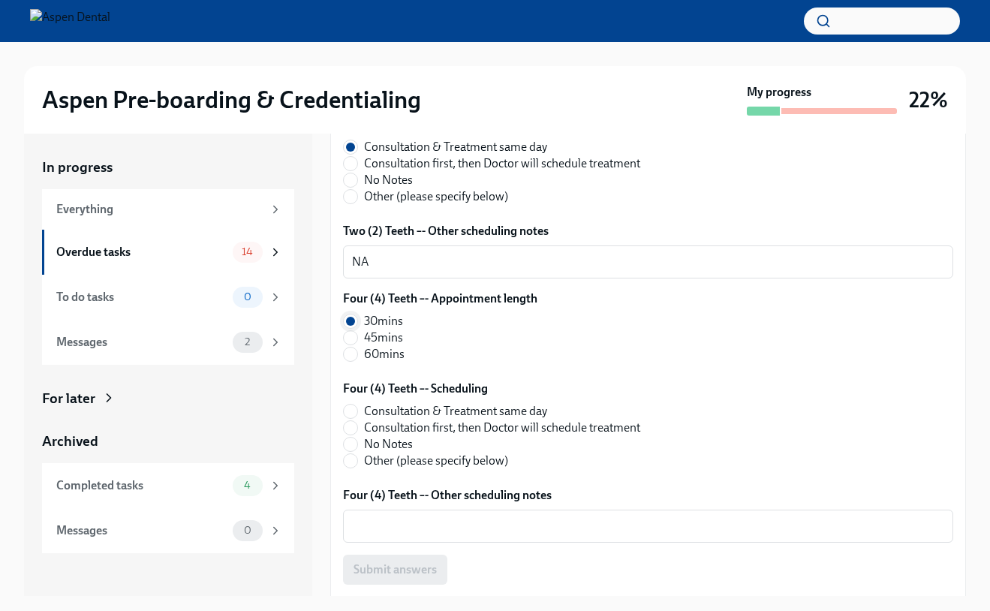
scroll to position [1504, 0]
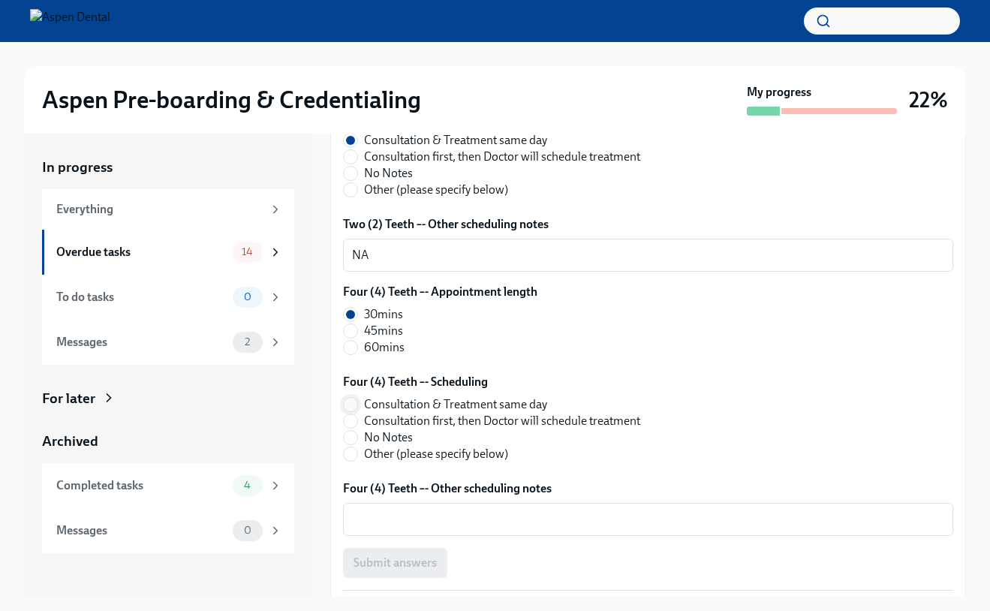
click at [353, 402] on input "Consultation & Treatment same day" at bounding box center [351, 405] width 14 height 14
radio input "true"
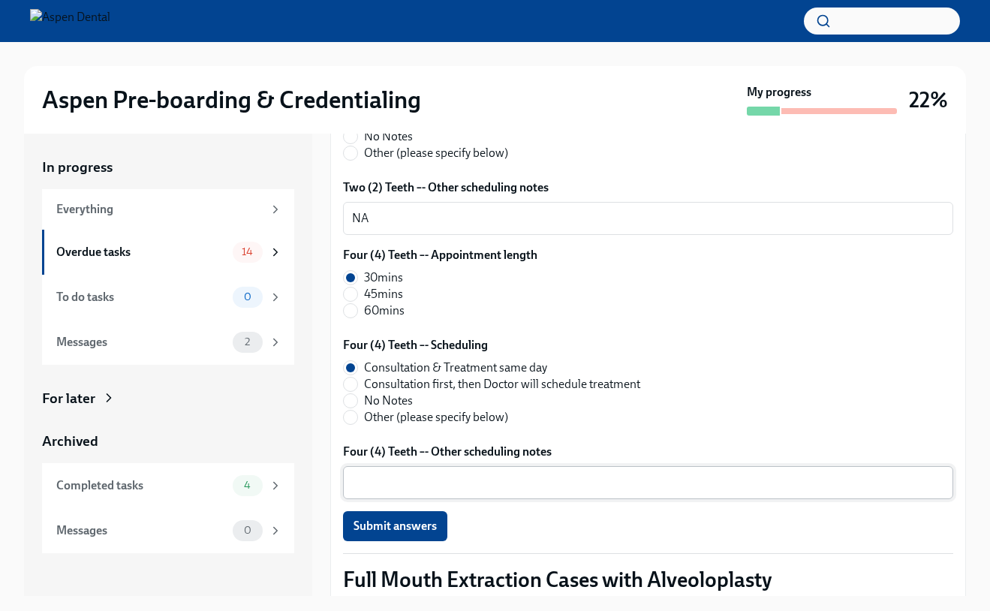
scroll to position [1563, 0]
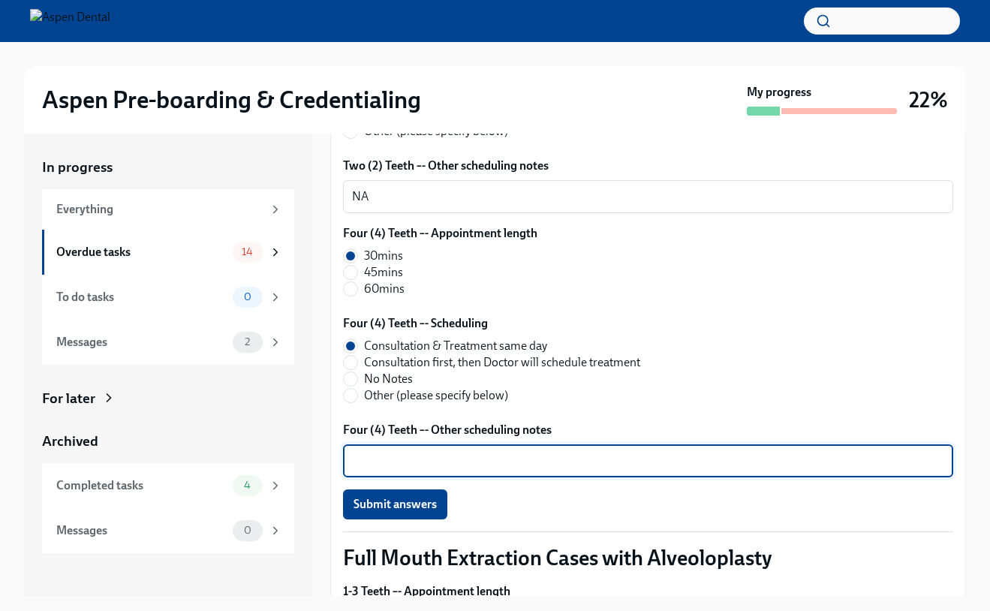
click at [381, 458] on textarea "Four (4) Teeth –- Other scheduling notes" at bounding box center [648, 461] width 592 height 18
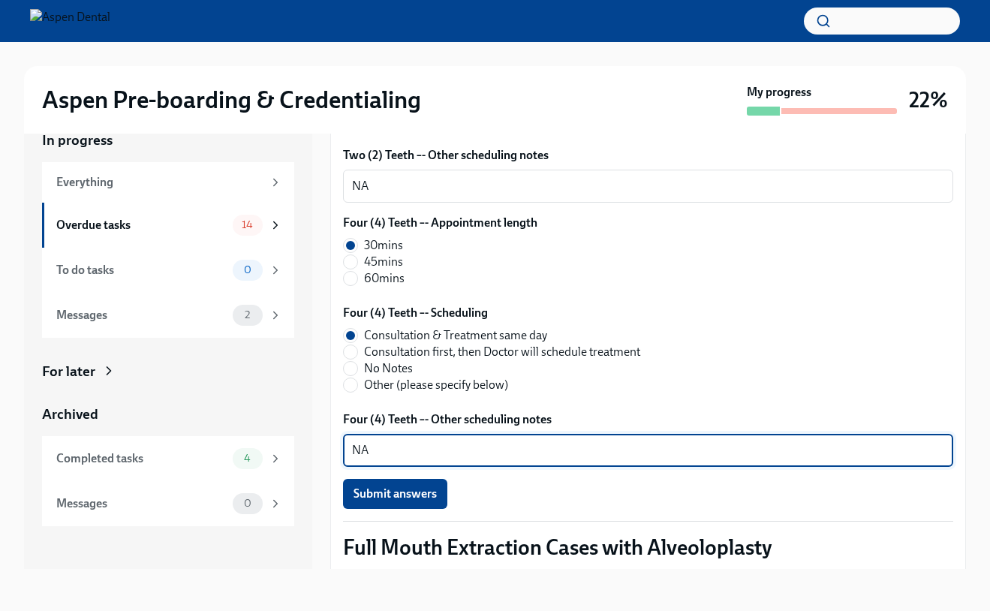
scroll to position [1547, 0]
type textarea "NA"
click at [406, 502] on button "Submit answers" at bounding box center [395, 493] width 104 height 30
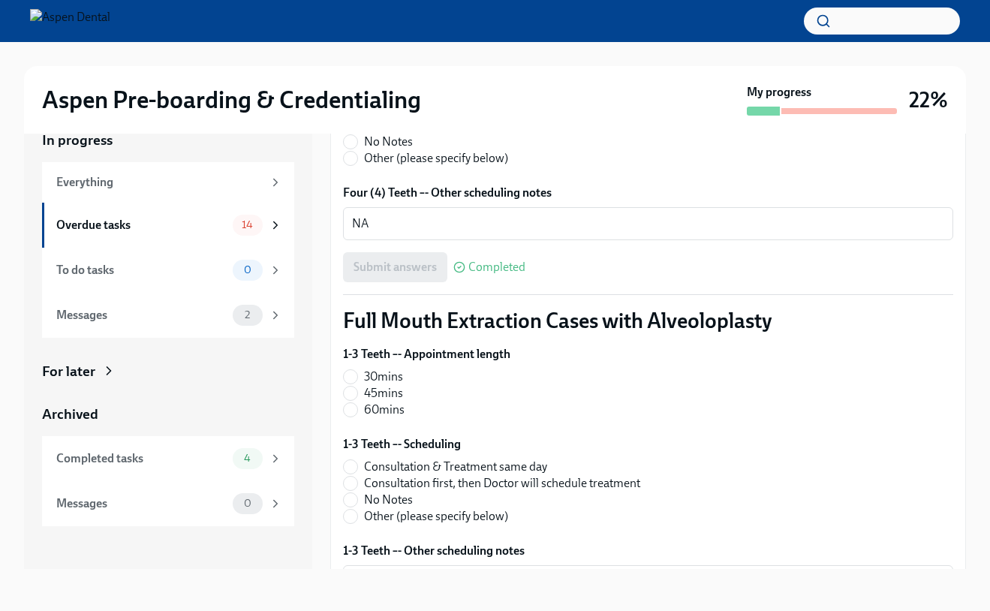
scroll to position [1792, 0]
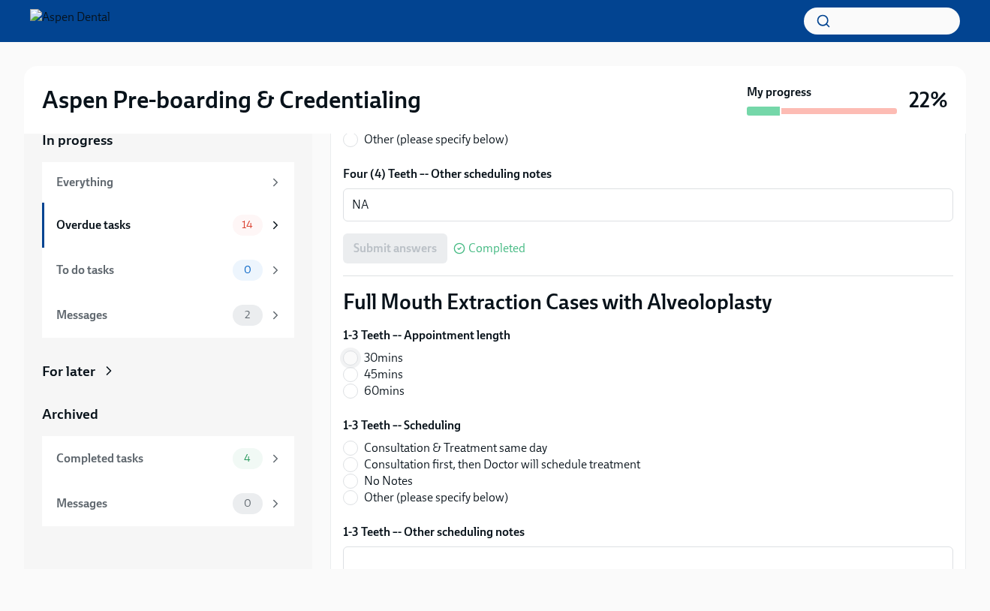
click at [350, 359] on input "30mins" at bounding box center [351, 358] width 14 height 14
radio input "true"
click at [349, 451] on input "Consultation & Treatment same day" at bounding box center [351, 449] width 14 height 14
radio input "true"
click at [349, 467] on input "Consultation first, then Doctor will schedule treatment" at bounding box center [351, 465] width 14 height 14
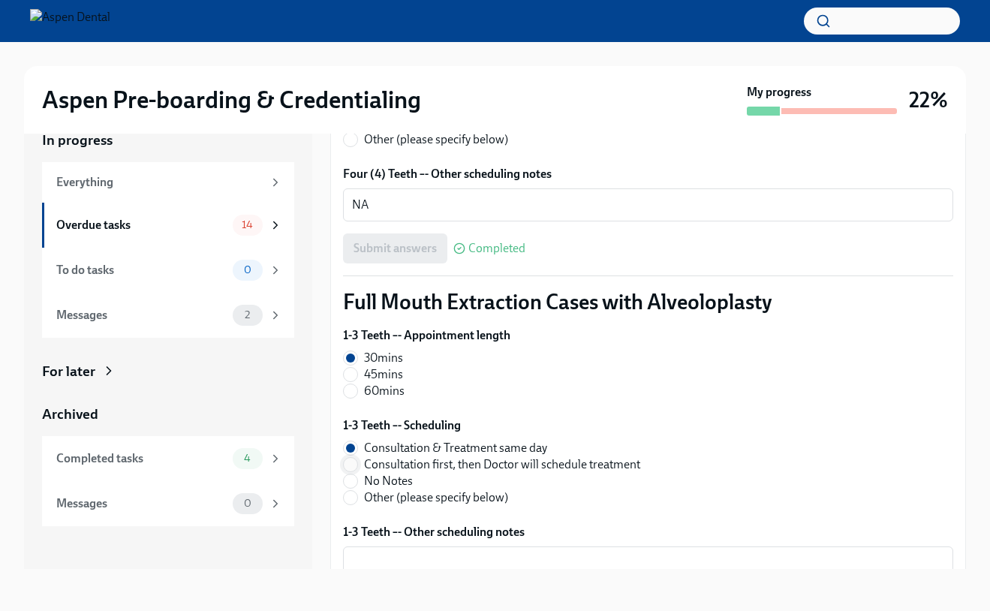
radio input "true"
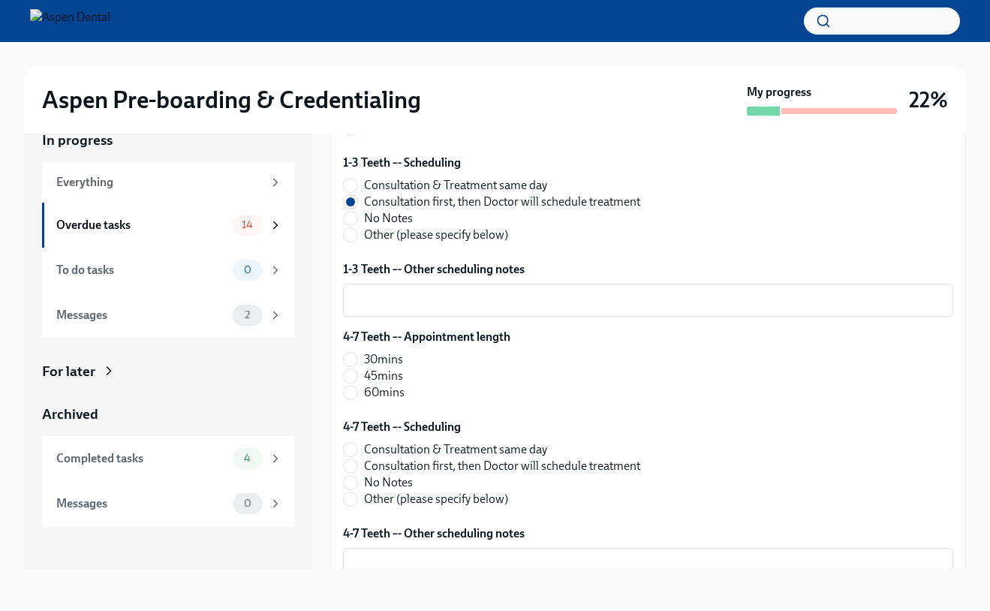
scroll to position [2058, 0]
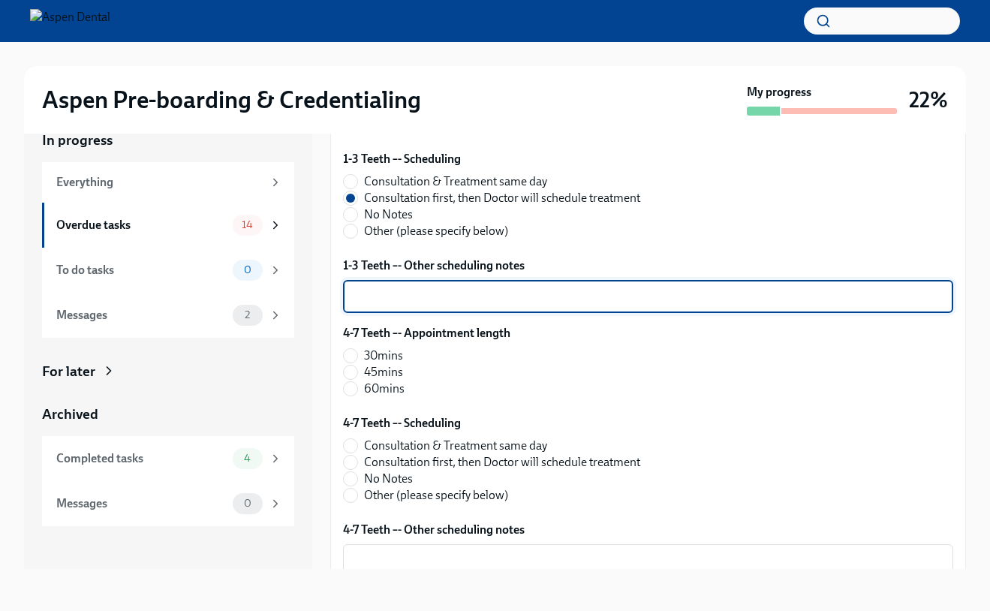
click at [439, 297] on textarea "1-3 Teeth –- Other scheduling notes" at bounding box center [648, 297] width 592 height 18
type textarea "NA"
click at [347, 353] on input "30mins" at bounding box center [351, 356] width 14 height 14
radio input "true"
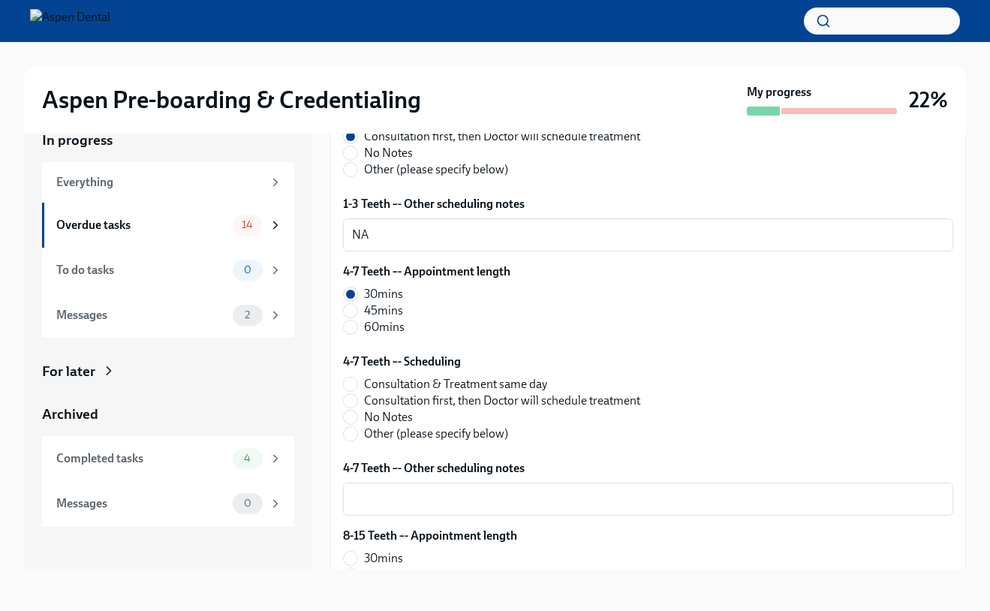
scroll to position [2123, 0]
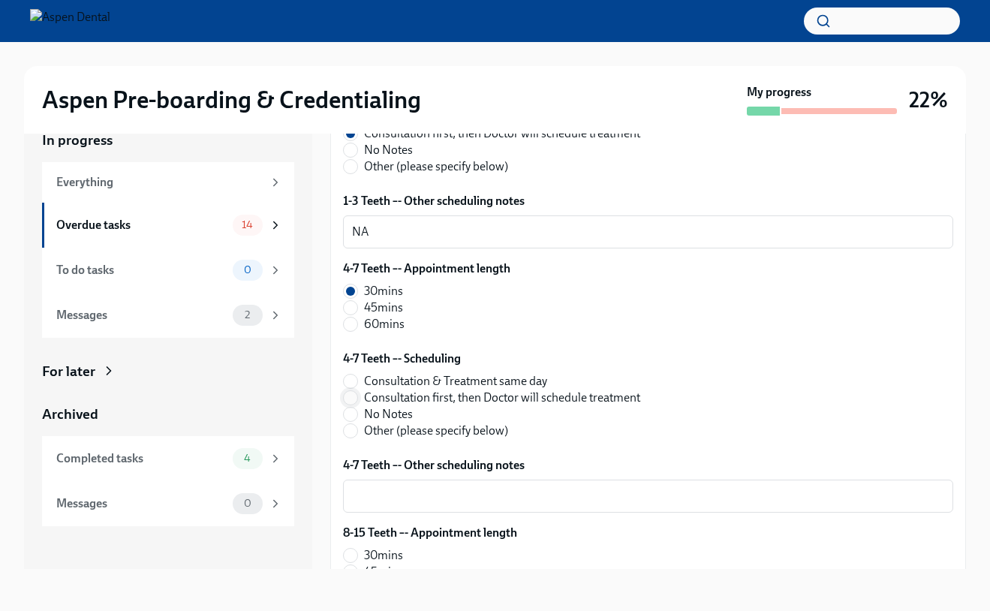
click at [352, 404] on input "Consultation first, then Doctor will schedule treatment" at bounding box center [351, 398] width 14 height 14
radio input "true"
click at [354, 382] on input "Consultation & Treatment same day" at bounding box center [351, 382] width 14 height 14
radio input "true"
click at [397, 511] on div "x ​" at bounding box center [648, 496] width 610 height 33
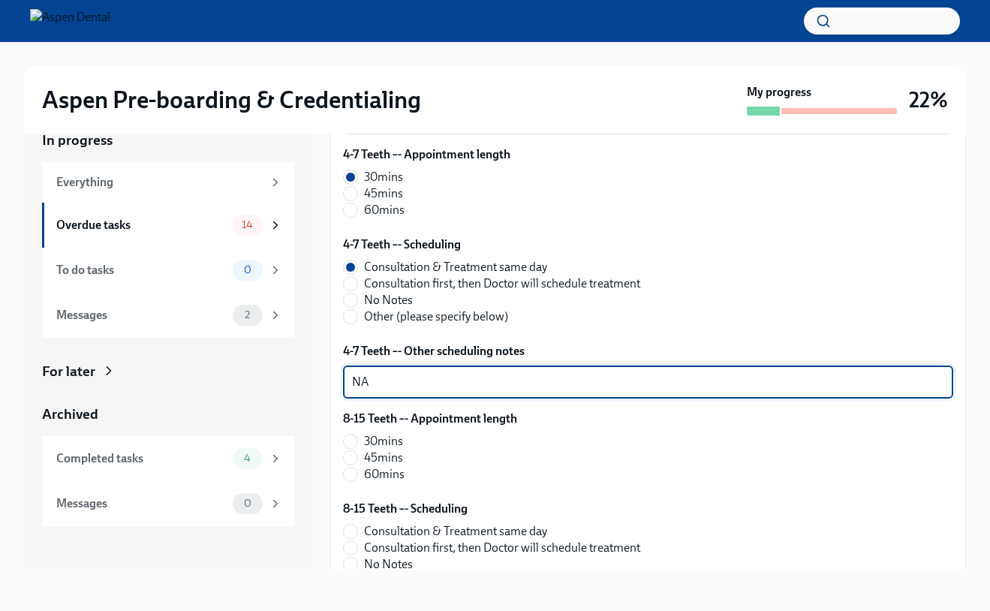
scroll to position [2262, 0]
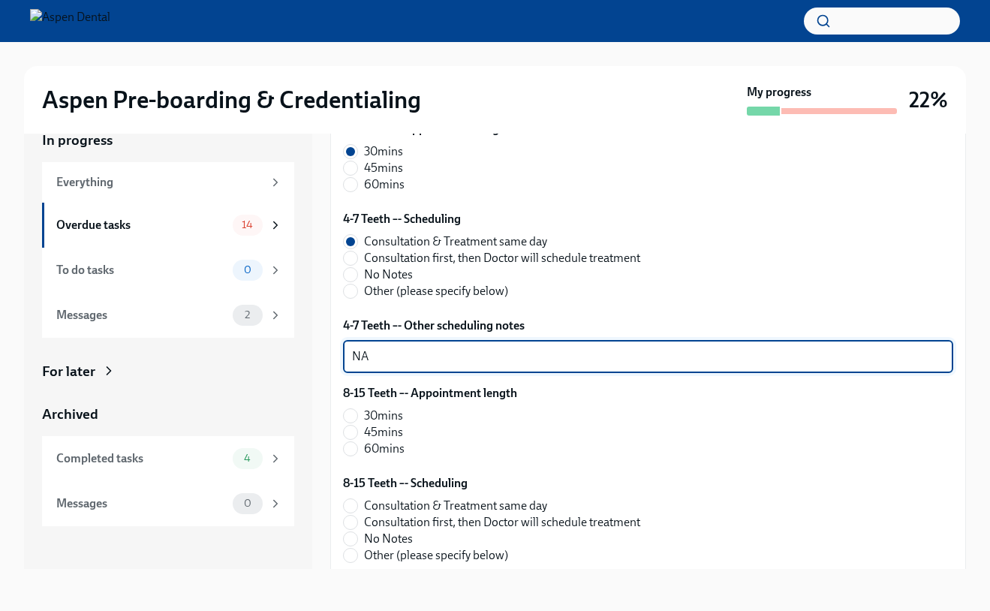
type textarea "NA"
click at [357, 420] on label "30mins" at bounding box center [424, 416] width 162 height 17
click at [357, 420] on input "30mins" at bounding box center [351, 416] width 14 height 14
radio input "true"
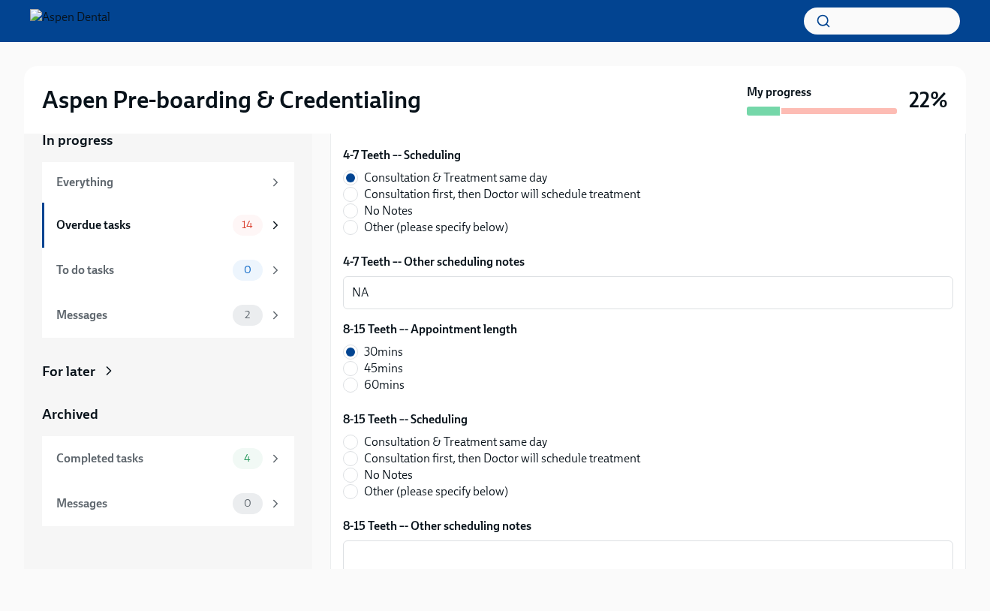
scroll to position [2344, 0]
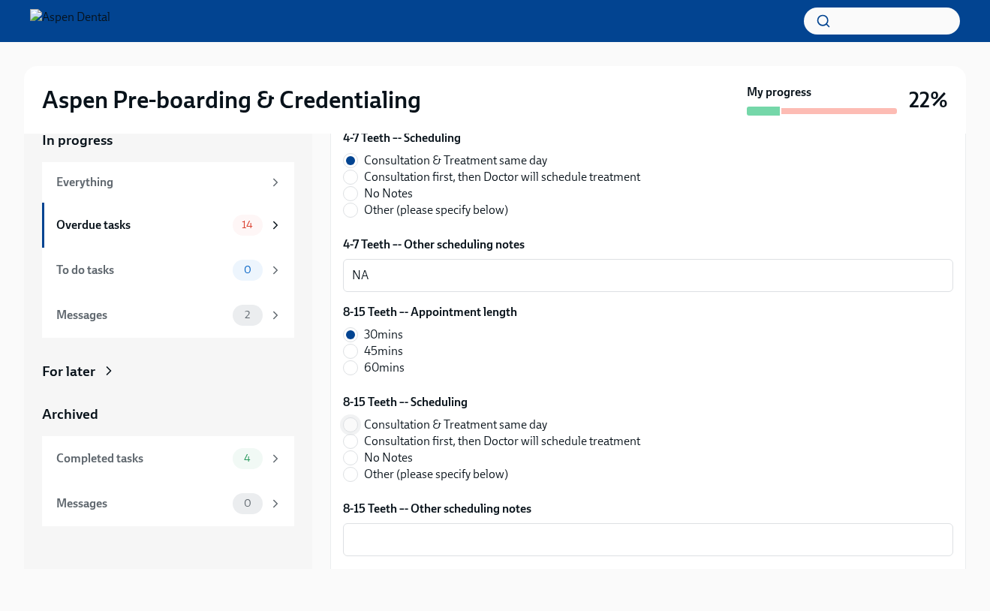
click at [352, 428] on input "Consultation & Treatment same day" at bounding box center [351, 425] width 14 height 14
radio input "true"
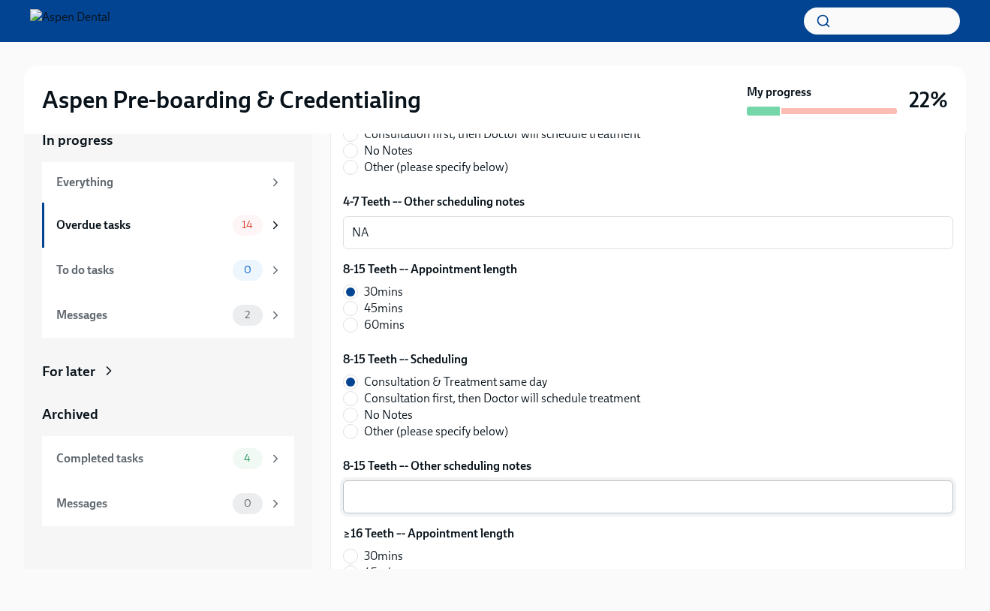
click at [360, 505] on textarea "8-15 Teeth –- Other scheduling notes" at bounding box center [648, 497] width 592 height 18
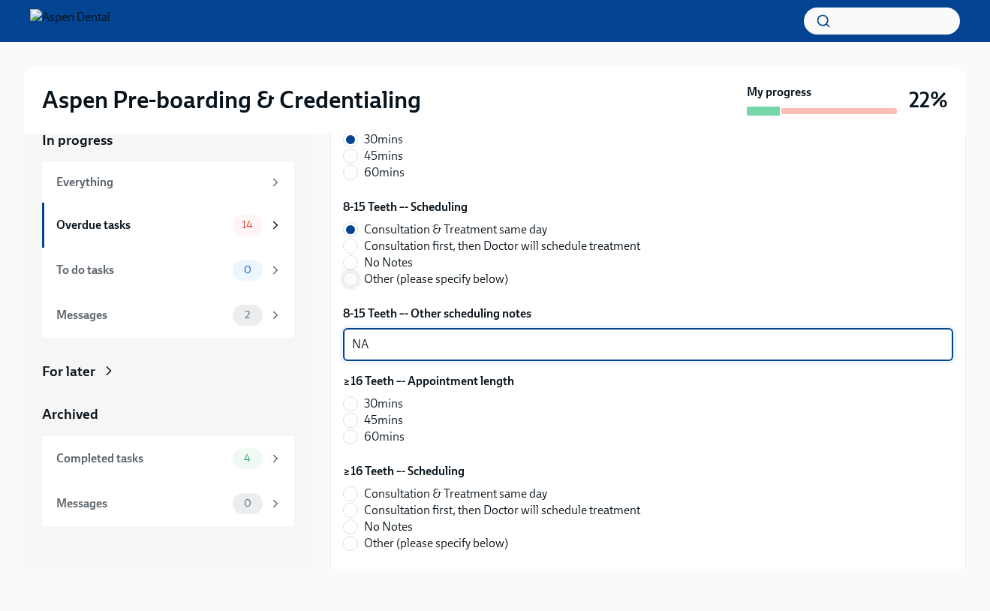
scroll to position [2542, 0]
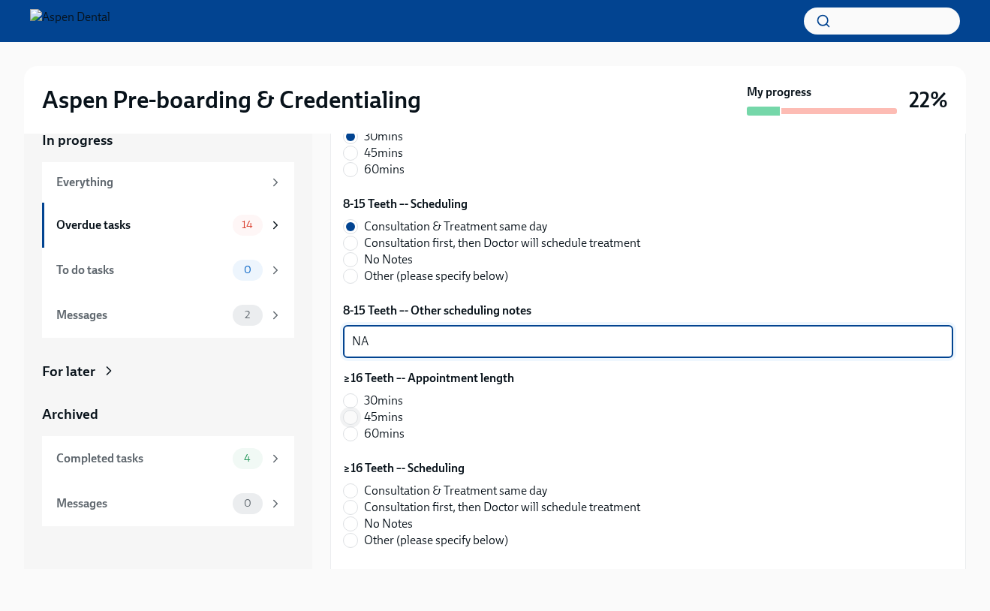
type textarea "NA"
click at [354, 420] on input "45mins" at bounding box center [351, 418] width 14 height 14
radio input "true"
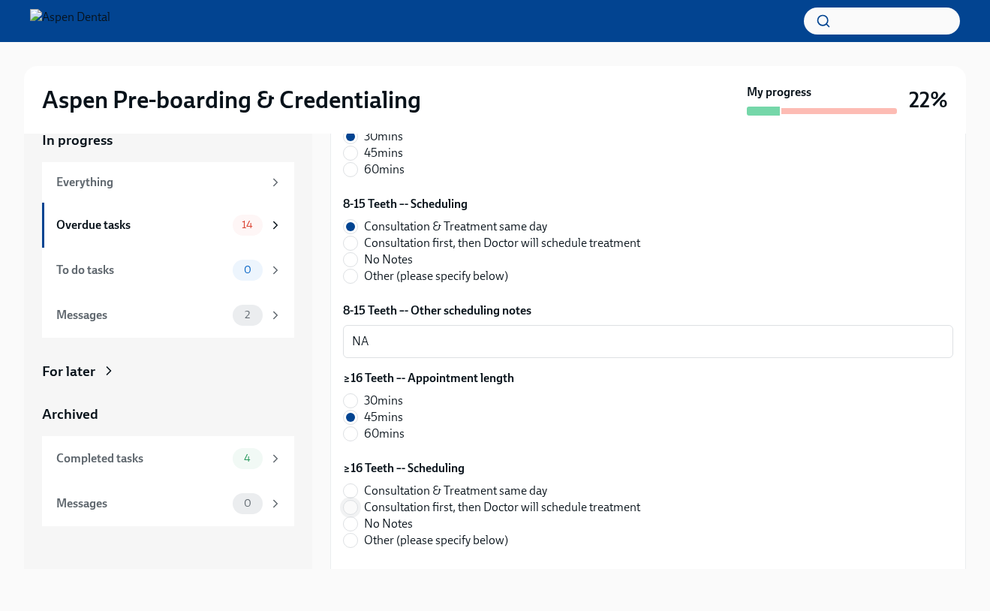
click at [351, 506] on input "Consultation first, then Doctor will schedule treatment" at bounding box center [351, 508] width 14 height 14
radio input "true"
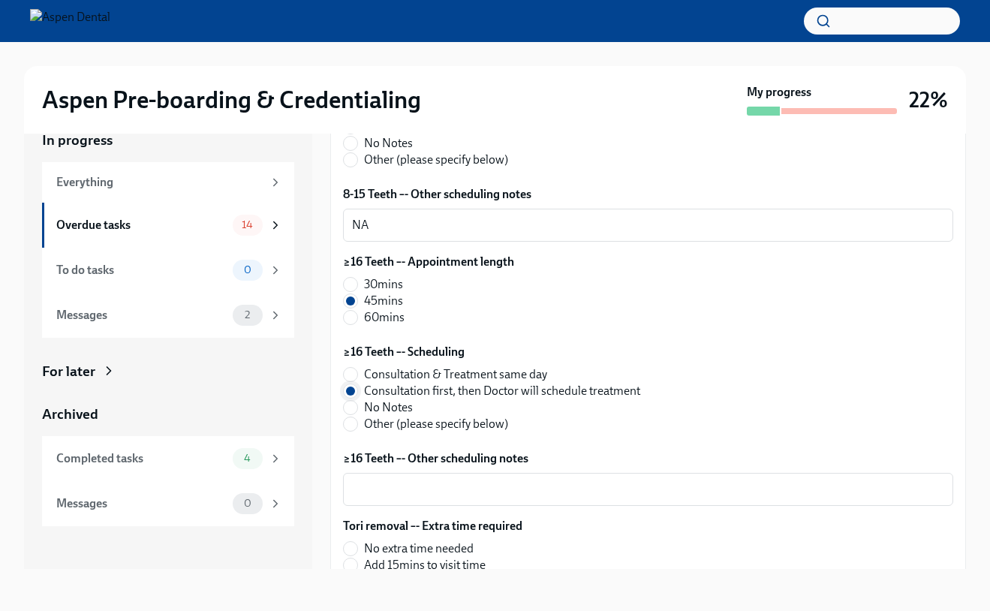
scroll to position [2660, 0]
click at [366, 495] on textarea "≥16 Teeth –- Other scheduling notes" at bounding box center [648, 488] width 592 height 18
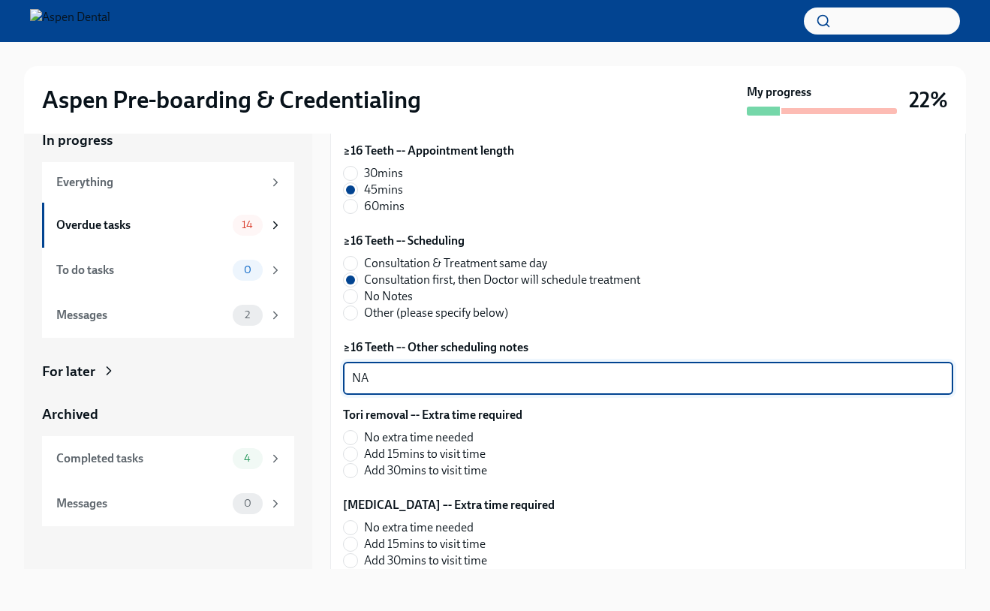
scroll to position [2779, 0]
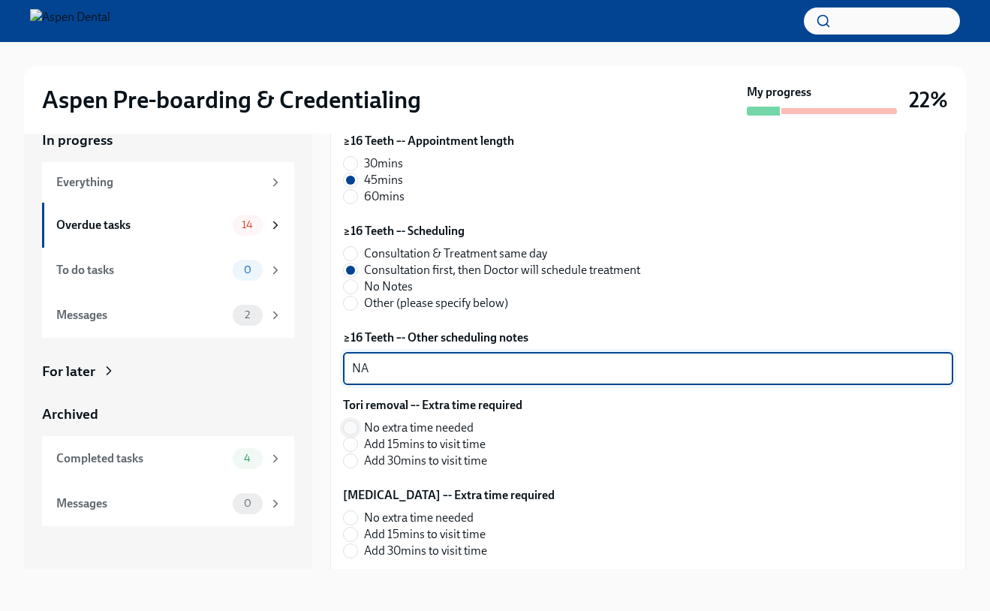
type textarea "NA"
click at [354, 432] on input "No extra time needed" at bounding box center [351, 428] width 14 height 14
radio input "true"
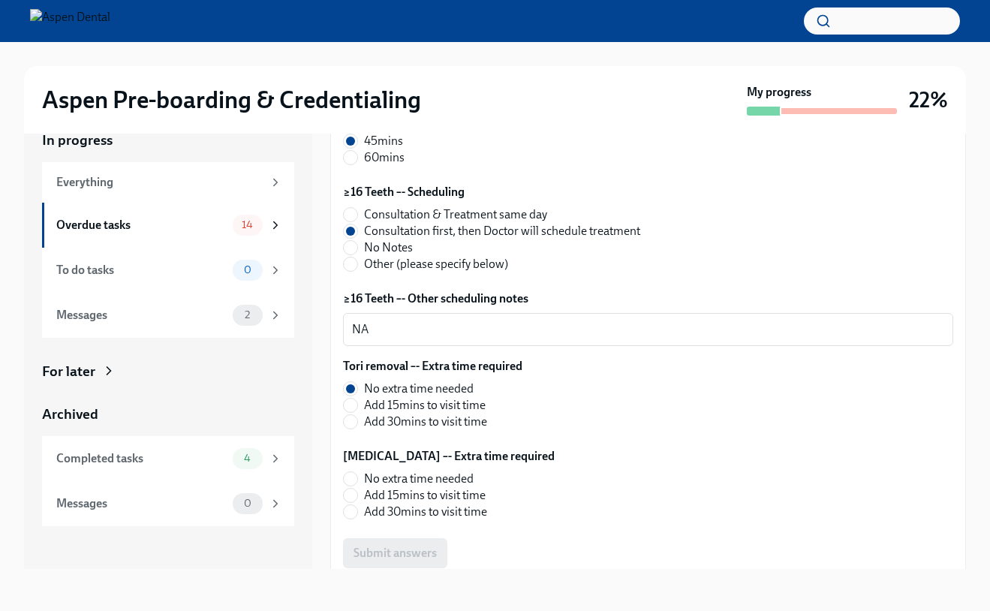
scroll to position [2825, 0]
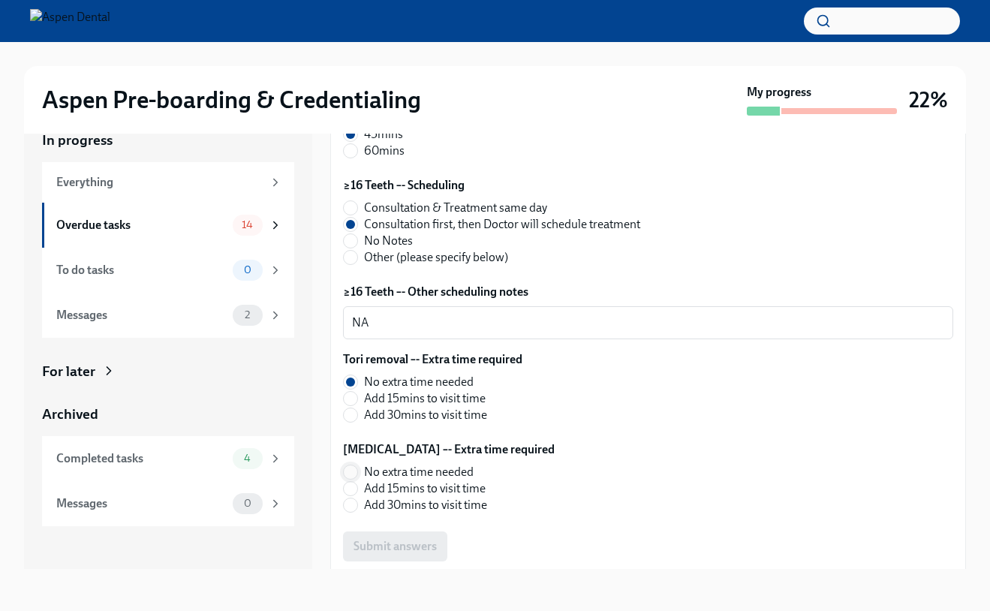
click at [350, 471] on input "No extra time needed" at bounding box center [351, 473] width 14 height 14
radio input "true"
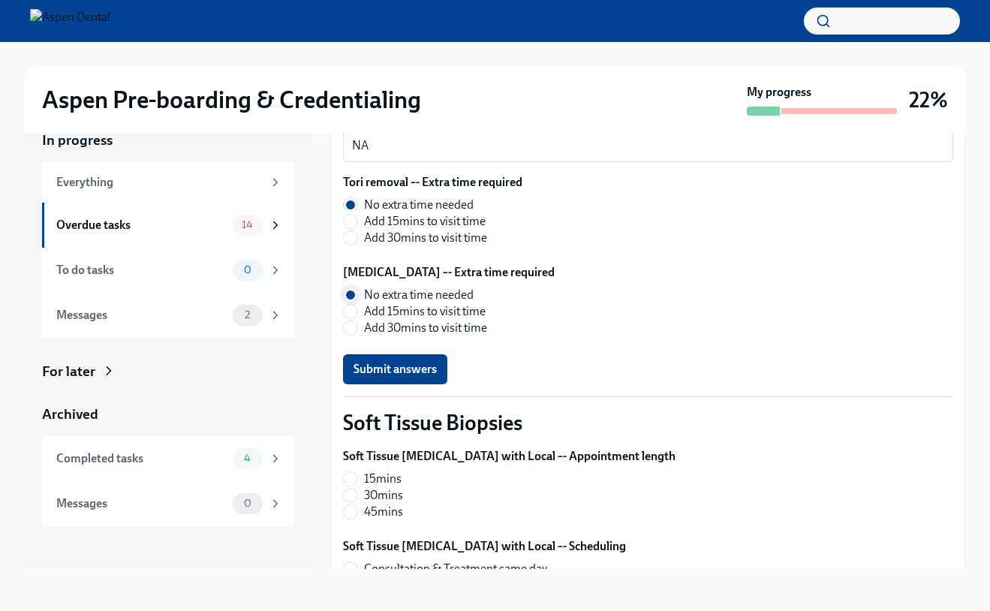
scroll to position [3079, 0]
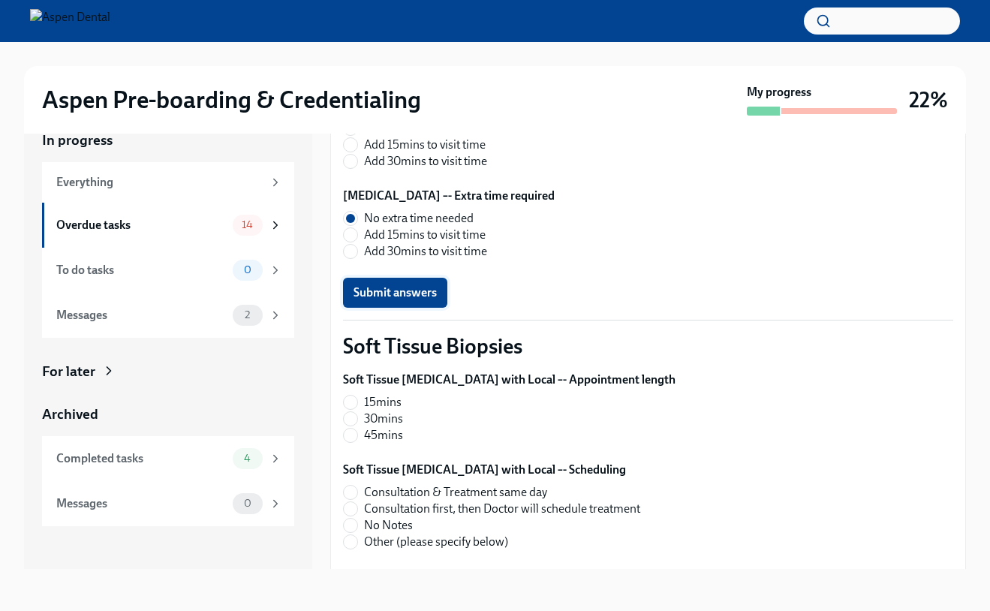
click at [370, 303] on button "Submit answers" at bounding box center [395, 293] width 104 height 30
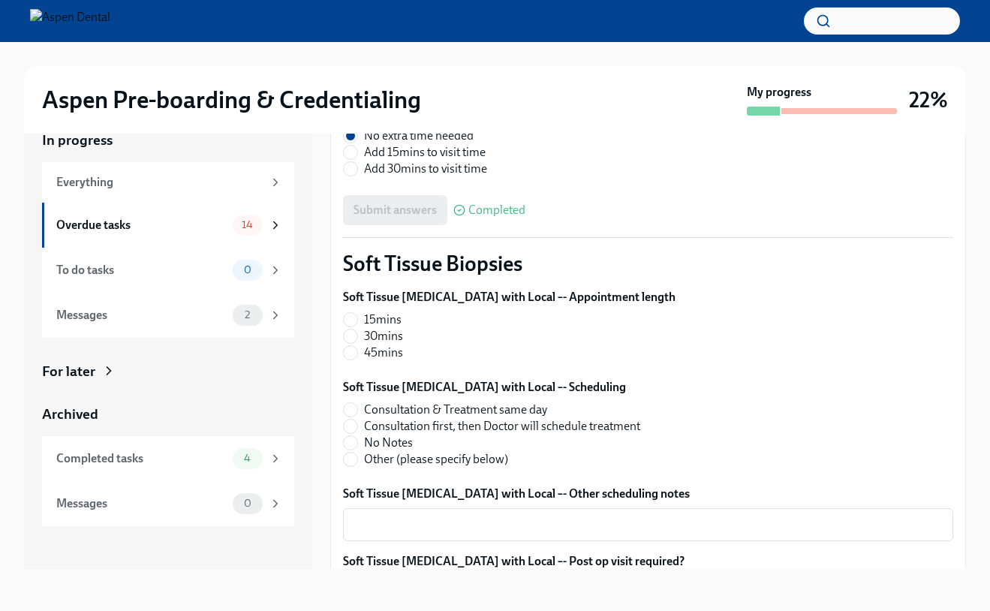
scroll to position [3164, 0]
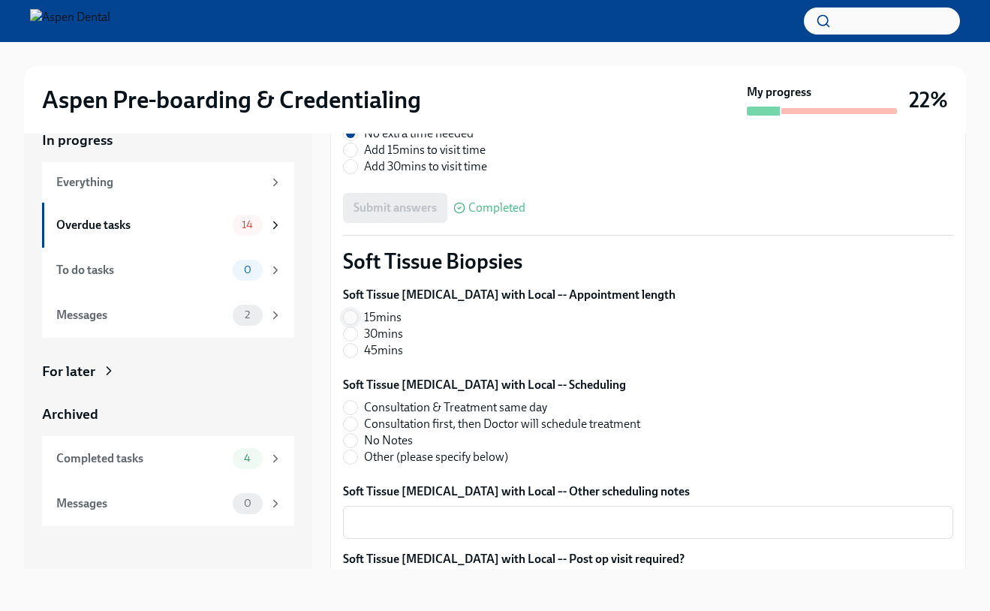
click at [355, 313] on input "15mins" at bounding box center [351, 318] width 14 height 14
radio input "true"
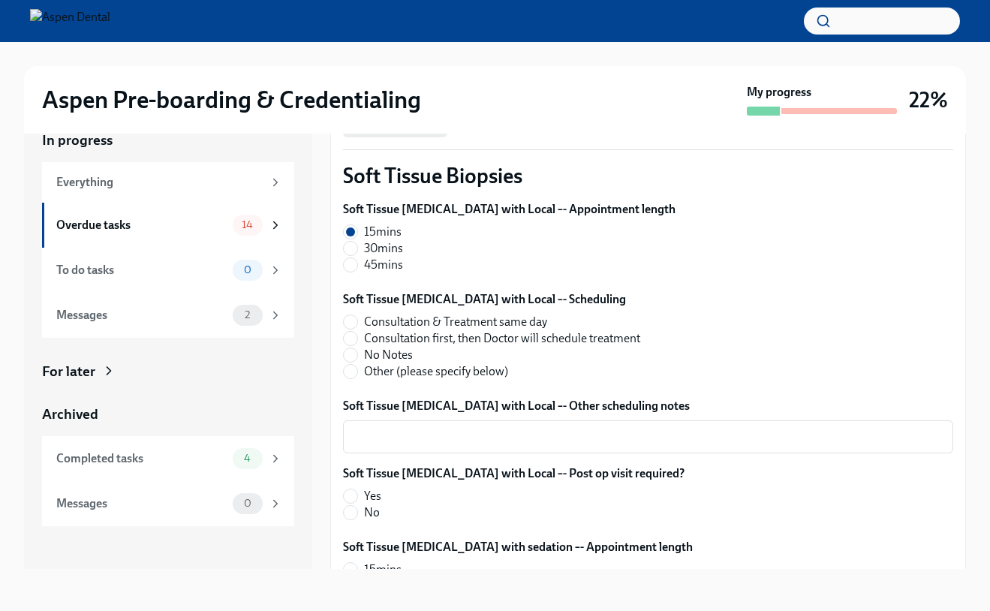
scroll to position [3279, 0]
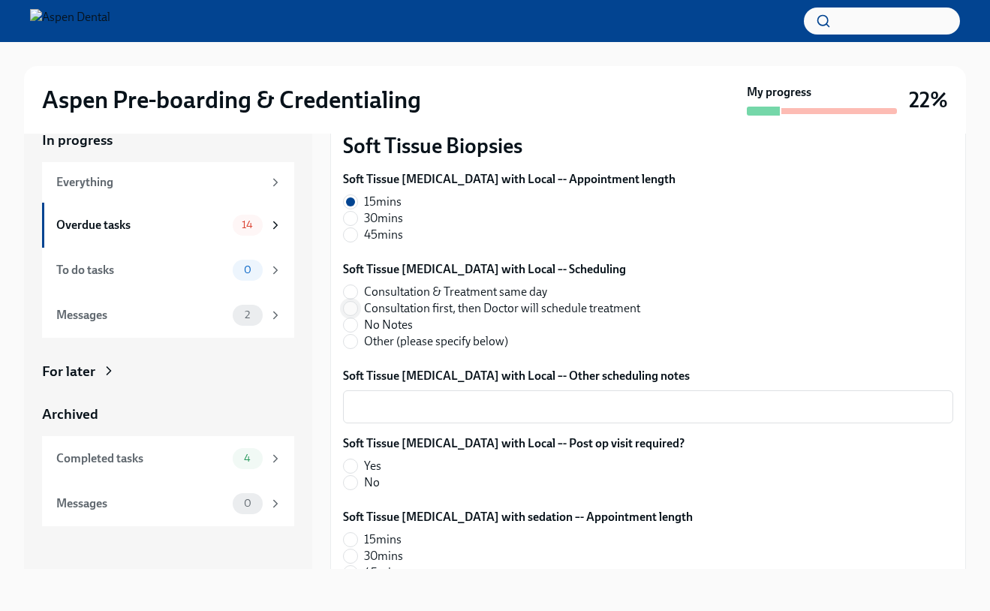
click at [352, 309] on input "Consultation first, then Doctor will schedule treatment" at bounding box center [351, 309] width 14 height 14
radio input "true"
click at [369, 401] on textarea "Soft Tissue [MEDICAL_DATA] with Local –- Other scheduling notes" at bounding box center [648, 407] width 592 height 18
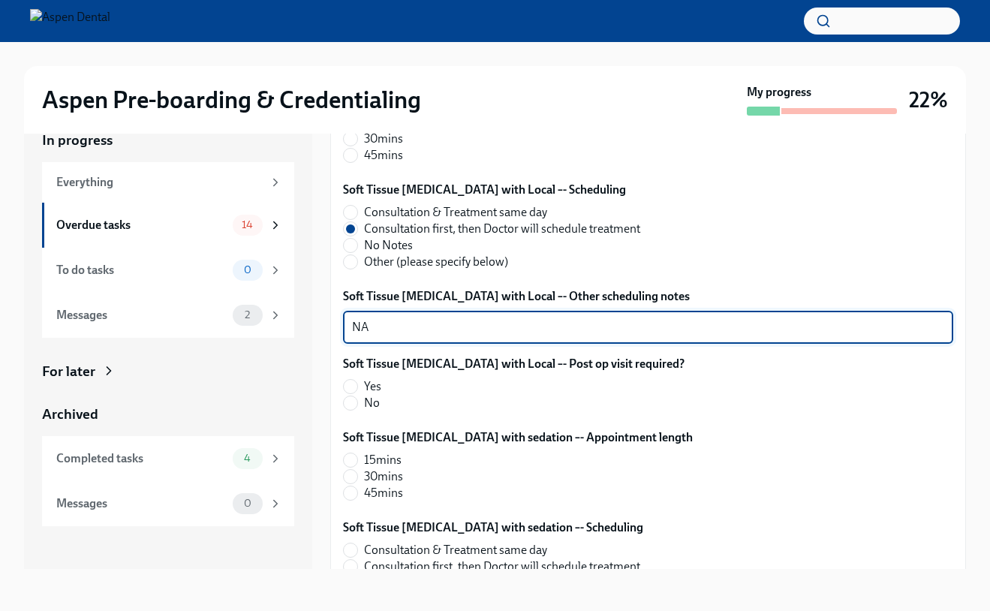
scroll to position [3379, 0]
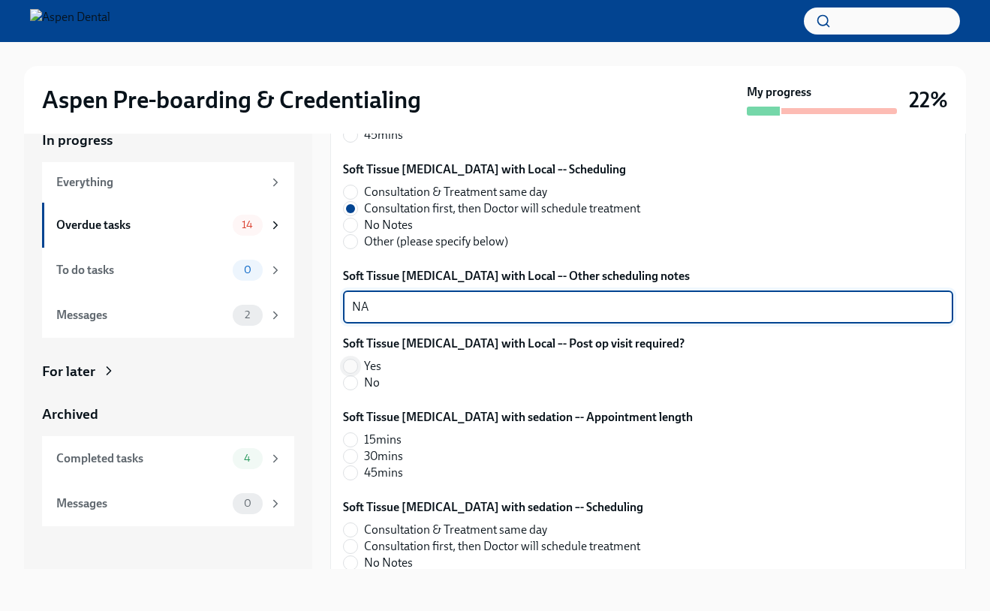
type textarea "NA"
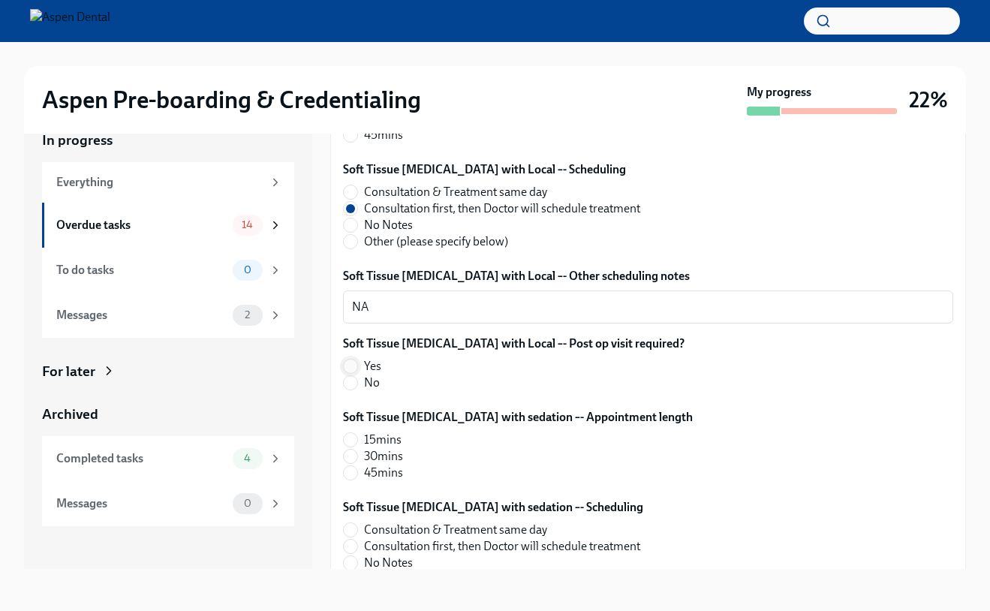
click at [356, 364] on input "Yes" at bounding box center [351, 367] width 14 height 14
radio input "true"
click at [349, 439] on input "15mins" at bounding box center [351, 440] width 14 height 14
radio input "true"
click at [351, 452] on input "30mins" at bounding box center [351, 457] width 14 height 14
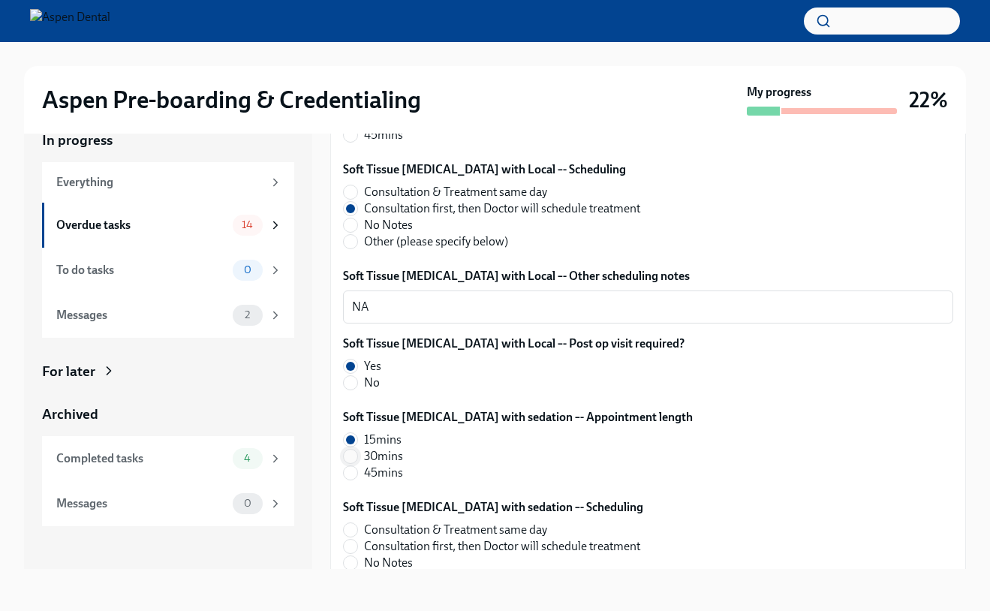
radio input "true"
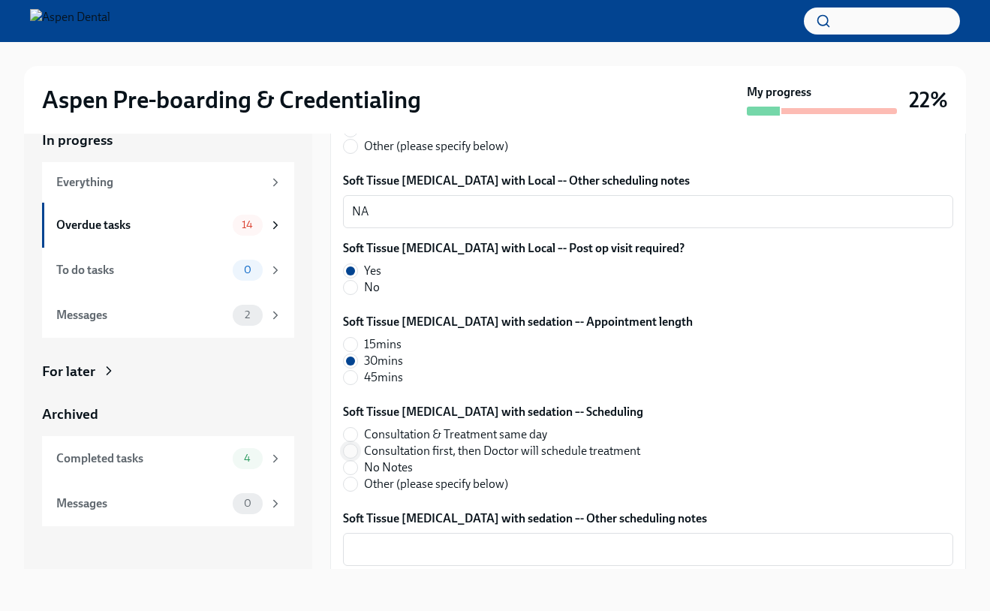
click at [353, 451] on input "Consultation first, then Doctor will schedule treatment" at bounding box center [351, 452] width 14 height 14
radio input "true"
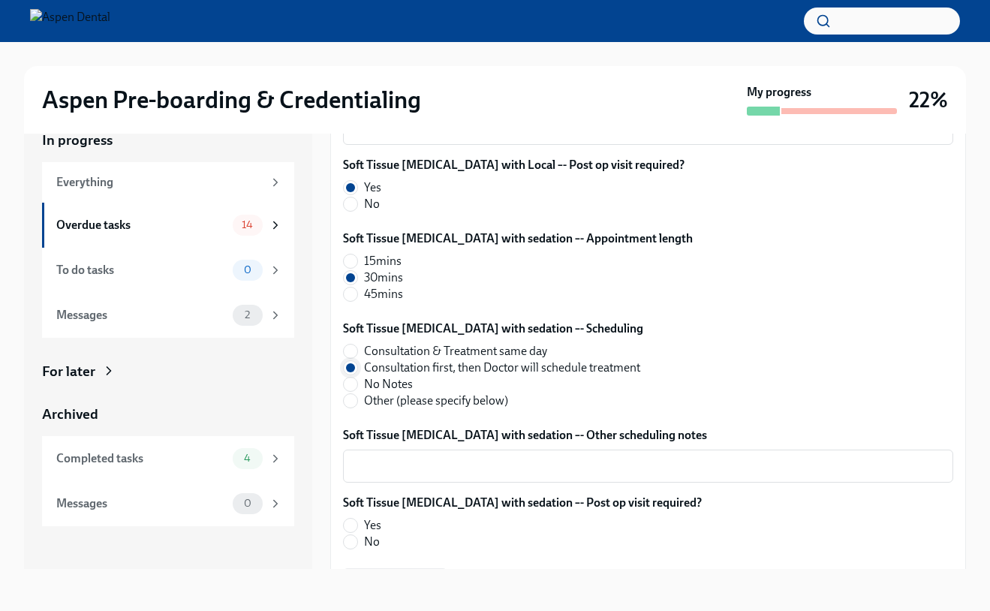
scroll to position [3565, 0]
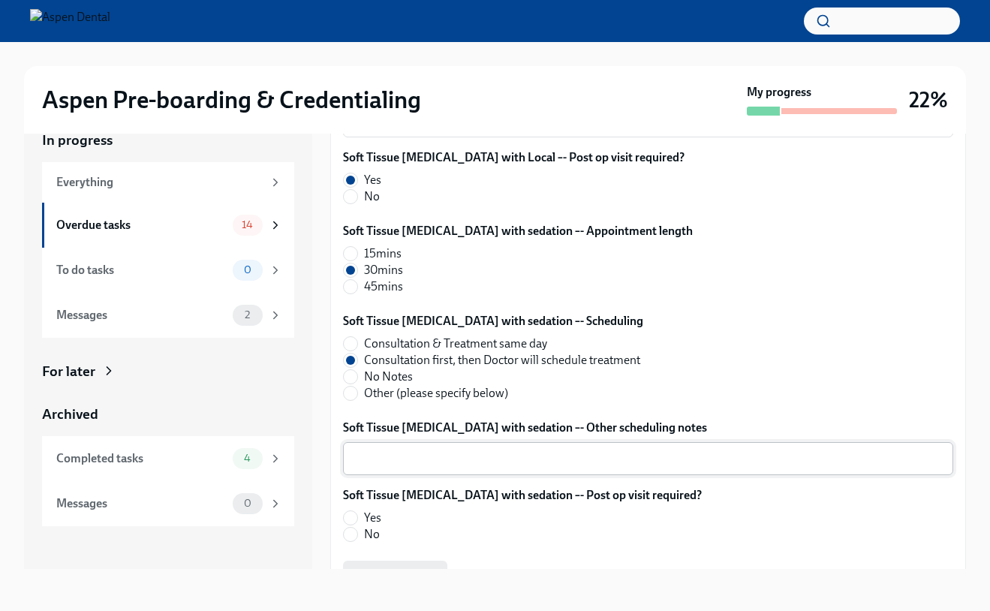
click at [359, 460] on textarea "Soft Tissue [MEDICAL_DATA] with sedation –- Other scheduling notes" at bounding box center [648, 459] width 592 height 18
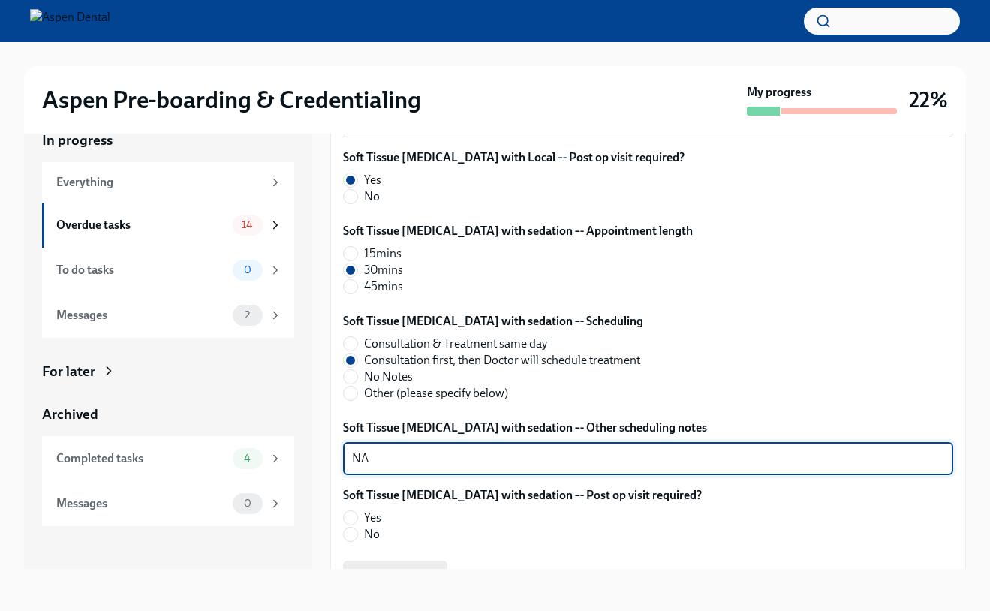
scroll to position [3742, 0]
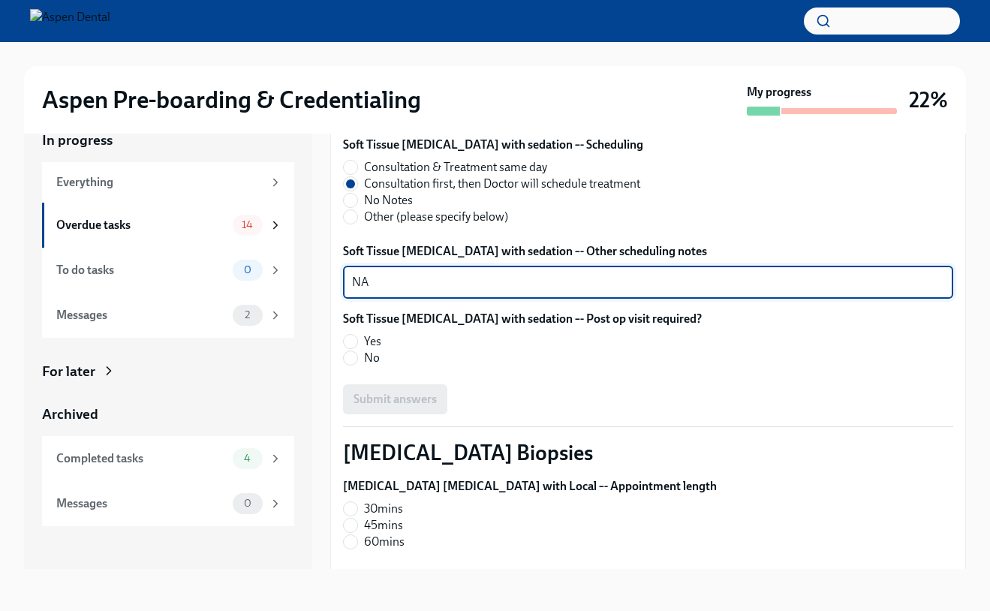
type textarea "NA"
click at [347, 349] on label "Yes" at bounding box center [516, 341] width 347 height 17
click at [347, 348] on input "Yes" at bounding box center [351, 342] width 14 height 14
radio input "true"
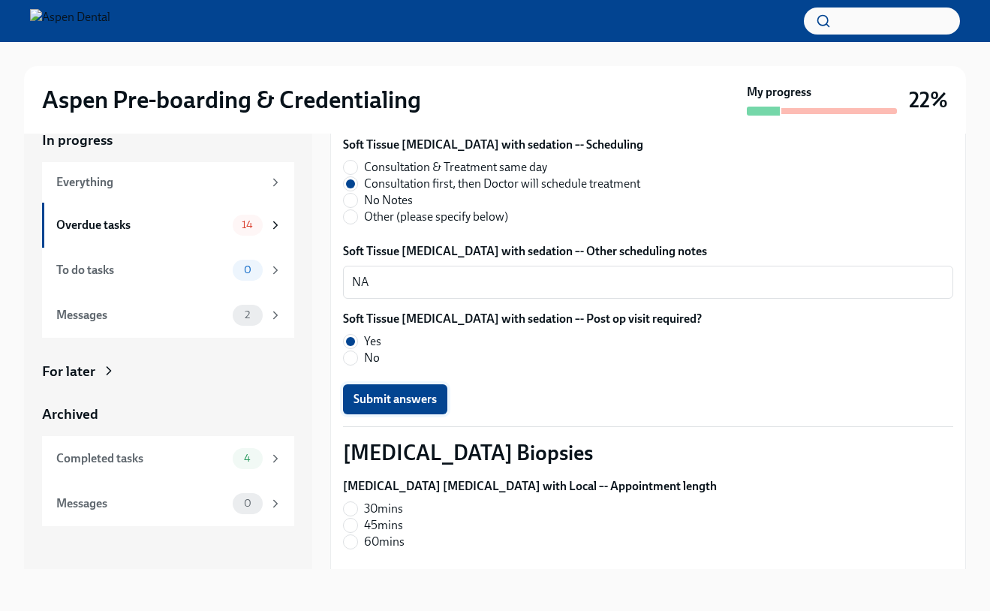
click at [373, 399] on span "Submit answers" at bounding box center [395, 399] width 83 height 15
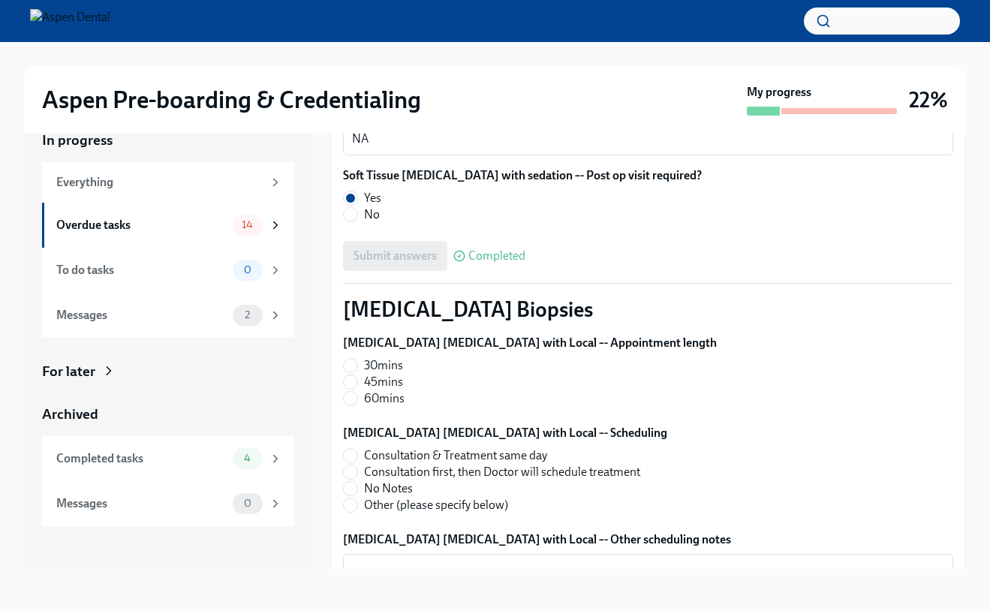
scroll to position [3888, 0]
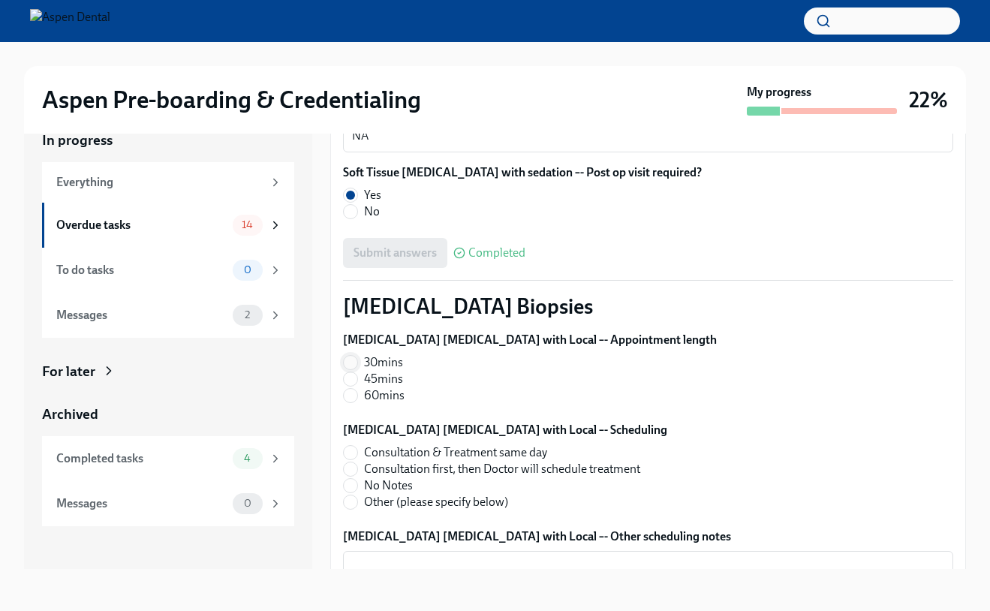
click at [348, 366] on input "30mins" at bounding box center [351, 363] width 14 height 14
radio input "true"
click at [357, 453] on span at bounding box center [350, 452] width 15 height 15
click at [357, 453] on input "Consultation & Treatment same day" at bounding box center [351, 453] width 14 height 14
radio input "true"
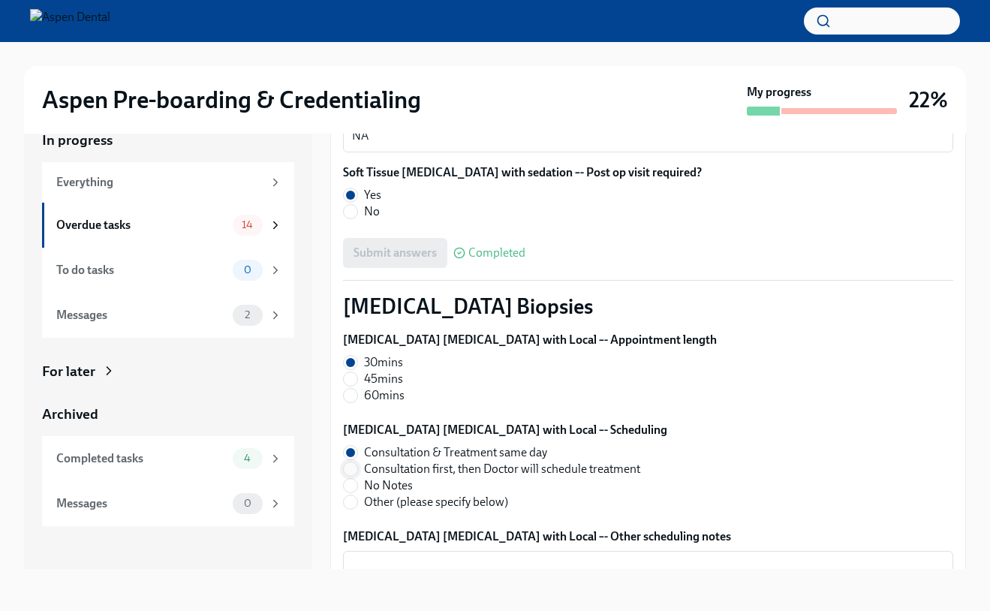
click at [350, 475] on input "Consultation first, then Doctor will schedule treatment" at bounding box center [351, 470] width 14 height 14
radio input "true"
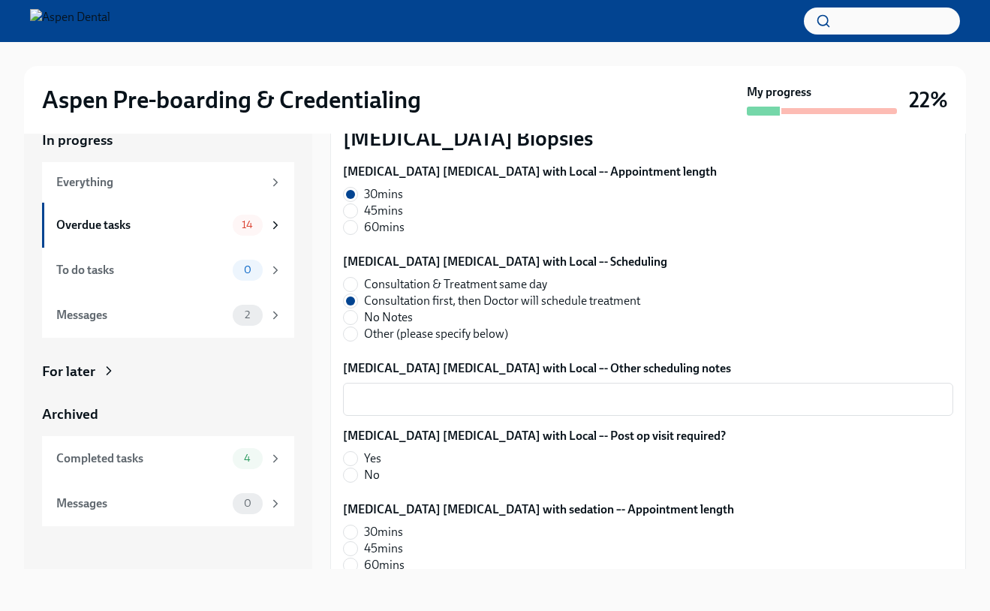
scroll to position [4056, 0]
click at [370, 408] on textarea "[MEDICAL_DATA] [MEDICAL_DATA] with Local –- Other scheduling notes" at bounding box center [648, 400] width 592 height 18
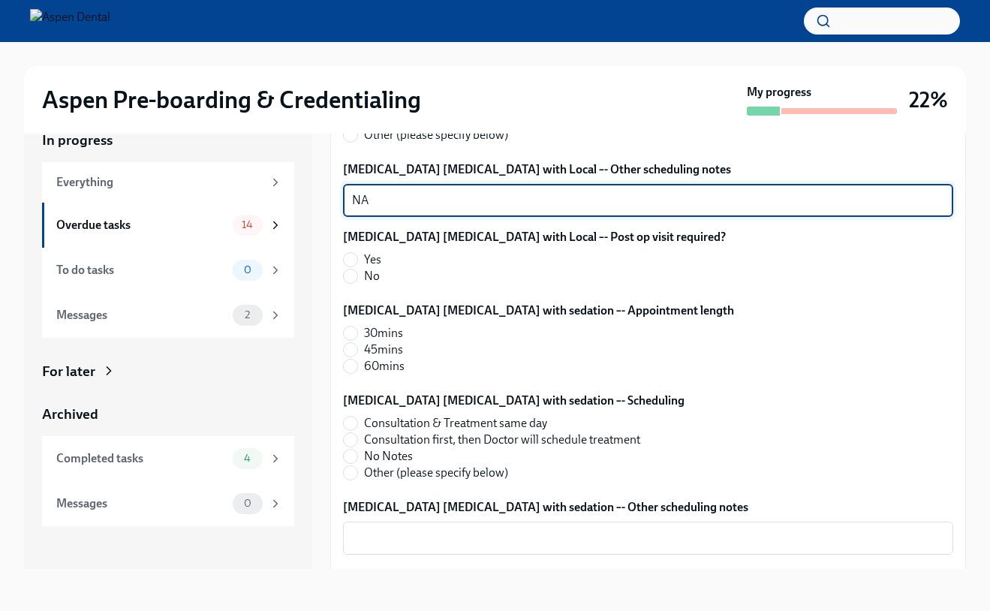
scroll to position [4255, 0]
type textarea "NA"
click at [351, 255] on input "Yes" at bounding box center [351, 261] width 14 height 14
radio input "true"
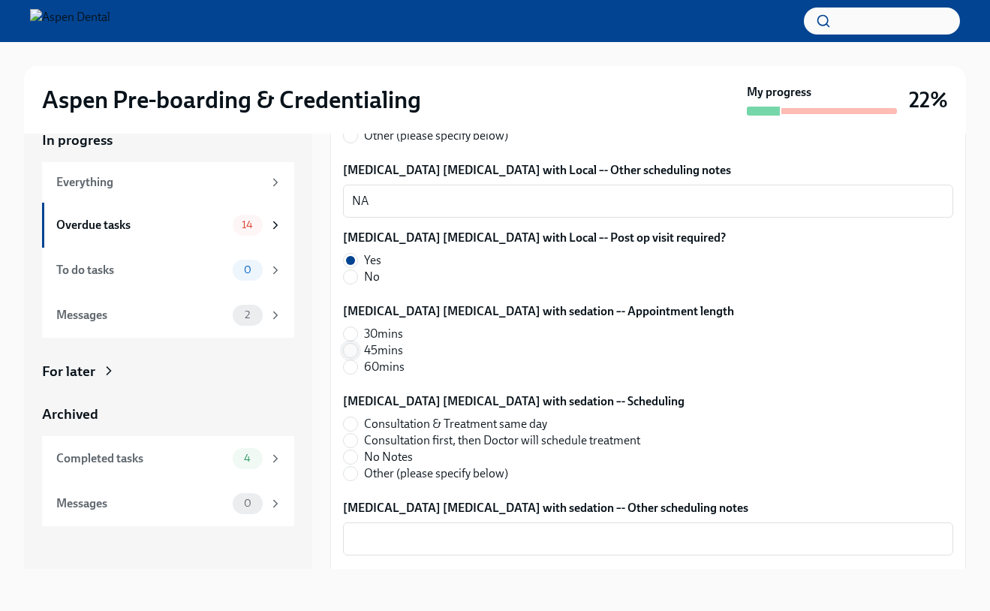
click at [357, 351] on input "45mins" at bounding box center [351, 351] width 14 height 14
radio input "true"
click at [355, 335] on input "30mins" at bounding box center [351, 334] width 14 height 14
radio input "true"
click at [349, 439] on input "Consultation first, then Doctor will schedule treatment" at bounding box center [351, 441] width 14 height 14
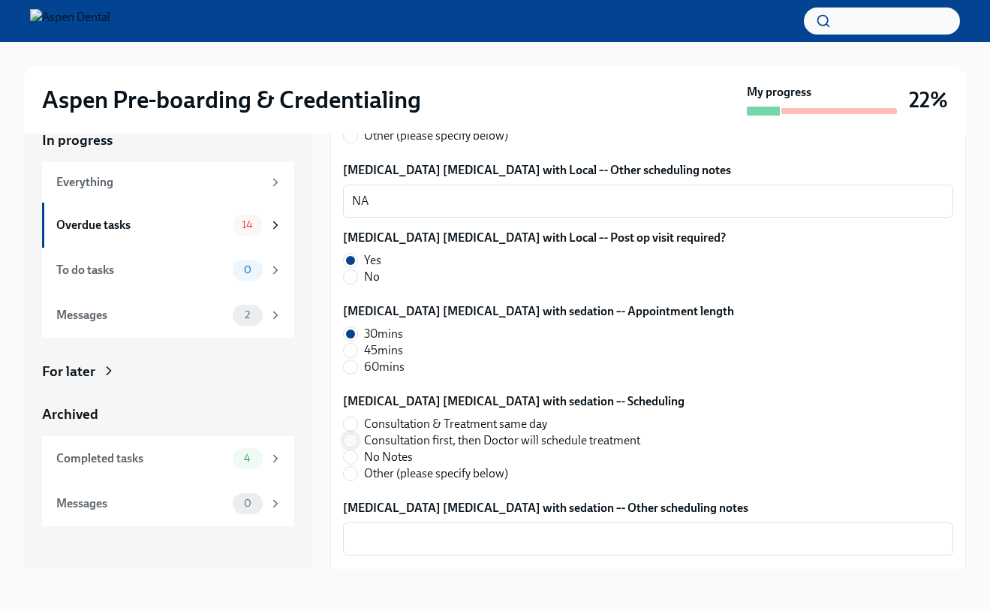
radio input "true"
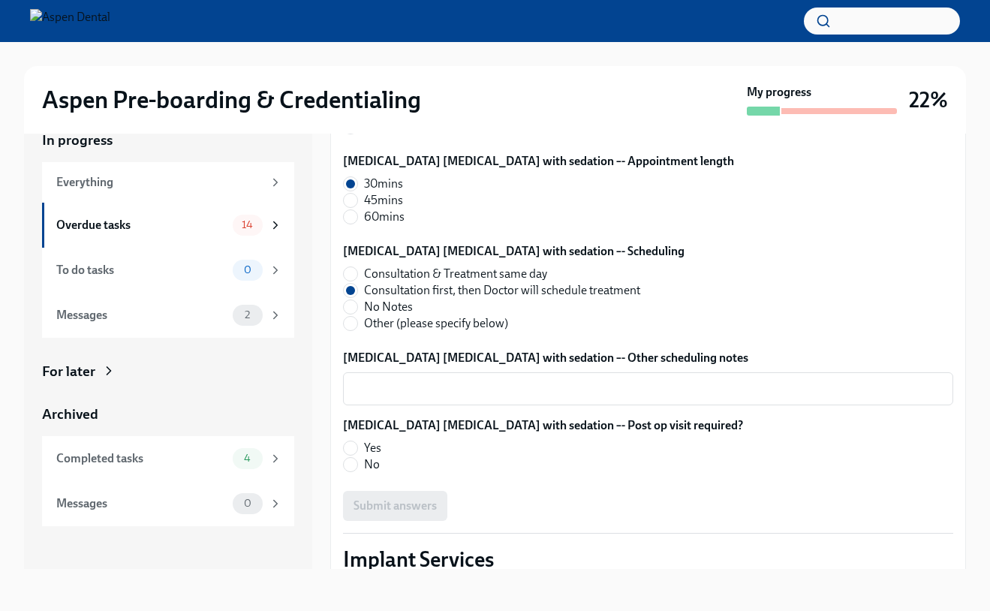
scroll to position [4427, 0]
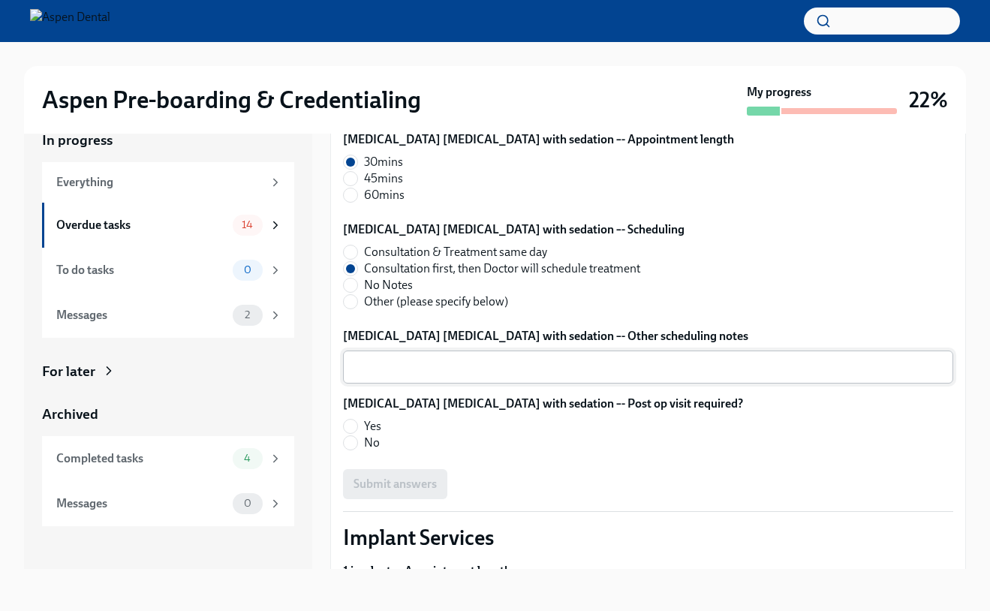
click at [399, 373] on textarea "[MEDICAL_DATA] [MEDICAL_DATA] with sedation –- Other scheduling notes" at bounding box center [648, 367] width 592 height 18
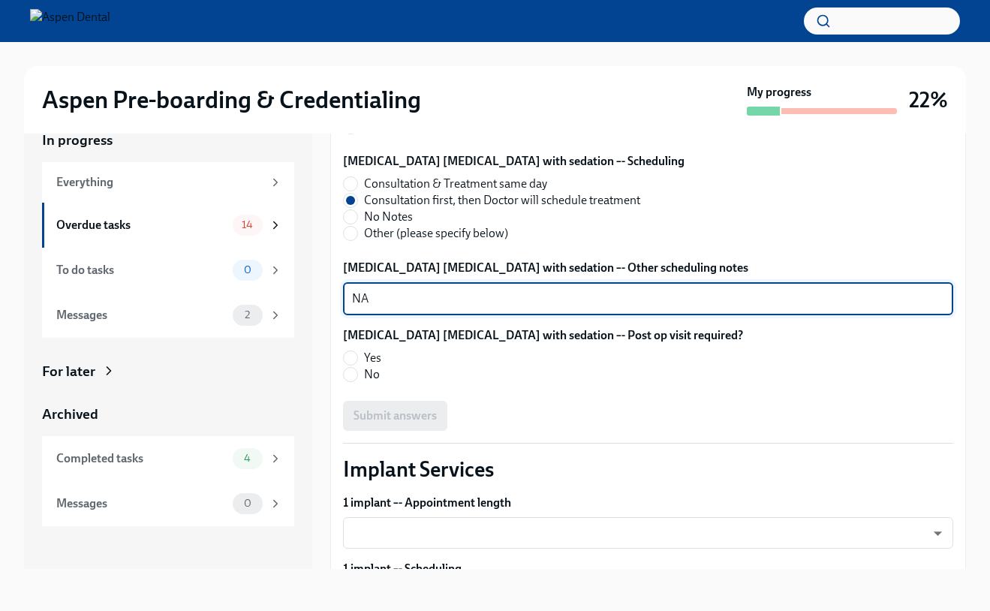
scroll to position [4525, 0]
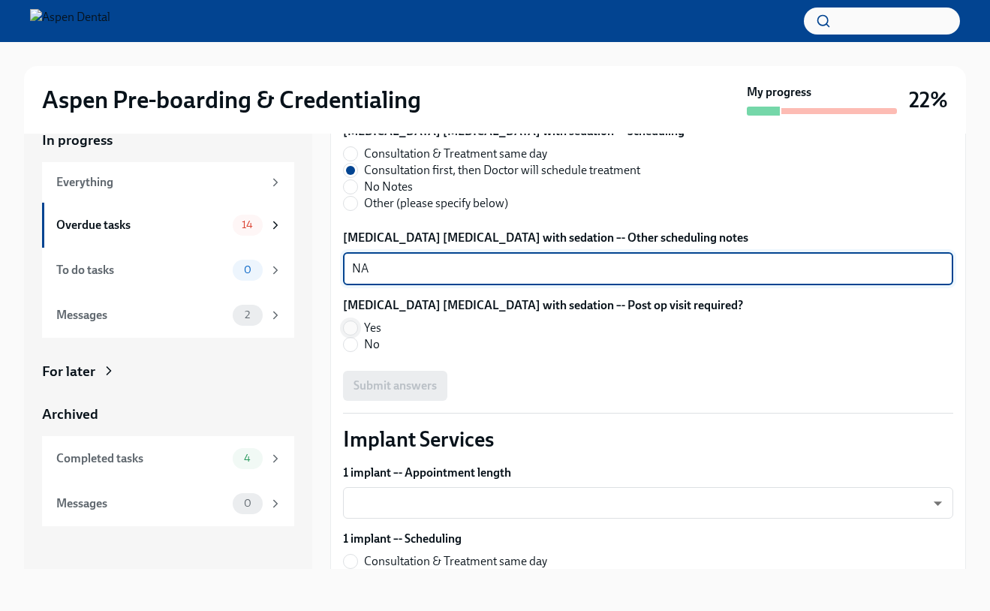
type textarea "NA"
click at [354, 333] on input "Yes" at bounding box center [351, 328] width 14 height 14
radio input "true"
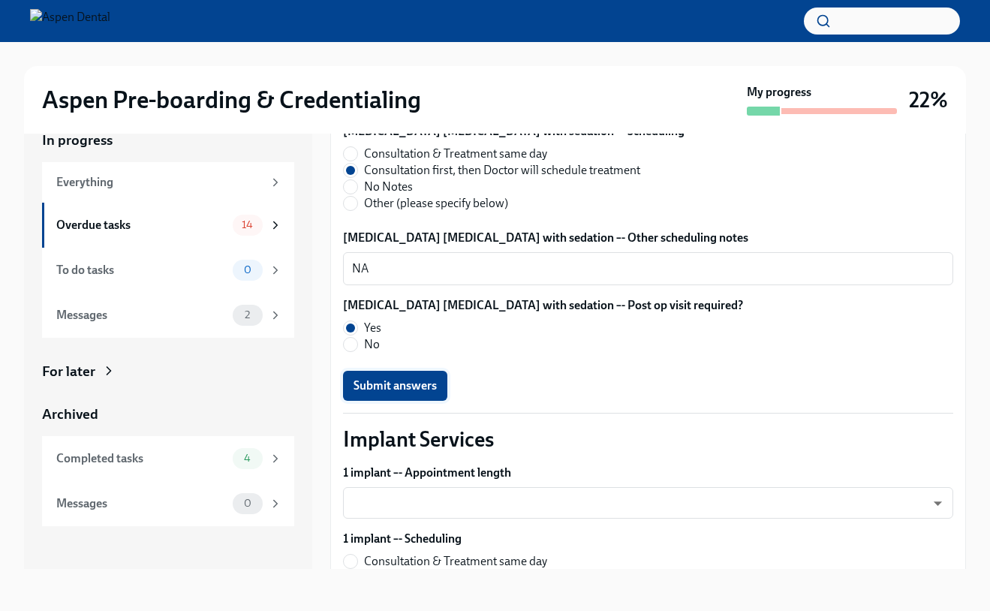
click at [384, 382] on span "Submit answers" at bounding box center [395, 385] width 83 height 15
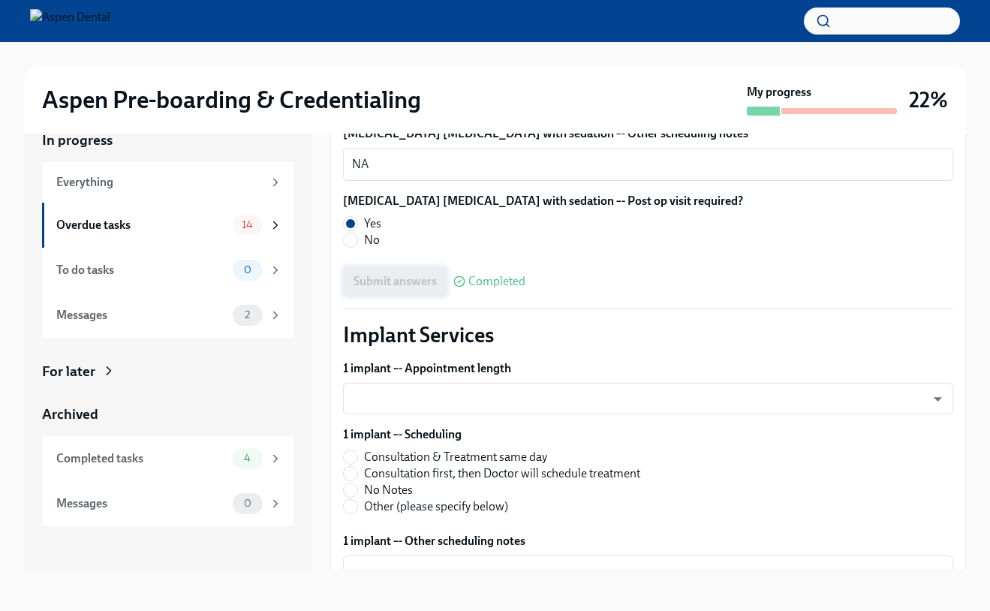
scroll to position [4649, 0]
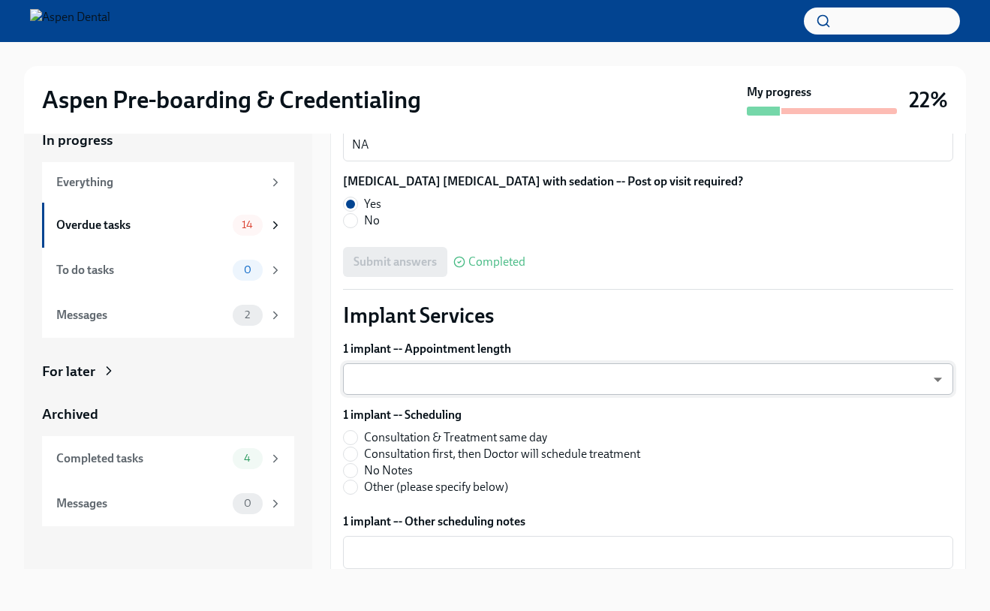
click at [384, 382] on body "Aspen Pre-boarding & Credentialing My progress 22% In progress Everything Overd…" at bounding box center [495, 292] width 990 height 638
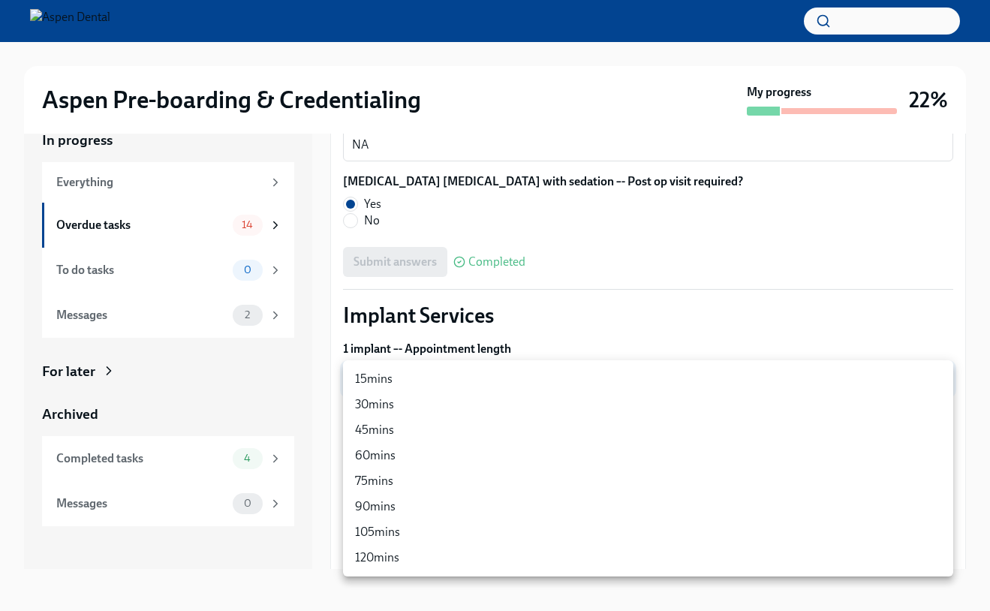
click at [384, 409] on li "30mins" at bounding box center [648, 405] width 610 height 26
type input "Ysc6jVFTO"
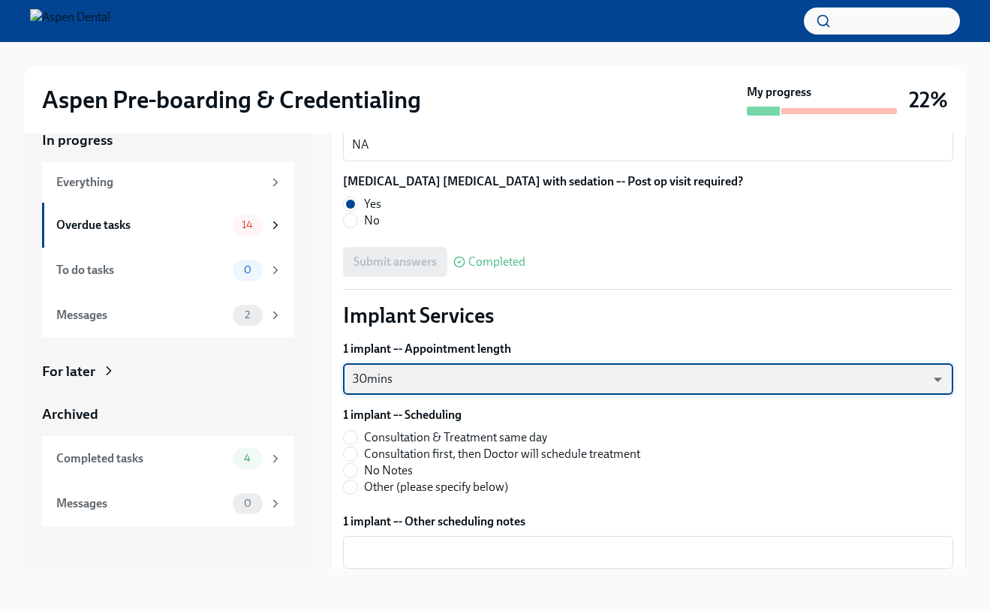
scroll to position [4732, 0]
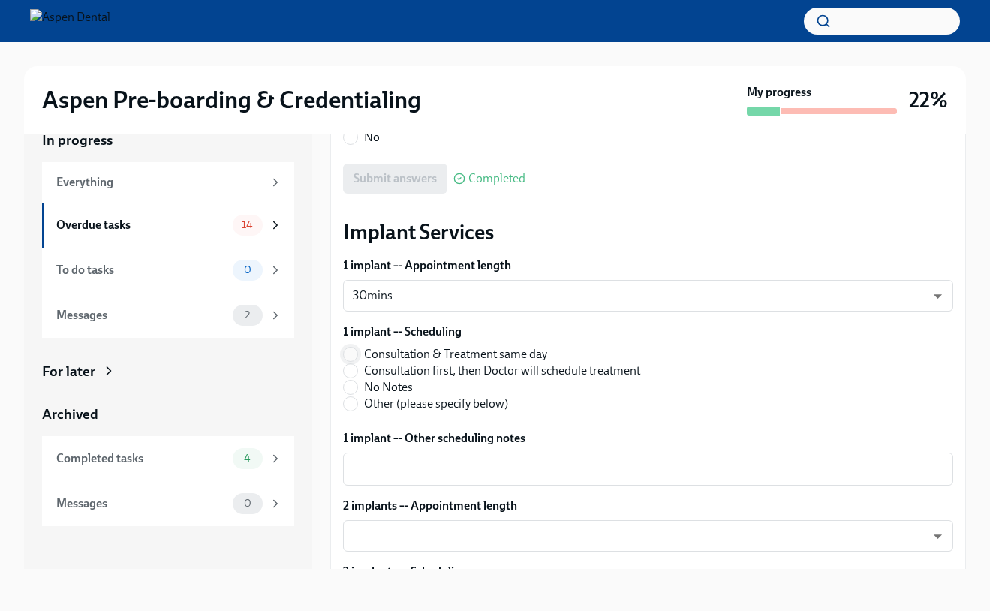
click at [346, 361] on input "Consultation & Treatment same day" at bounding box center [351, 355] width 14 height 14
radio input "true"
click at [351, 475] on div "x ​" at bounding box center [648, 469] width 610 height 33
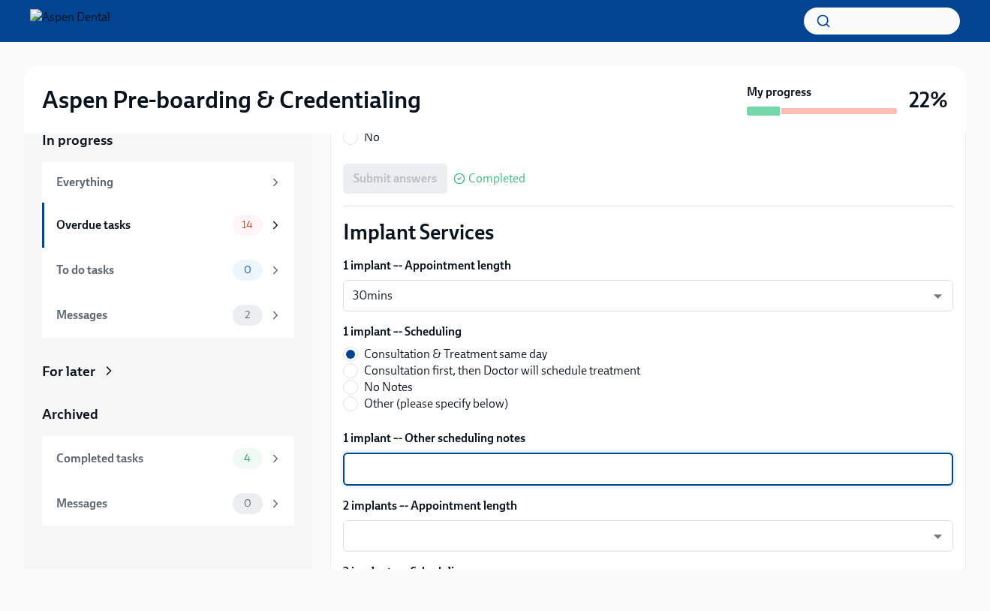
click at [403, 471] on textarea "1 implant –- Other scheduling notes" at bounding box center [648, 469] width 592 height 18
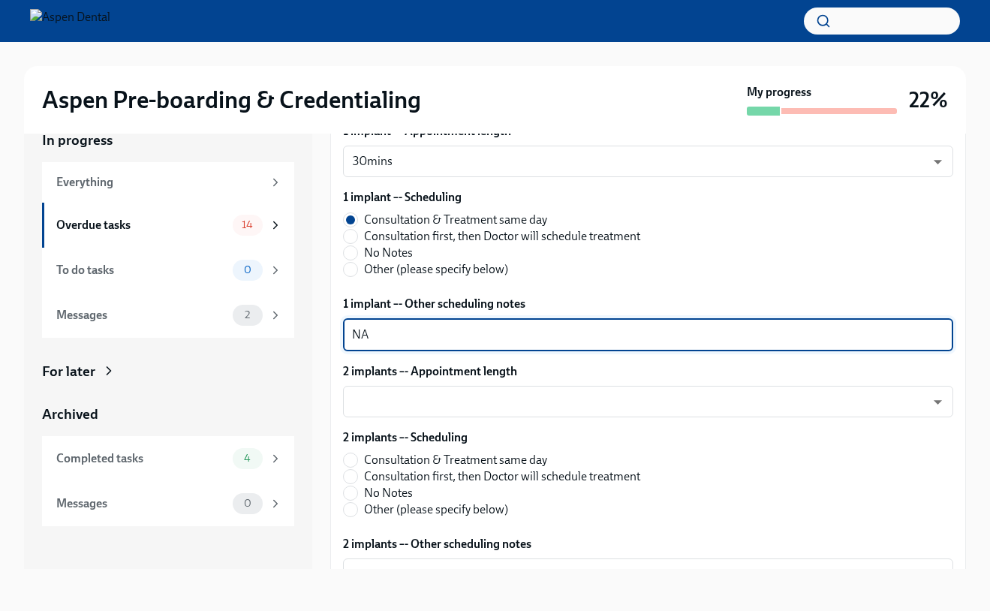
scroll to position [4882, 0]
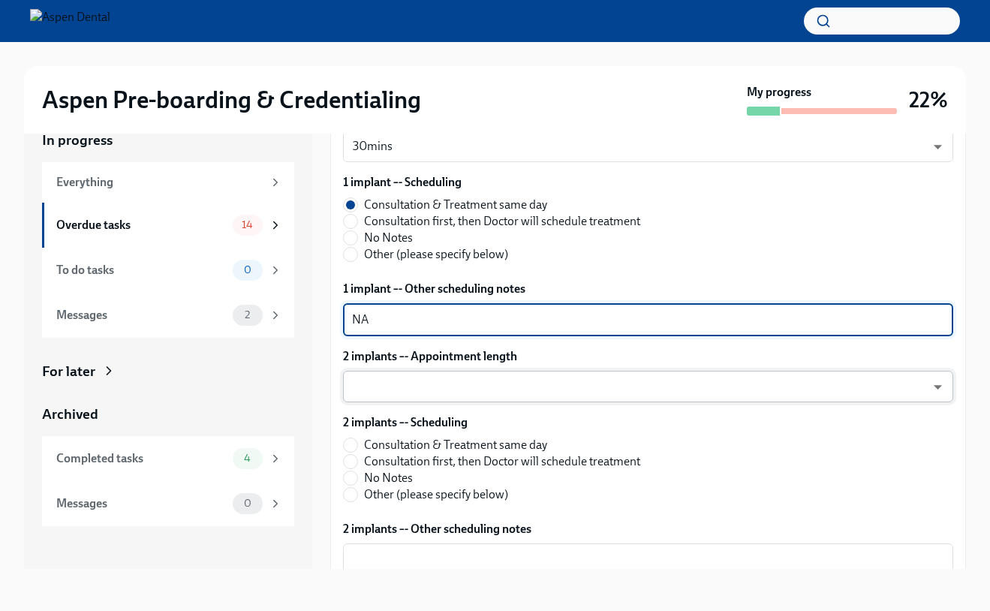
type textarea "NA"
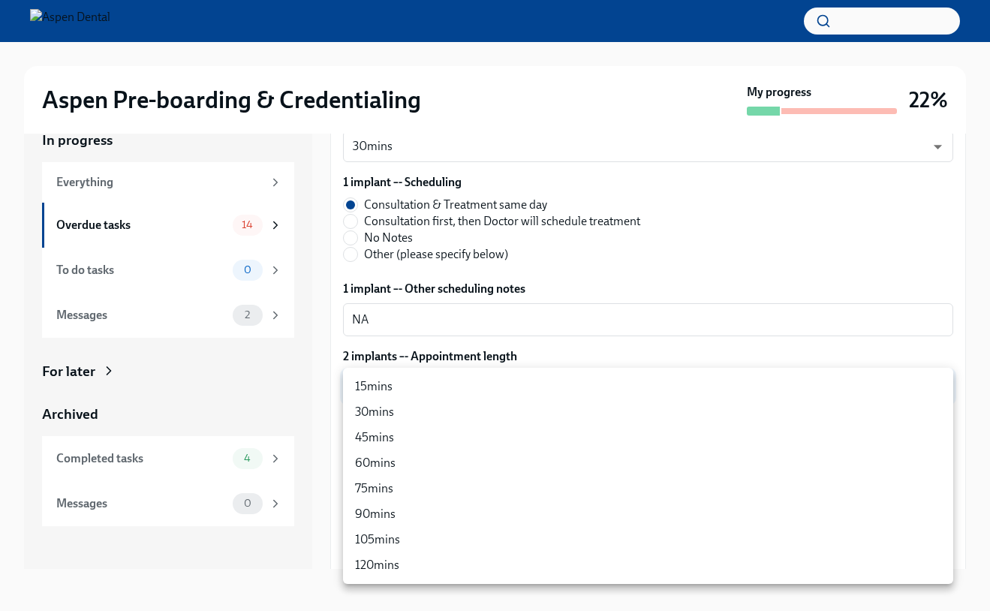
click at [410, 390] on body "Aspen Pre-boarding & Credentialing My progress 22% In progress Everything Overd…" at bounding box center [495, 292] width 990 height 638
click at [450, 258] on div at bounding box center [495, 305] width 990 height 611
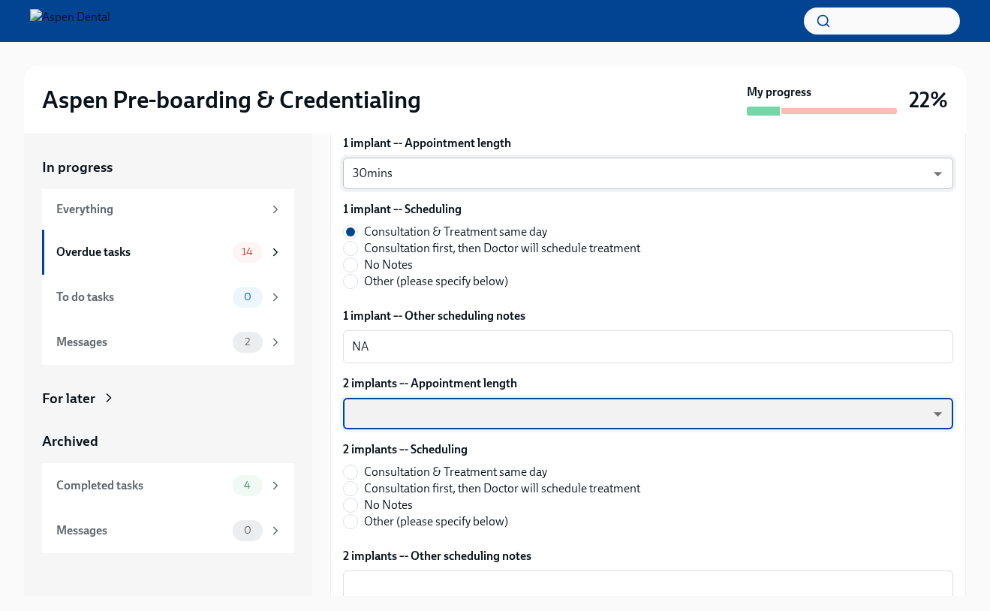
scroll to position [0, 0]
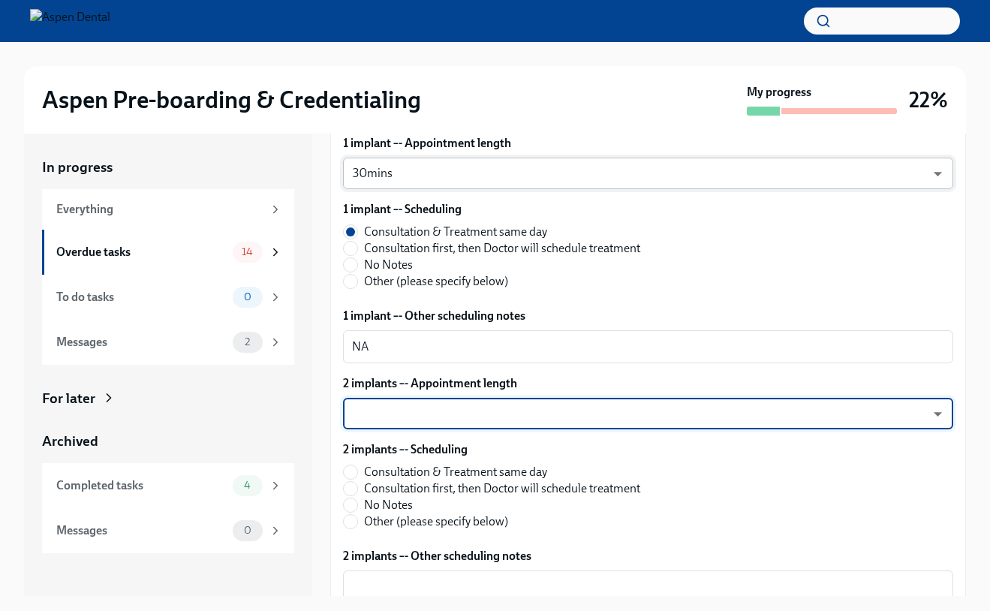
click at [439, 185] on body "Aspen Pre-boarding & Credentialing My progress 22% In progress Everything Overd…" at bounding box center [495, 319] width 990 height 638
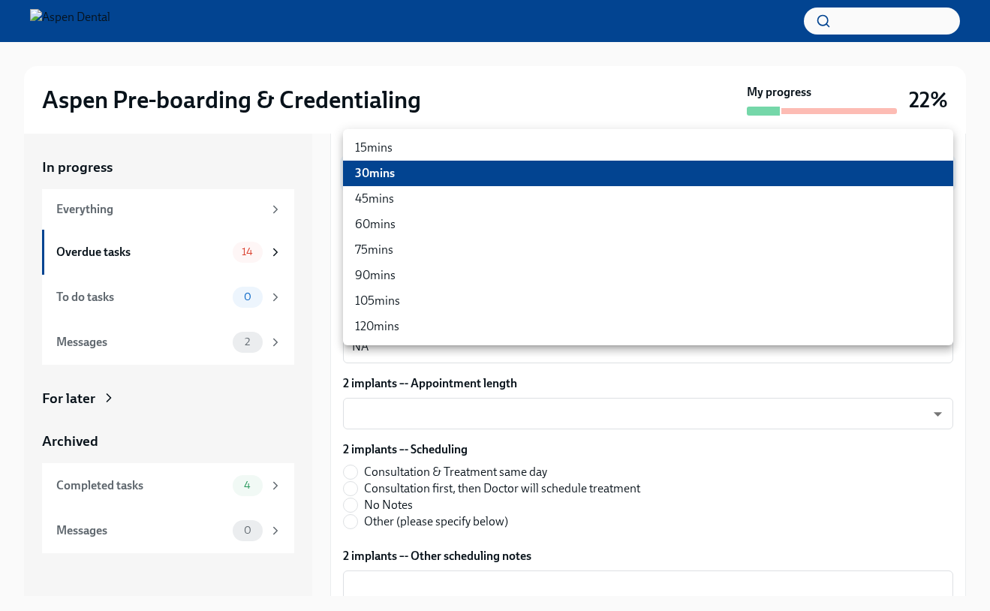
click at [419, 158] on li "15mins" at bounding box center [648, 148] width 610 height 26
type input "2J1oqSUDC"
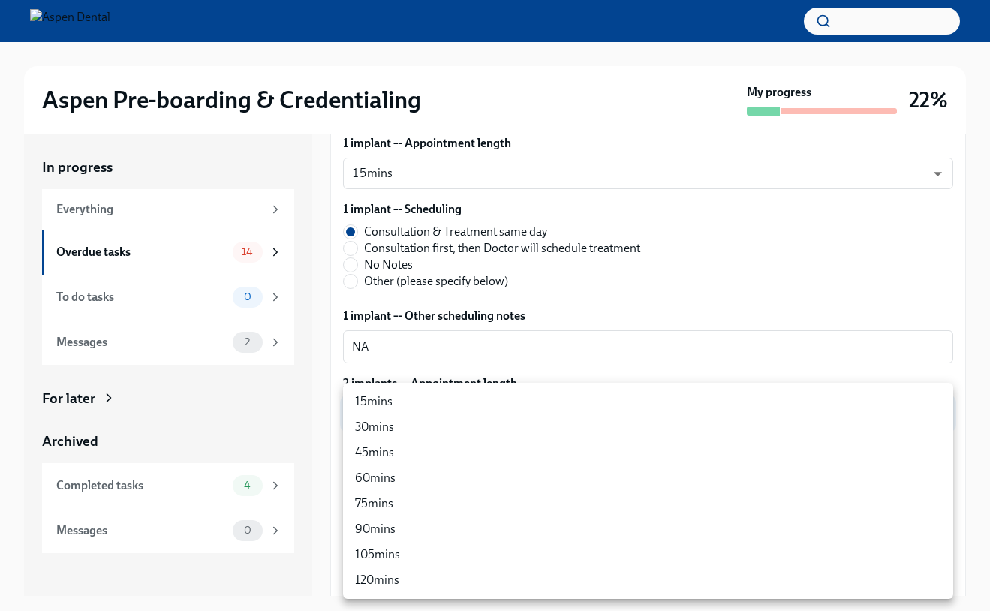
click at [424, 408] on body "Aspen Pre-boarding & Credentialing My progress 22% In progress Everything Overd…" at bounding box center [495, 319] width 990 height 638
click at [413, 414] on li "15mins" at bounding box center [648, 402] width 610 height 26
type input "2J1oqSUDC"
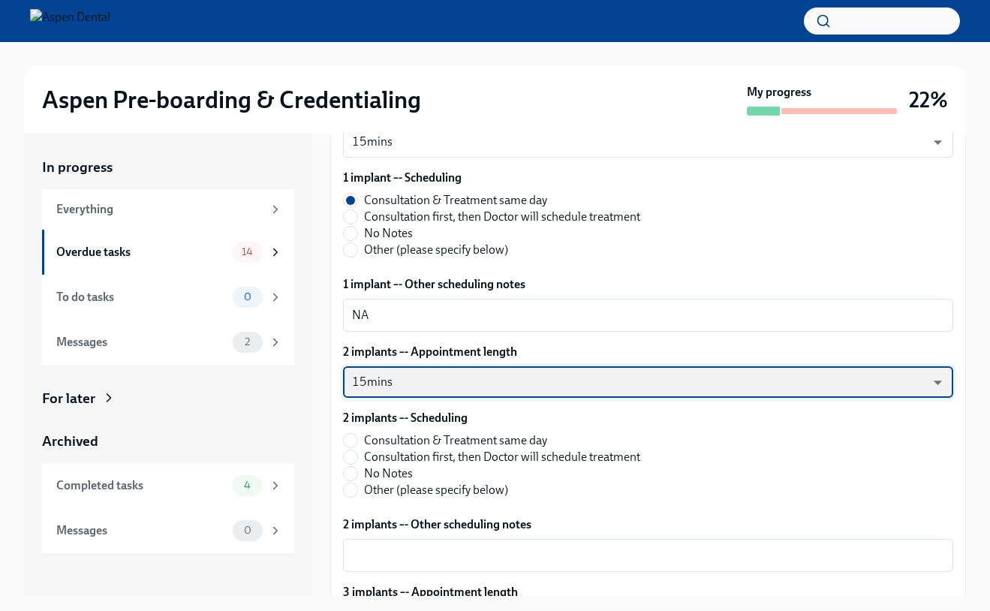
scroll to position [4921, 0]
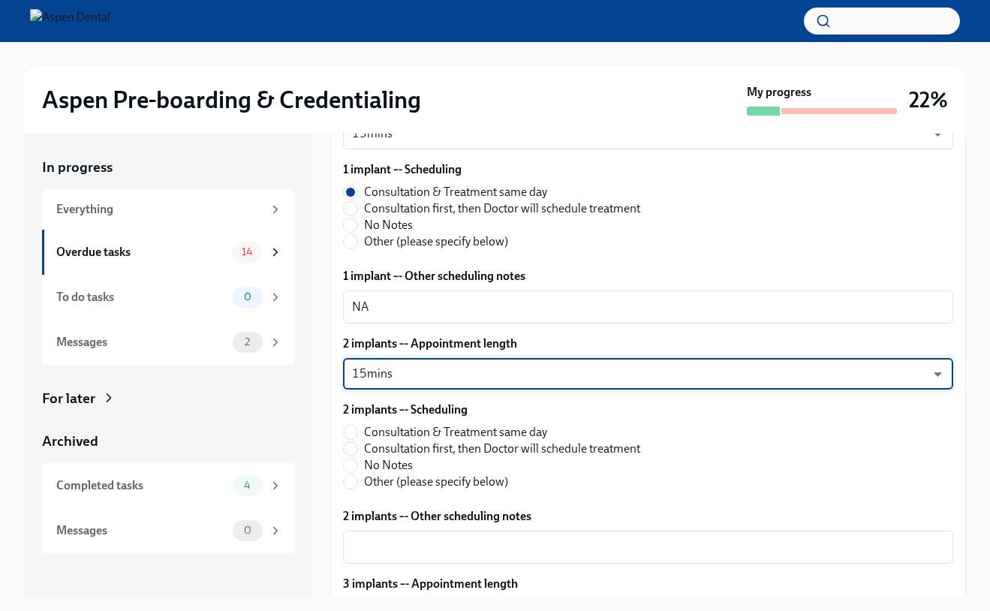
click at [360, 436] on label "Consultation & Treatment same day" at bounding box center [491, 432] width 297 height 17
click at [357, 436] on input "Consultation & Treatment same day" at bounding box center [351, 433] width 14 height 14
radio input "true"
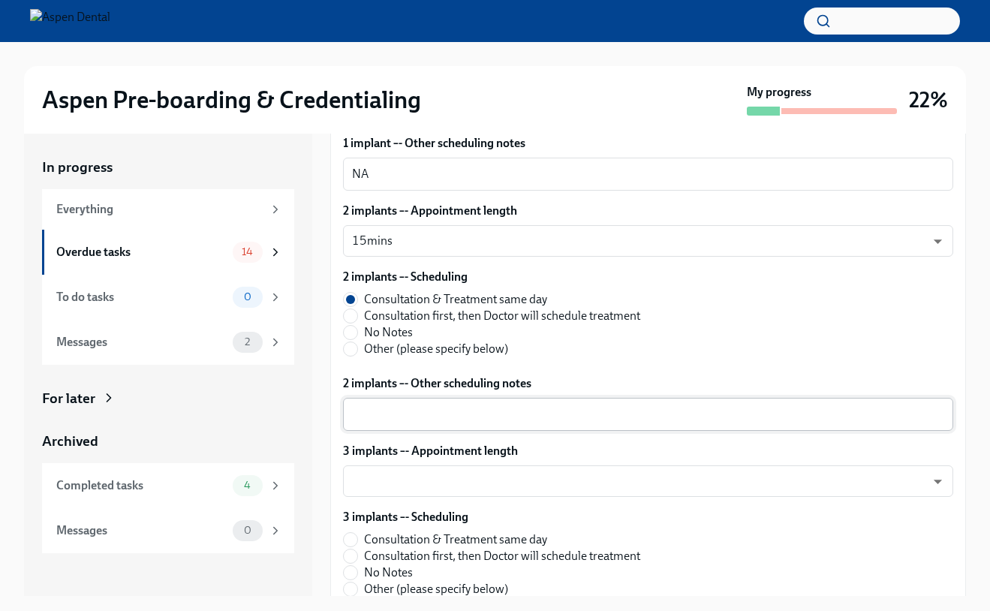
scroll to position [5053, 0]
click at [383, 415] on textarea "2 implants –- Other scheduling notes" at bounding box center [648, 416] width 592 height 18
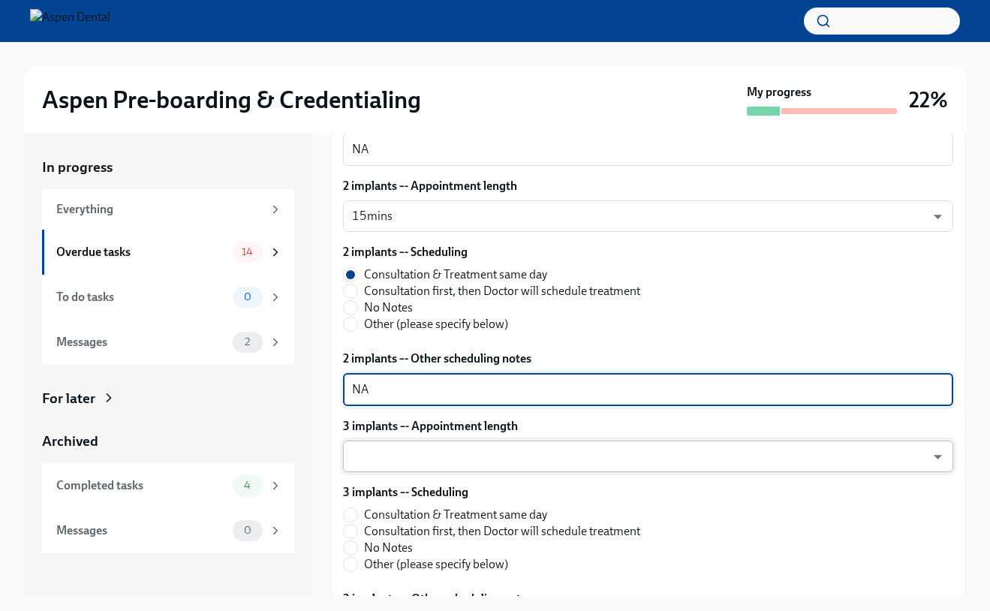
scroll to position [5093, 0]
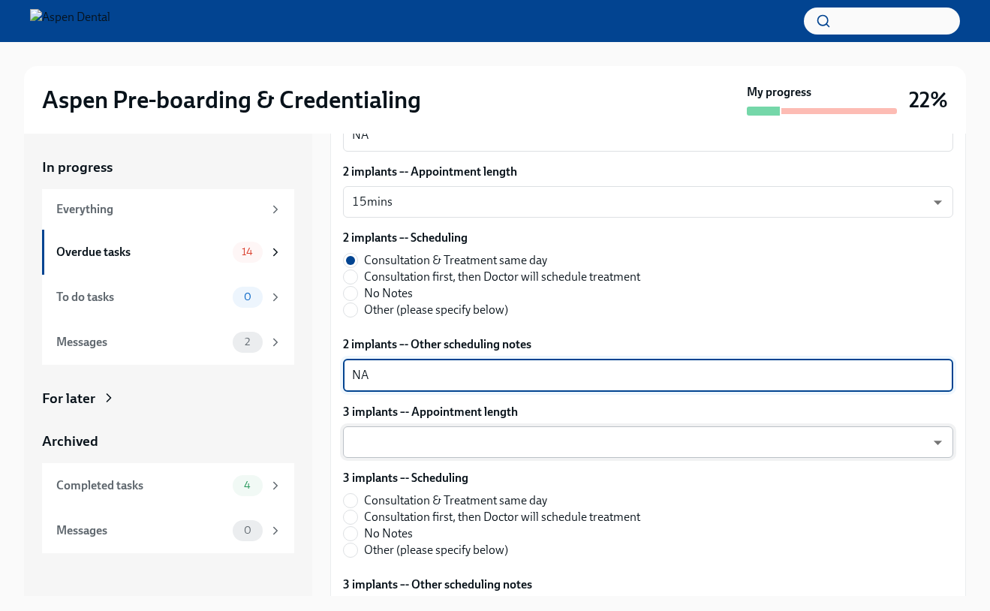
type textarea "NA"
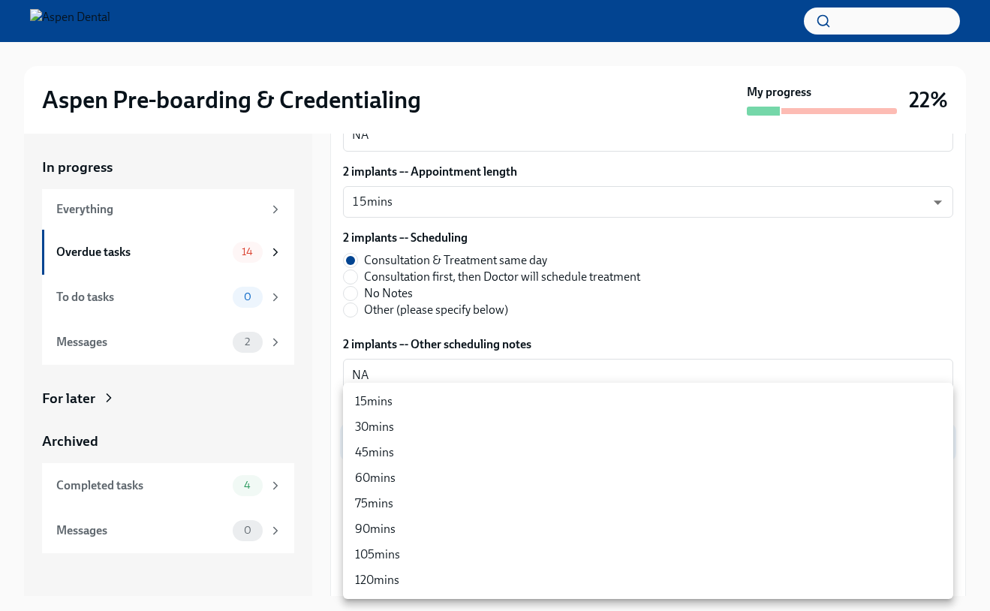
click at [381, 450] on body "Aspen Pre-boarding & Credentialing My progress 22% In progress Everything Overd…" at bounding box center [495, 319] width 990 height 638
click at [381, 420] on li "30mins" at bounding box center [648, 428] width 610 height 26
type input "Ysc6jVFTO"
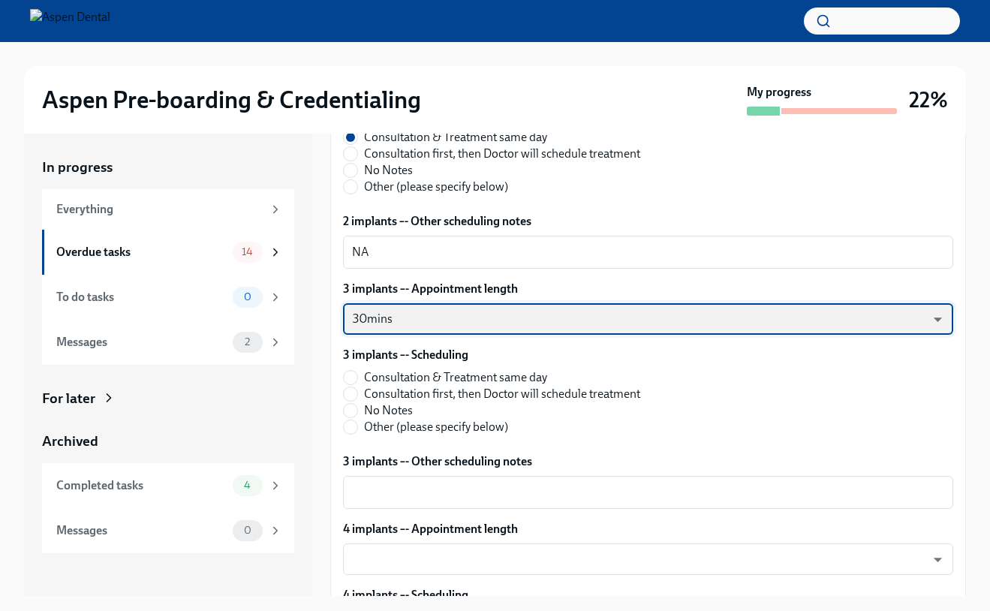
scroll to position [5235, 0]
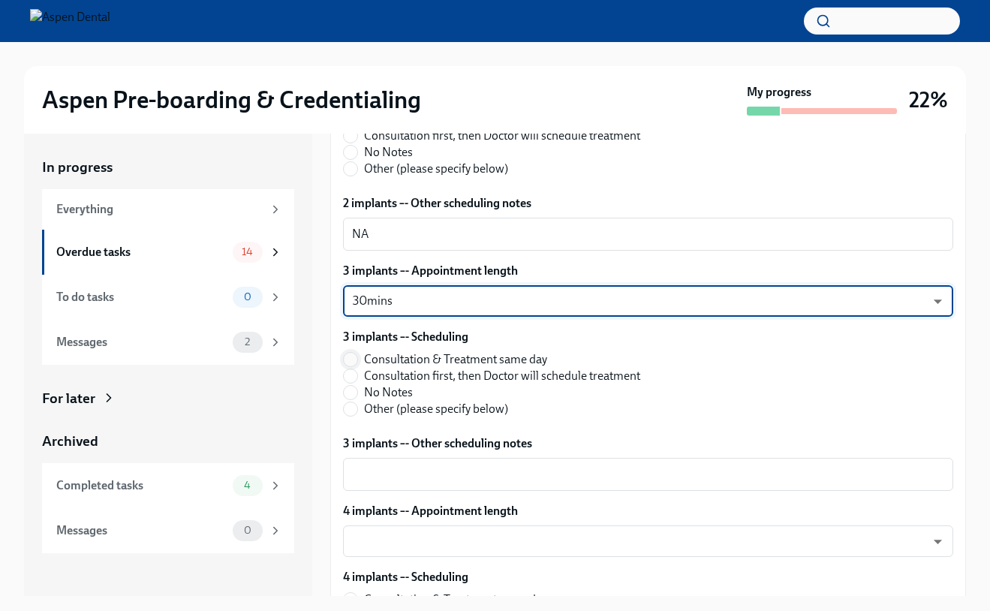
click at [356, 362] on input "Consultation & Treatment same day" at bounding box center [351, 360] width 14 height 14
radio input "true"
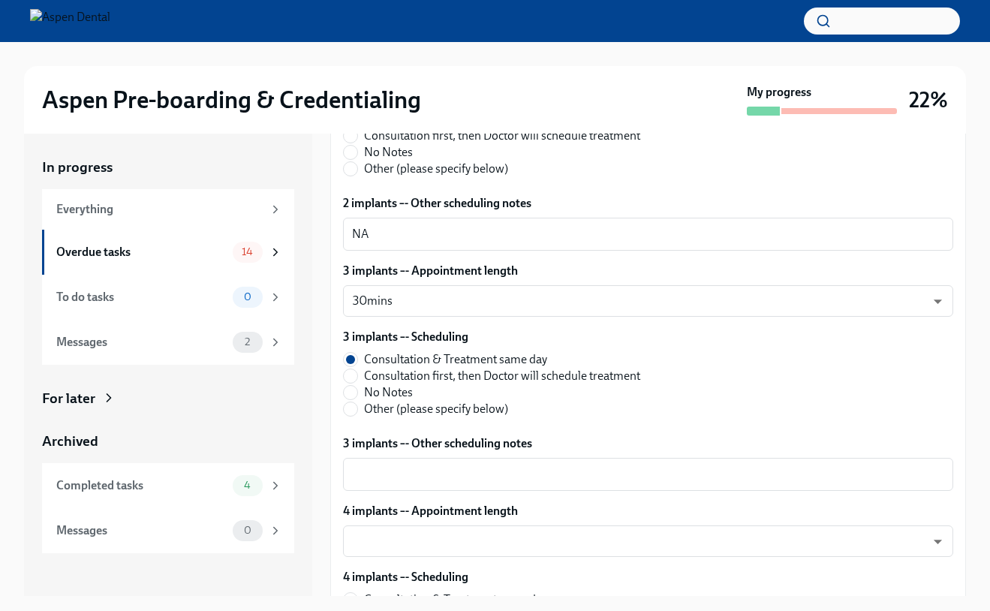
scroll to position [5282, 0]
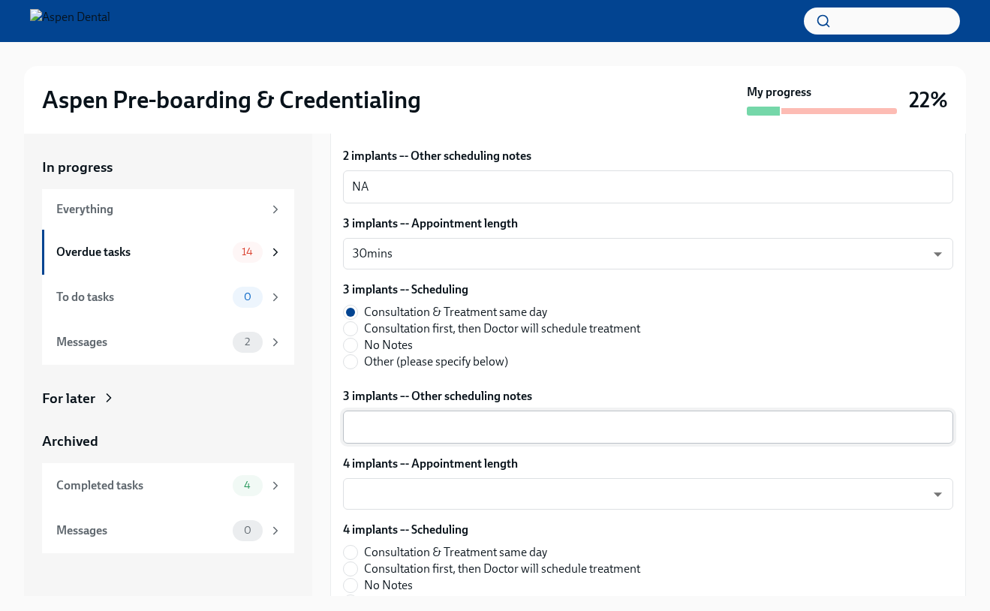
click at [378, 420] on textarea "3 implants –- Other scheduling notes" at bounding box center [648, 427] width 592 height 18
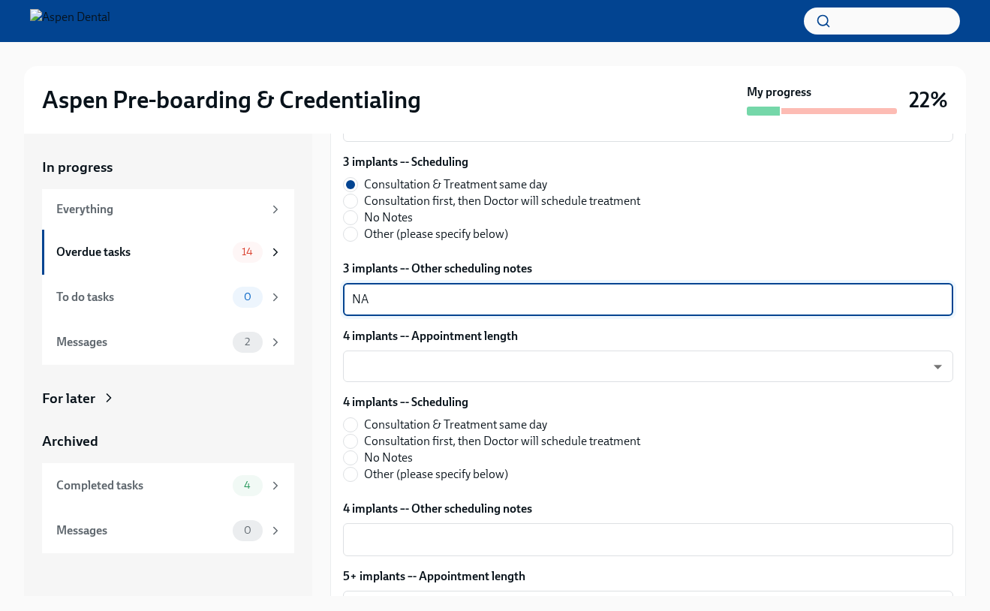
scroll to position [5425, 0]
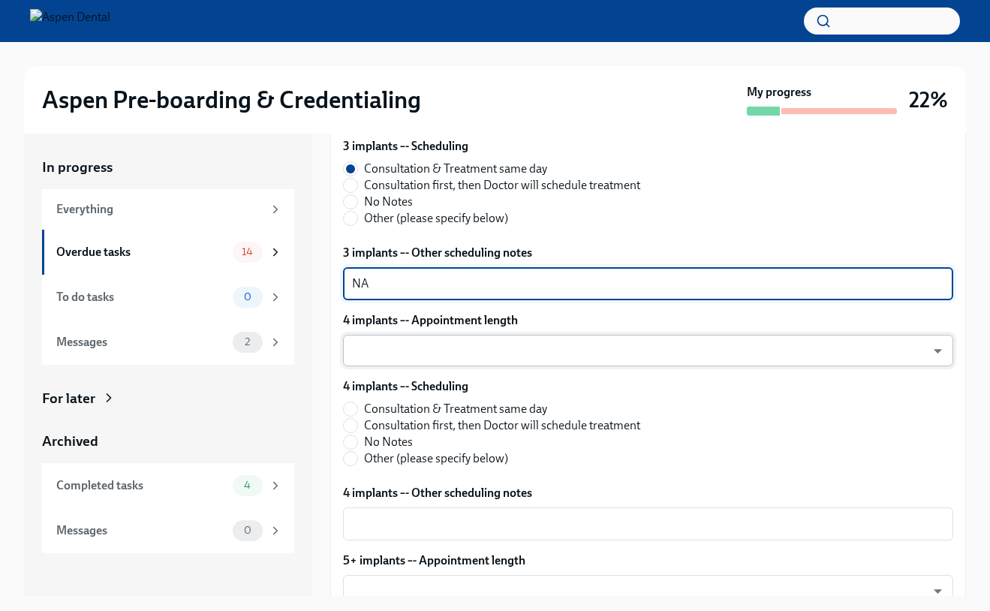
type textarea "NA"
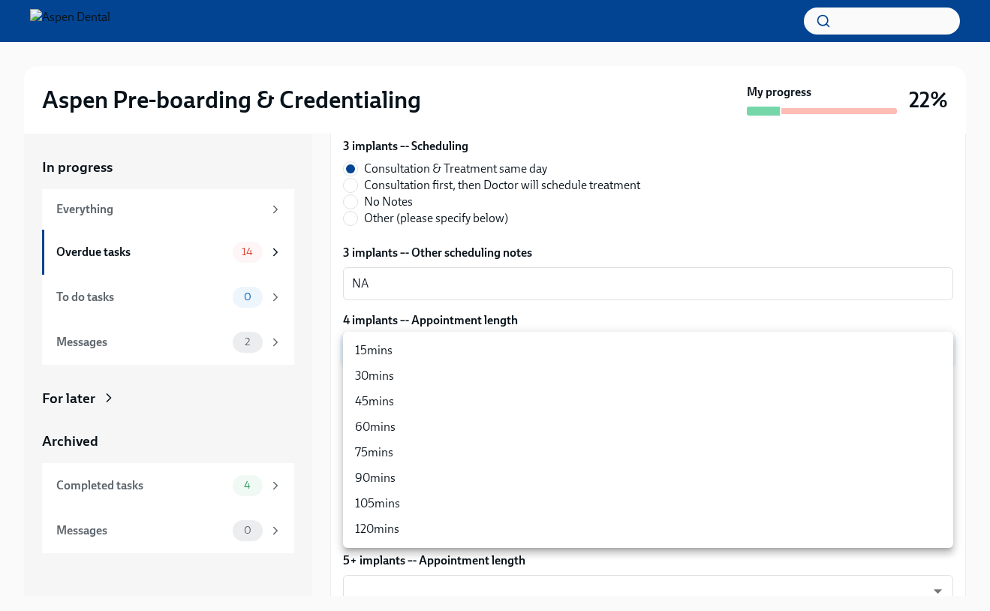
click at [378, 351] on body "Aspen Pre-boarding & Credentialing My progress 22% In progress Everything Overd…" at bounding box center [495, 319] width 990 height 638
click at [379, 372] on li "30mins" at bounding box center [648, 376] width 610 height 26
type input "Ysc6jVFTO"
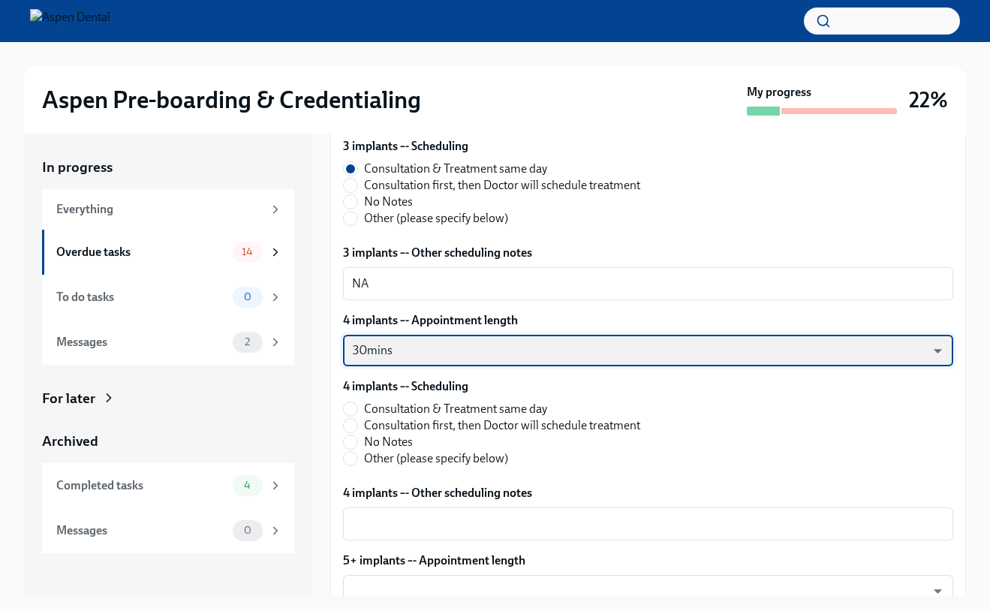
scroll to position [5443, 0]
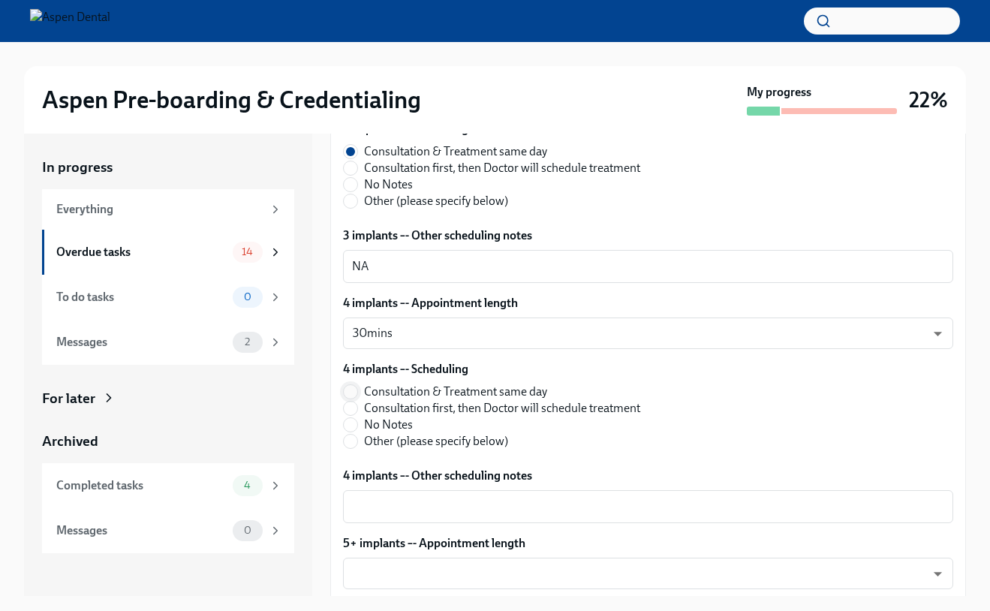
click at [354, 388] on input "Consultation & Treatment same day" at bounding box center [351, 392] width 14 height 14
radio input "true"
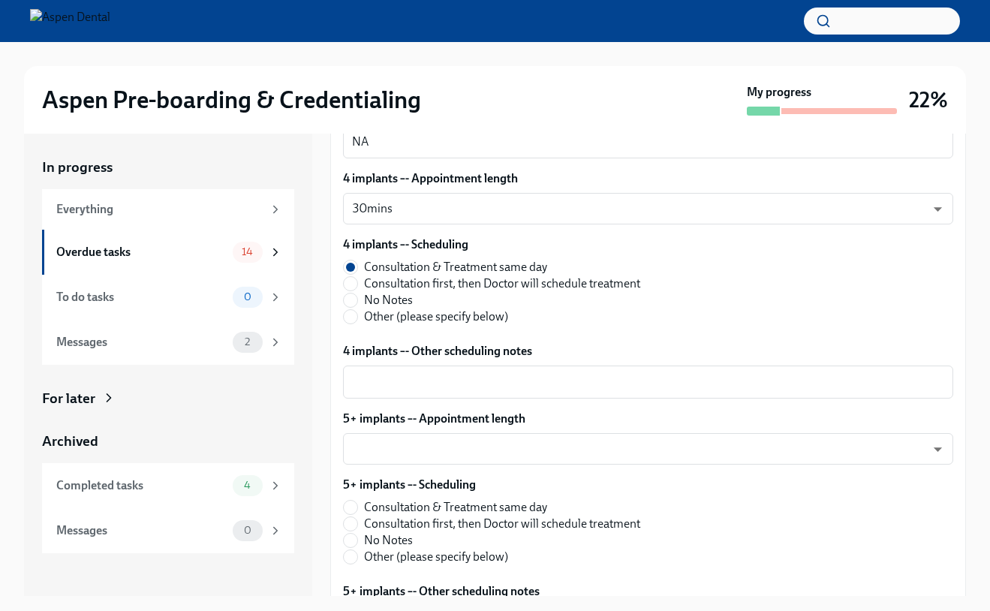
scroll to position [5582, 0]
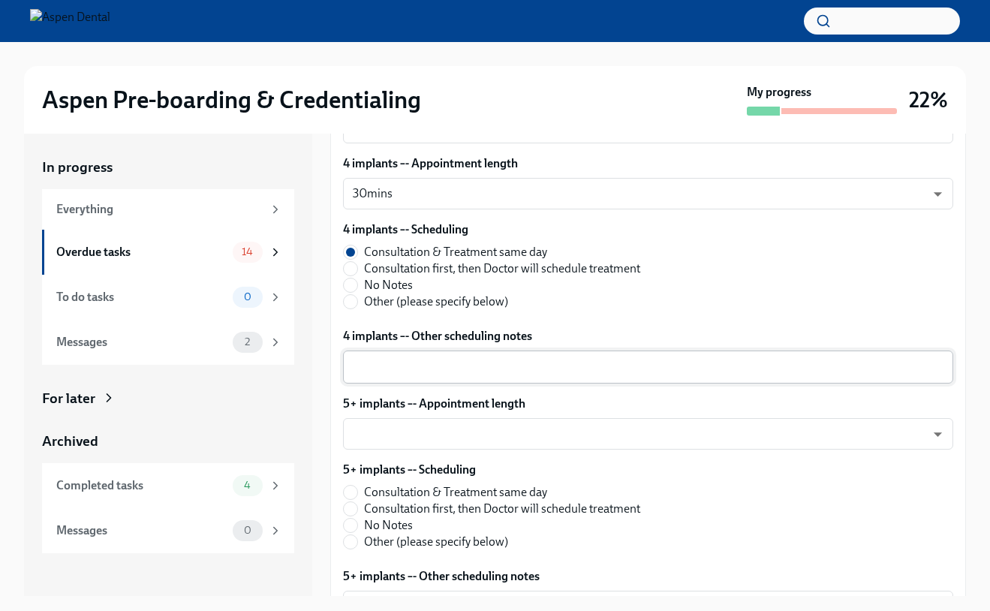
click at [395, 374] on textarea "4 implants –- Other scheduling notes" at bounding box center [648, 367] width 592 height 18
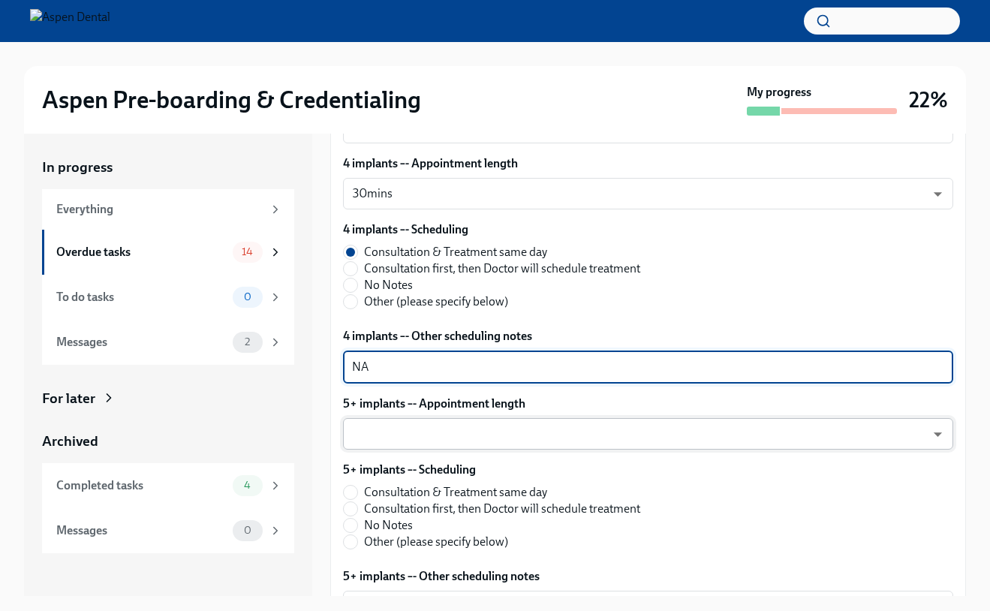
type textarea "NA"
click at [370, 439] on body "Aspen Pre-boarding & Credentialing My progress 22% In progress Everything Overd…" at bounding box center [495, 319] width 990 height 638
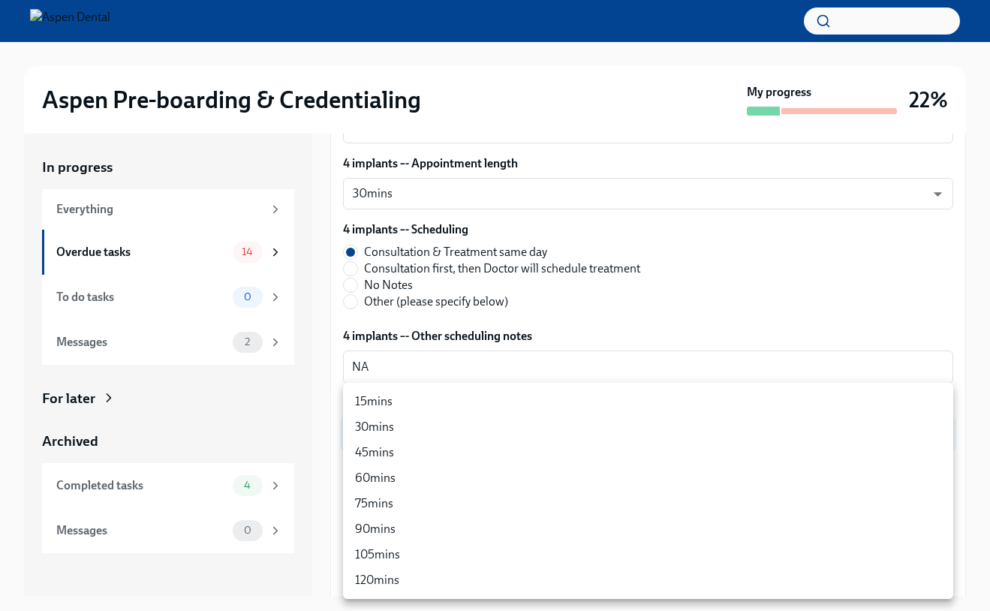
click at [372, 433] on li "30mins" at bounding box center [648, 428] width 610 height 26
type input "Ysc6jVFTO"
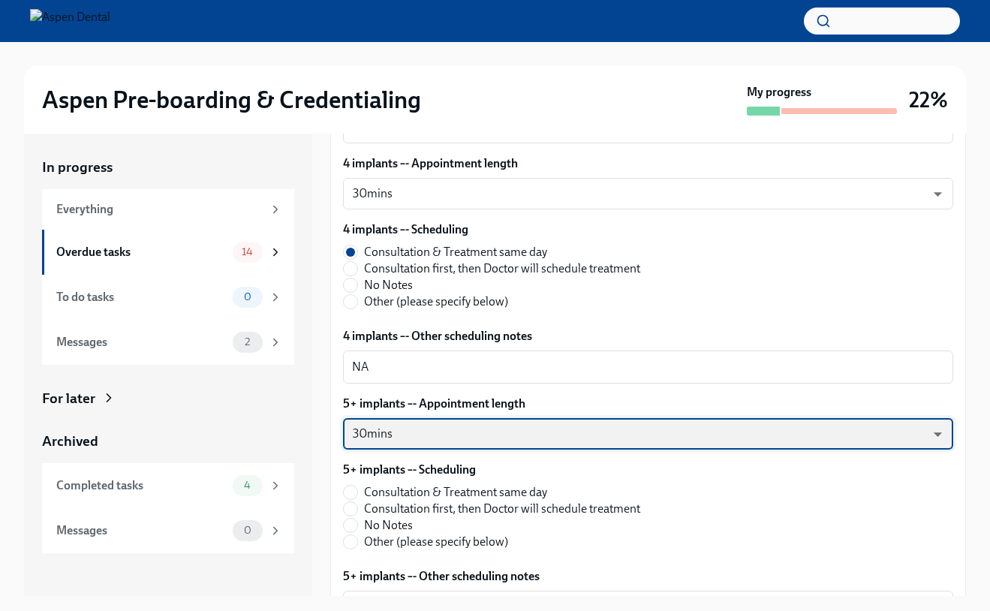
scroll to position [5684, 0]
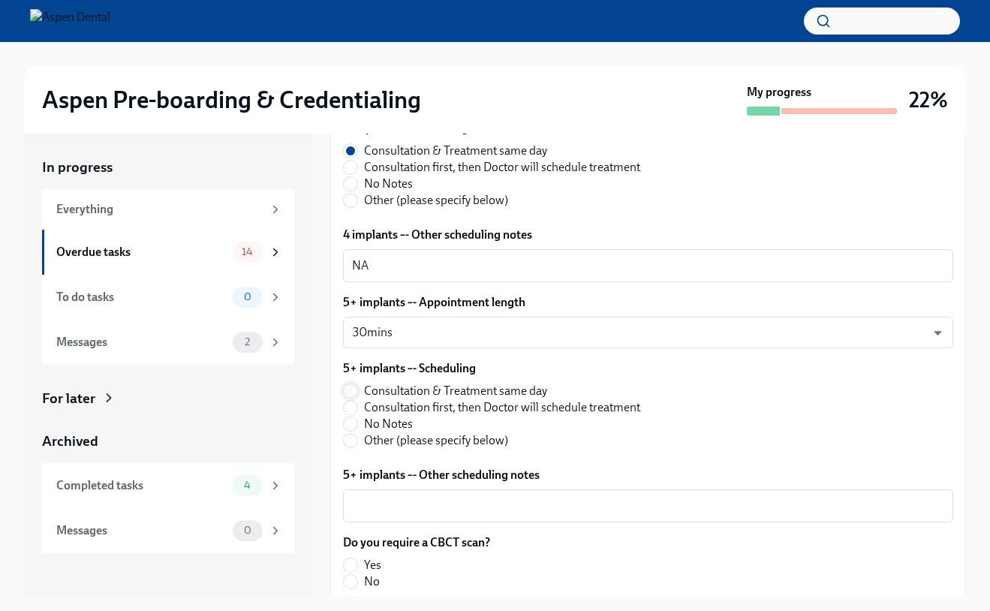
click at [348, 395] on input "Consultation & Treatment same day" at bounding box center [351, 391] width 14 height 14
radio input "true"
click at [357, 487] on div "5+ implants –- Other scheduling notes x ​" at bounding box center [648, 495] width 610 height 56
click at [359, 499] on textarea "5+ implants –- Other scheduling notes" at bounding box center [648, 506] width 592 height 18
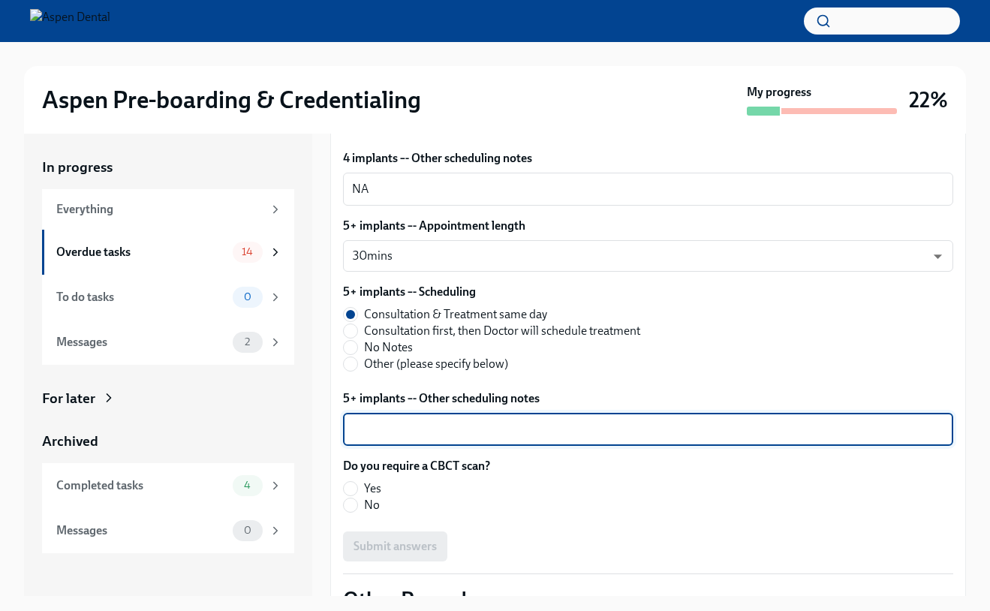
scroll to position [5767, 0]
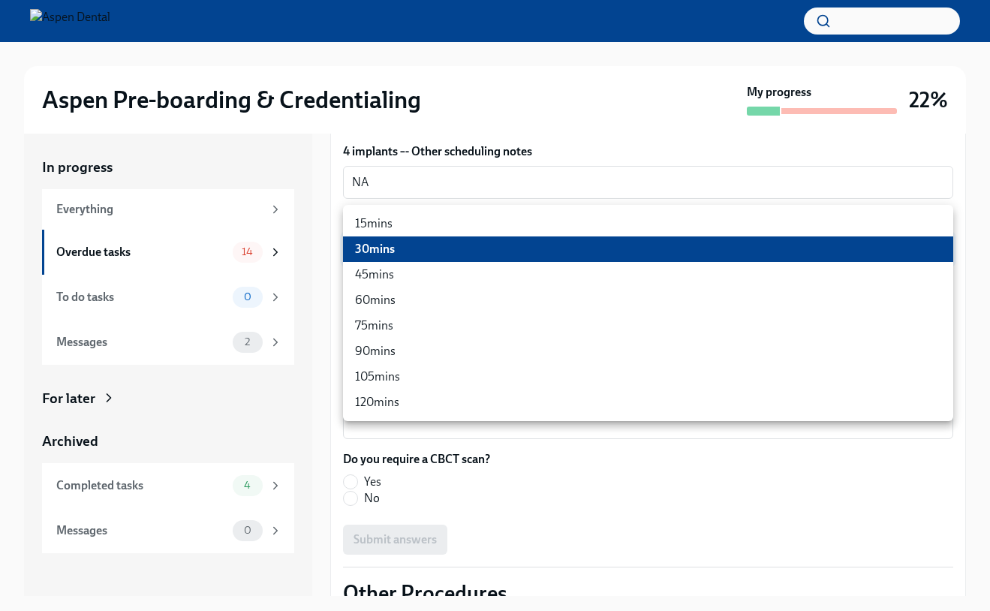
click at [380, 249] on body "Aspen Pre-boarding & Credentialing My progress 22% In progress Everything Overd…" at bounding box center [495, 319] width 990 height 638
click at [380, 276] on li "45mins" at bounding box center [648, 275] width 610 height 26
type input "ZImTXJkOn"
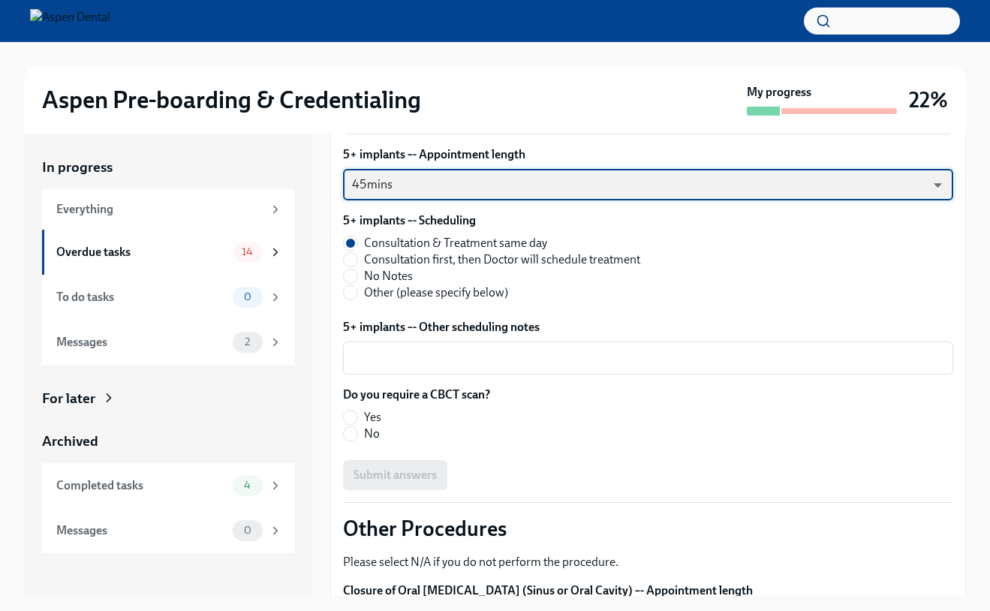
scroll to position [5846, 0]
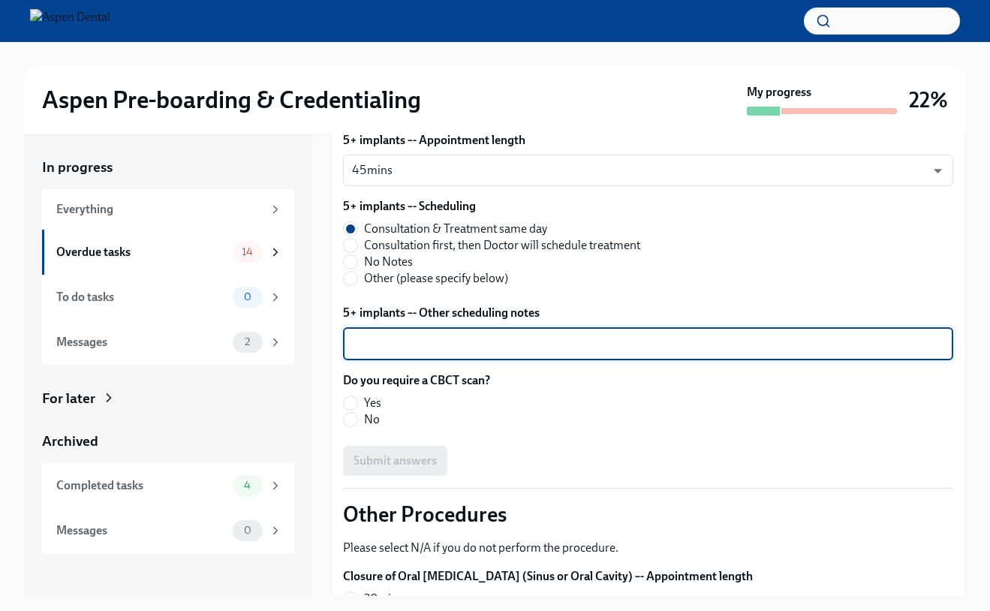
click at [377, 347] on textarea "5+ implants –- Other scheduling notes" at bounding box center [648, 344] width 592 height 18
type textarea "NA"
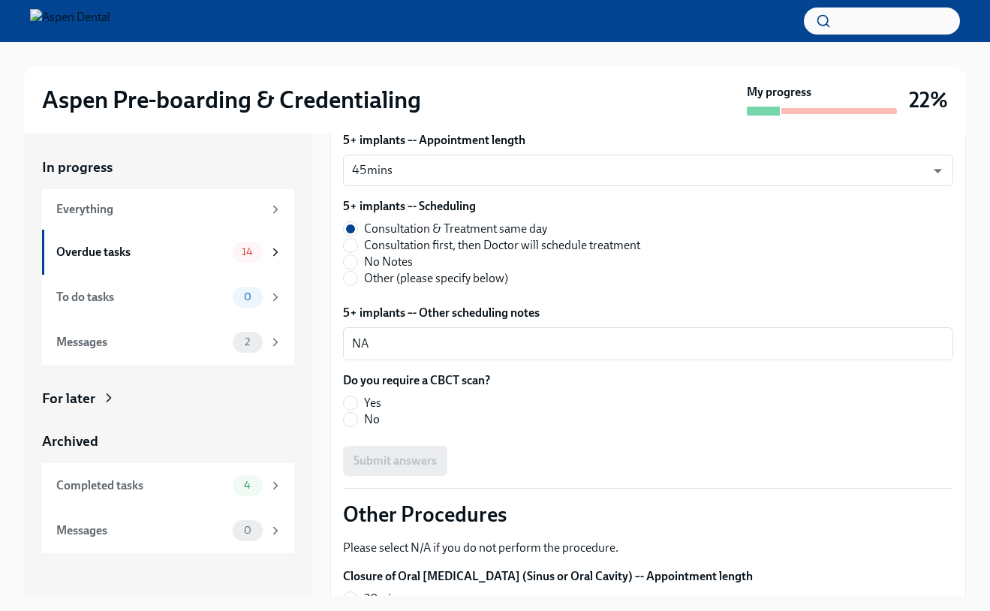
click at [353, 393] on fieldset "Do you require a CBCT scan? Yes No" at bounding box center [416, 400] width 147 height 56
click at [353, 402] on input "Yes" at bounding box center [351, 403] width 14 height 14
radio input "true"
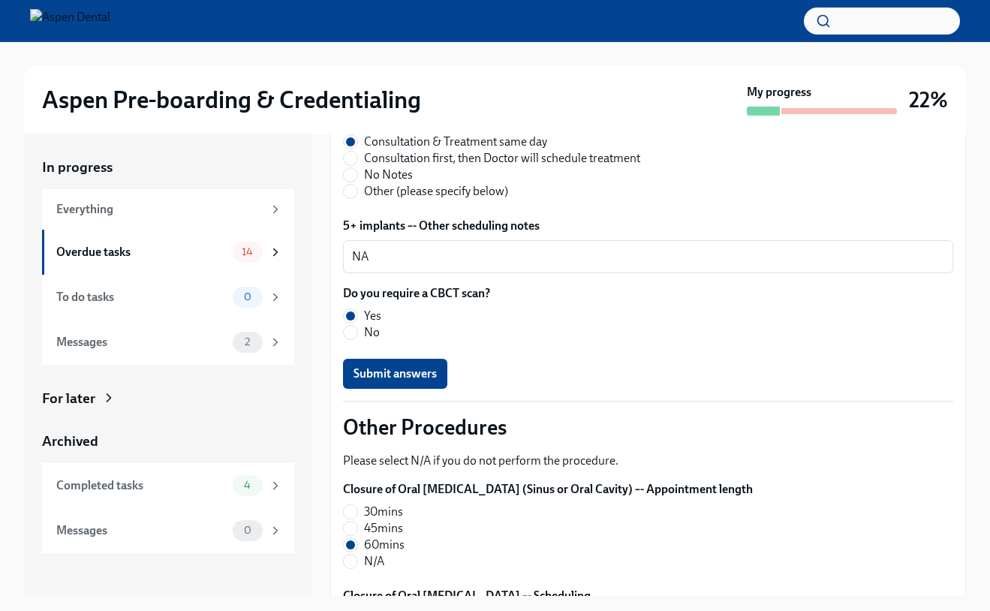
scroll to position [5952, 0]
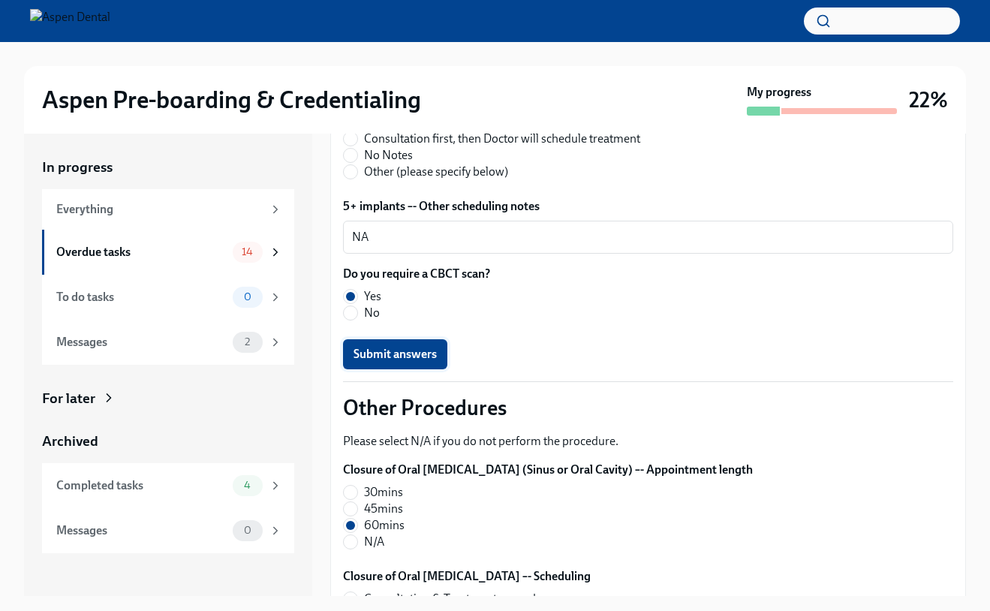
click at [404, 349] on span "Submit answers" at bounding box center [395, 354] width 83 height 15
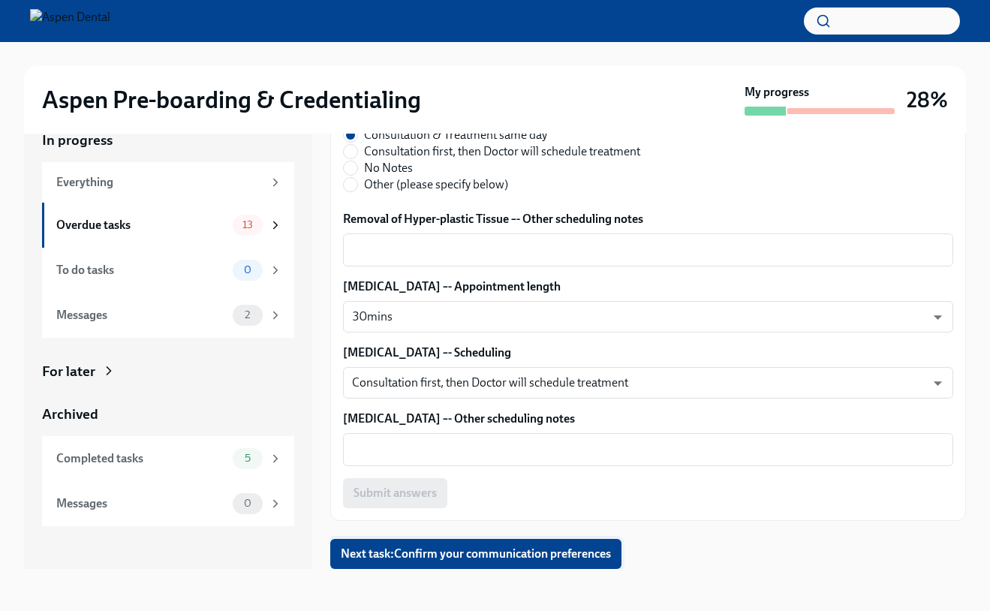
scroll to position [27, 0]
click at [438, 563] on button "Next task : Confirm your communication preferences" at bounding box center [475, 554] width 291 height 30
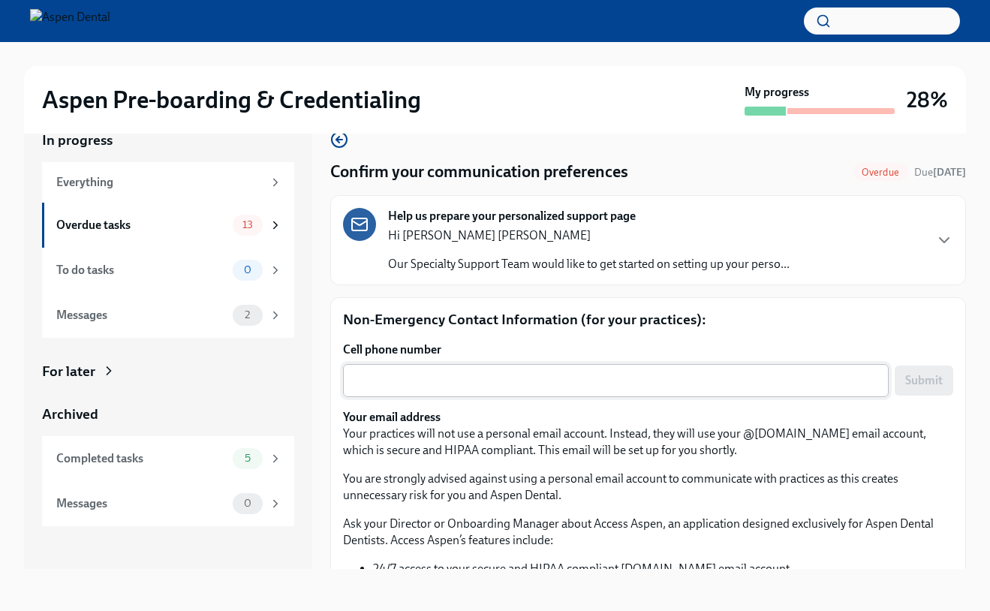
click at [390, 370] on div "x ​" at bounding box center [616, 380] width 546 height 33
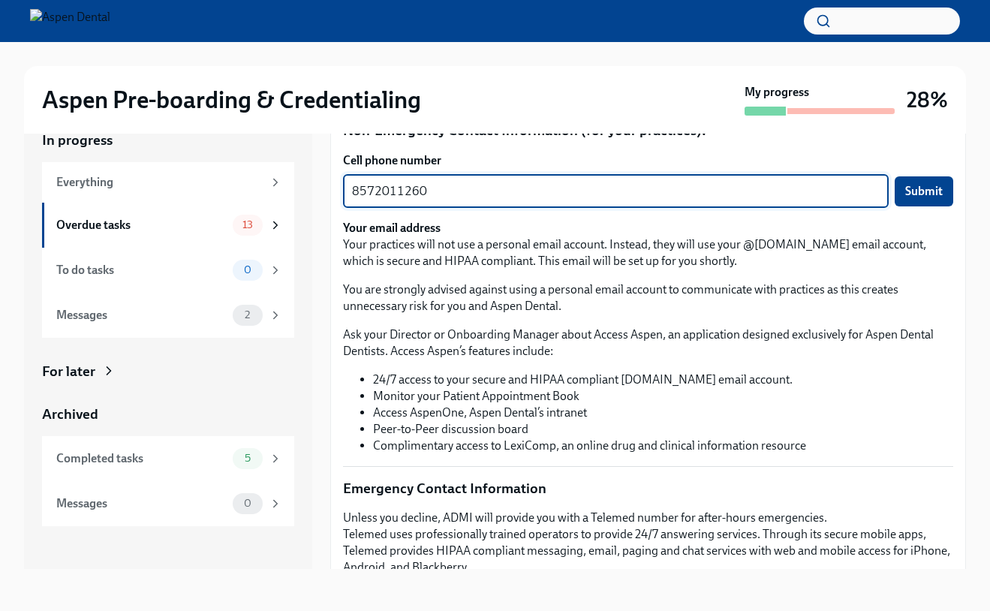
scroll to position [190, 0]
type textarea "8572011260"
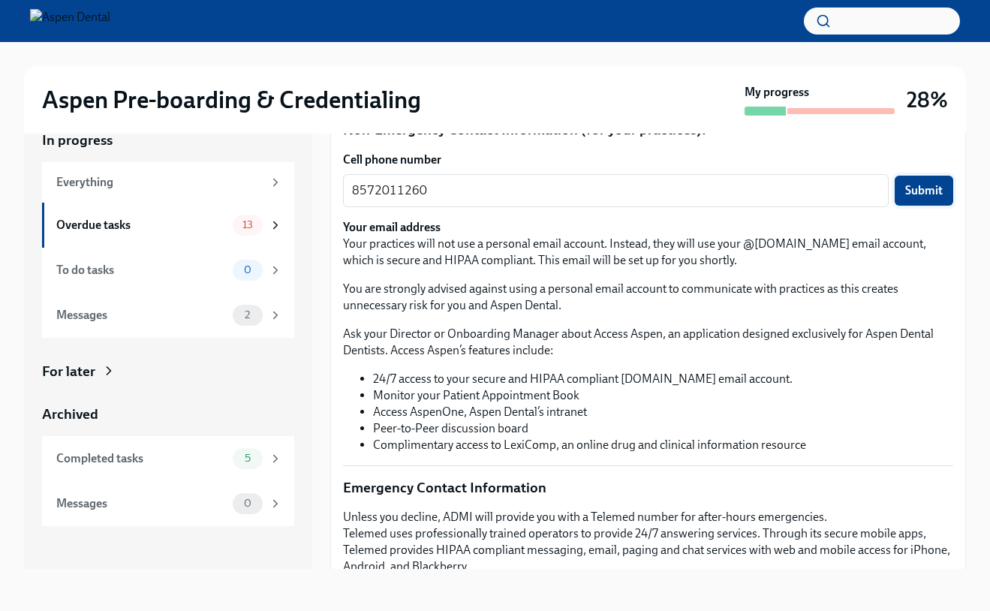
click at [920, 194] on span "Submit" at bounding box center [925, 190] width 38 height 15
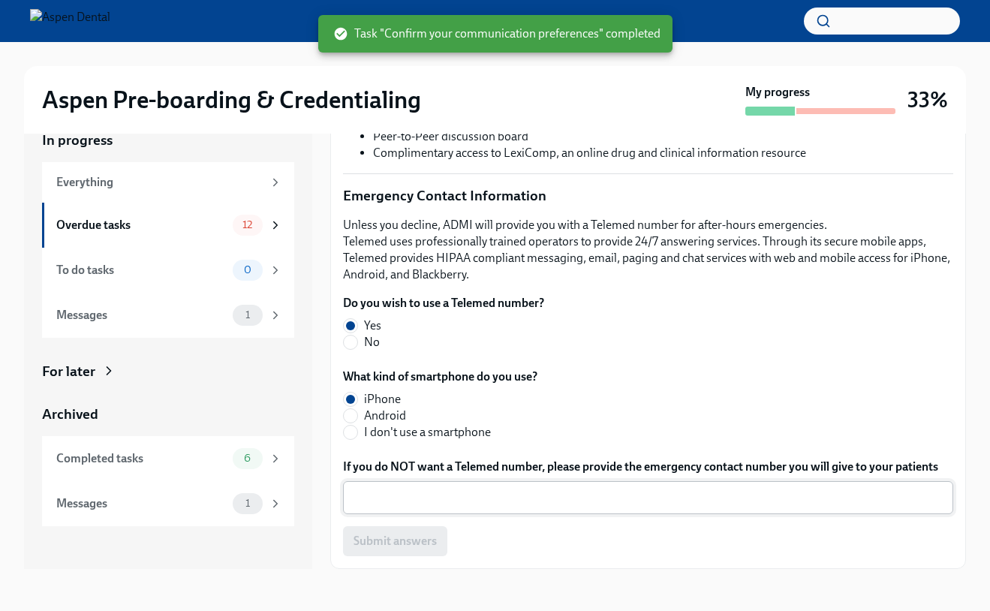
scroll to position [481, 0]
click at [508, 494] on textarea "If you do NOT want a Telemed number, please provide the emergency contact numbe…" at bounding box center [648, 499] width 592 height 18
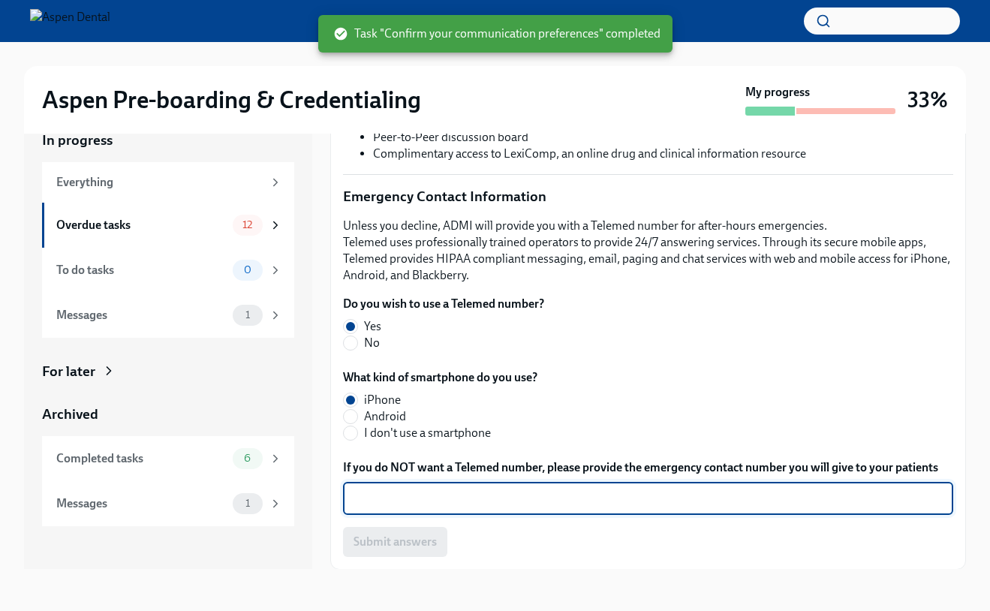
scroll to position [27, 0]
type textarea "N"
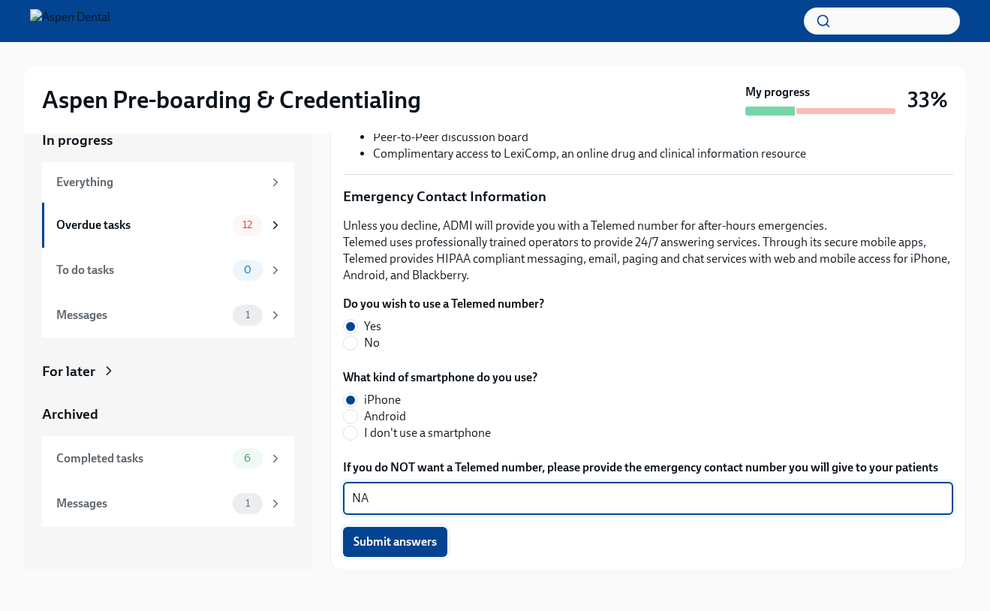
type textarea "NA"
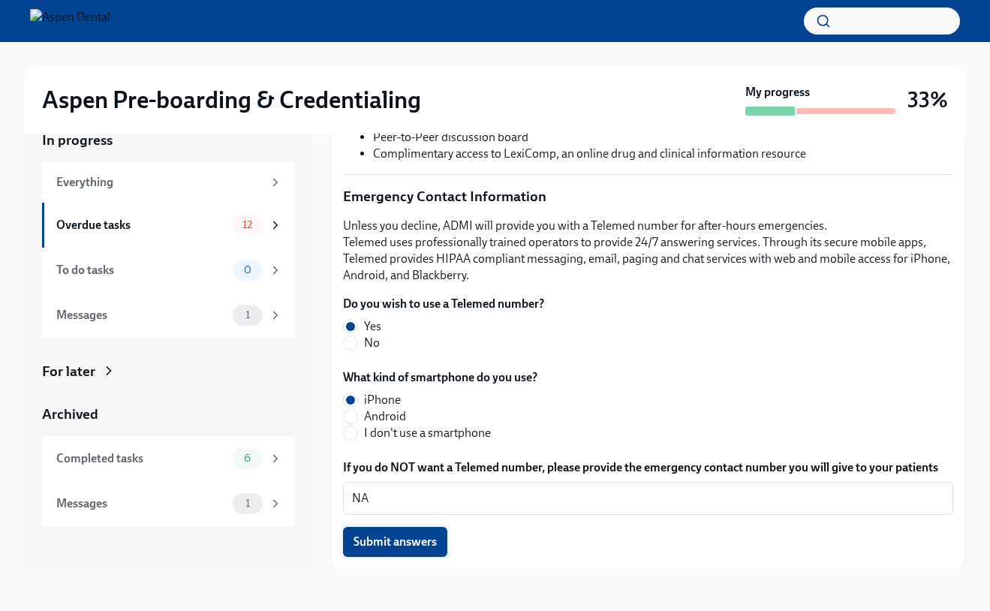
click at [407, 547] on span "Submit answers" at bounding box center [395, 542] width 83 height 15
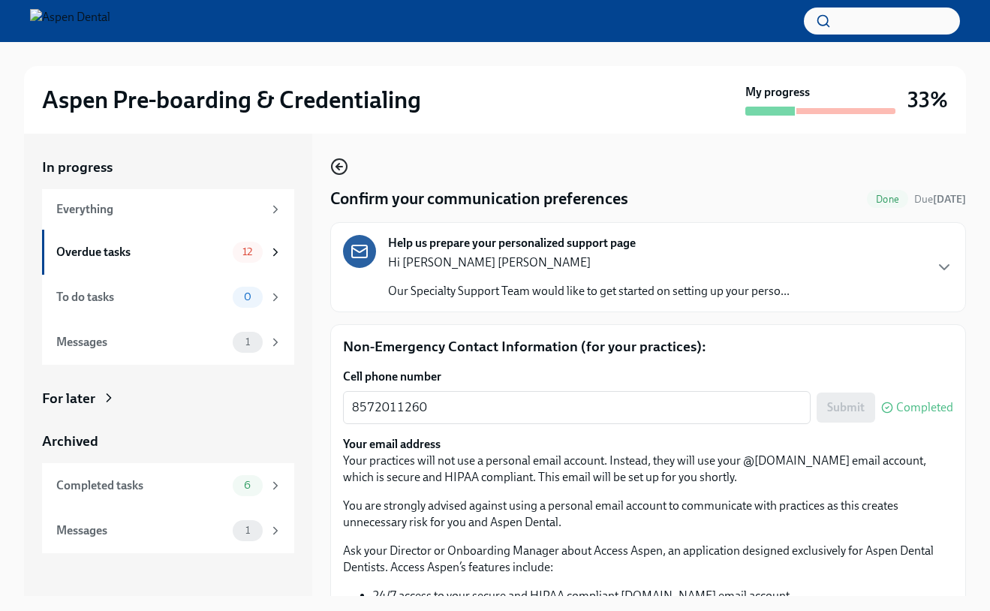
scroll to position [0, 0]
click at [339, 167] on icon "button" at bounding box center [339, 167] width 6 height 0
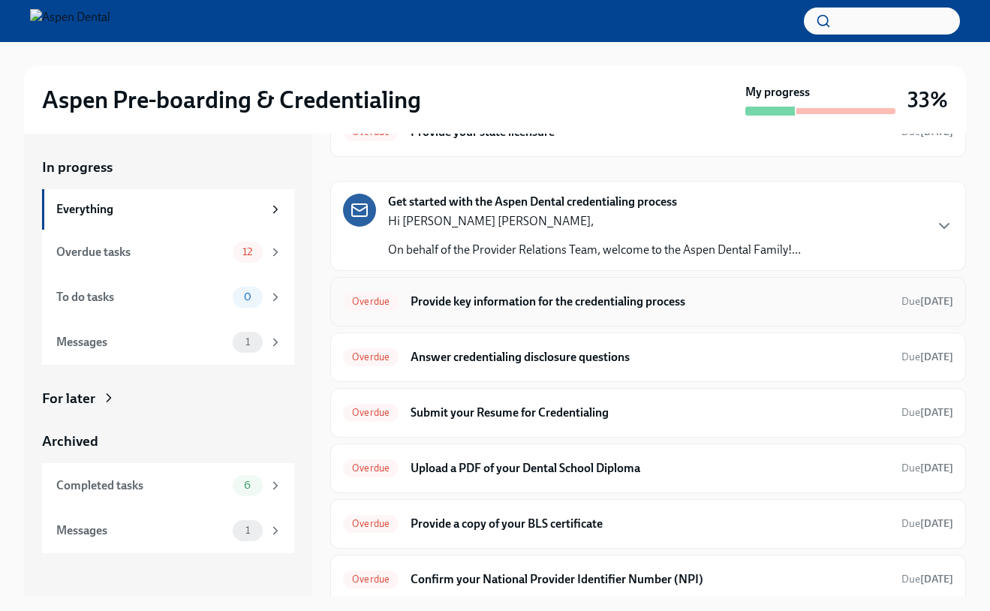
scroll to position [69, 0]
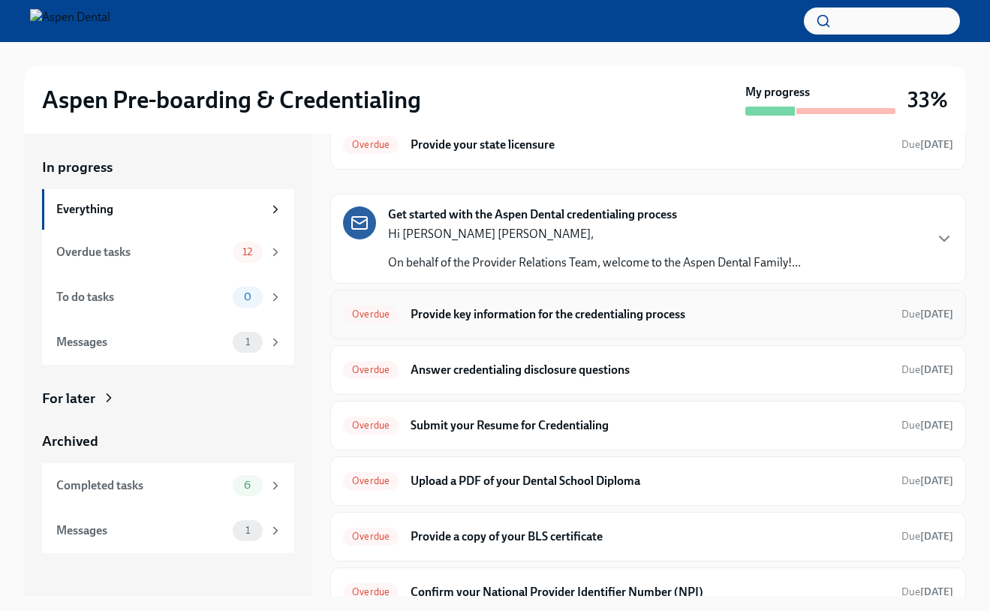
click at [475, 328] on div "Overdue Provide key information for the credentialing process Due [DATE]" at bounding box center [648, 315] width 636 height 50
click at [474, 317] on h6 "Provide key information for the credentialing process" at bounding box center [650, 314] width 479 height 17
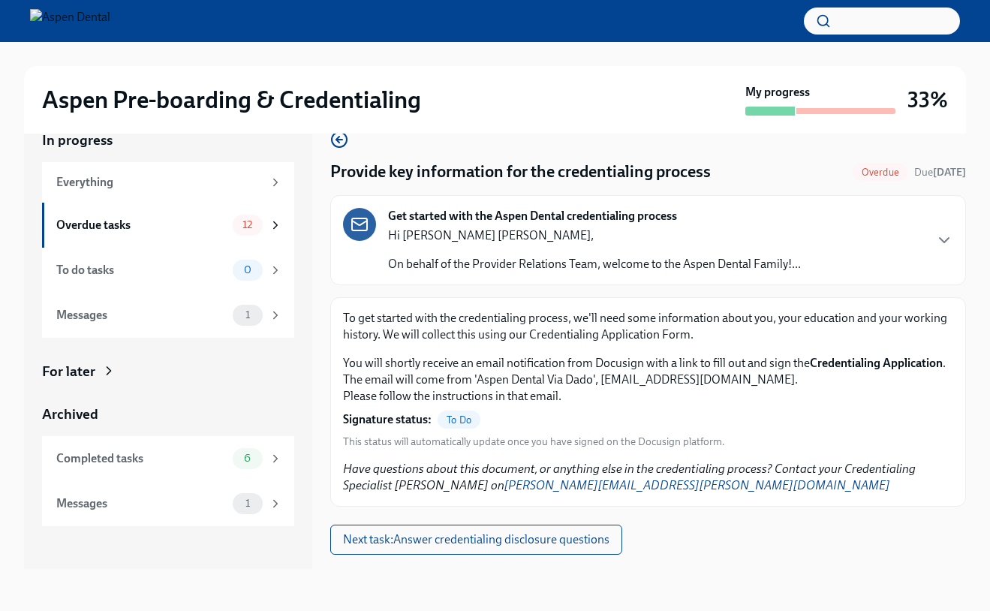
scroll to position [27, 0]
click at [466, 549] on button "Next task : Answer credentialing disclosure questions" at bounding box center [476, 540] width 292 height 30
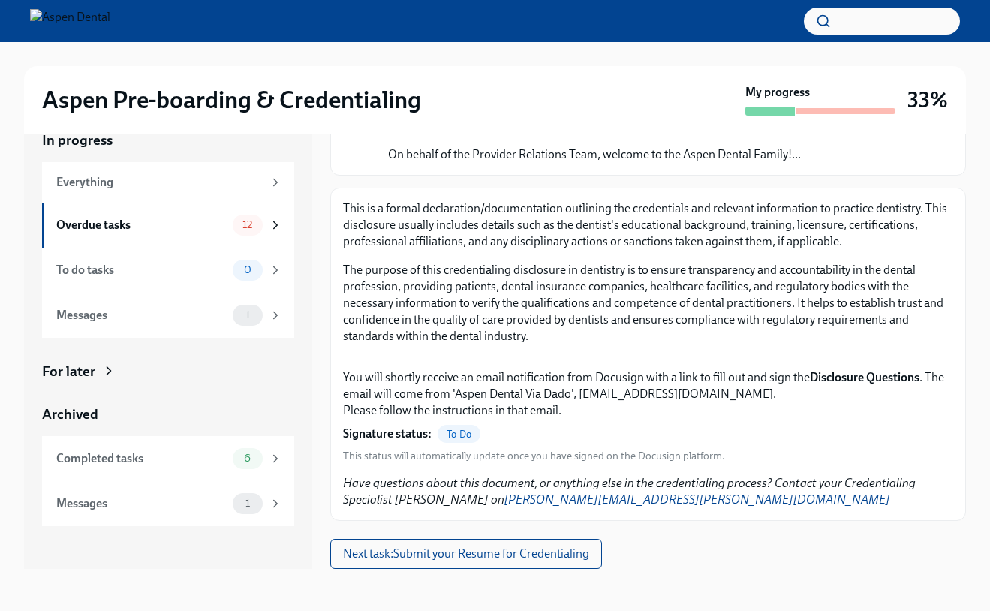
scroll to position [110, 0]
click at [454, 429] on span "To Do" at bounding box center [459, 434] width 43 height 11
click at [530, 558] on span "Next task : Submit your Resume for Credentialing" at bounding box center [466, 554] width 246 height 15
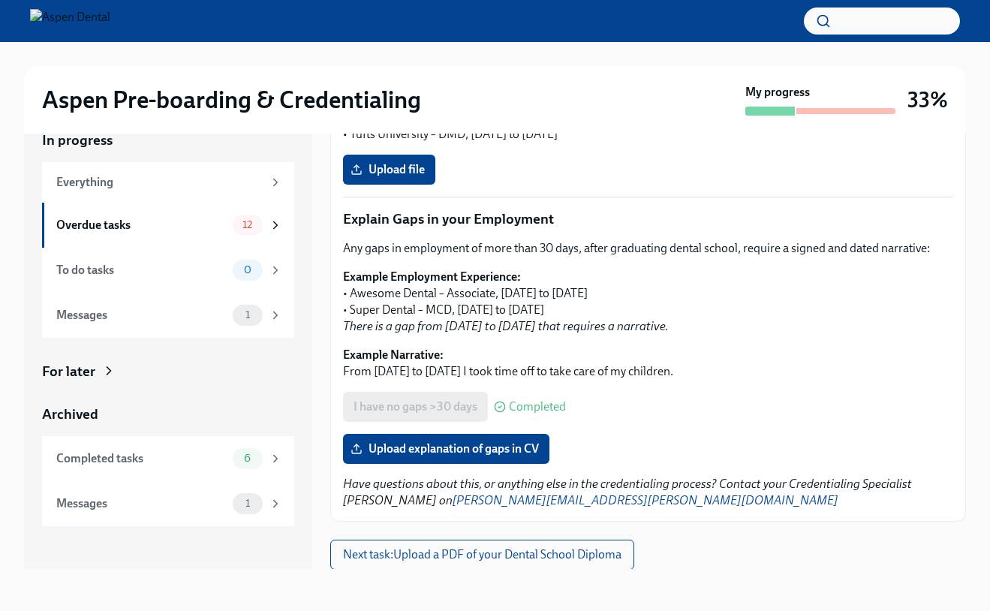
scroll to position [27, 0]
click at [511, 448] on span "Upload explanation of gaps in CV" at bounding box center [446, 449] width 185 height 15
click at [0, 0] on input "Upload explanation of gaps in CV" at bounding box center [0, 0] width 0 height 0
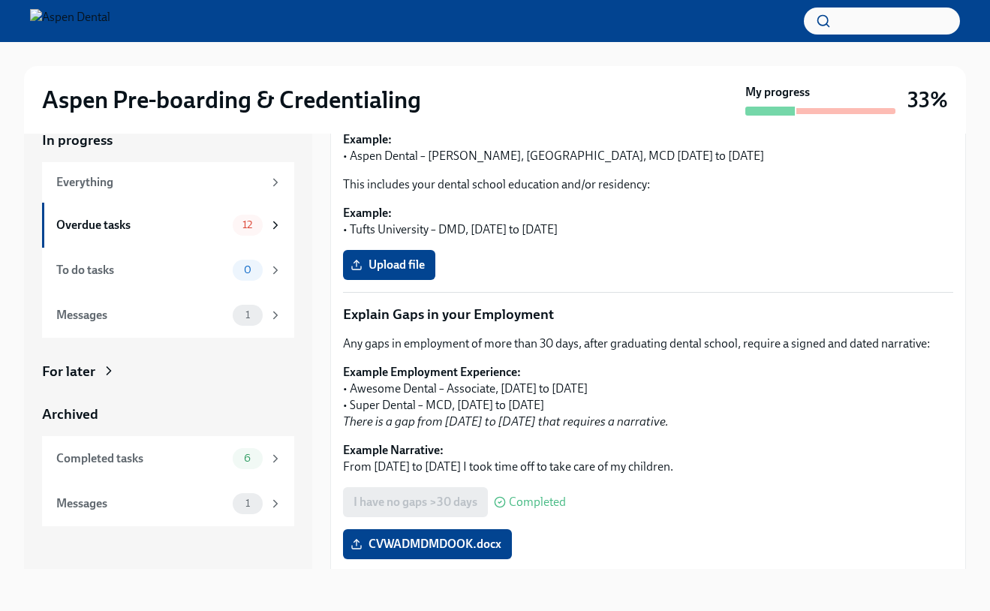
scroll to position [330, 0]
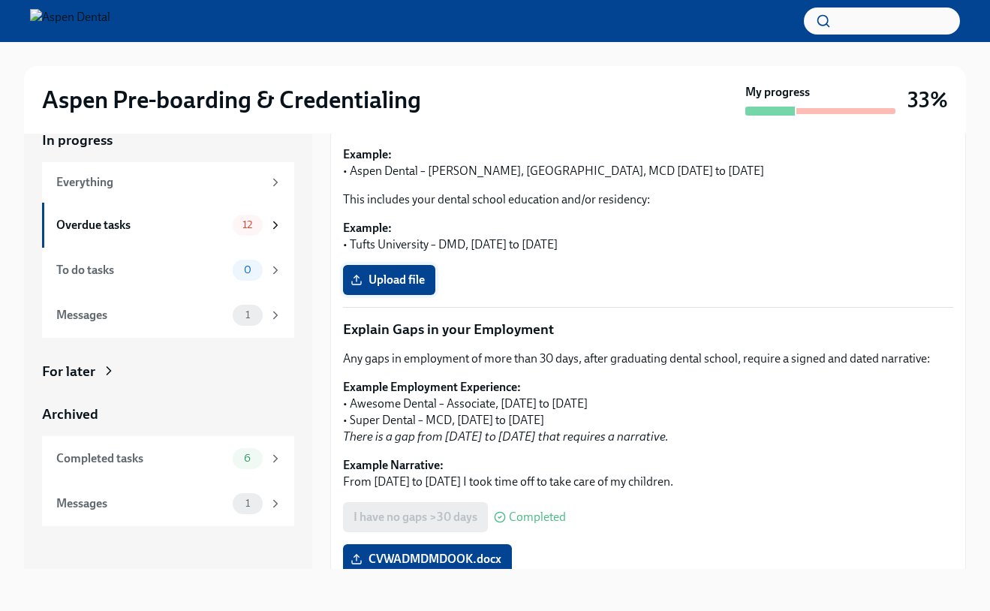
click at [426, 279] on label "Upload file" at bounding box center [389, 280] width 92 height 30
click at [0, 0] on input "Upload file" at bounding box center [0, 0] width 0 height 0
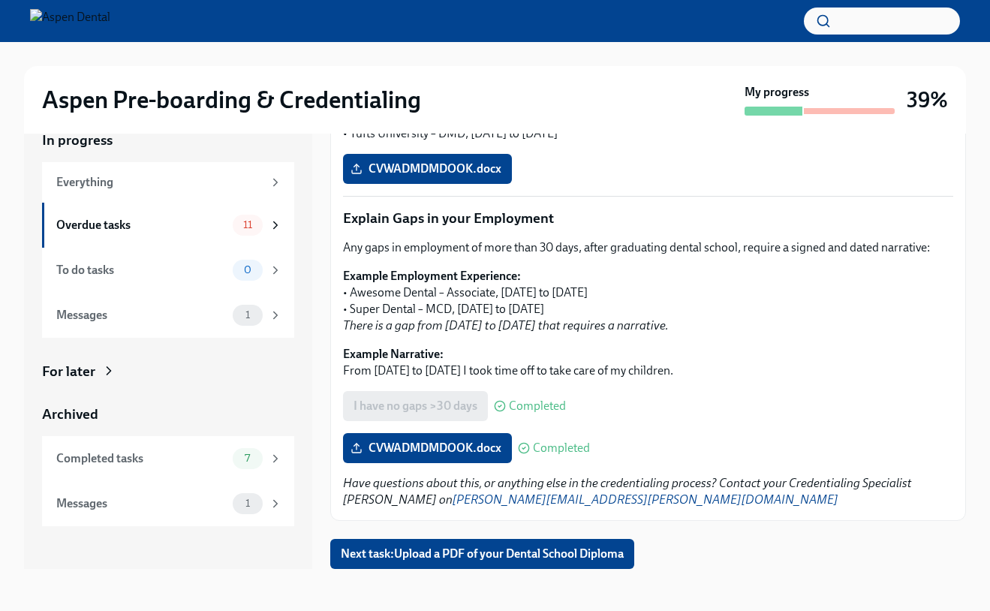
scroll to position [441, 0]
click at [517, 549] on span "Next task : Upload a PDF of your Dental School Diploma" at bounding box center [482, 554] width 283 height 15
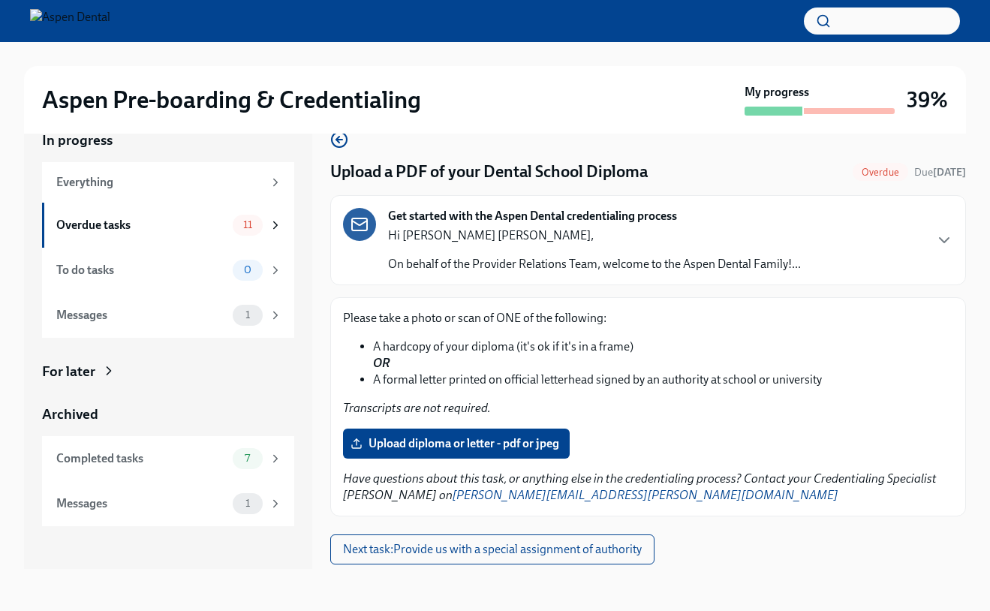
scroll to position [27, 0]
click at [449, 453] on label "Upload diploma or letter - pdf or jpeg" at bounding box center [456, 444] width 227 height 30
click at [0, 0] on input "Upload diploma or letter - pdf or jpeg" at bounding box center [0, 0] width 0 height 0
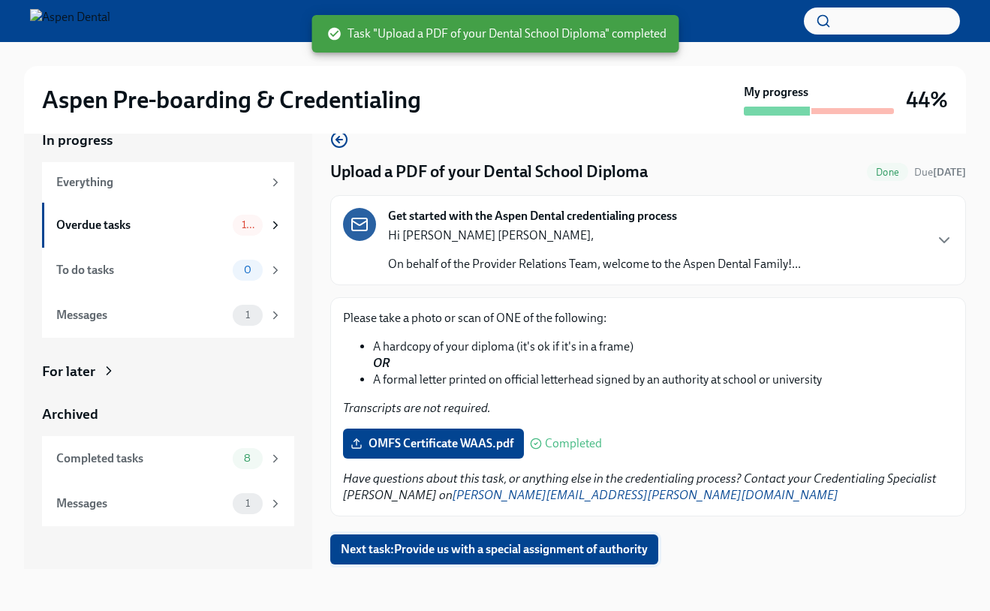
click at [589, 558] on button "Next task : Provide us with a special assignment of authority" at bounding box center [494, 550] width 328 height 30
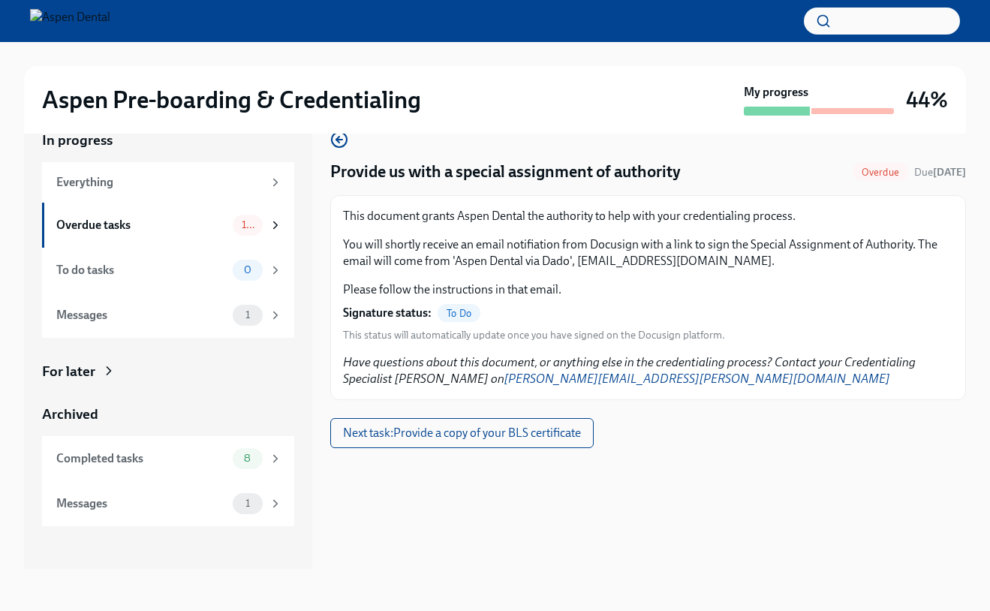
click at [445, 324] on div "This document grants Aspen Dental the authority to help with your credentialing…" at bounding box center [648, 275] width 610 height 134
click at [470, 437] on span "Next task : Provide a copy of your BLS certificate" at bounding box center [462, 433] width 238 height 15
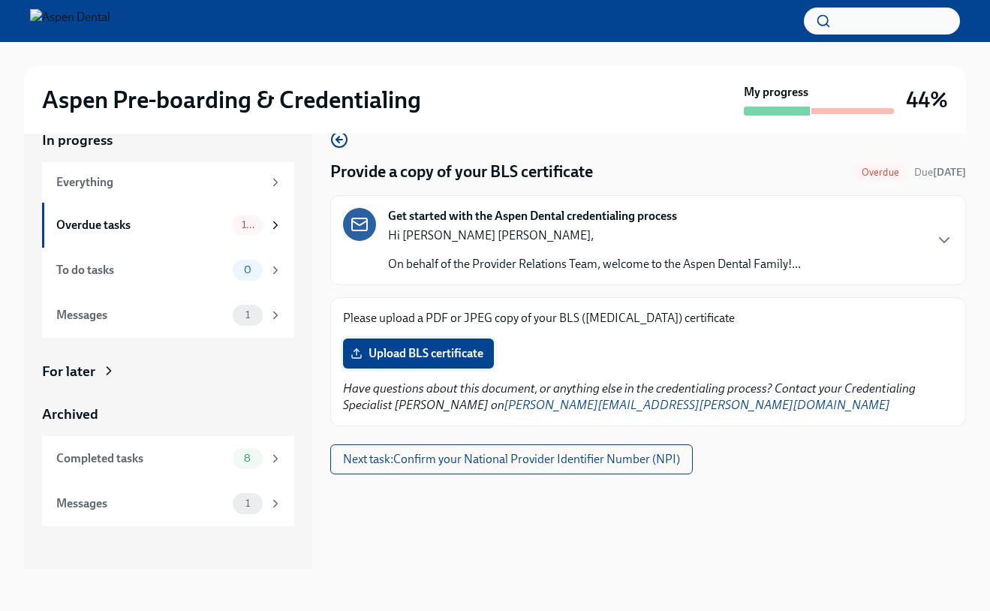
click at [421, 350] on span "Upload BLS certificate" at bounding box center [419, 353] width 130 height 15
click at [0, 0] on input "Upload BLS certificate" at bounding box center [0, 0] width 0 height 0
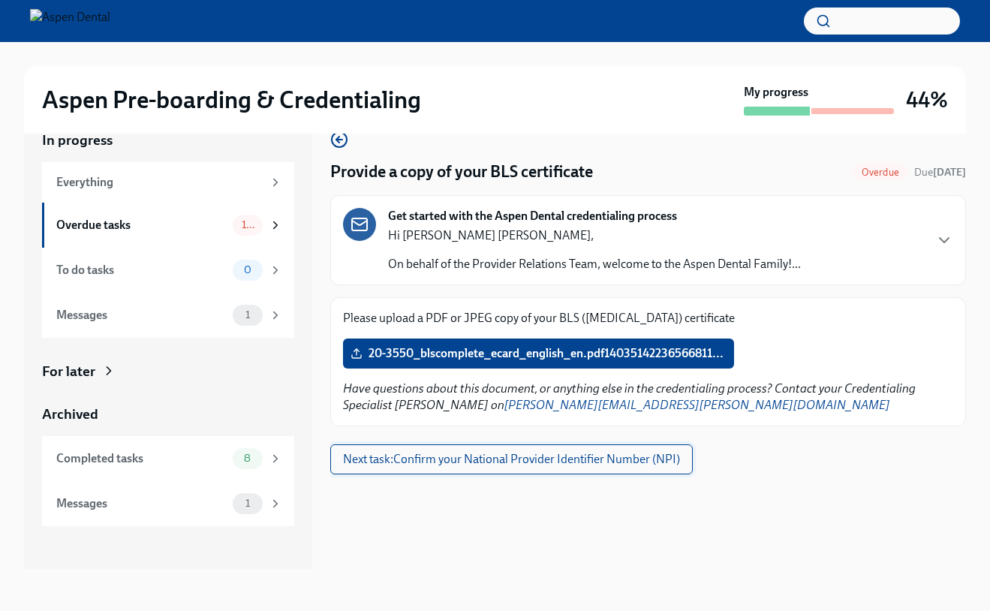
click at [449, 469] on button "Next task : Confirm your National Provider Identifier Number (NPI)" at bounding box center [511, 460] width 363 height 30
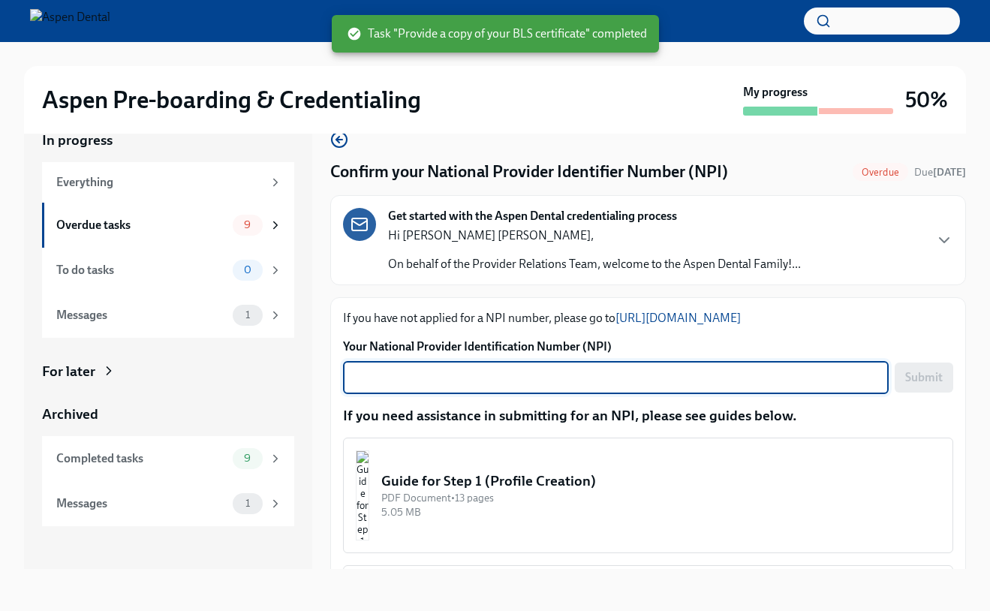
click at [472, 369] on textarea "Your National Provider Identification Number (NPI)" at bounding box center [616, 378] width 528 height 18
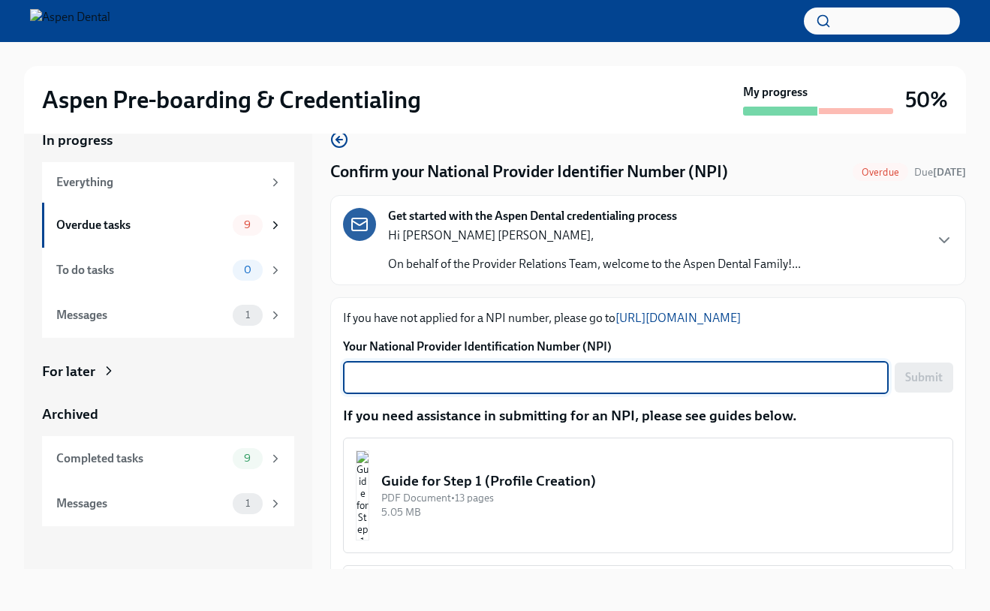
paste textarea "1437501079"
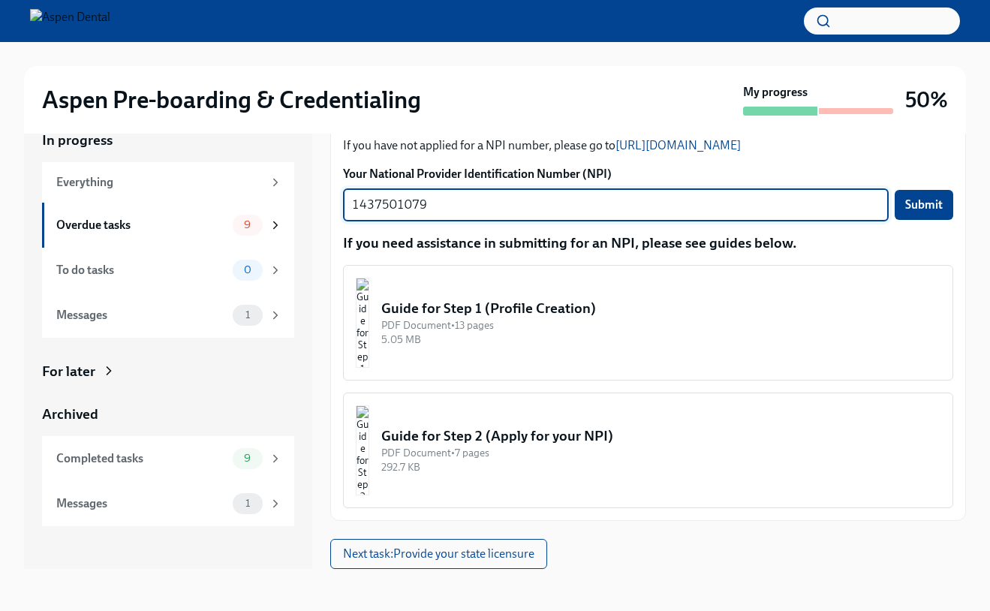
scroll to position [172, 0]
type textarea "1437501079"
click at [906, 216] on button "Submit" at bounding box center [924, 206] width 59 height 30
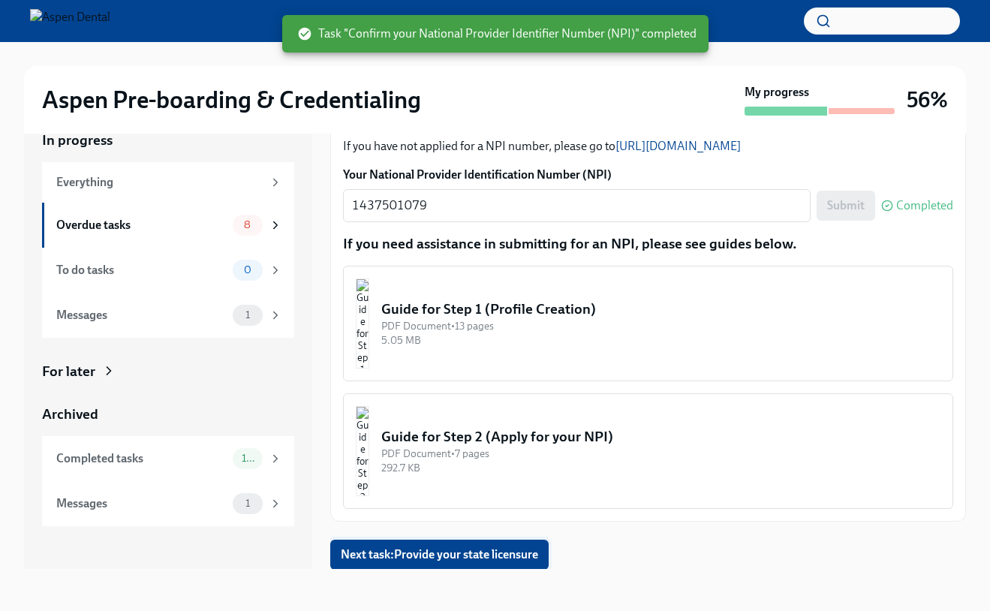
click at [404, 561] on span "Next task : Provide your state licensure" at bounding box center [439, 554] width 197 height 15
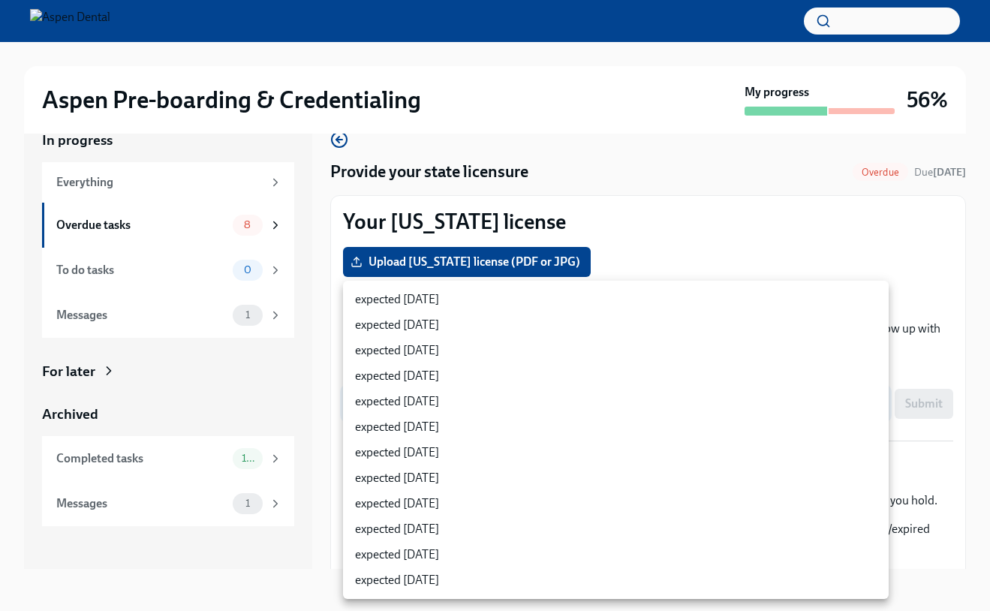
click at [518, 399] on body "Aspen Pre-boarding & Credentialing My progress 56% In progress Everything Overd…" at bounding box center [495, 292] width 990 height 638
click at [460, 483] on li "expected [DATE]" at bounding box center [616, 479] width 546 height 26
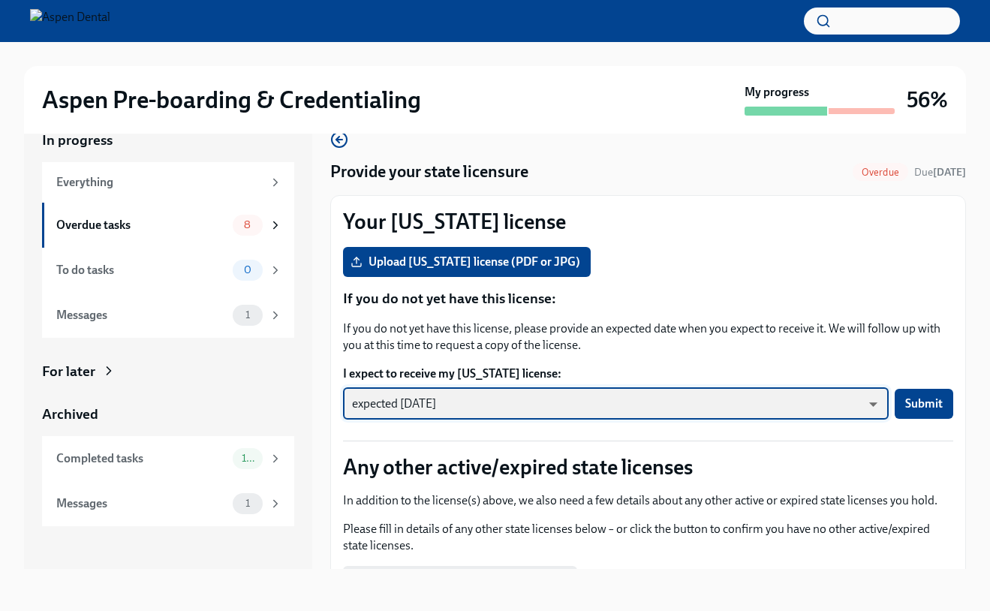
type input "Dmsd24qD2"
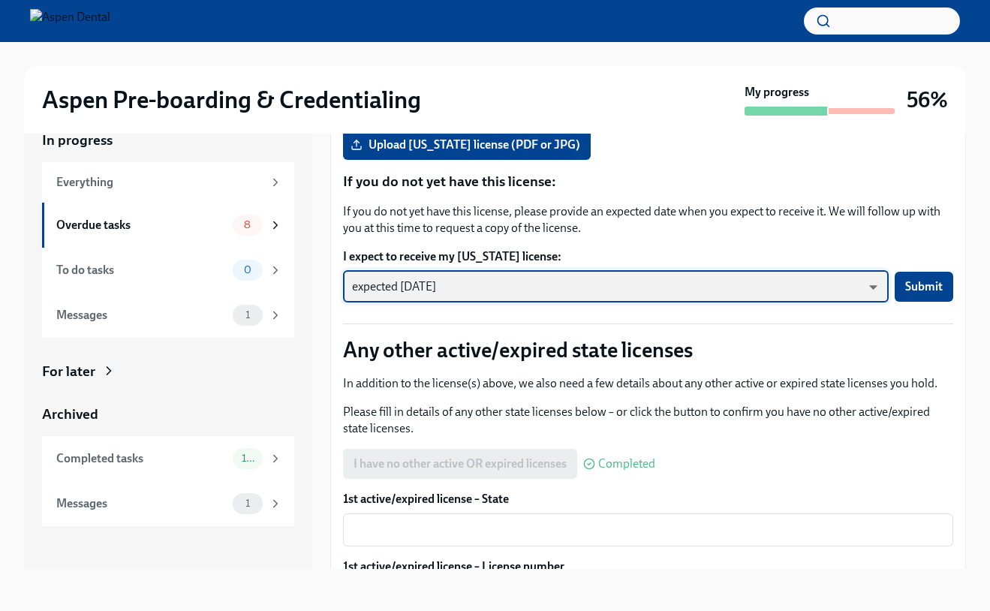
scroll to position [122, 0]
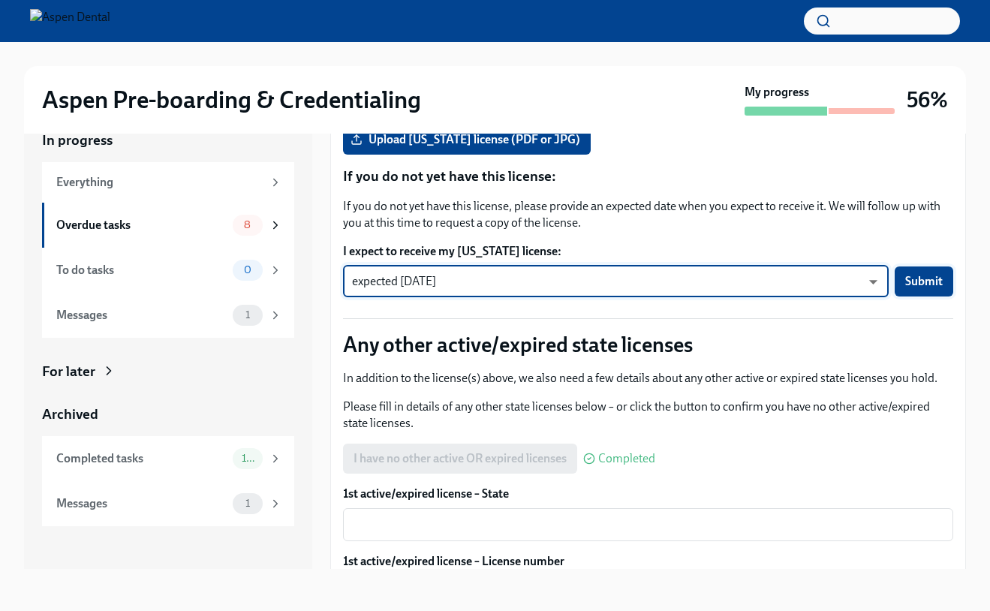
click at [933, 281] on span "Submit" at bounding box center [925, 281] width 38 height 15
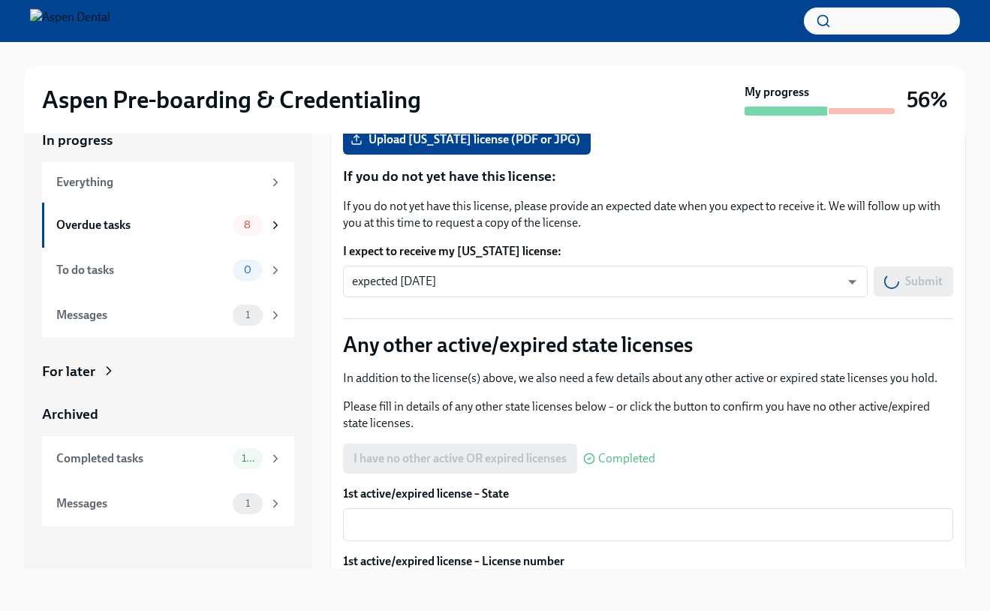
scroll to position [263, 0]
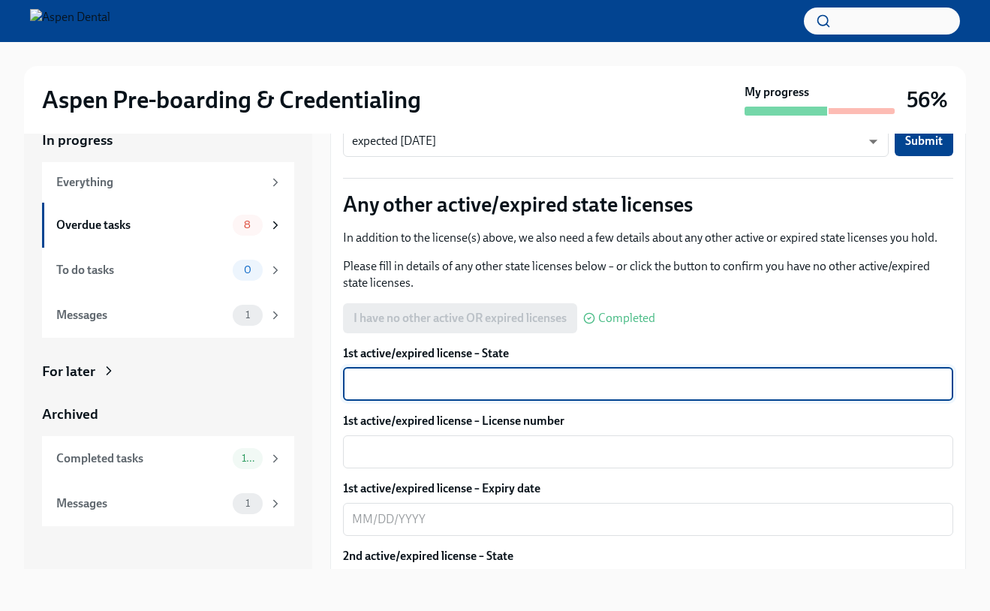
click at [505, 378] on textarea "1st active/expired license – State" at bounding box center [648, 384] width 592 height 18
type textarea "[US_STATE]"
click at [469, 446] on textarea "1st active/expired license – License number" at bounding box center [648, 452] width 592 height 18
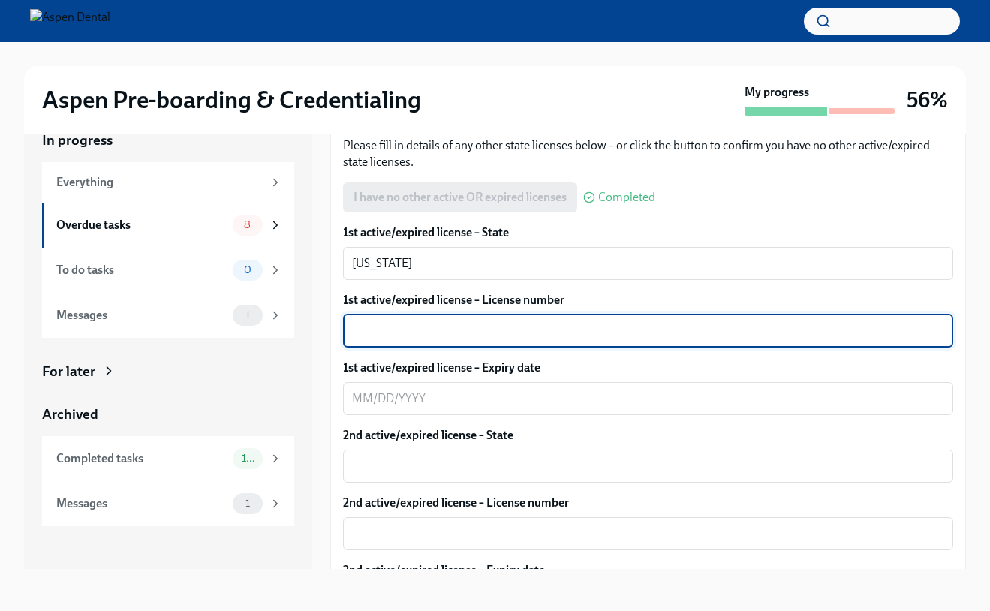
scroll to position [385, 0]
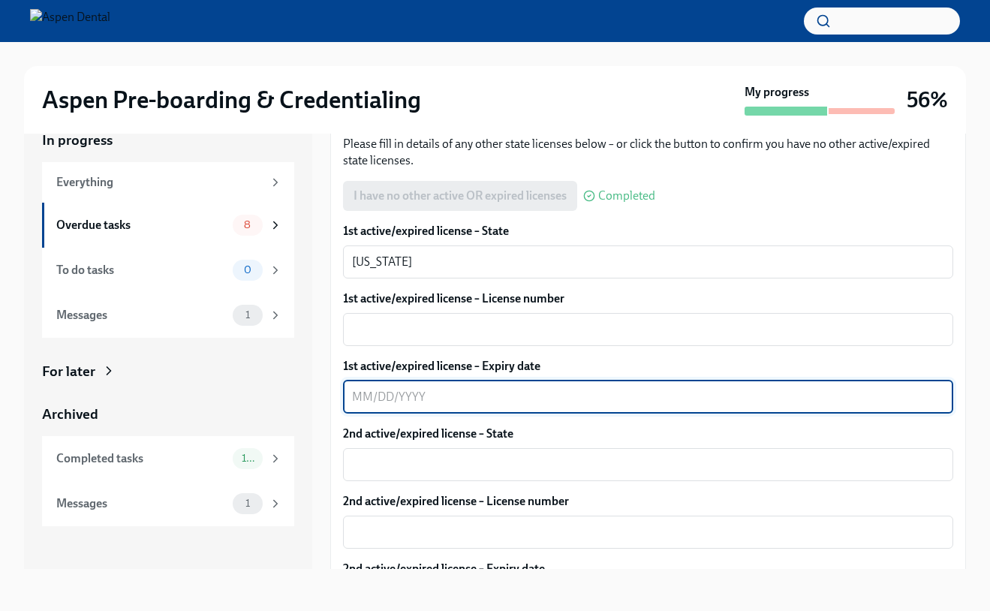
click at [433, 396] on textarea "1st active/expired license – Expiry date" at bounding box center [648, 397] width 592 height 18
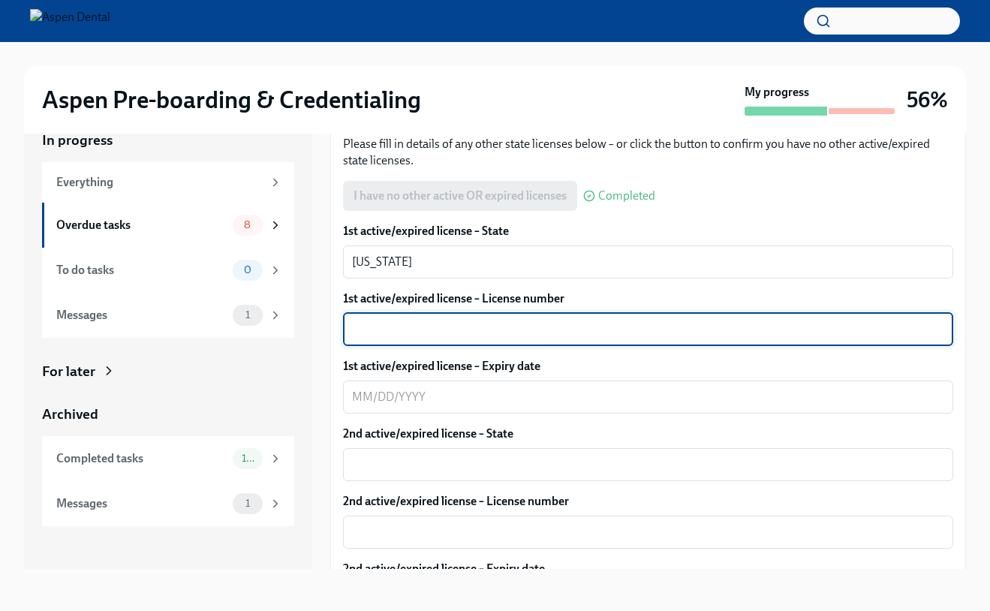
click at [383, 330] on textarea "1st active/expired license – License number" at bounding box center [648, 330] width 592 height 18
type textarea "2901600265"
click at [381, 390] on textarea "1st active/expired license – Expiry date" at bounding box center [648, 397] width 592 height 18
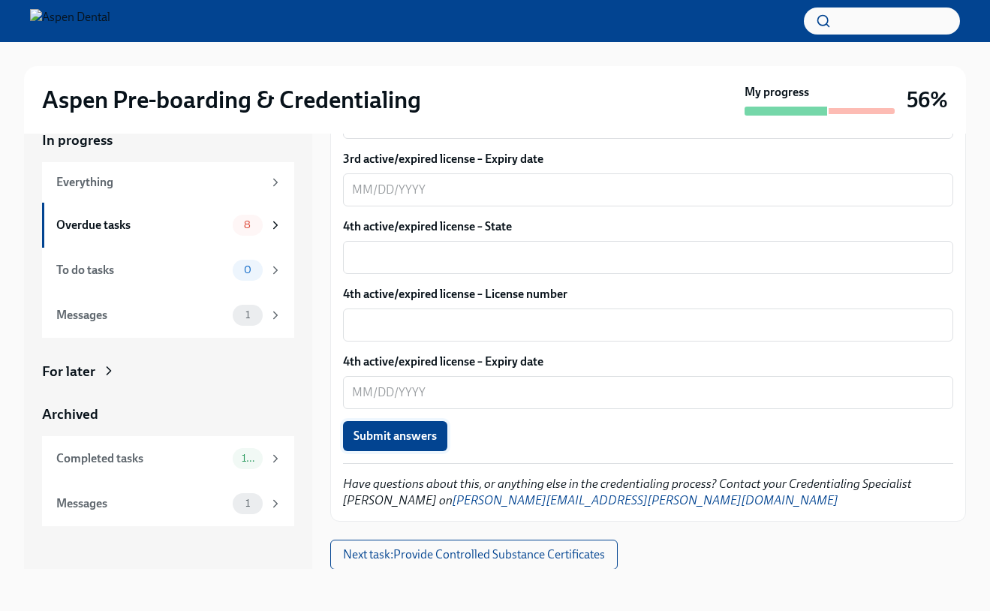
scroll to position [27, 0]
type textarea "[DATE]"
click at [372, 432] on span "Submit answers" at bounding box center [395, 436] width 83 height 15
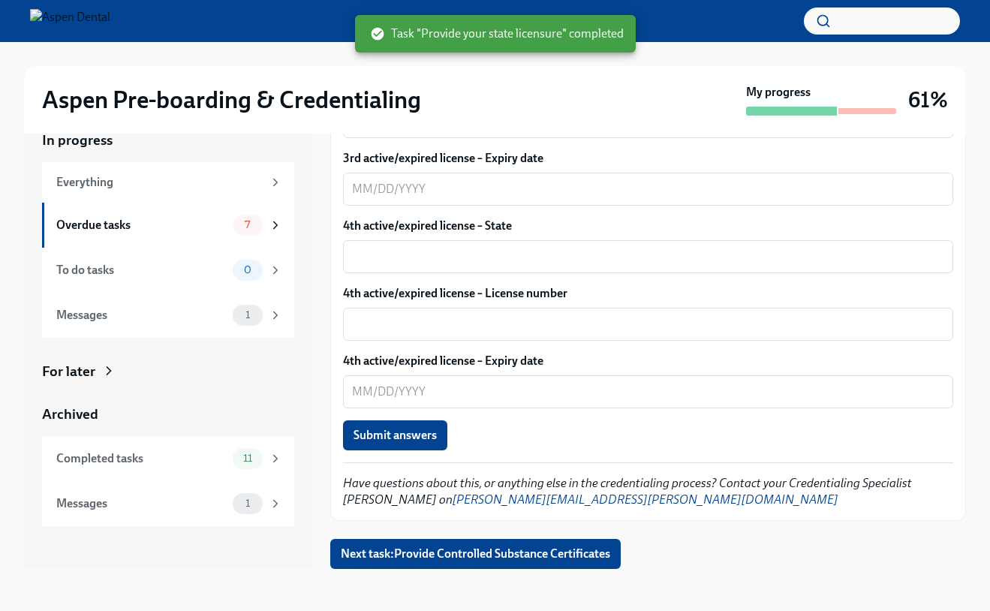
scroll to position [998, 0]
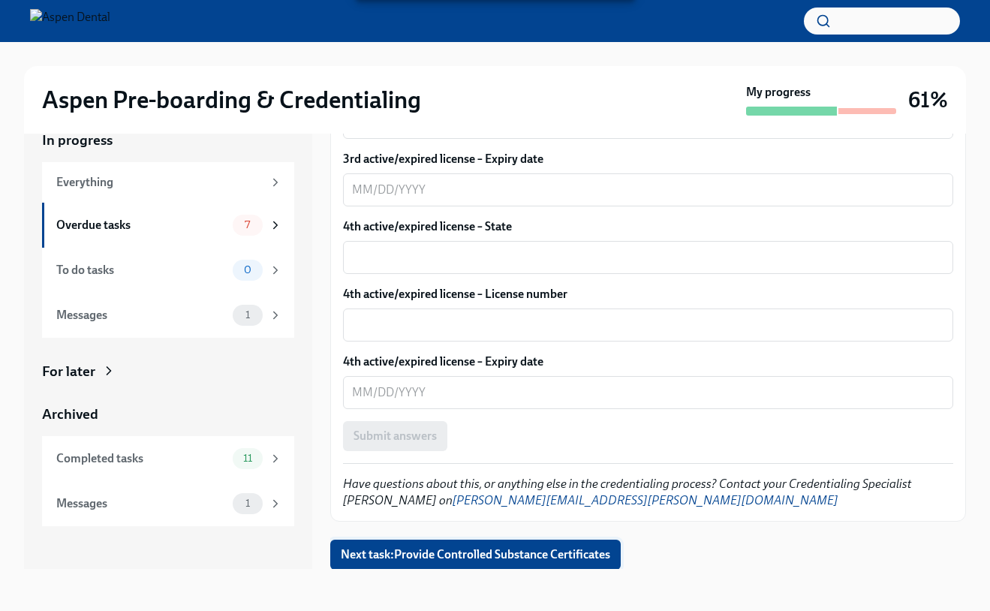
click at [397, 556] on span "Next task : Provide Controlled Substance Certificates" at bounding box center [476, 554] width 270 height 15
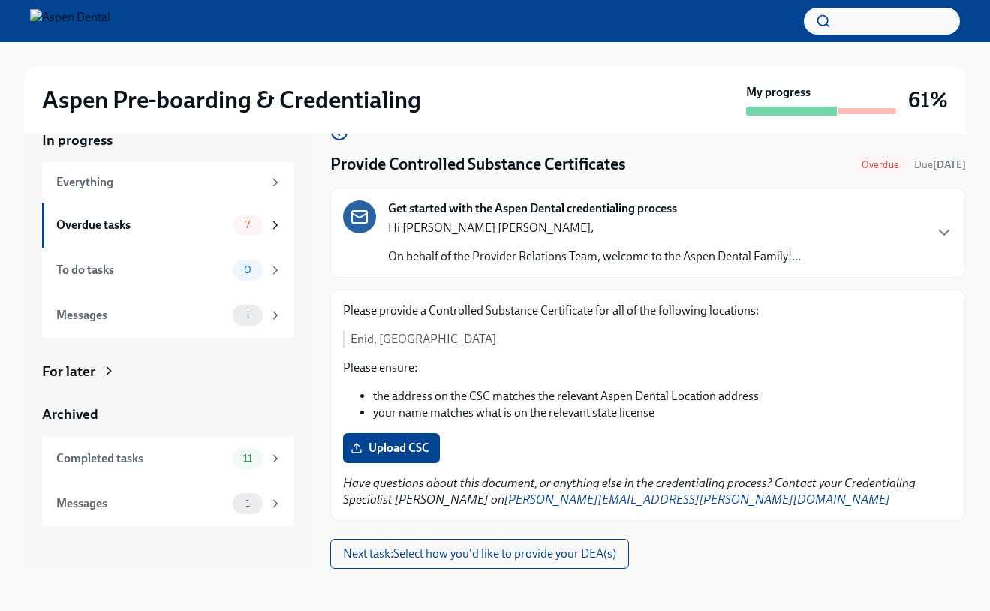
scroll to position [8, 0]
